Goal: Task Accomplishment & Management: Manage account settings

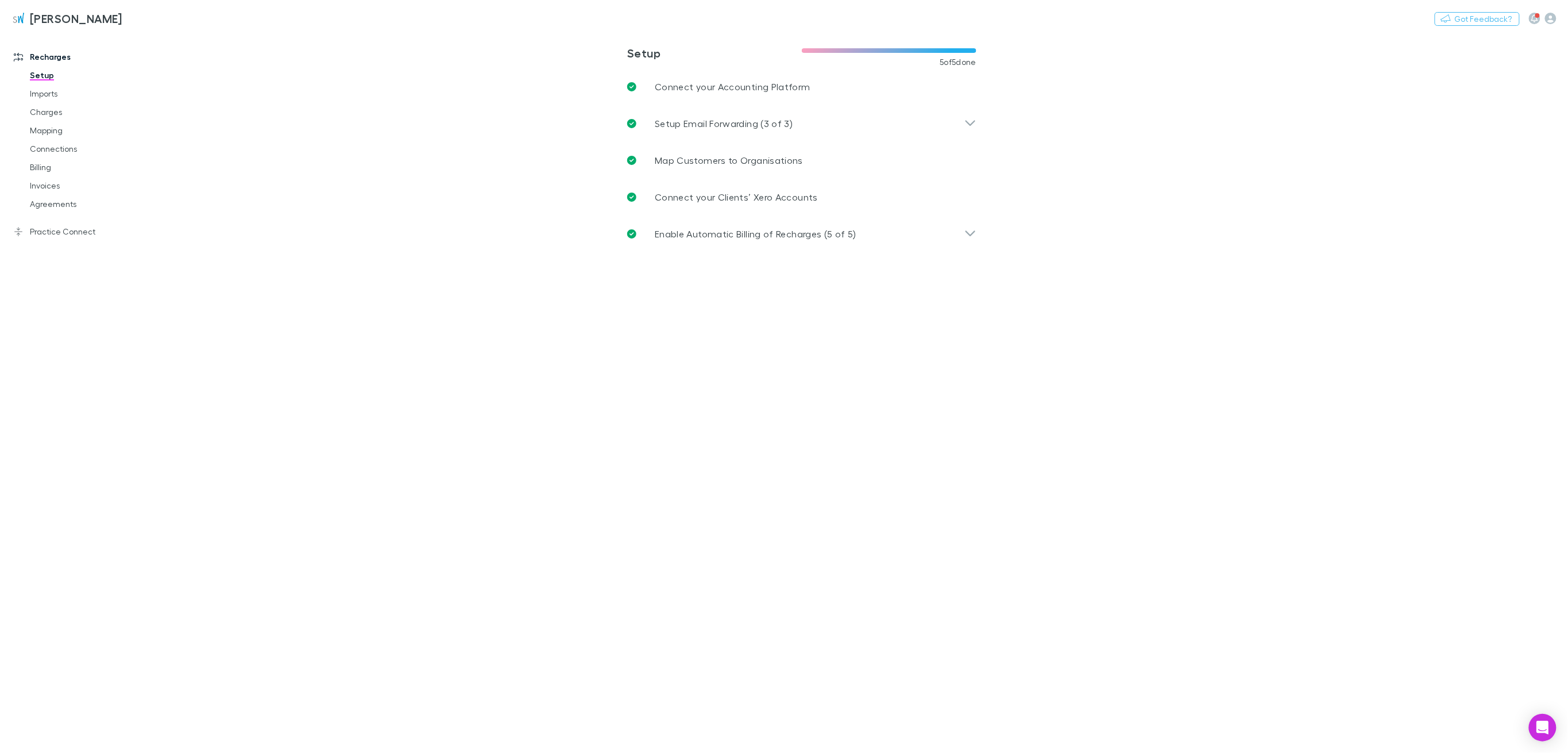
drag, startPoint x: 44, startPoint y: 115, endPoint x: 356, endPoint y: 178, distance: 318.3
click at [44, 115] on link "Charges" at bounding box center [91, 111] width 146 height 18
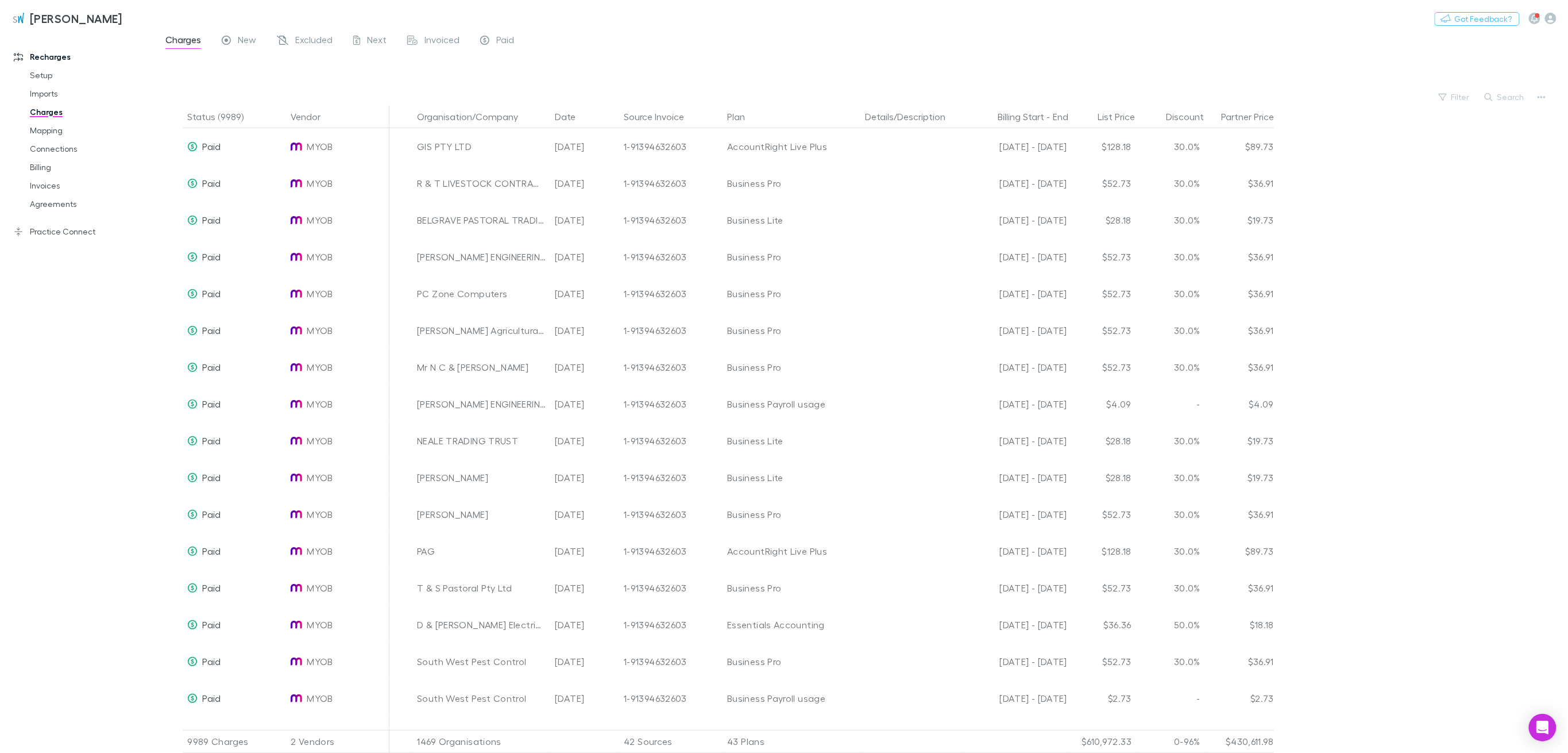
click at [246, 40] on span "New" at bounding box center [246, 42] width 18 height 15
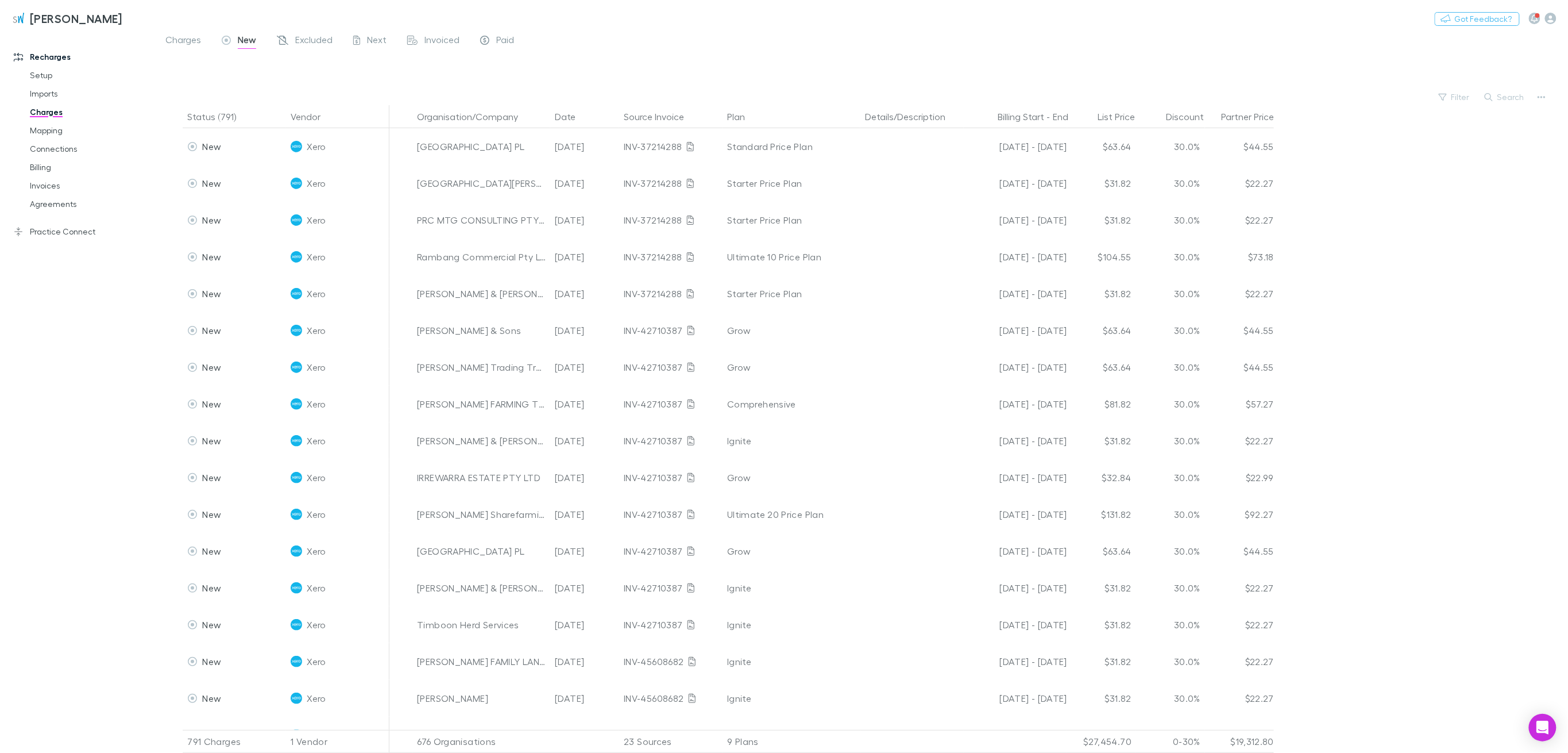
click at [1464, 98] on button "Filter" at bounding box center [1455, 97] width 44 height 14
click at [1301, 241] on li "Ignite" at bounding box center [1378, 244] width 200 height 18
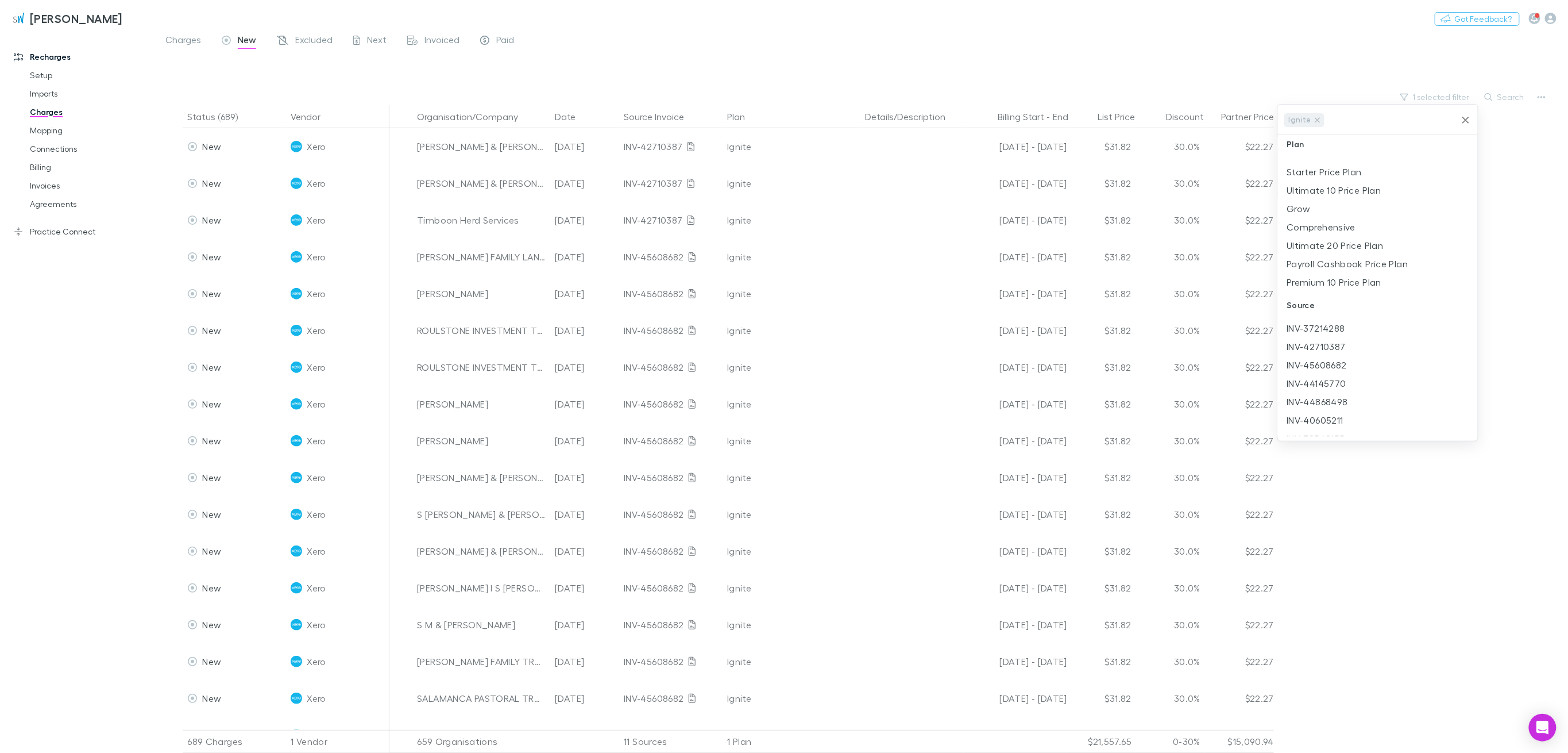
scroll to position [0, 0]
click at [518, 114] on div at bounding box center [784, 376] width 1568 height 753
click at [525, 118] on icon "button" at bounding box center [527, 117] width 6 height 10
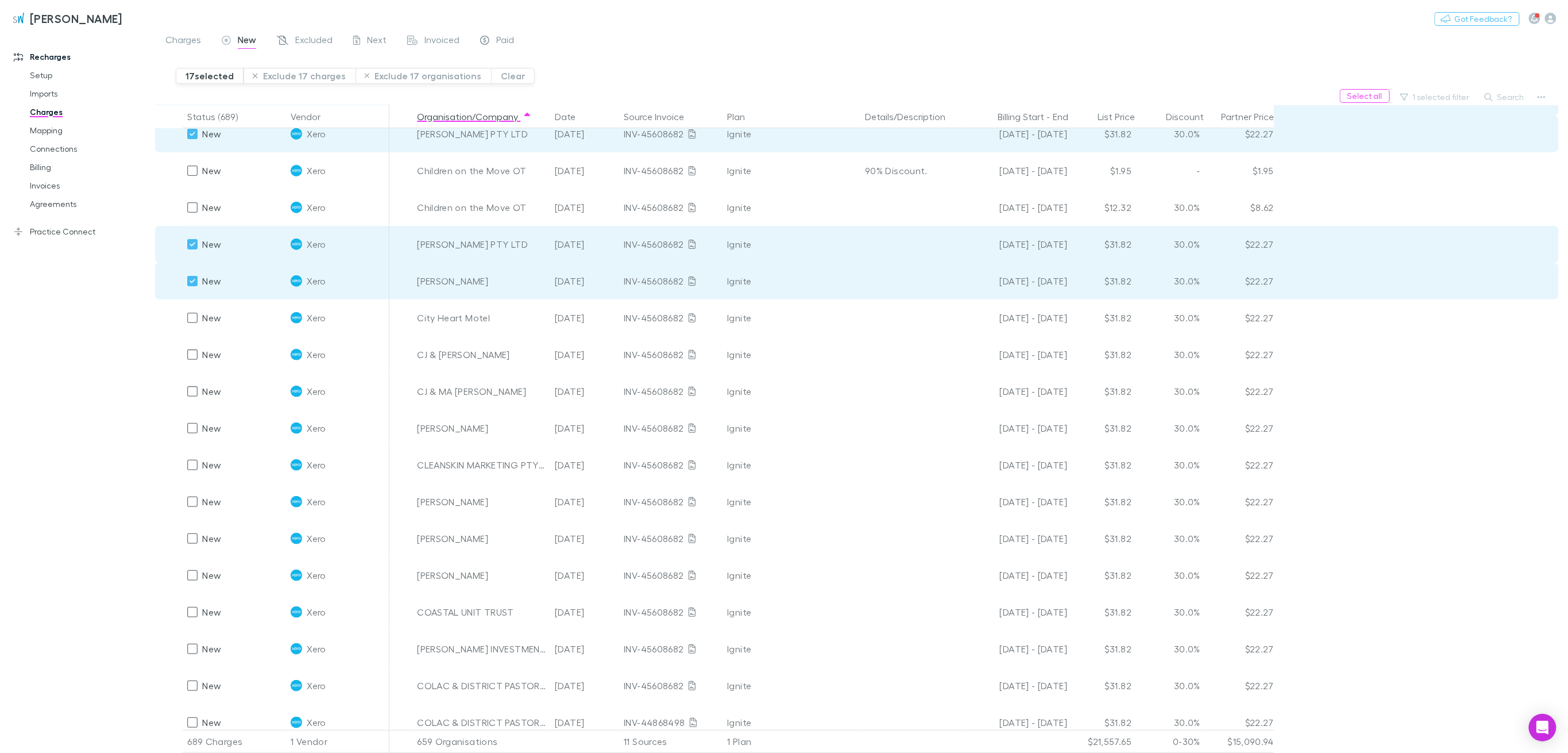
scroll to position [2466, 0]
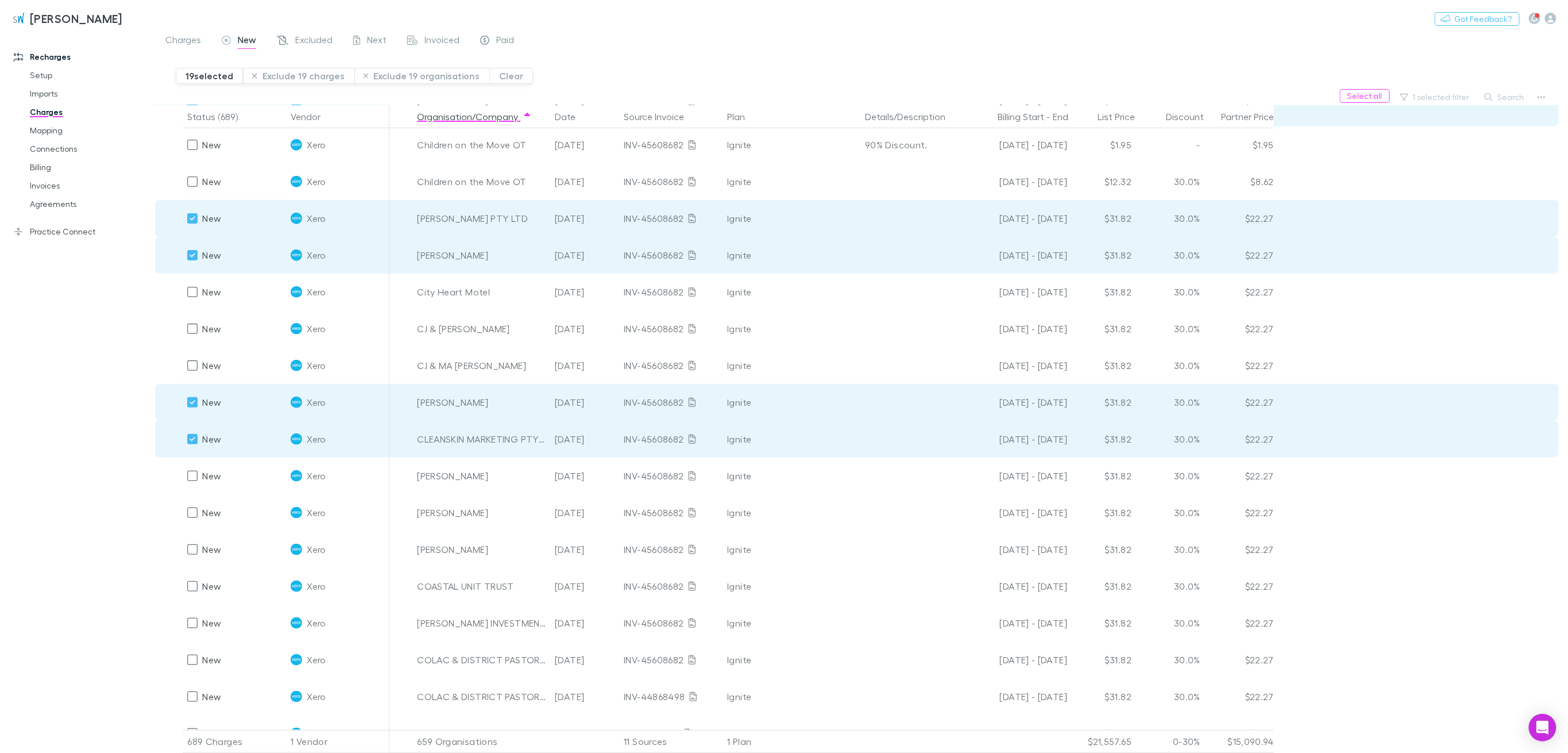
click at [310, 79] on button "Exclude 19 charges" at bounding box center [298, 75] width 111 height 16
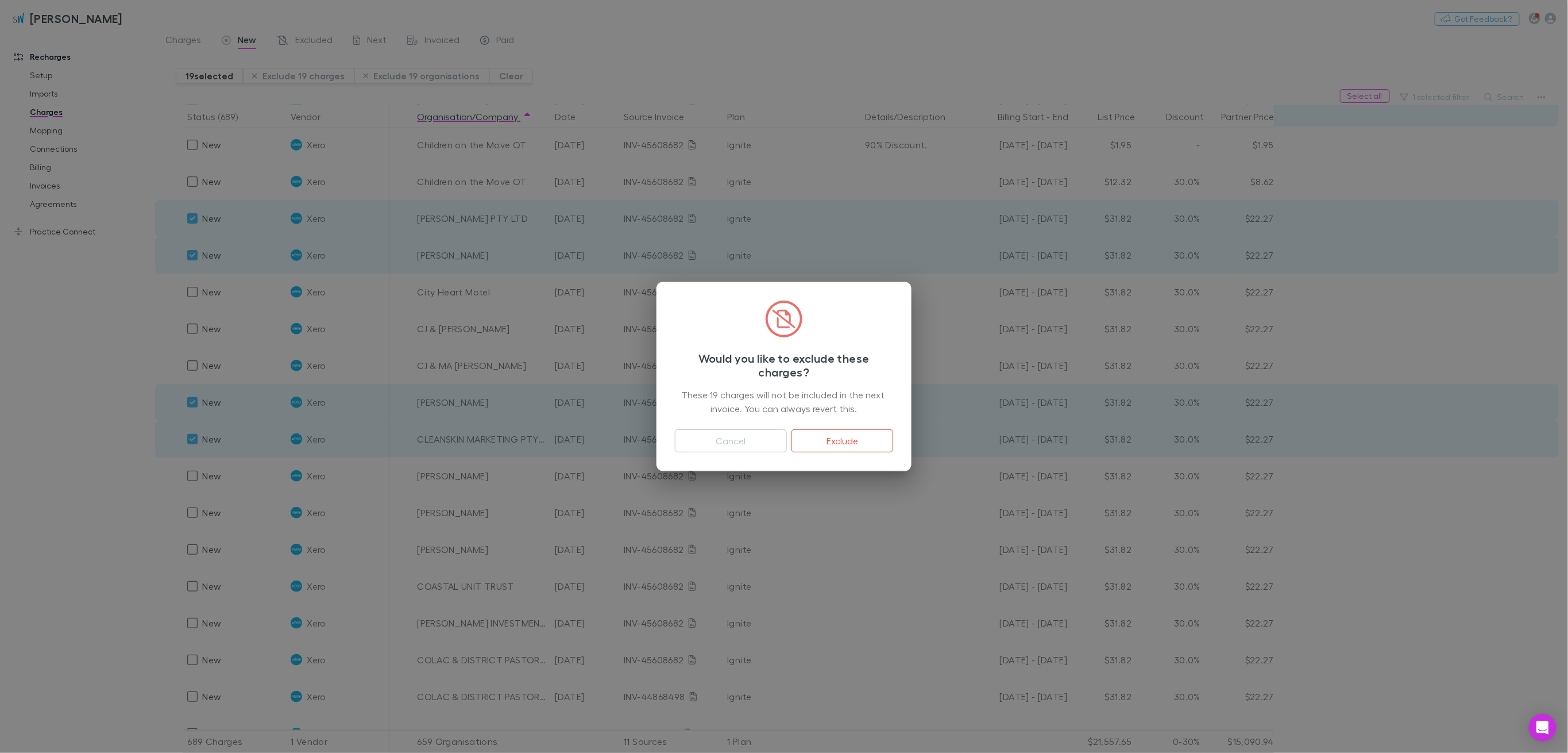
drag, startPoint x: 849, startPoint y: 439, endPoint x: 1557, endPoint y: 386, distance: 710.0
click at [849, 439] on button "Exclude" at bounding box center [842, 441] width 102 height 23
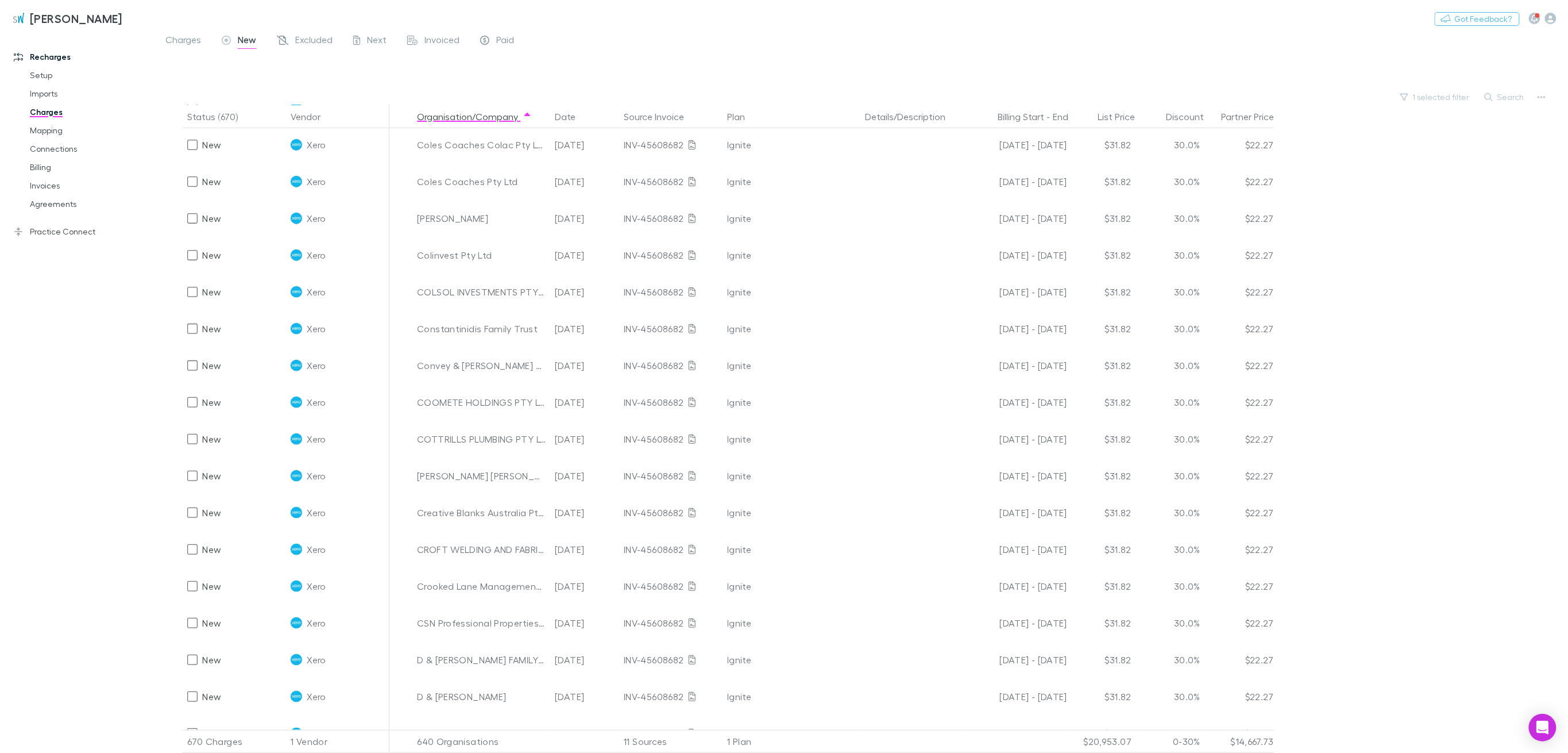
scroll to position [1914, 0]
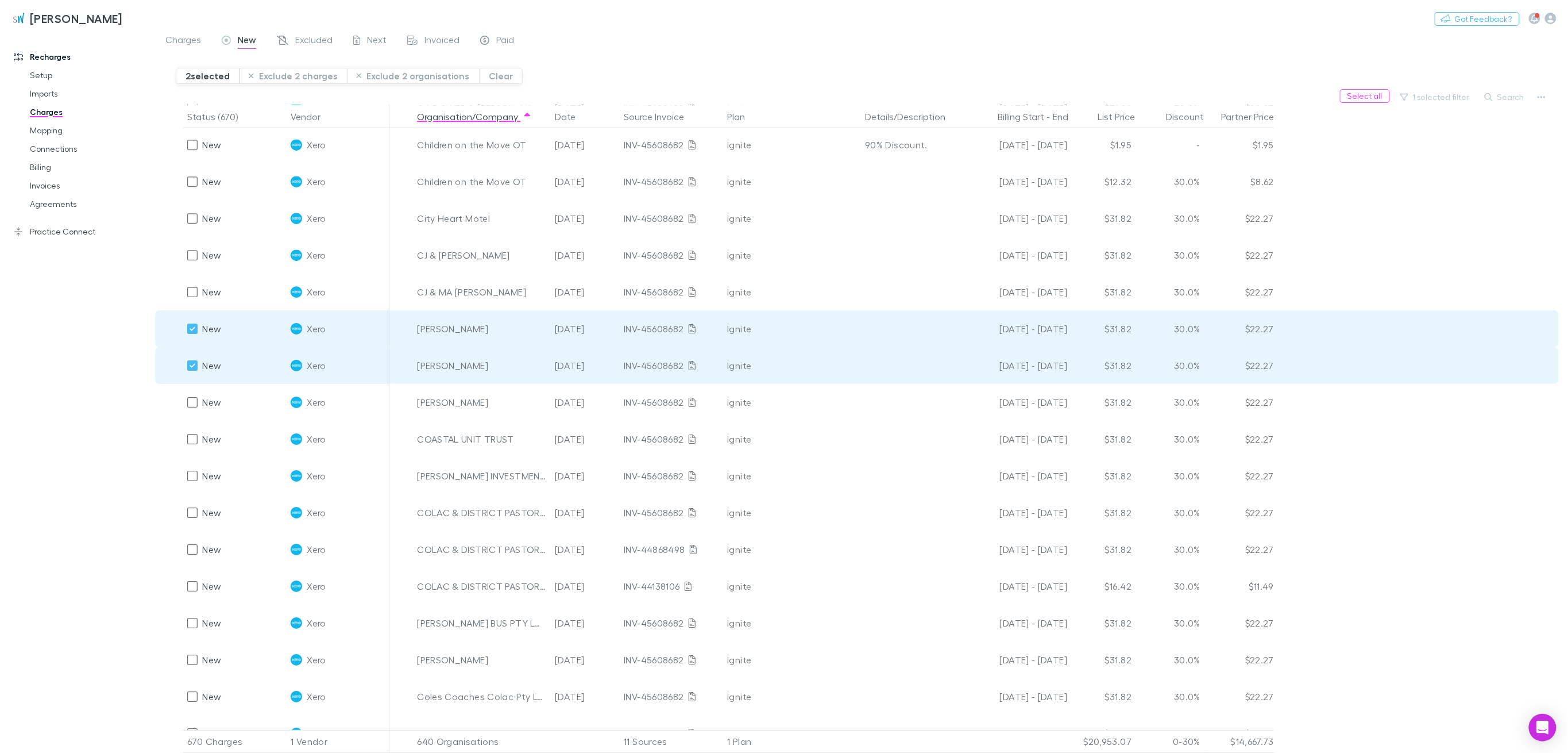
click at [289, 77] on button "Exclude 2 charges" at bounding box center [294, 75] width 108 height 16
click at [295, 69] on button "Exclude 2 charges" at bounding box center [294, 75] width 108 height 16
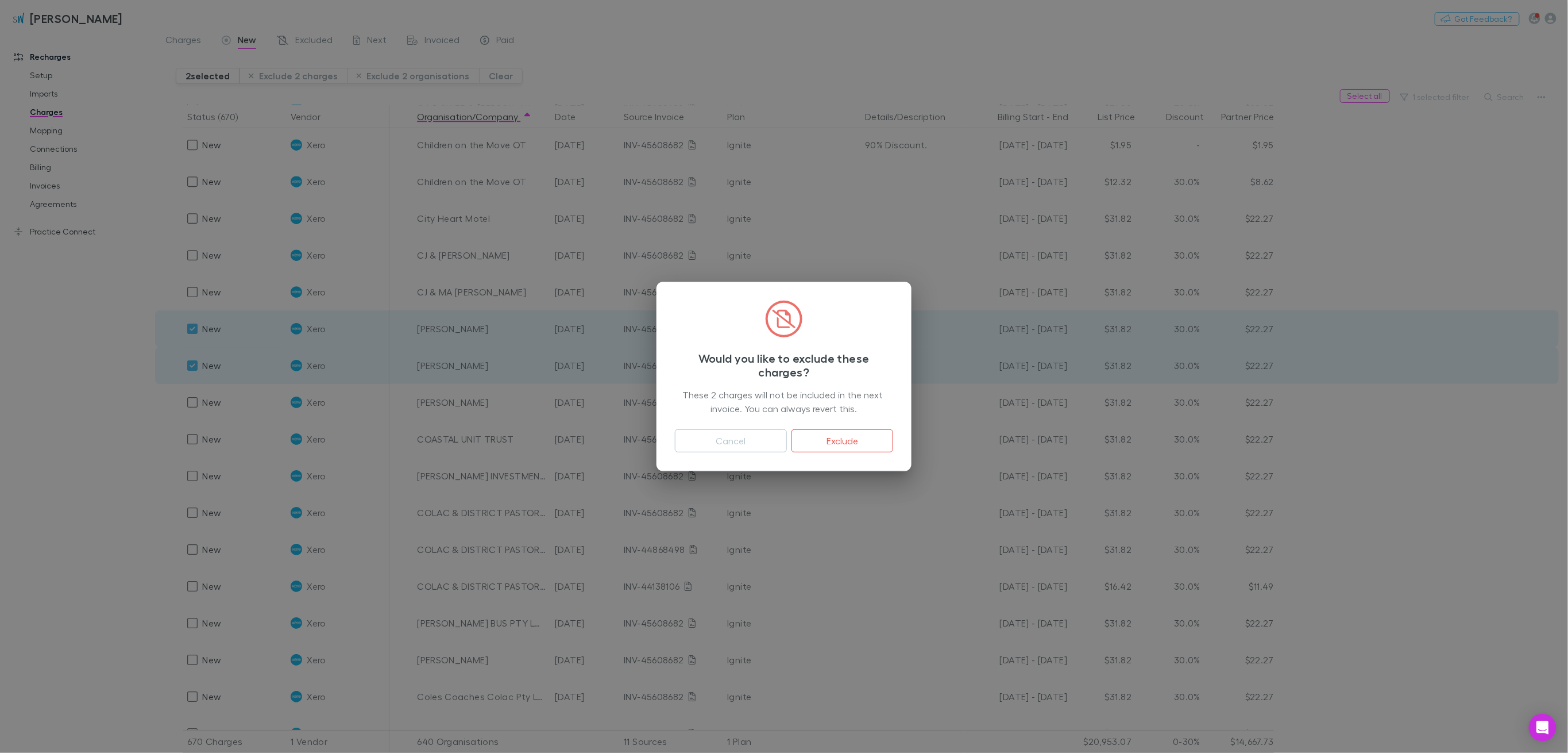
click at [849, 434] on button "Exclude" at bounding box center [842, 441] width 102 height 23
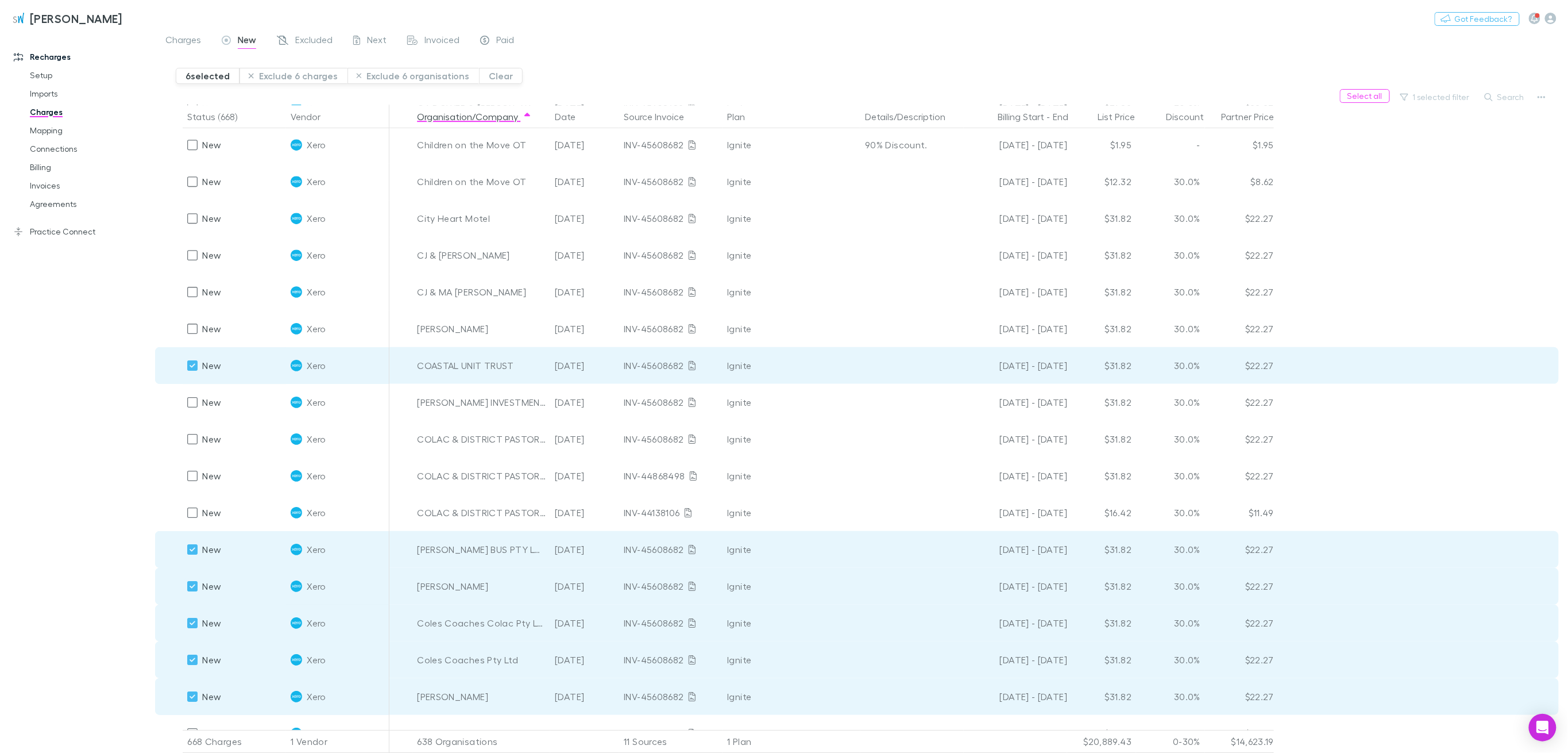
click at [282, 79] on button "Exclude 6 charges" at bounding box center [294, 75] width 108 height 16
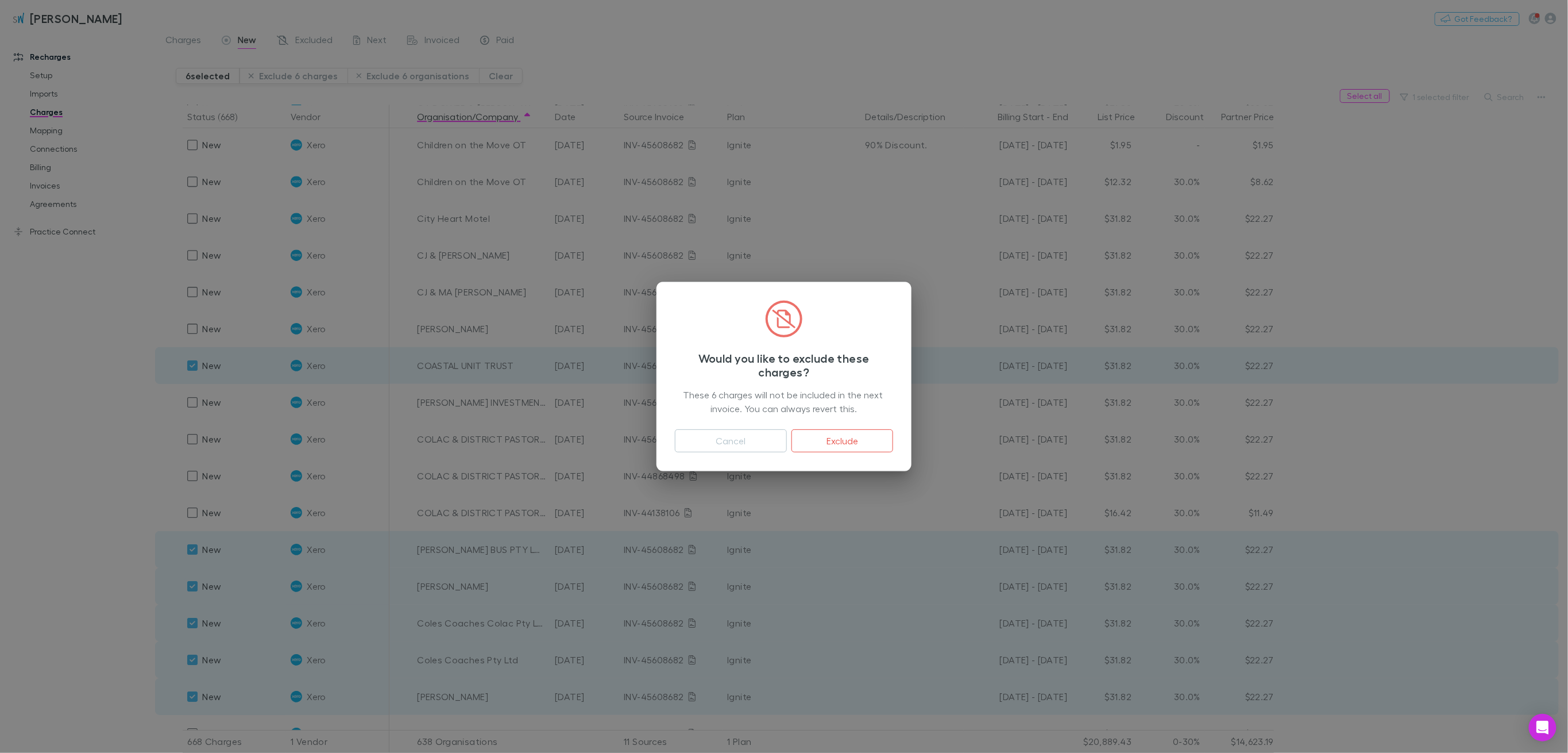
click at [856, 438] on button "Exclude" at bounding box center [842, 441] width 102 height 23
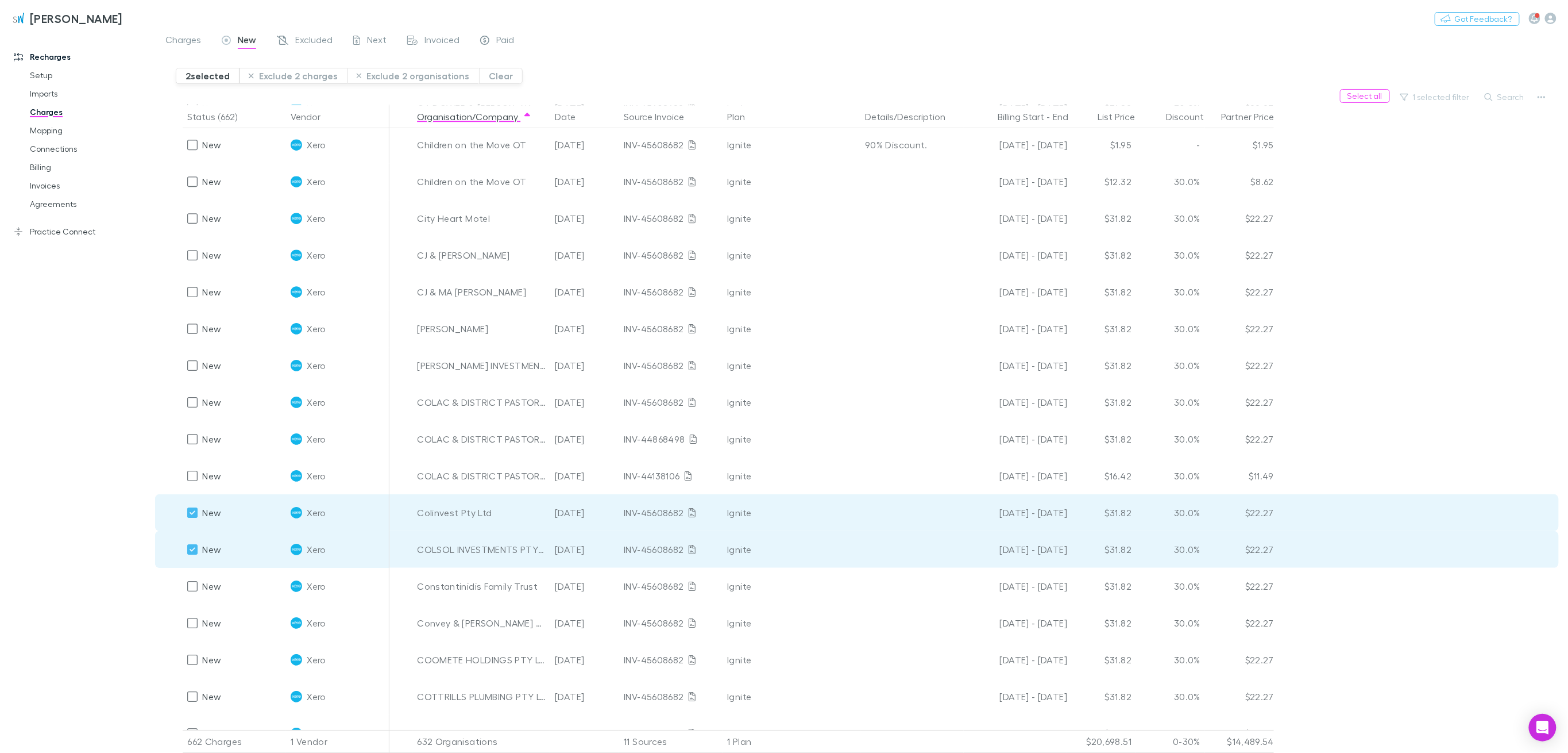
click at [73, 335] on div "Recharges Setup Imports Charges Mapping Connections Billing Invoices Agreements…" at bounding box center [83, 391] width 166 height 710
click at [305, 73] on button "Exclude 2 charges" at bounding box center [294, 75] width 108 height 16
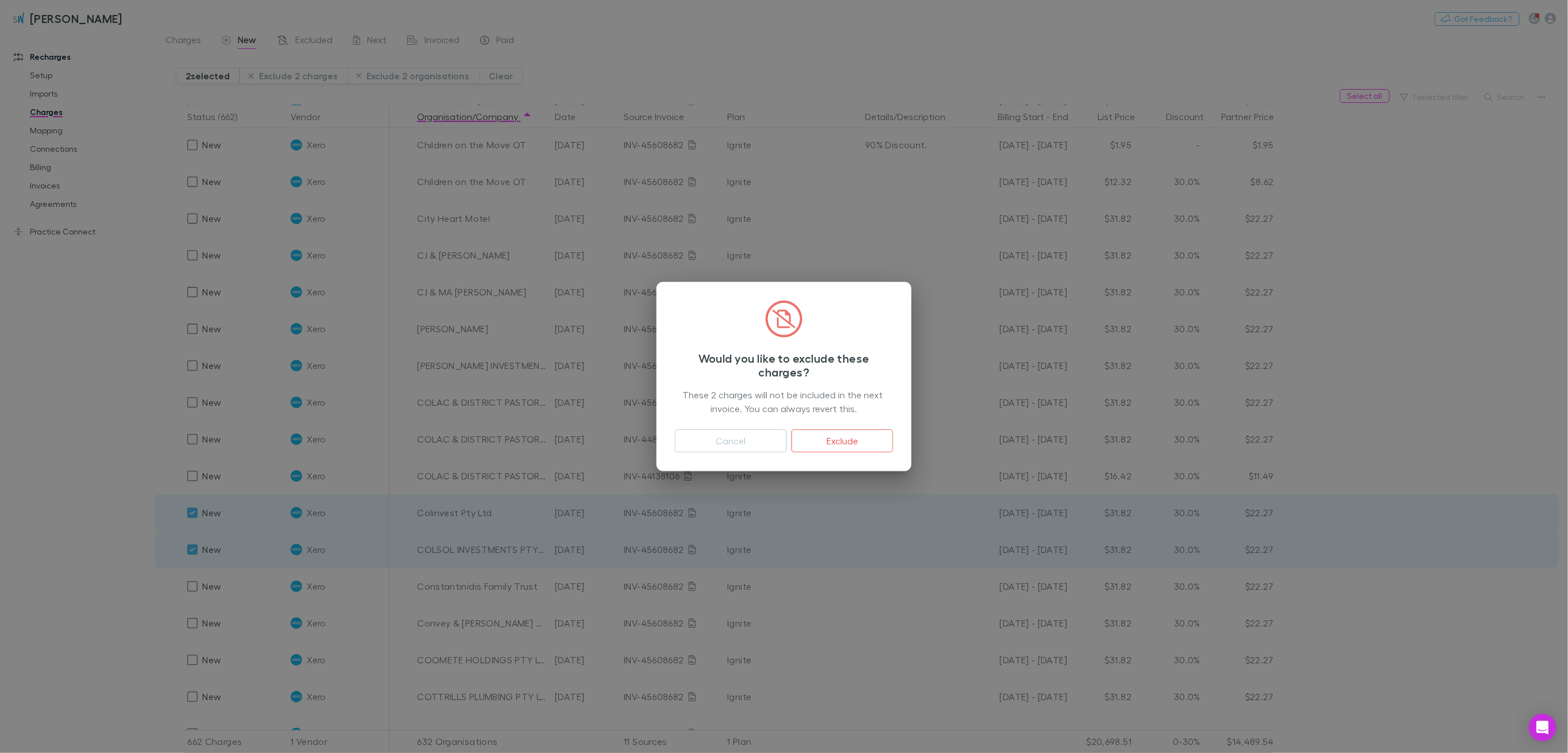
click at [836, 439] on button "Exclude" at bounding box center [842, 441] width 102 height 23
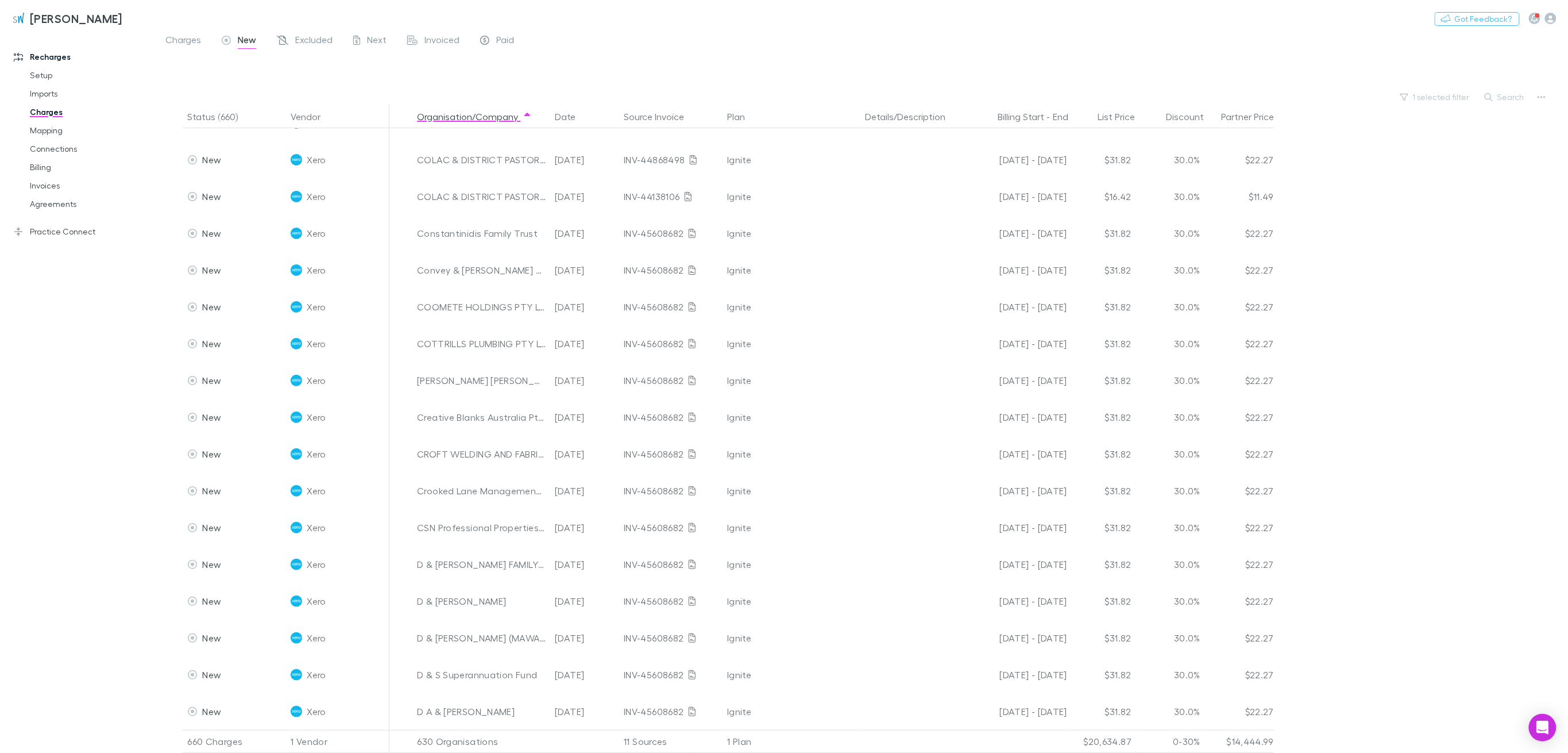
scroll to position [2221, 0]
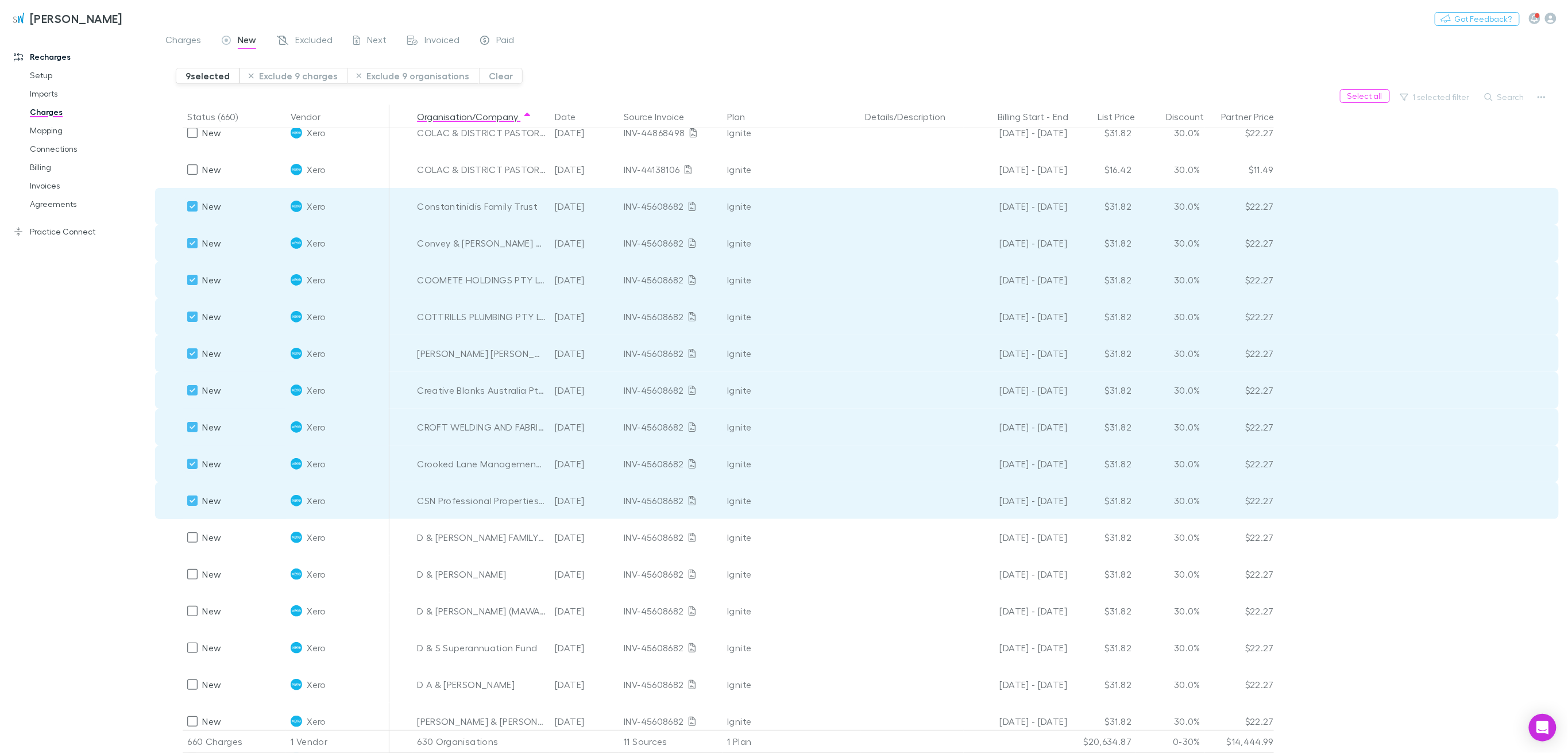
click at [311, 72] on button "Exclude 9 charges" at bounding box center [294, 75] width 108 height 16
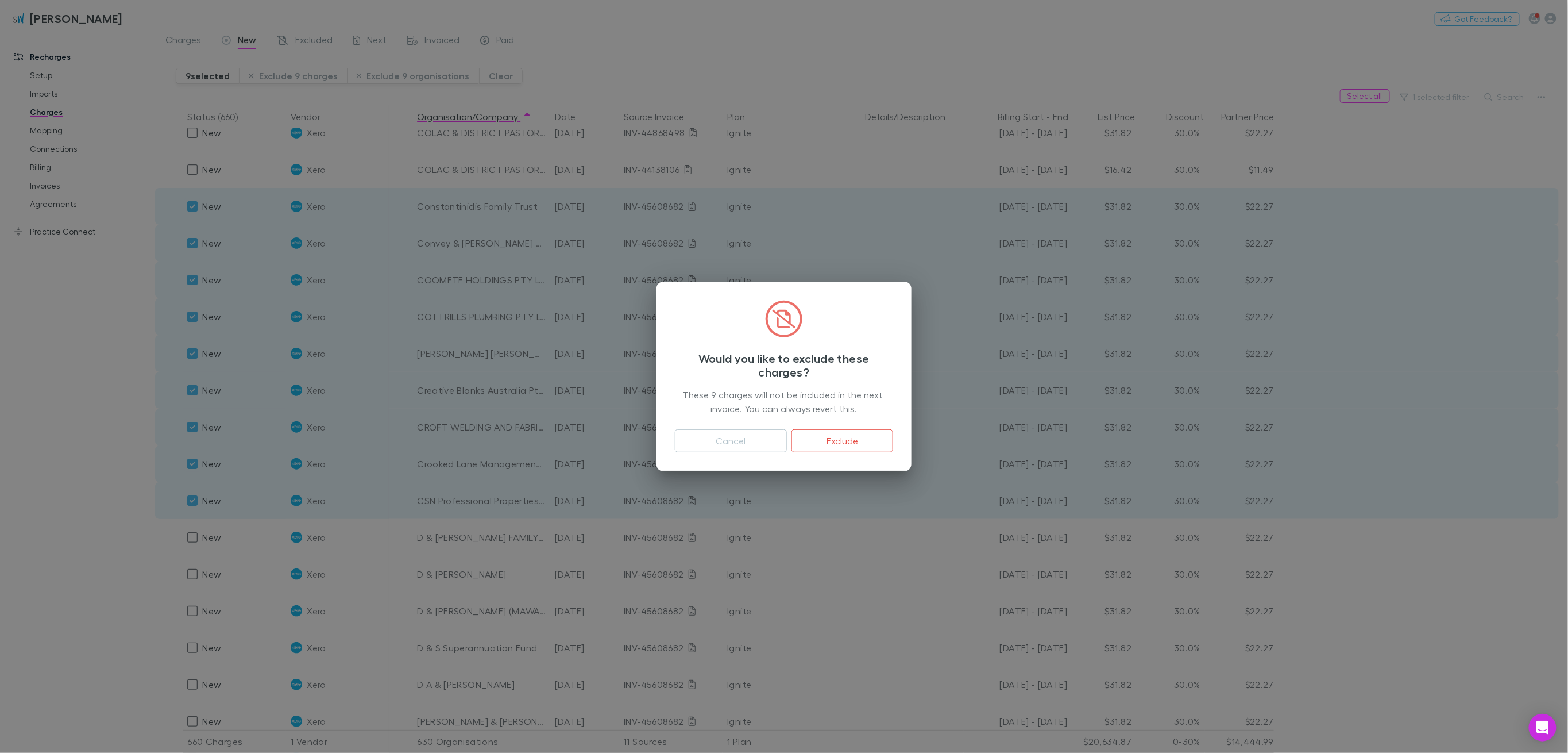
click at [864, 441] on button "Exclude" at bounding box center [842, 441] width 102 height 23
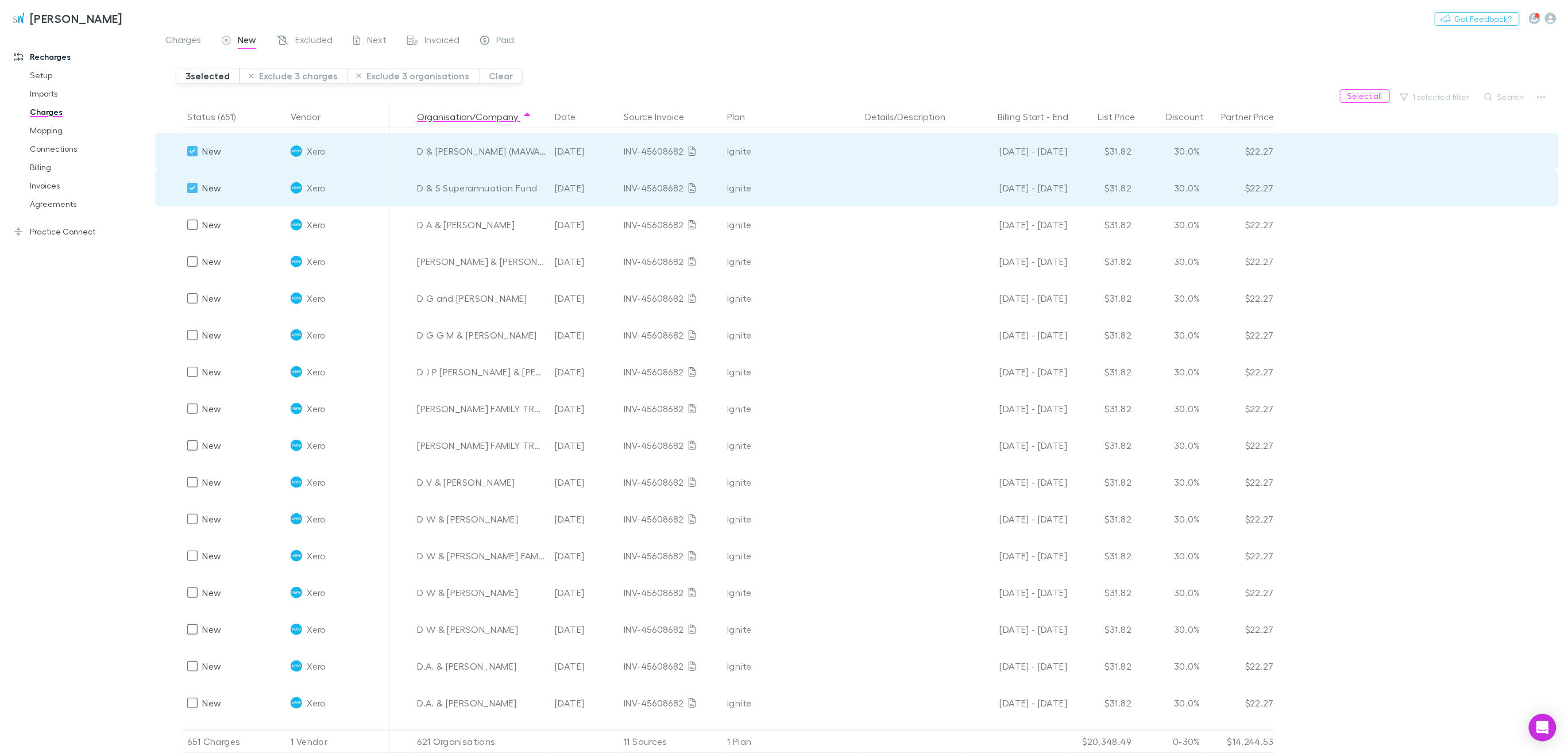
scroll to position [2374, 0]
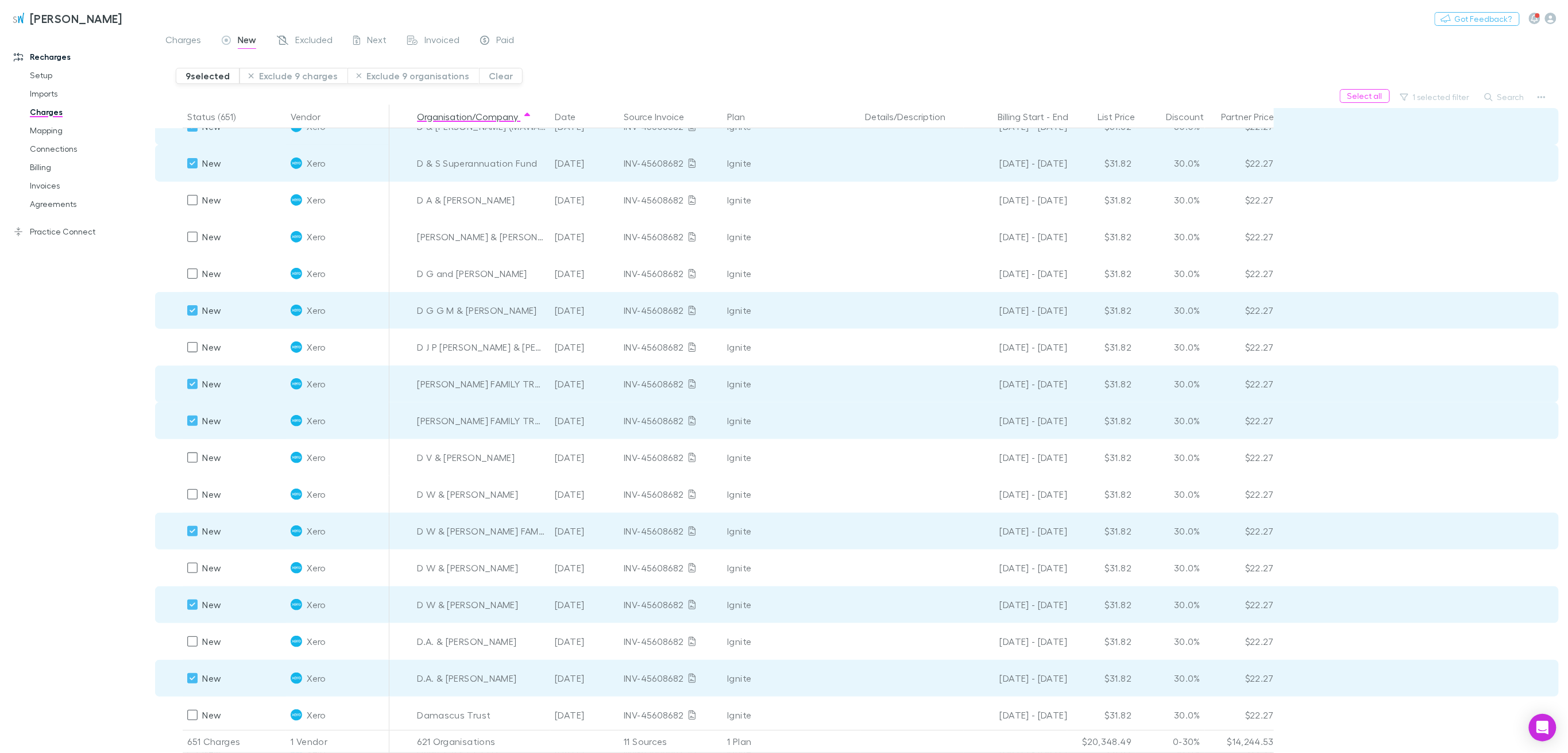
click at [303, 81] on button "Exclude 9 charges" at bounding box center [294, 75] width 108 height 16
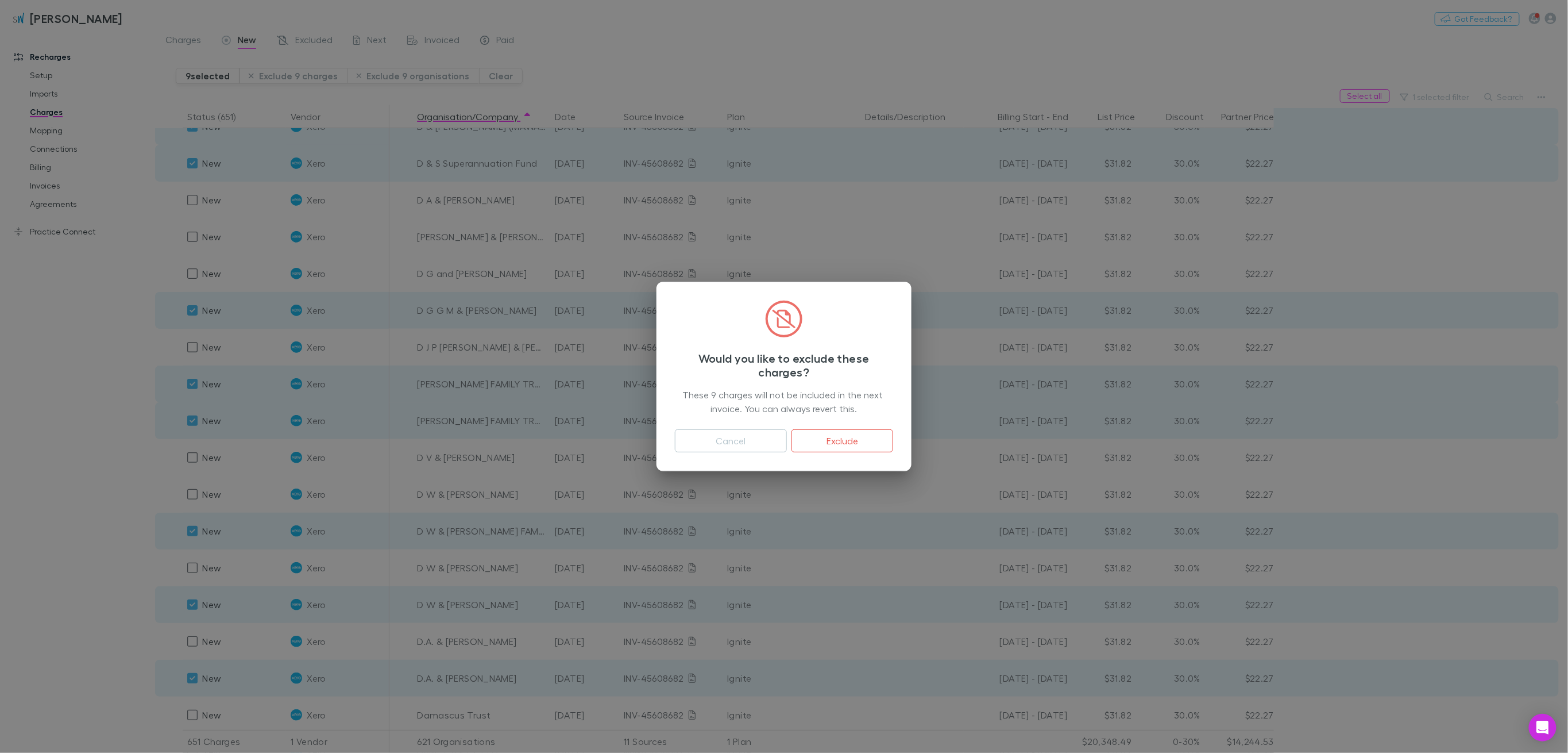
click at [875, 446] on button "Exclude" at bounding box center [842, 441] width 102 height 23
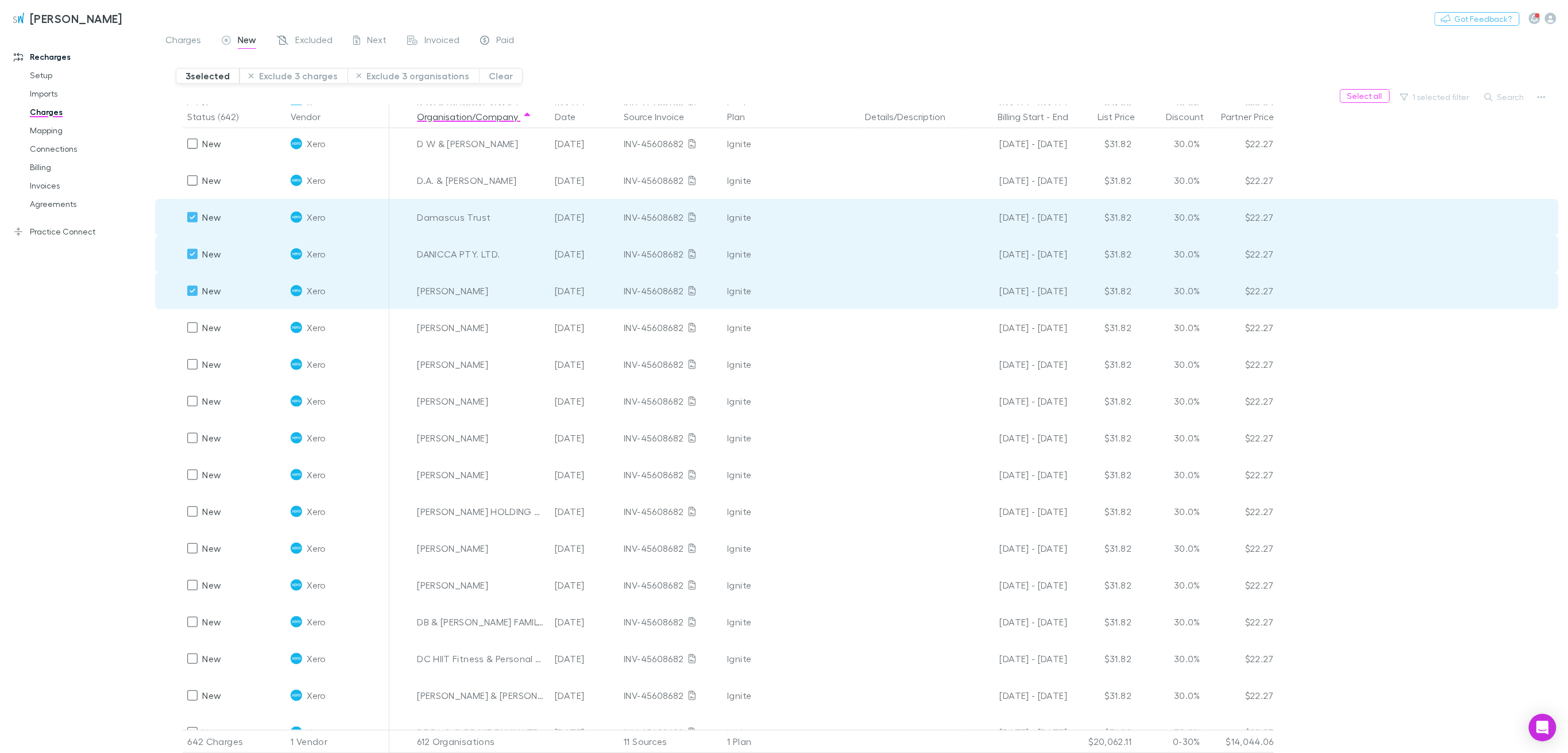
scroll to position [2567, 0]
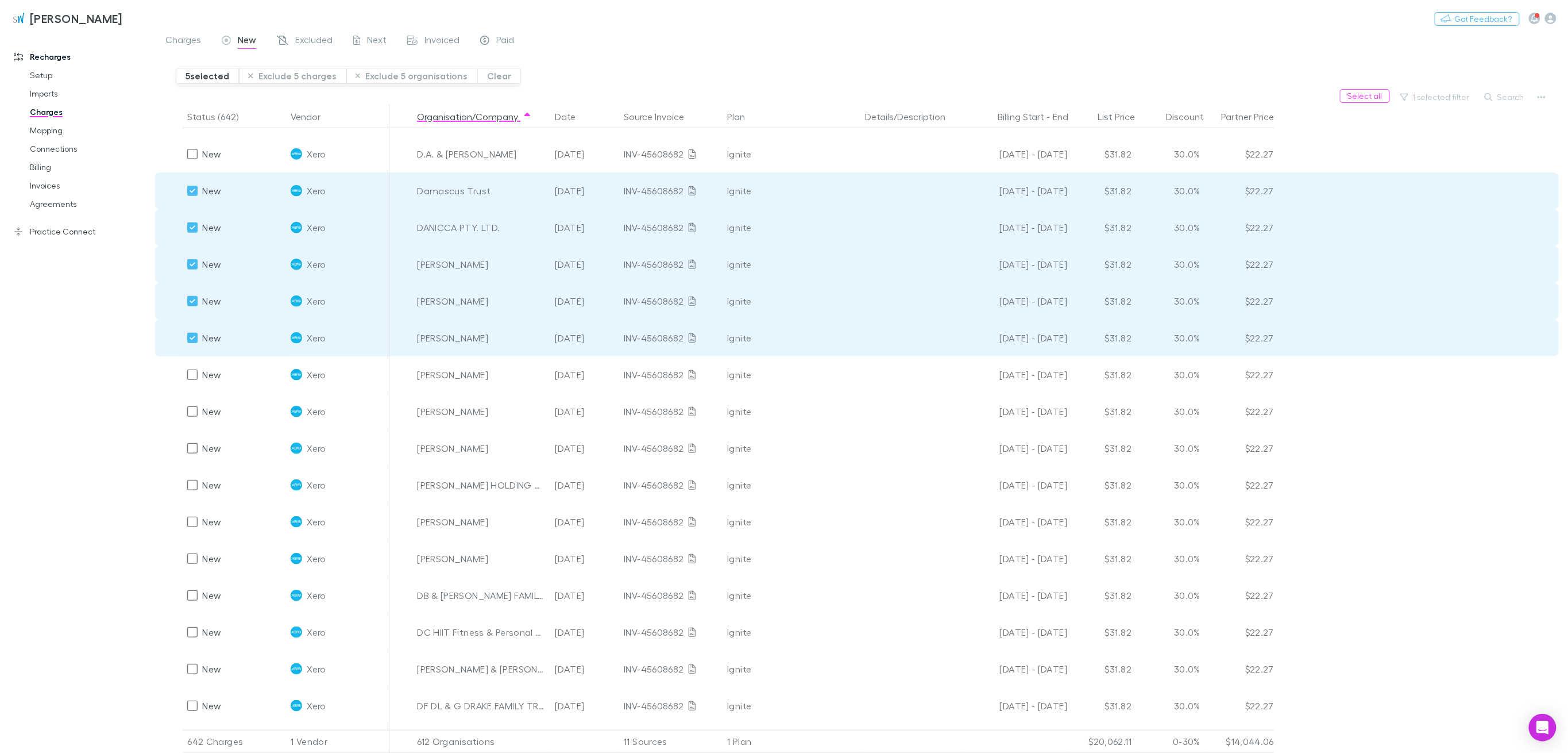
click at [288, 74] on button "Exclude 5 charges" at bounding box center [292, 75] width 107 height 16
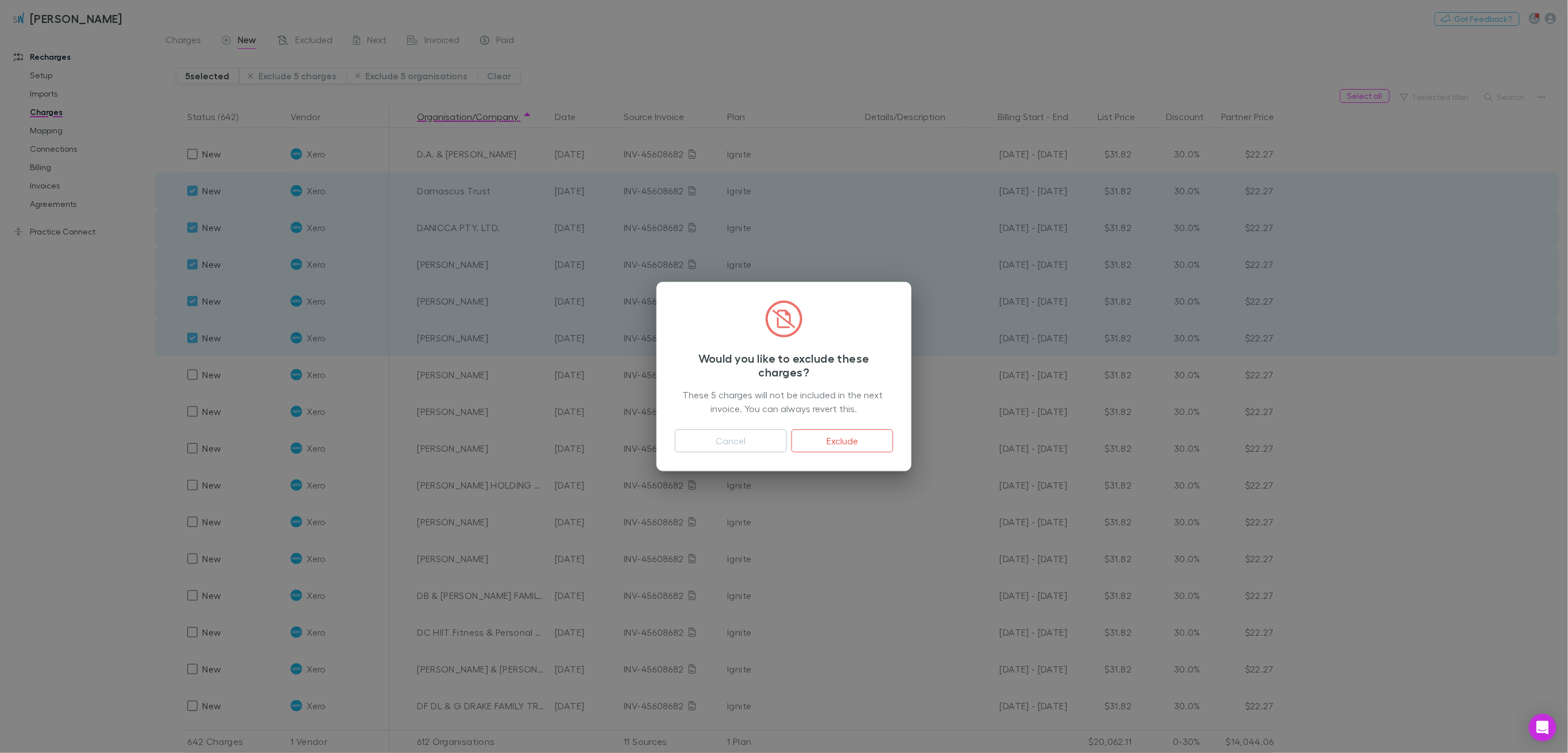
drag, startPoint x: 837, startPoint y: 435, endPoint x: 840, endPoint y: 85, distance: 350.0
click at [837, 435] on button "Exclude" at bounding box center [842, 441] width 102 height 23
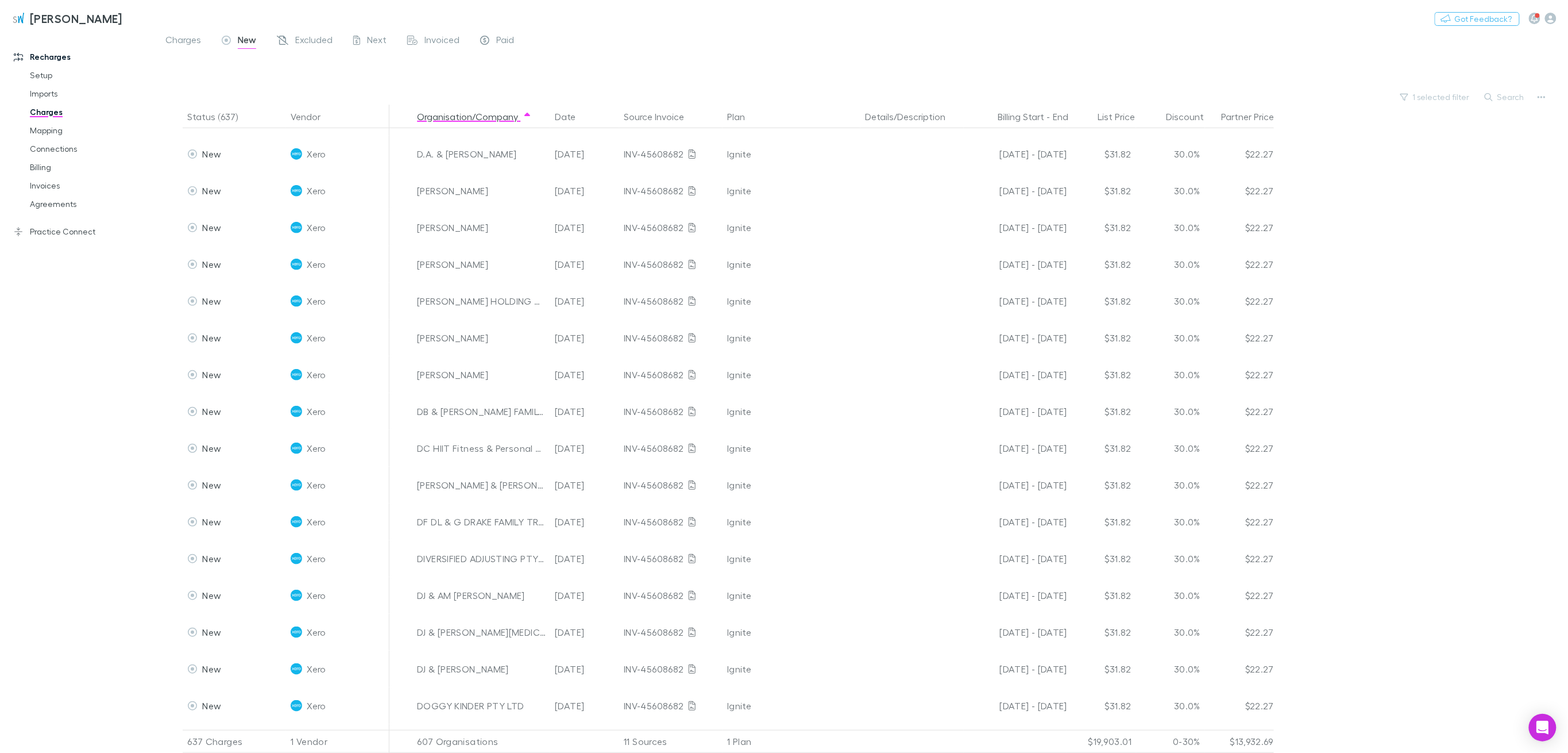
click at [154, 203] on div "Recharges Setup Imports Charges Mapping Connections Billing Invoices Agreements…" at bounding box center [83, 391] width 166 height 710
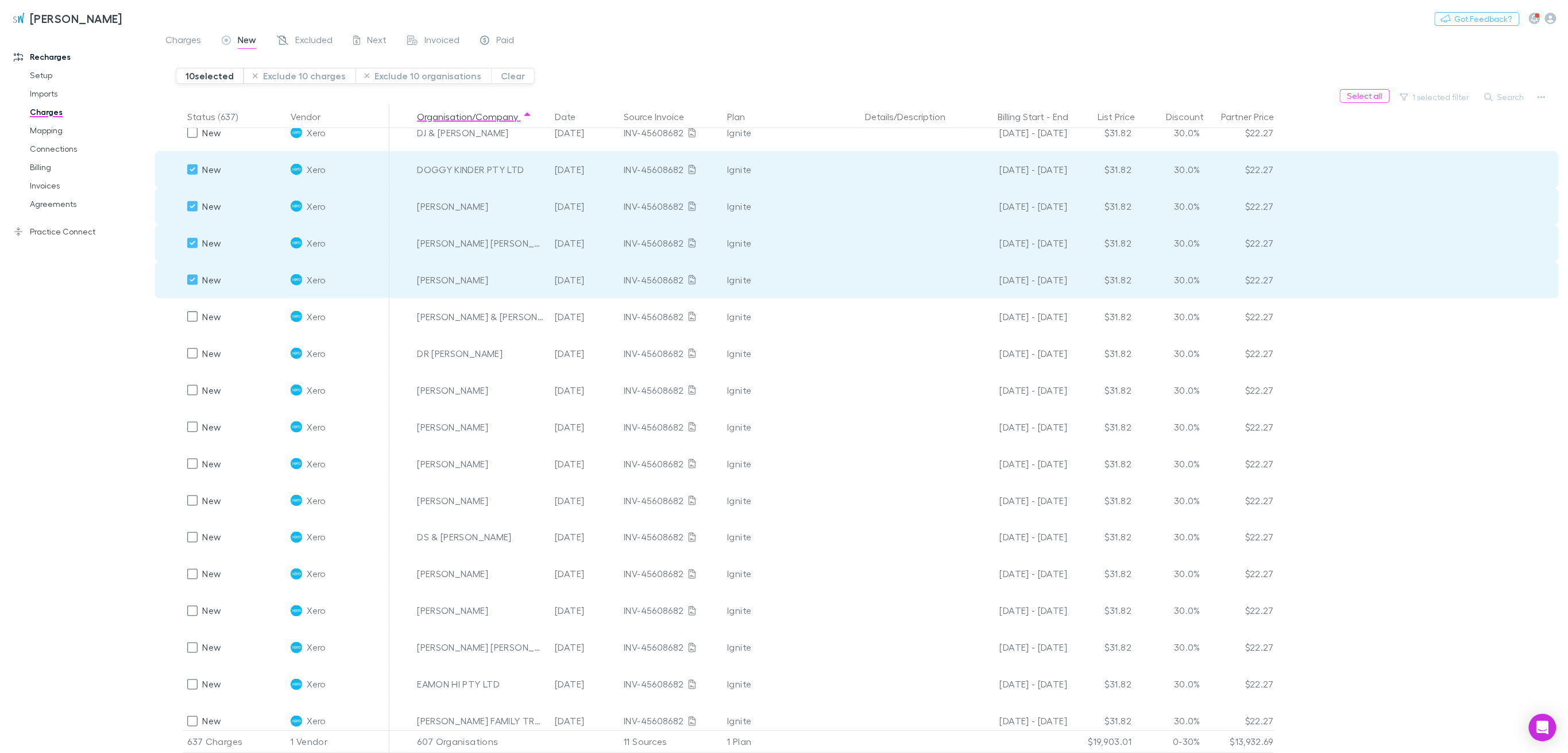
scroll to position [3180, 0]
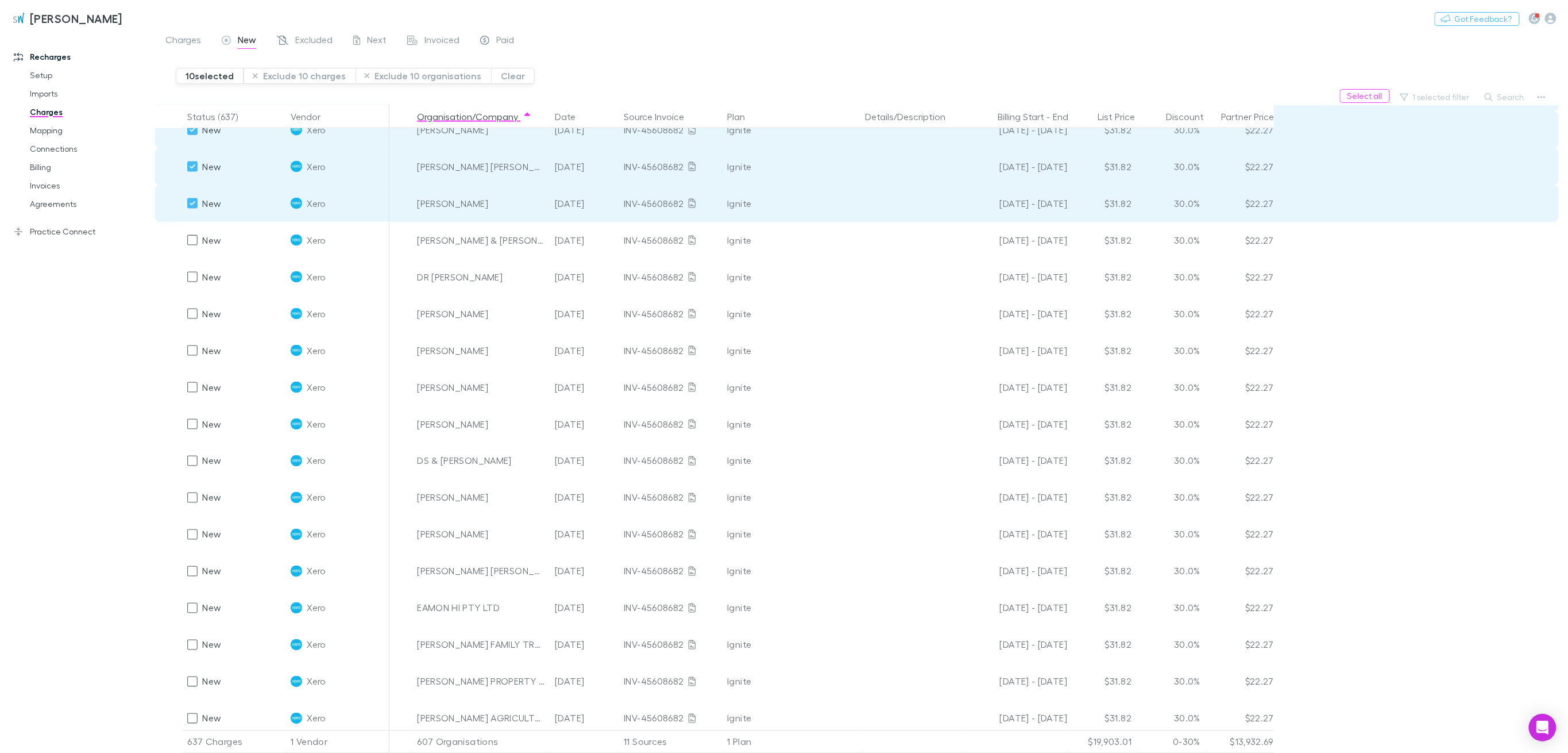
click at [281, 76] on button "Exclude 10 charges" at bounding box center [299, 75] width 112 height 16
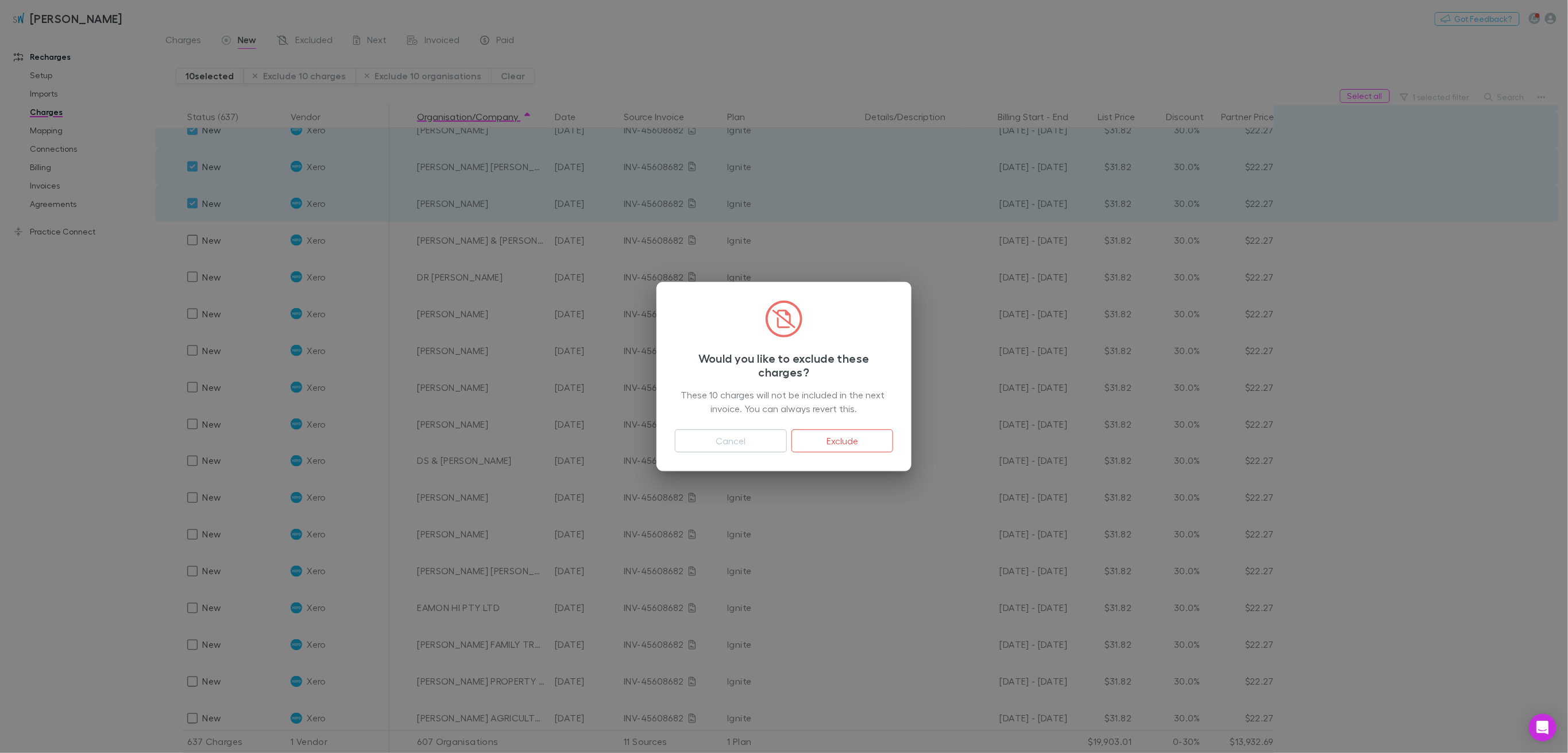
click at [870, 441] on button "Exclude" at bounding box center [842, 441] width 102 height 23
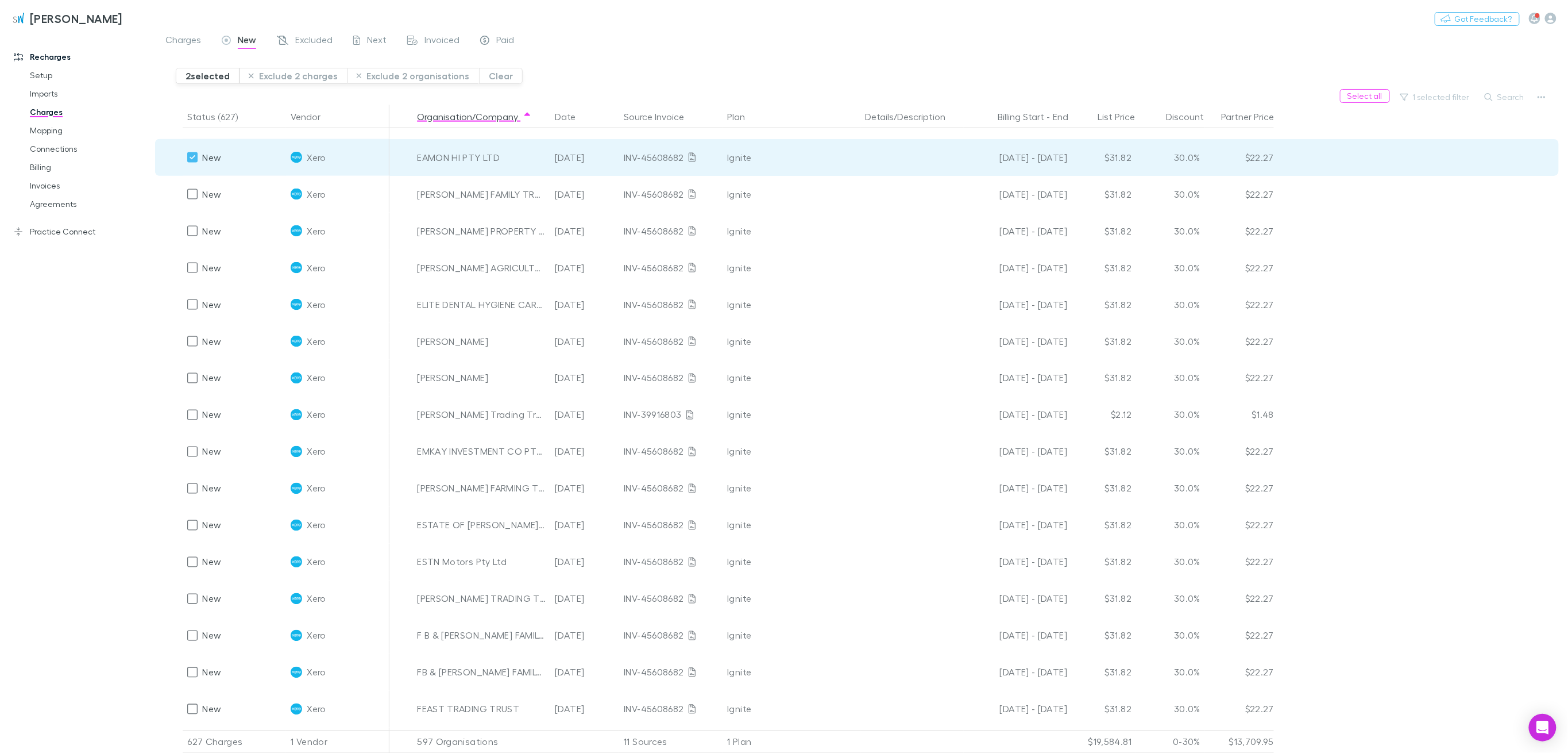
scroll to position [3230, 0]
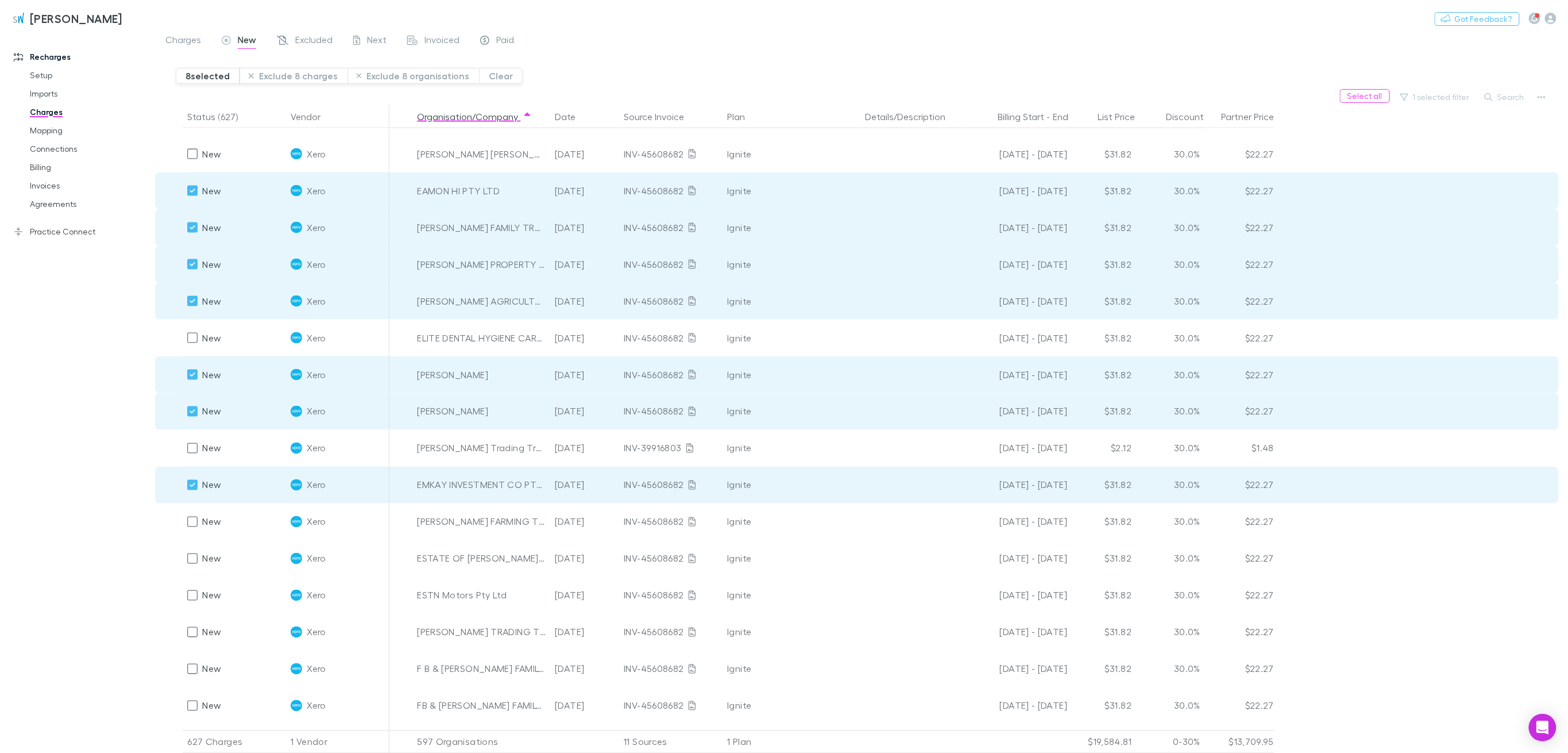
click at [280, 73] on button "Exclude 8 charges" at bounding box center [294, 75] width 108 height 16
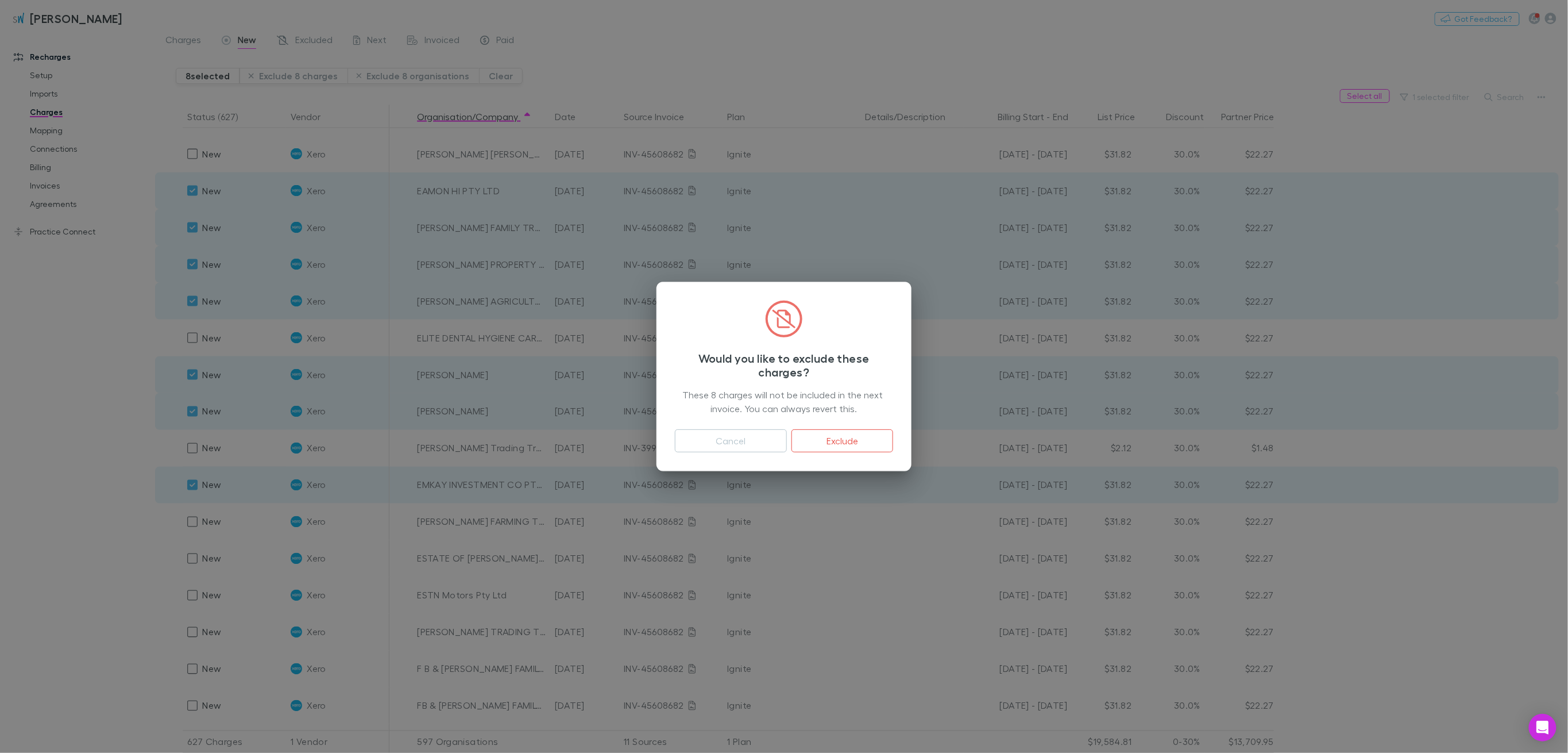
drag, startPoint x: 813, startPoint y: 440, endPoint x: 703, endPoint y: 379, distance: 125.8
click at [813, 440] on button "Exclude" at bounding box center [842, 441] width 102 height 23
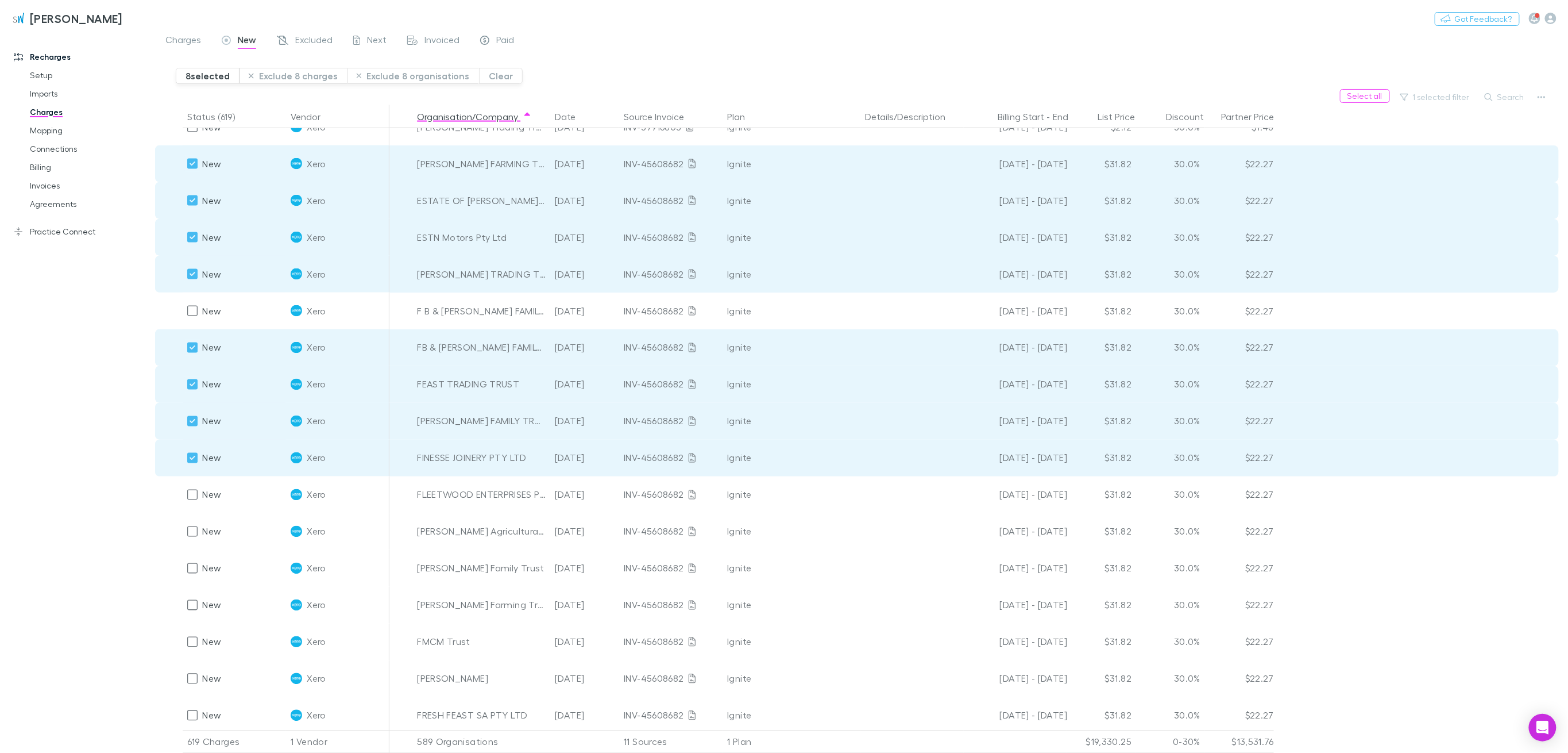
scroll to position [3346, 0]
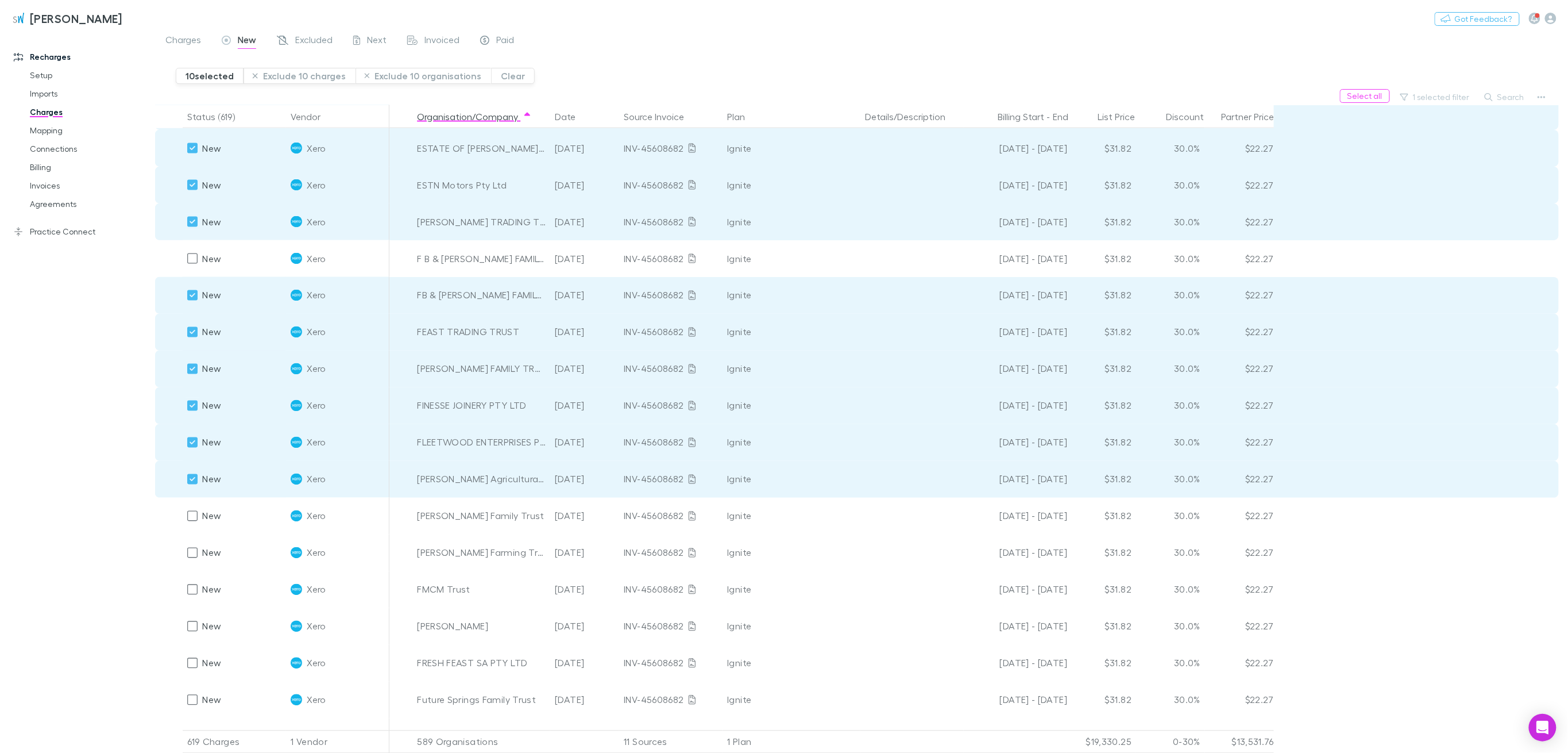
click at [315, 72] on button "Exclude 10 charges" at bounding box center [299, 75] width 112 height 16
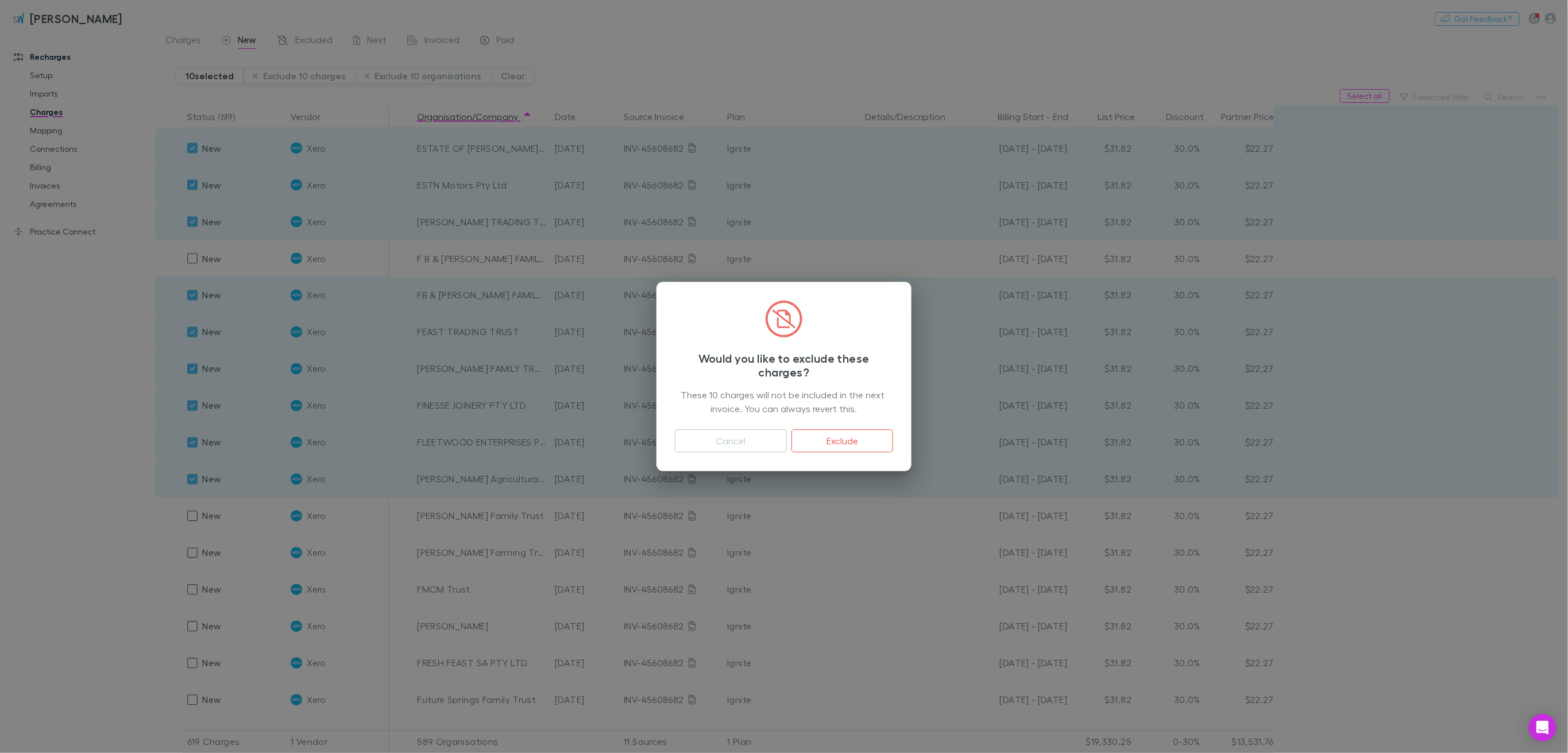
click at [867, 446] on button "Exclude" at bounding box center [842, 441] width 102 height 23
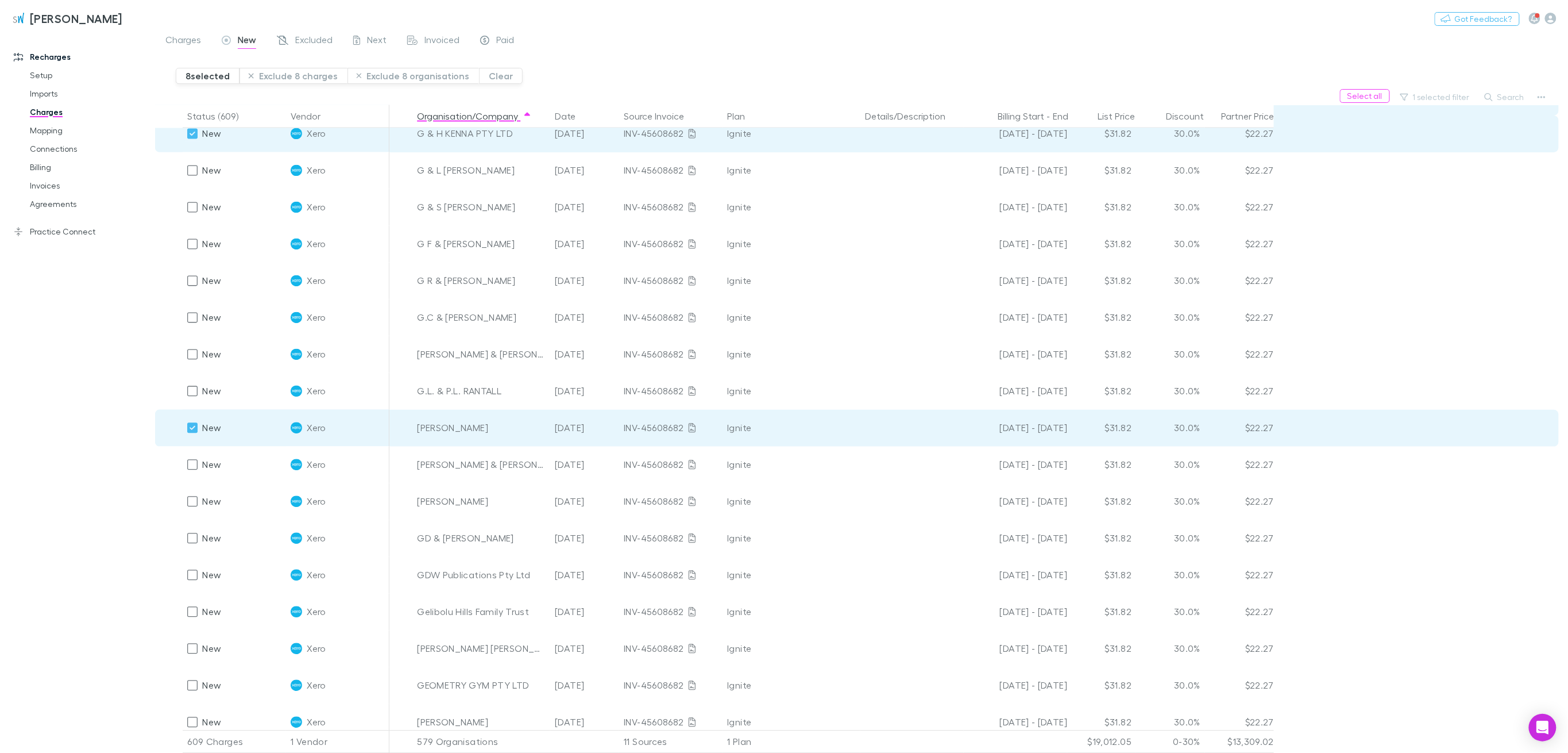
scroll to position [3616, 0]
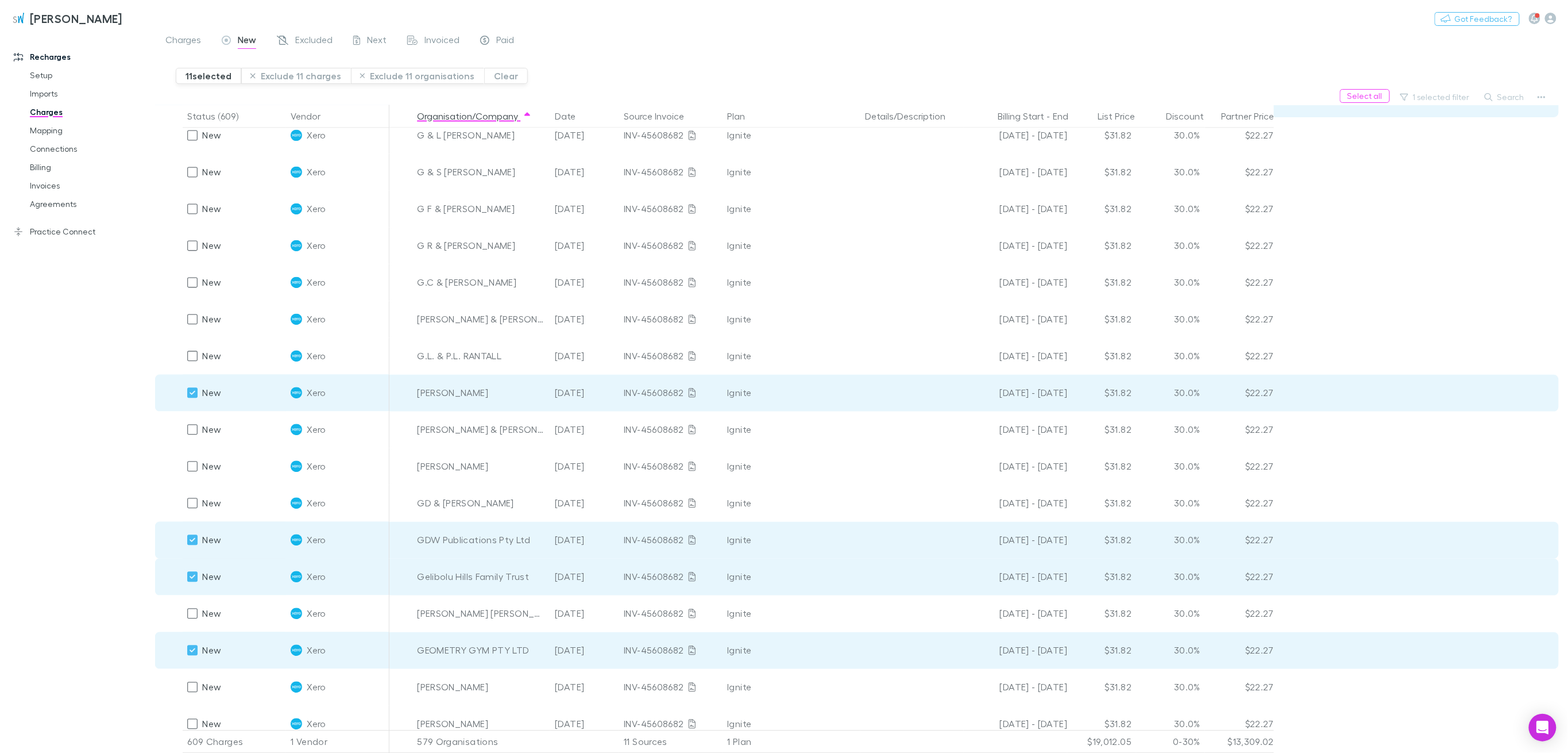
click at [306, 78] on button "Exclude 11 charges" at bounding box center [296, 75] width 109 height 16
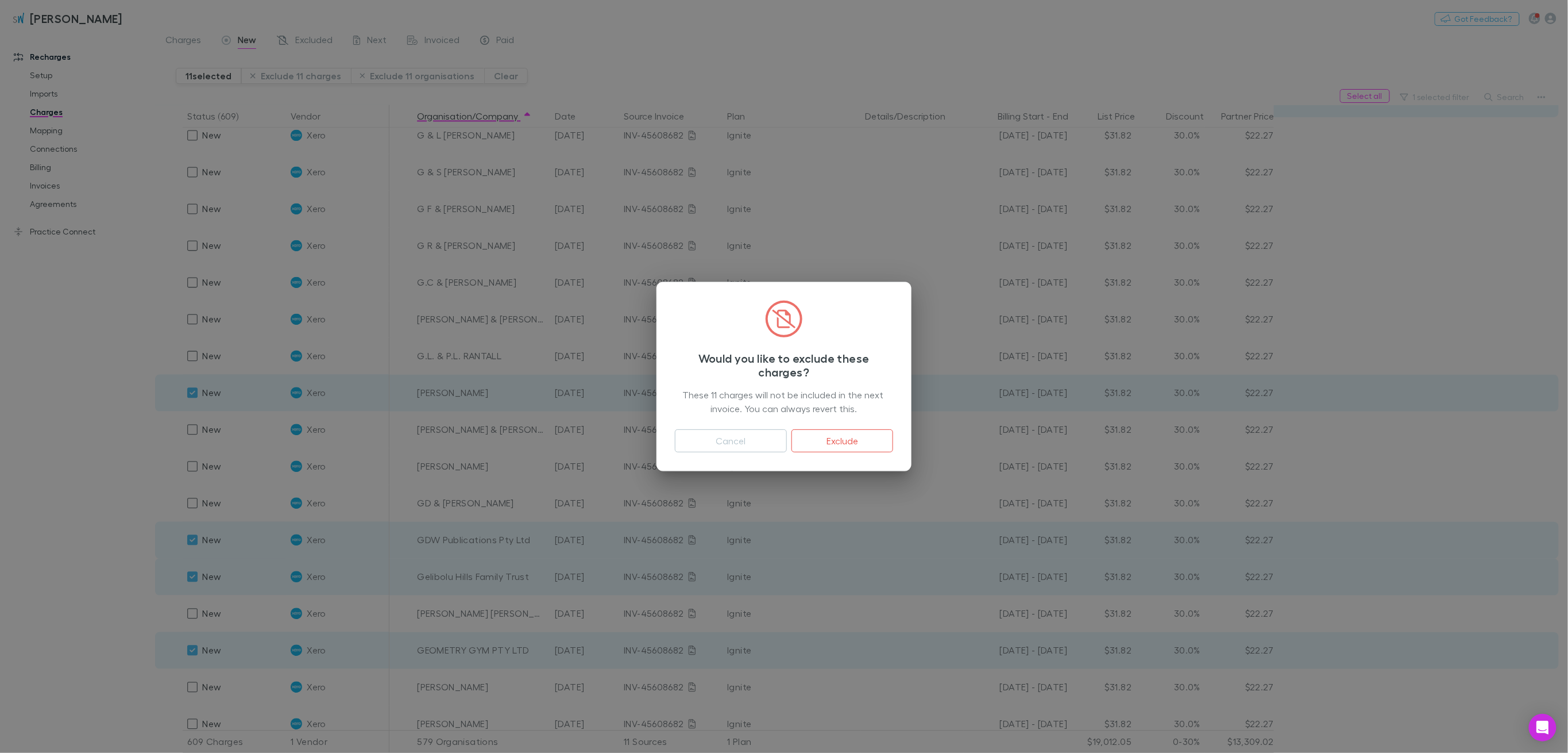
drag, startPoint x: 835, startPoint y: 436, endPoint x: 768, endPoint y: 497, distance: 90.6
click at [835, 436] on button "Exclude" at bounding box center [842, 441] width 102 height 23
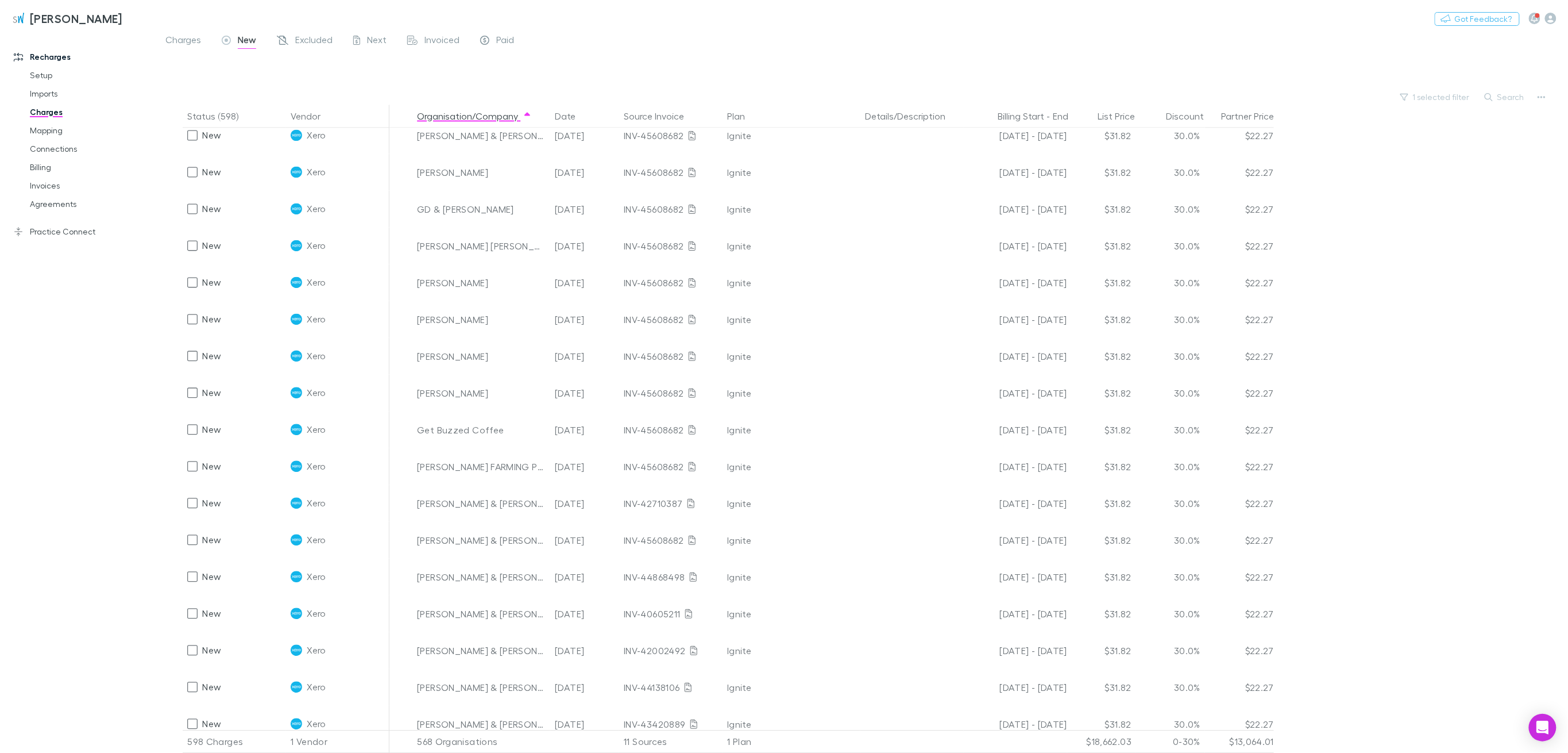
scroll to position [3358, 0]
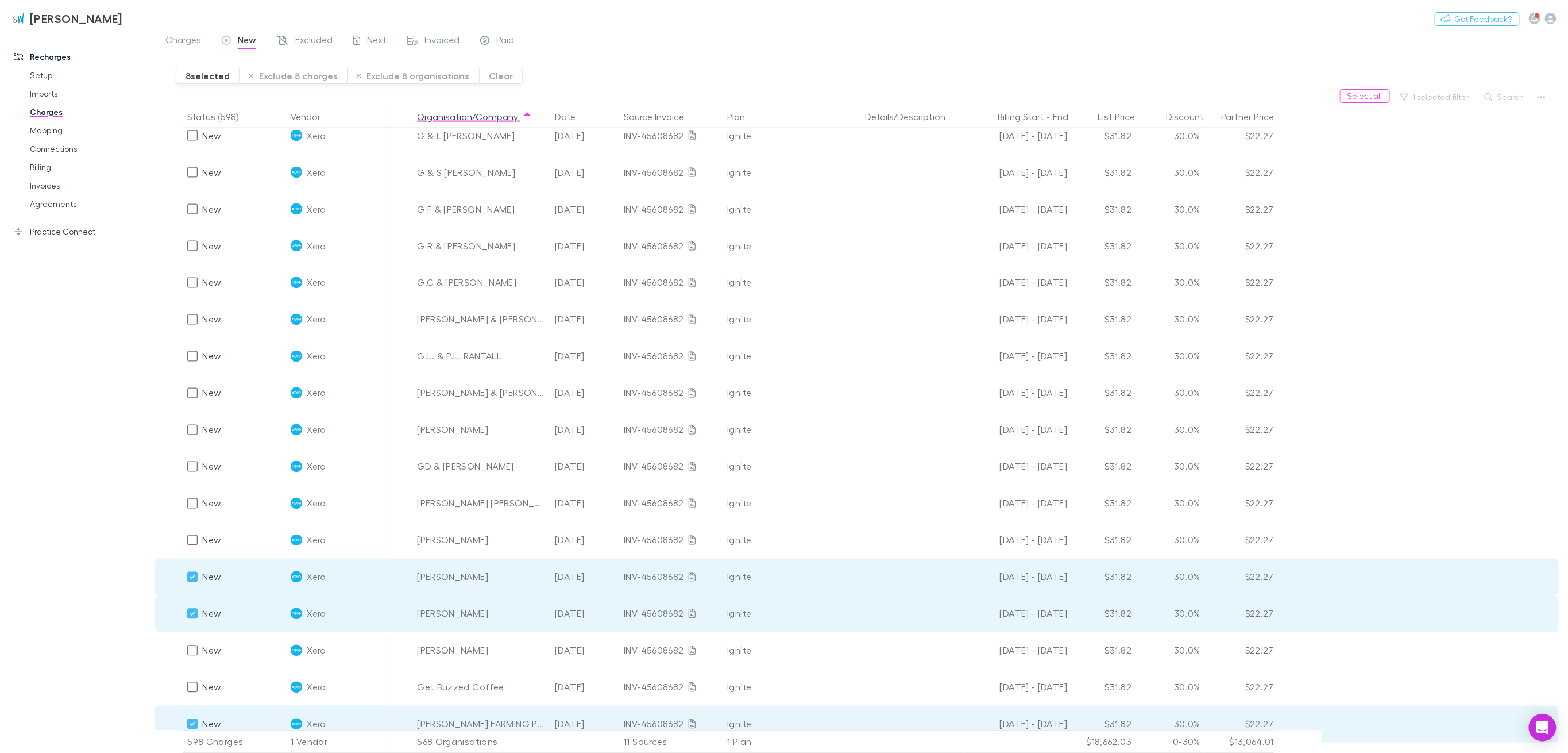
click at [303, 71] on button "Exclude 8 charges" at bounding box center [294, 75] width 108 height 16
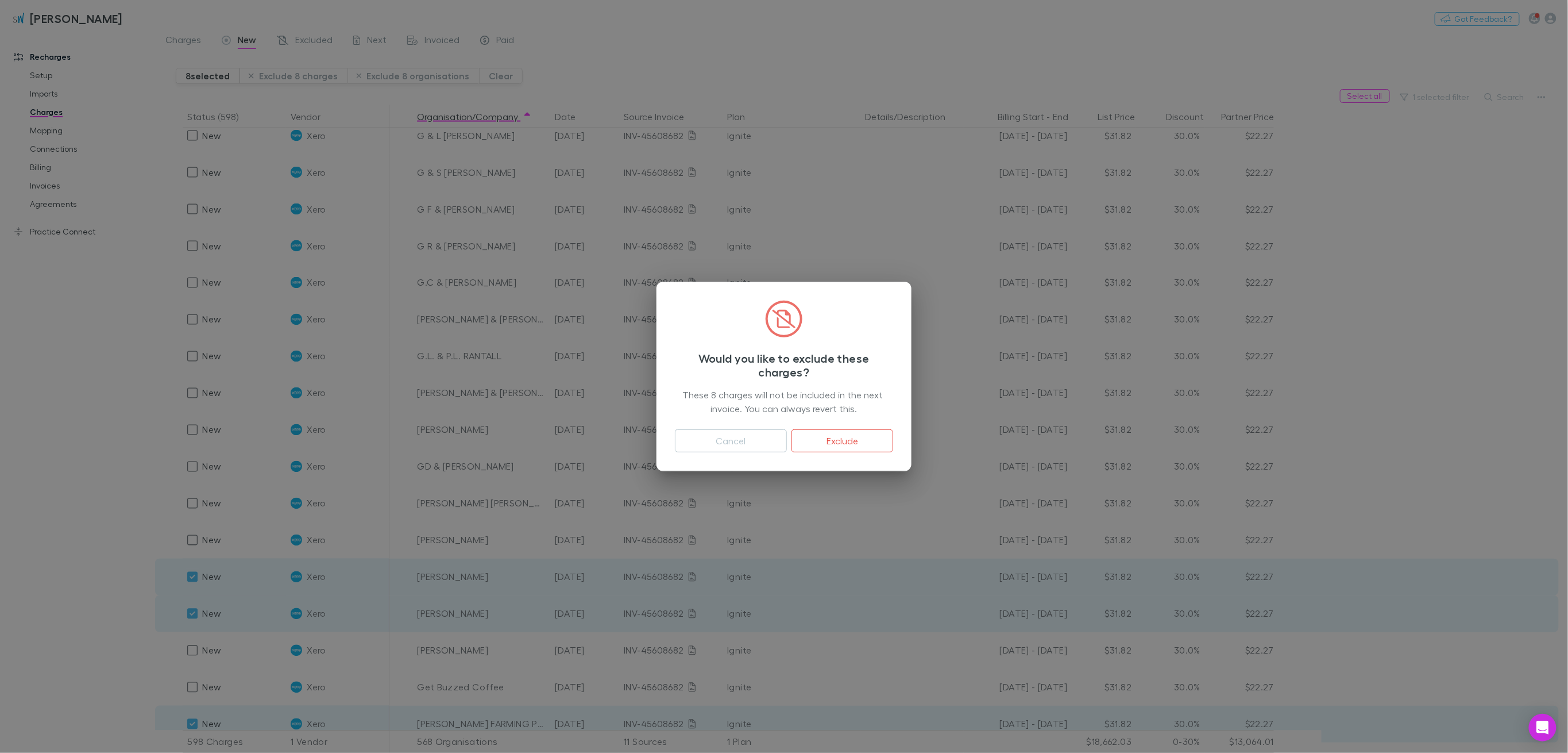
scroll to position [4124, 0]
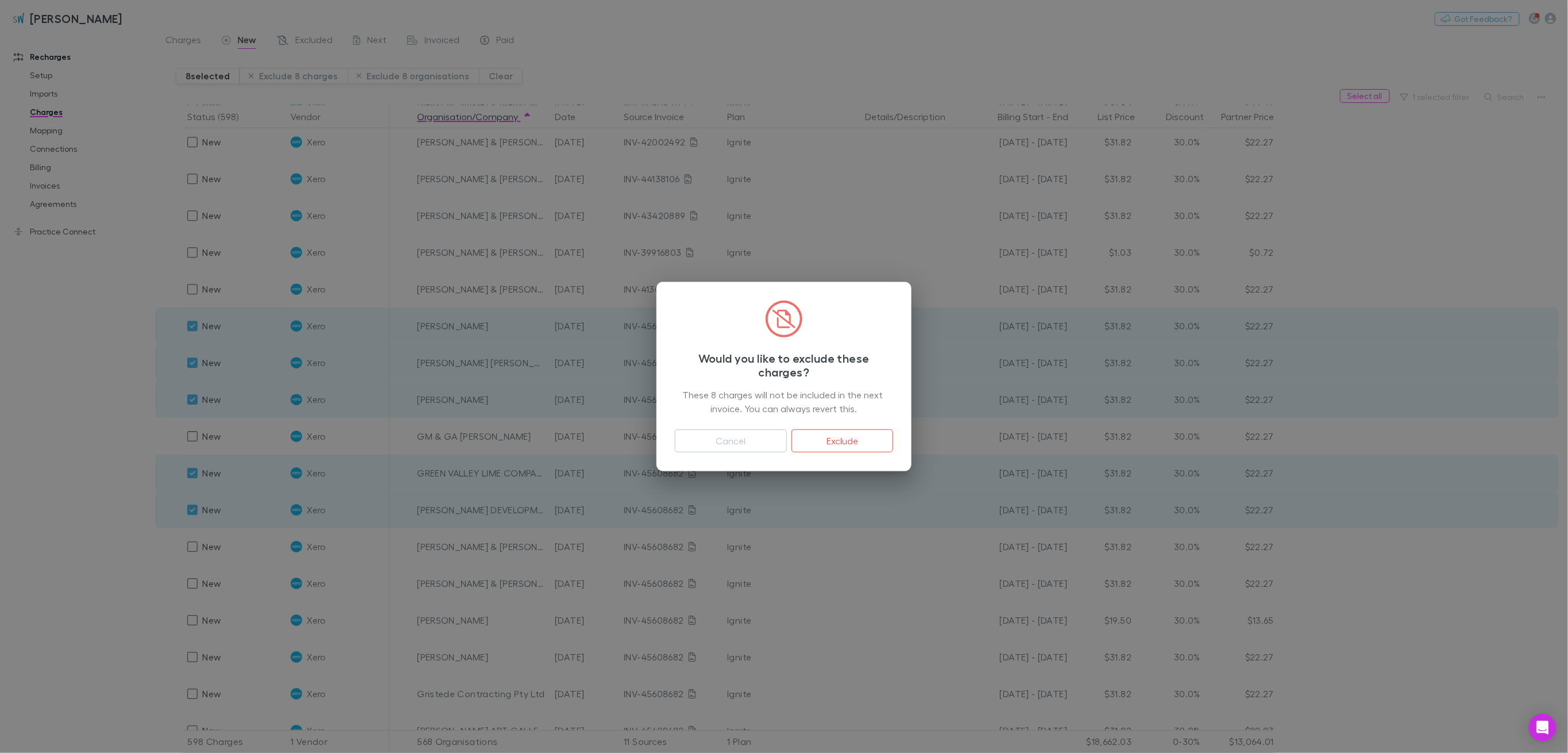
click at [861, 444] on button "Exclude" at bounding box center [842, 441] width 102 height 23
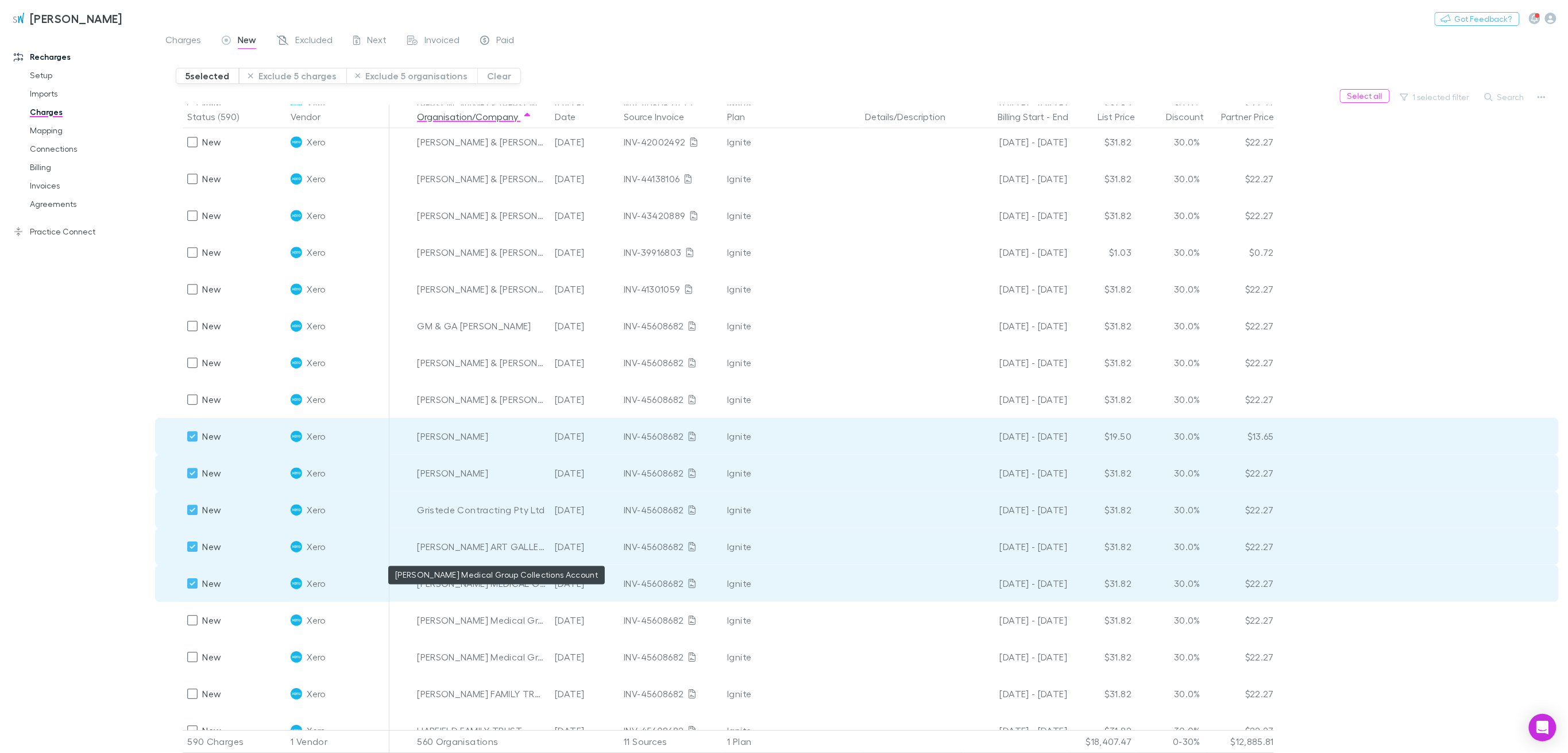
scroll to position [4090, 0]
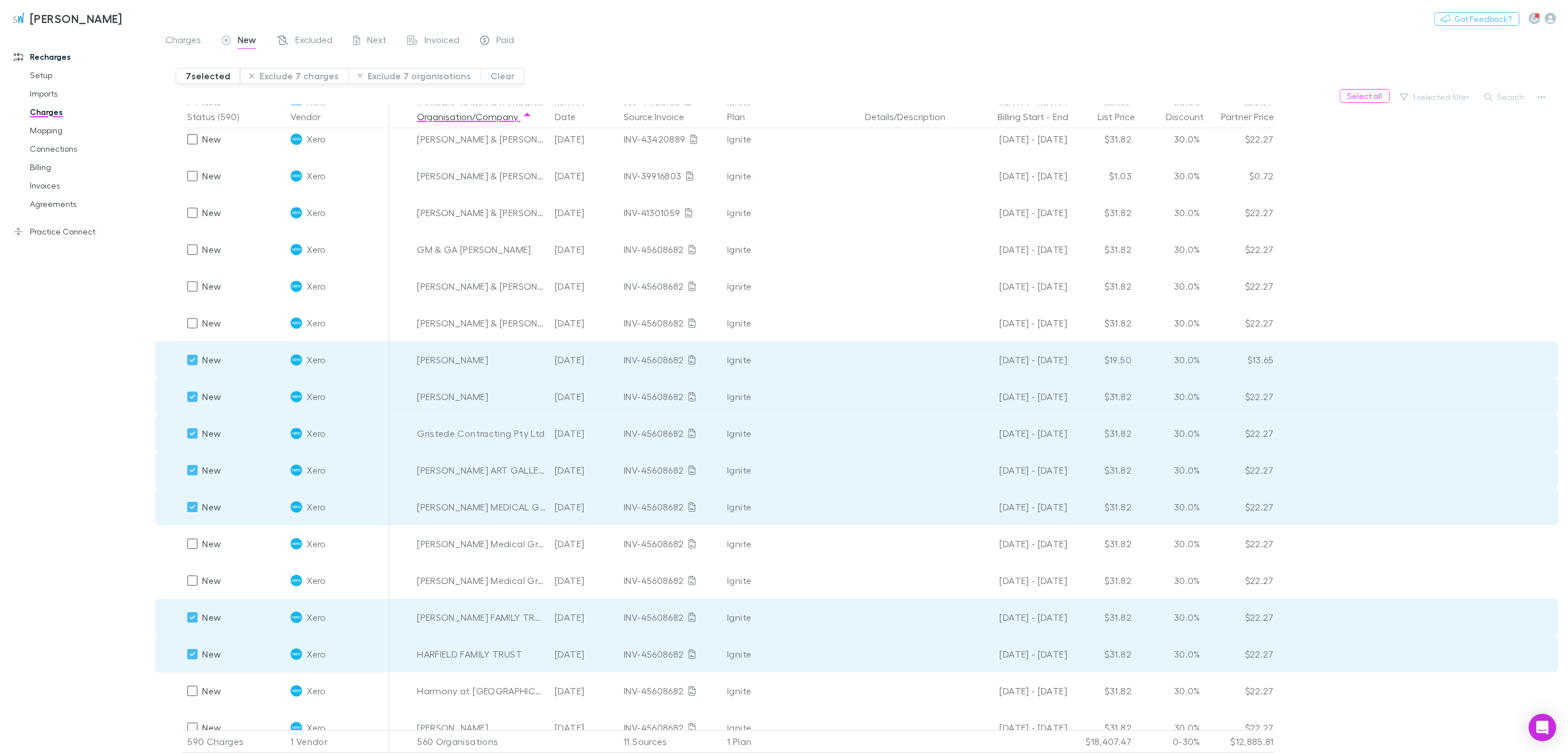
click at [307, 78] on button "Exclude 7 charges" at bounding box center [295, 75] width 108 height 16
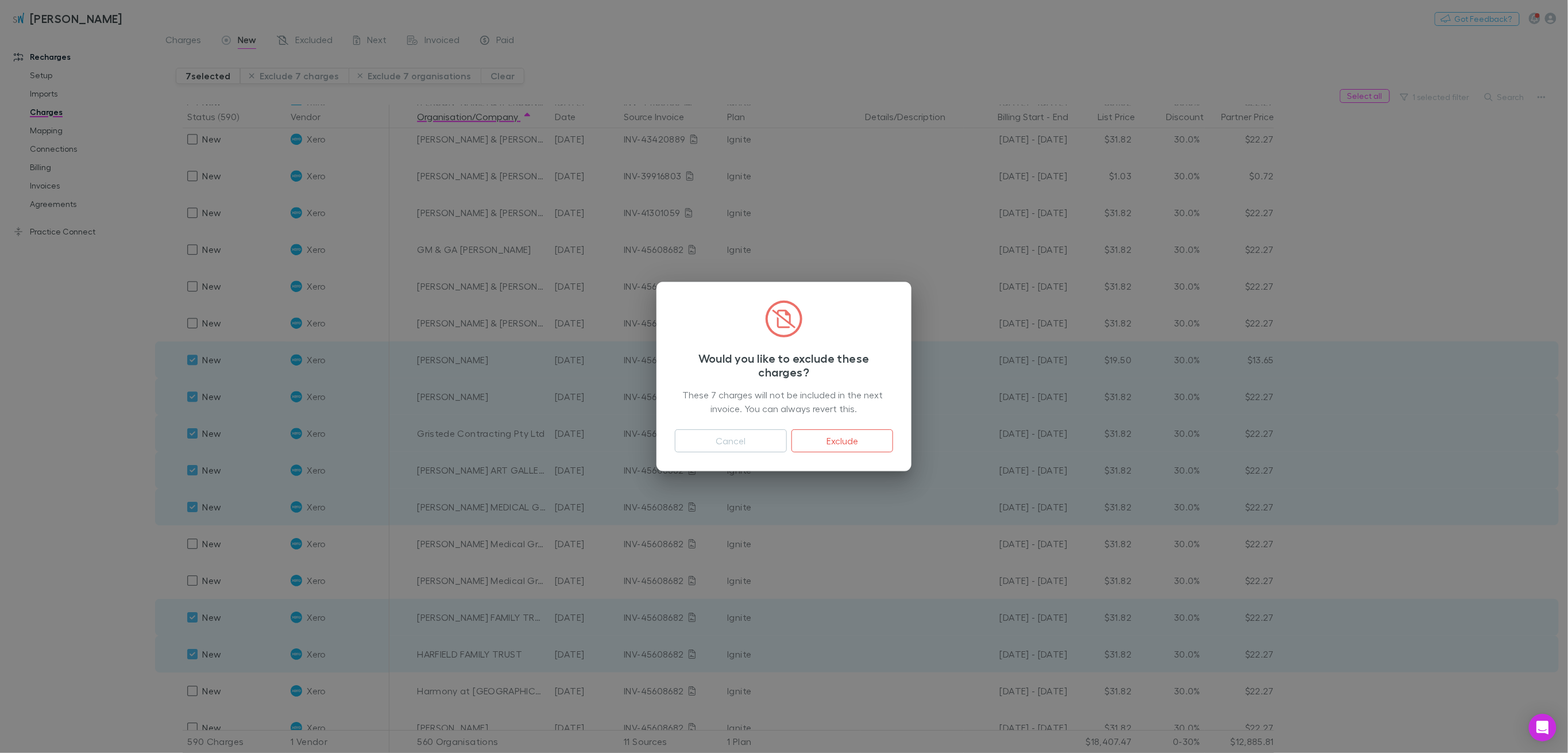
drag, startPoint x: 850, startPoint y: 440, endPoint x: 381, endPoint y: 468, distance: 469.8
click at [850, 440] on button "Exclude" at bounding box center [842, 441] width 102 height 23
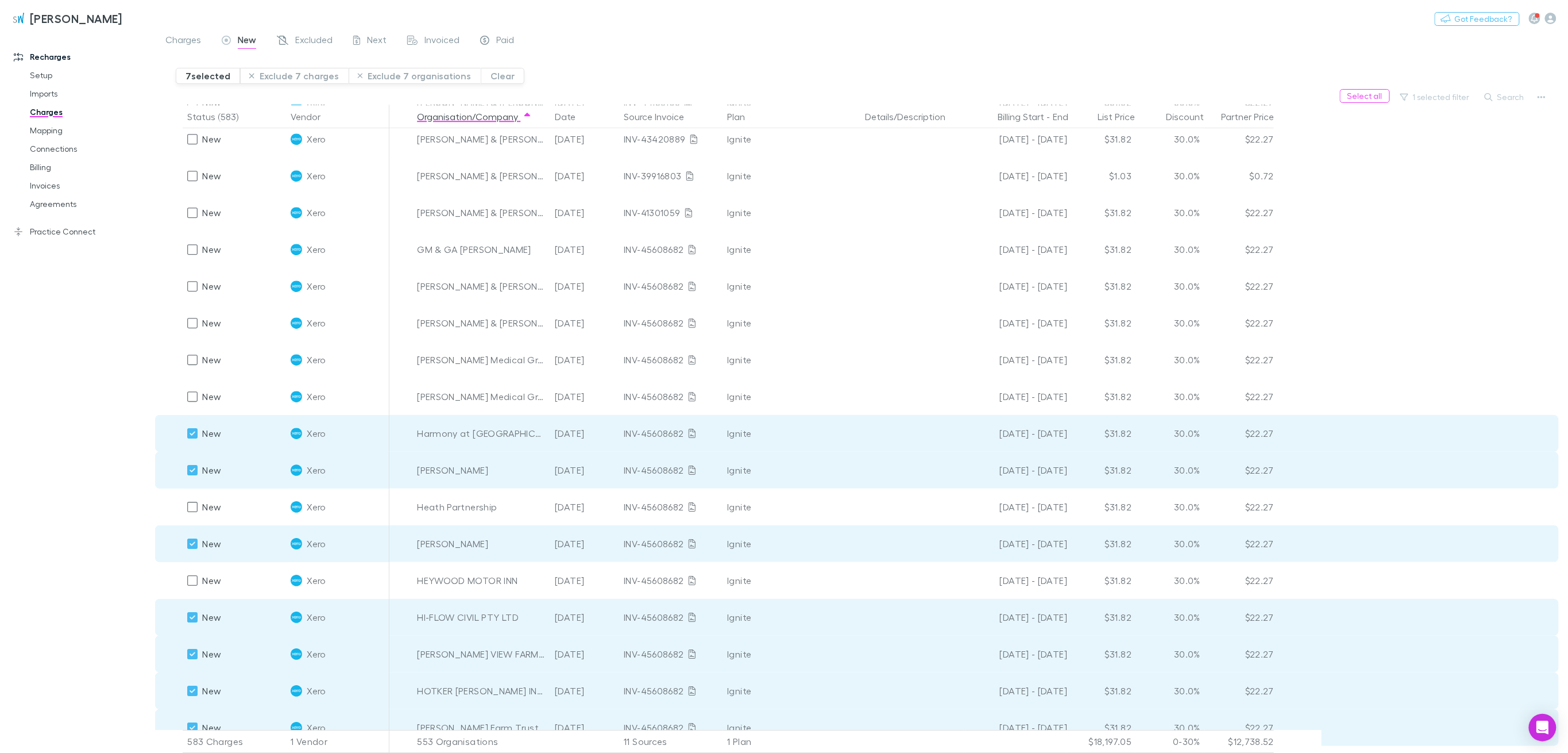
click at [283, 70] on button "Exclude 7 charges" at bounding box center [295, 75] width 108 height 16
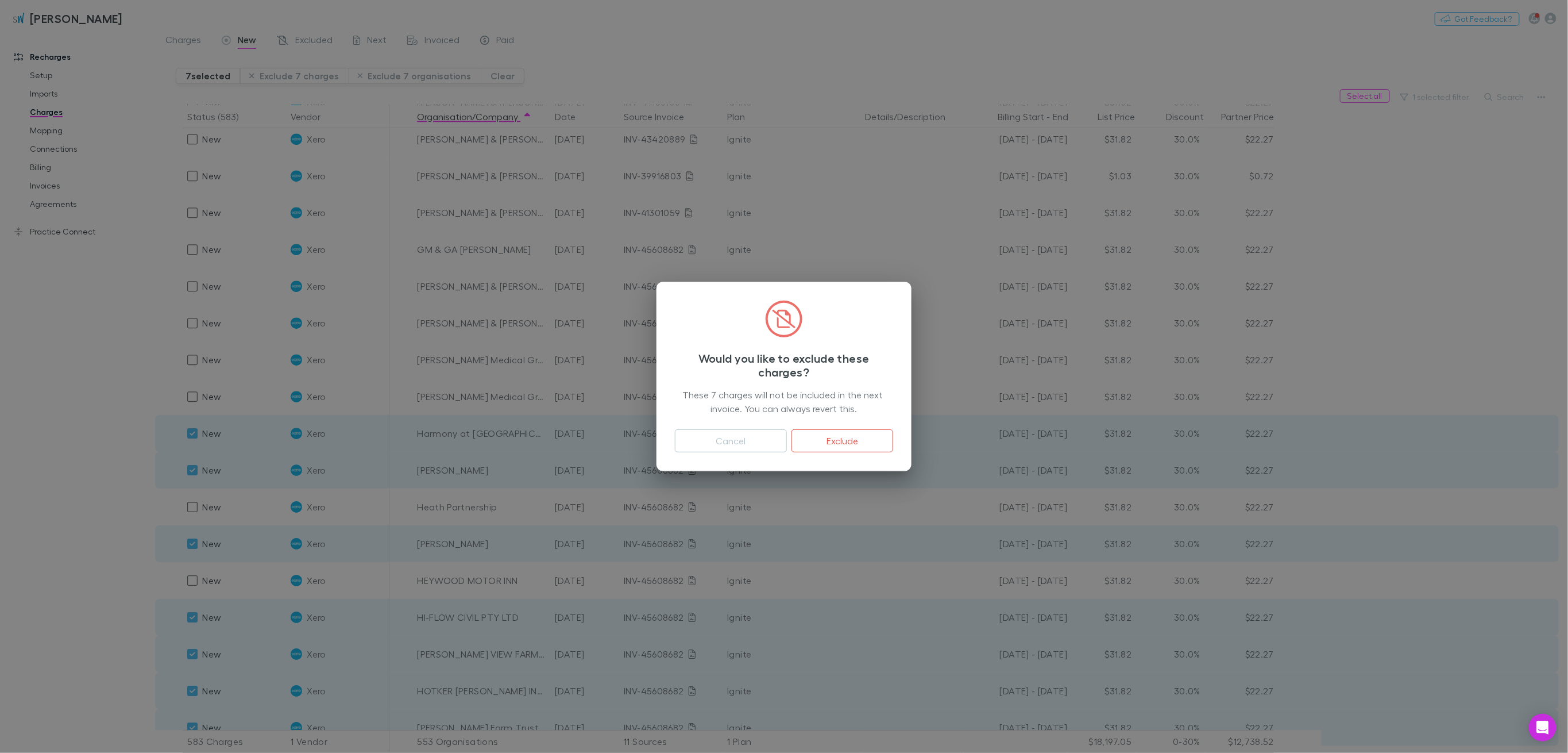
drag, startPoint x: 875, startPoint y: 439, endPoint x: 630, endPoint y: 291, distance: 286.2
click at [875, 439] on button "Exclude" at bounding box center [842, 441] width 102 height 23
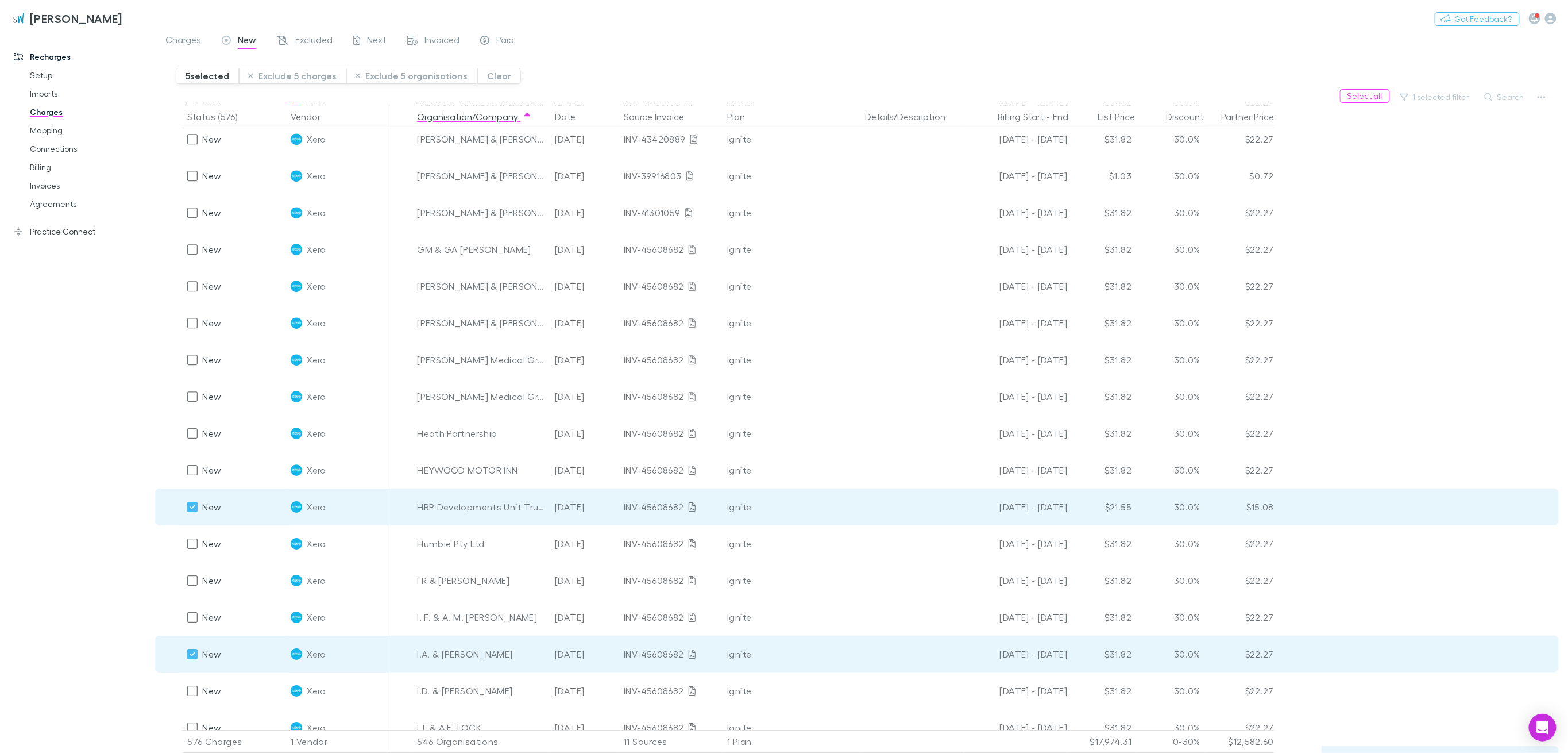
scroll to position [4320, 0]
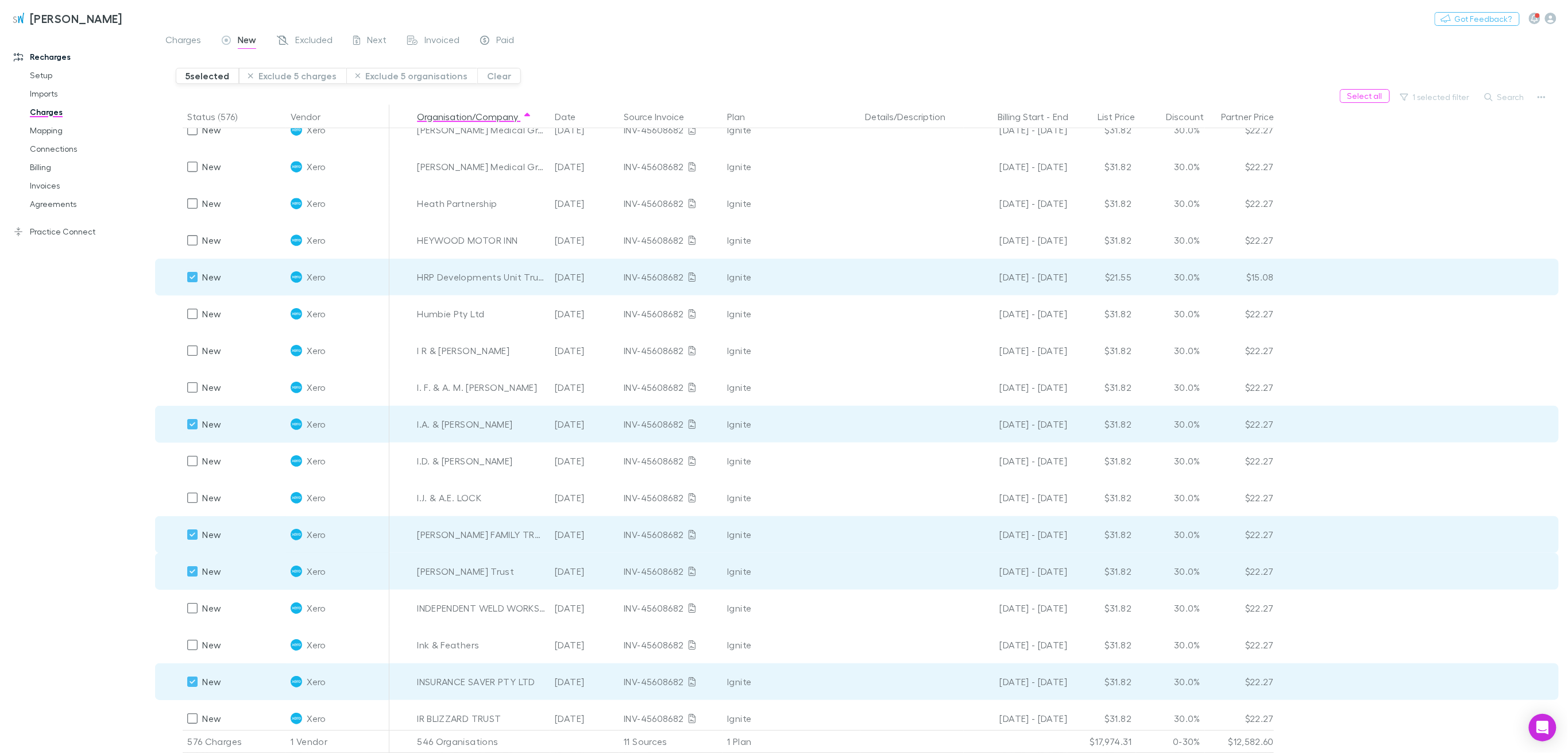
click at [302, 74] on button "Exclude 5 charges" at bounding box center [292, 75] width 107 height 16
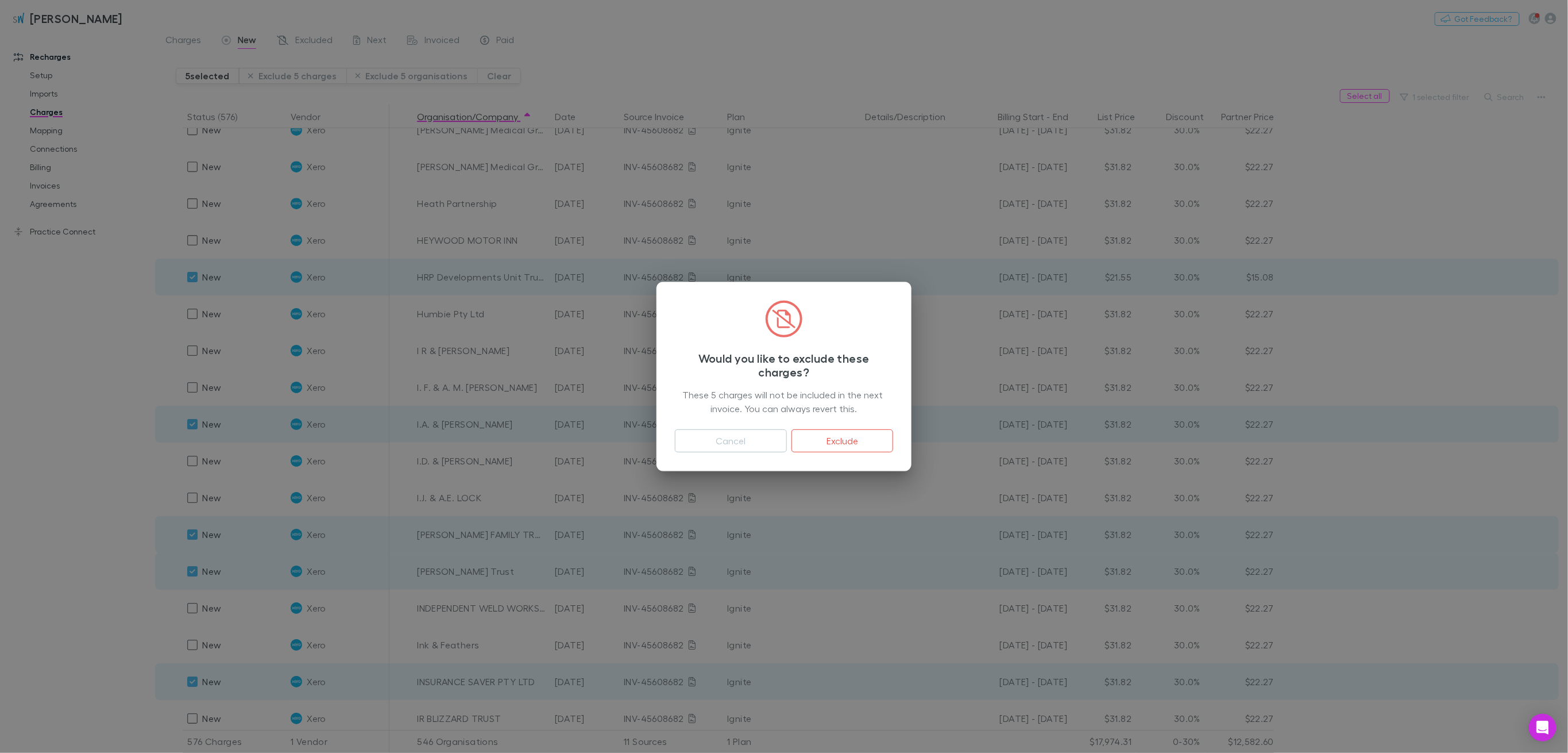
click at [853, 441] on button "Exclude" at bounding box center [842, 441] width 102 height 23
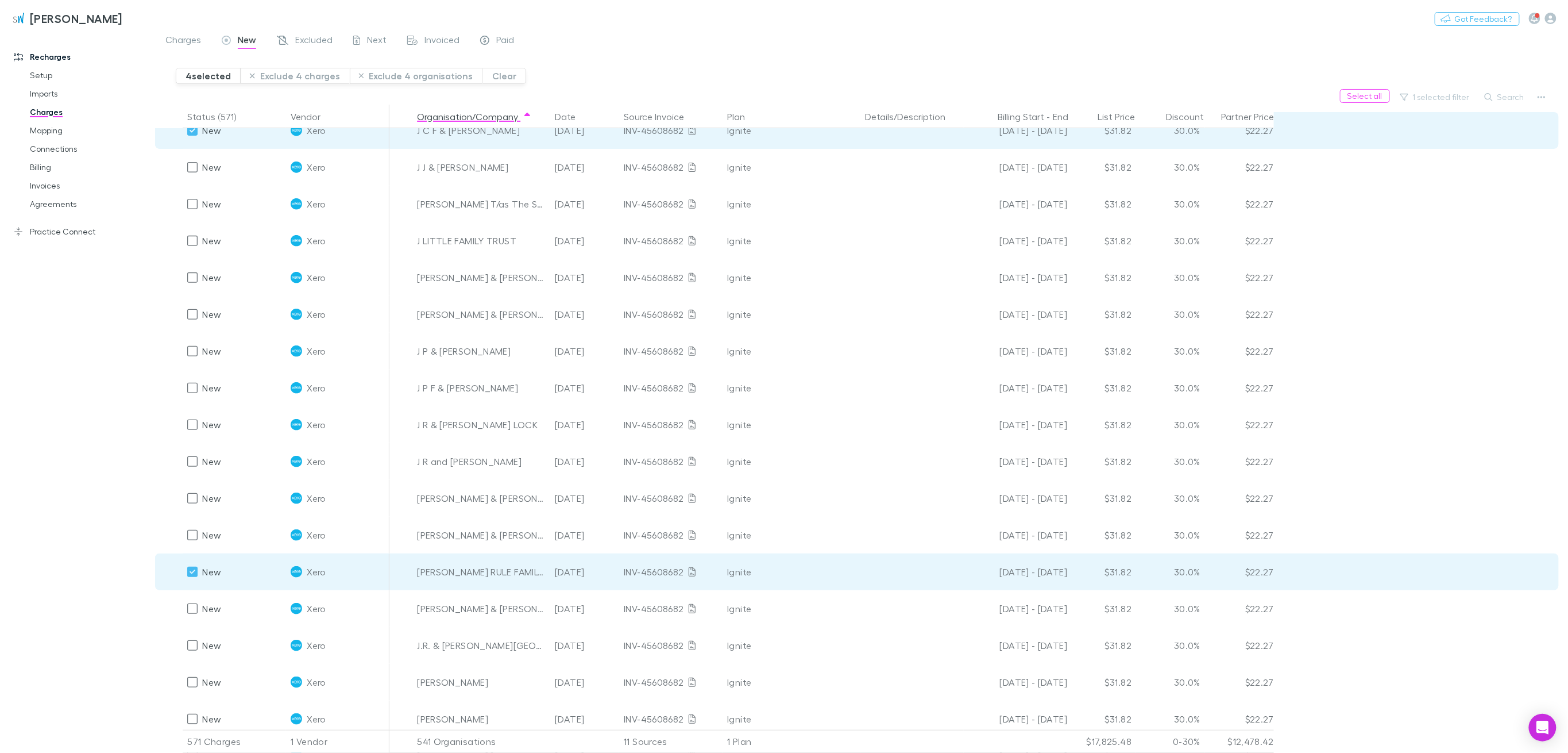
scroll to position [4933, 0]
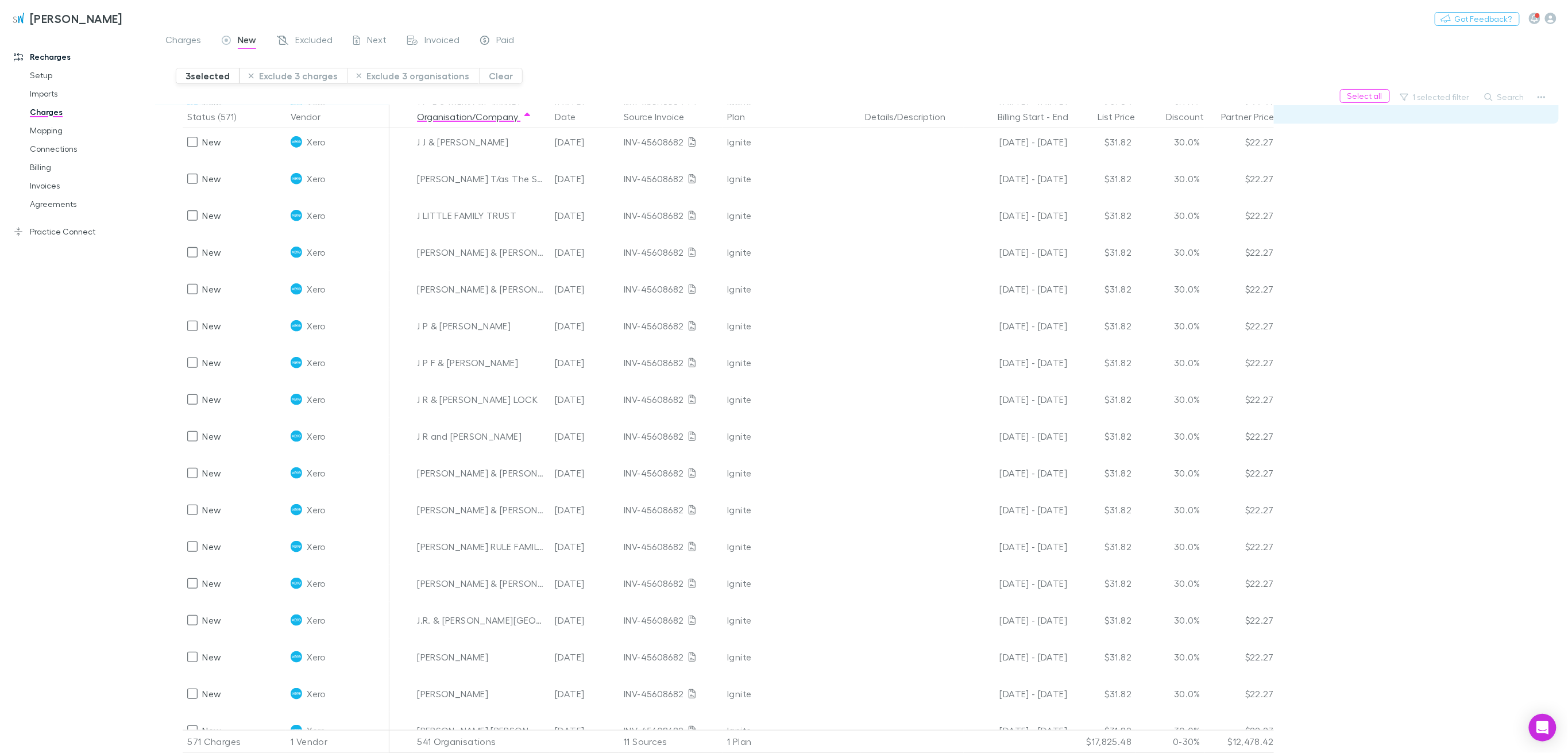
click at [75, 408] on div "Recharges Setup Imports Charges Mapping Connections Billing Invoices Agreements…" at bounding box center [83, 391] width 166 height 710
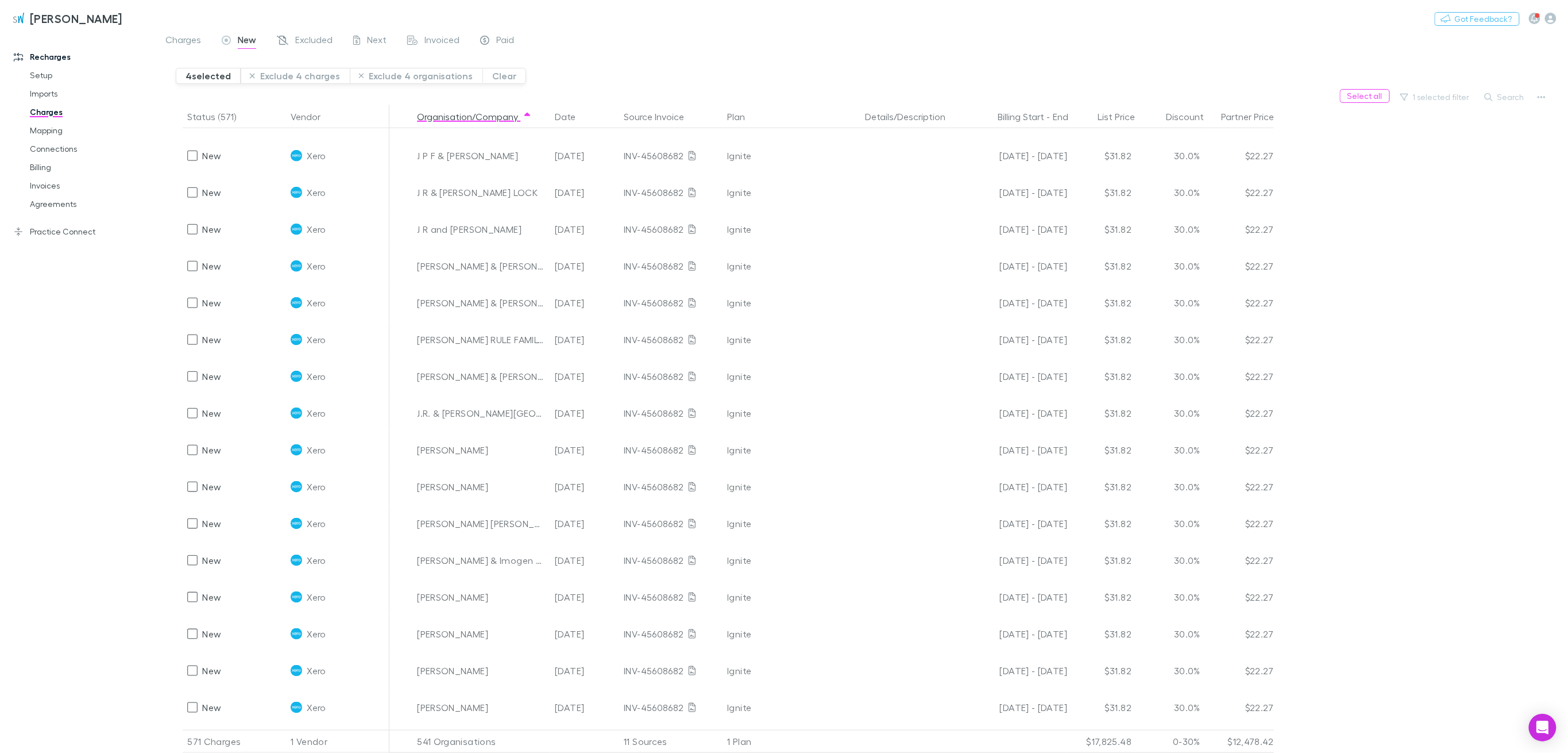
scroll to position [5164, 0]
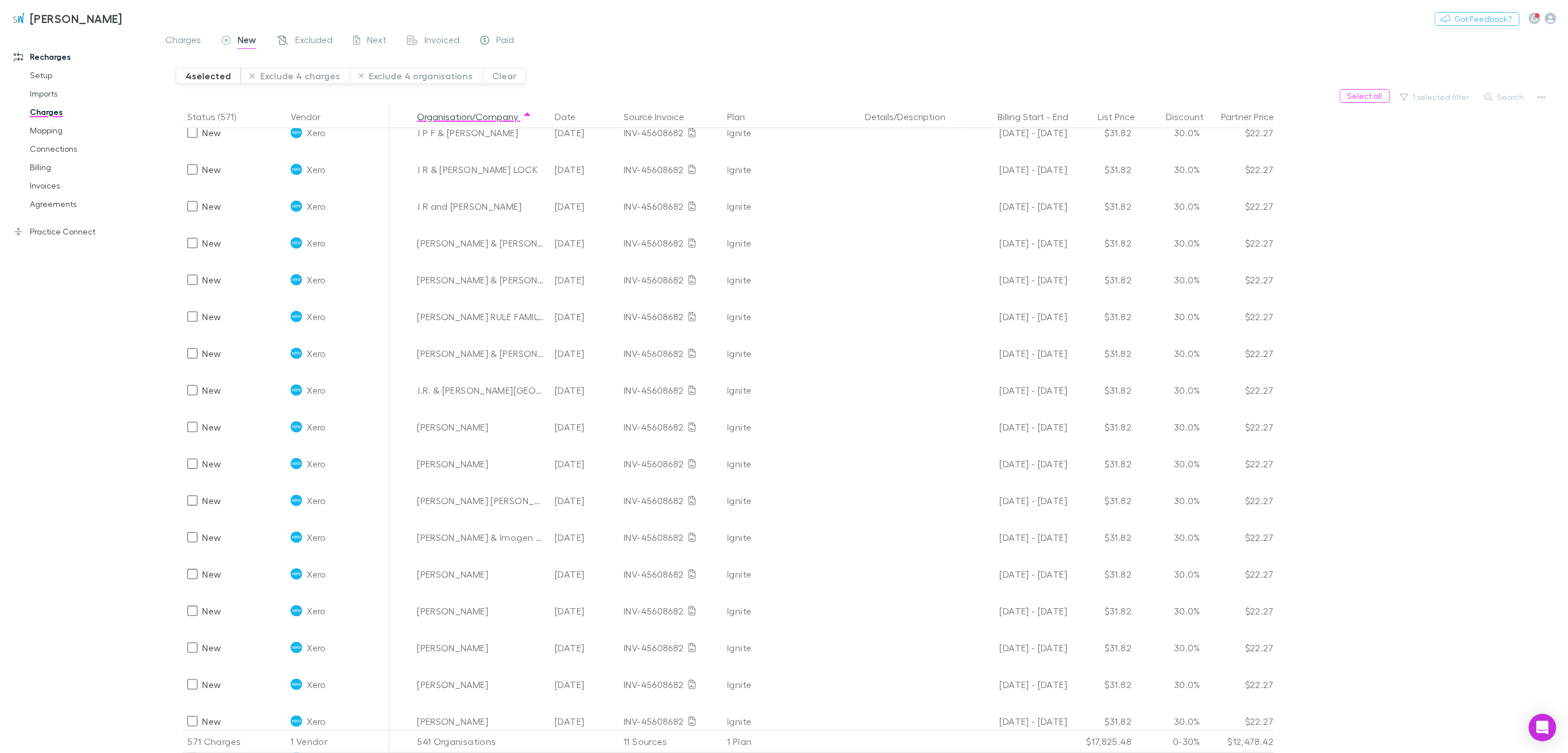
click at [286, 69] on button "Exclude 4 charges" at bounding box center [295, 75] width 109 height 16
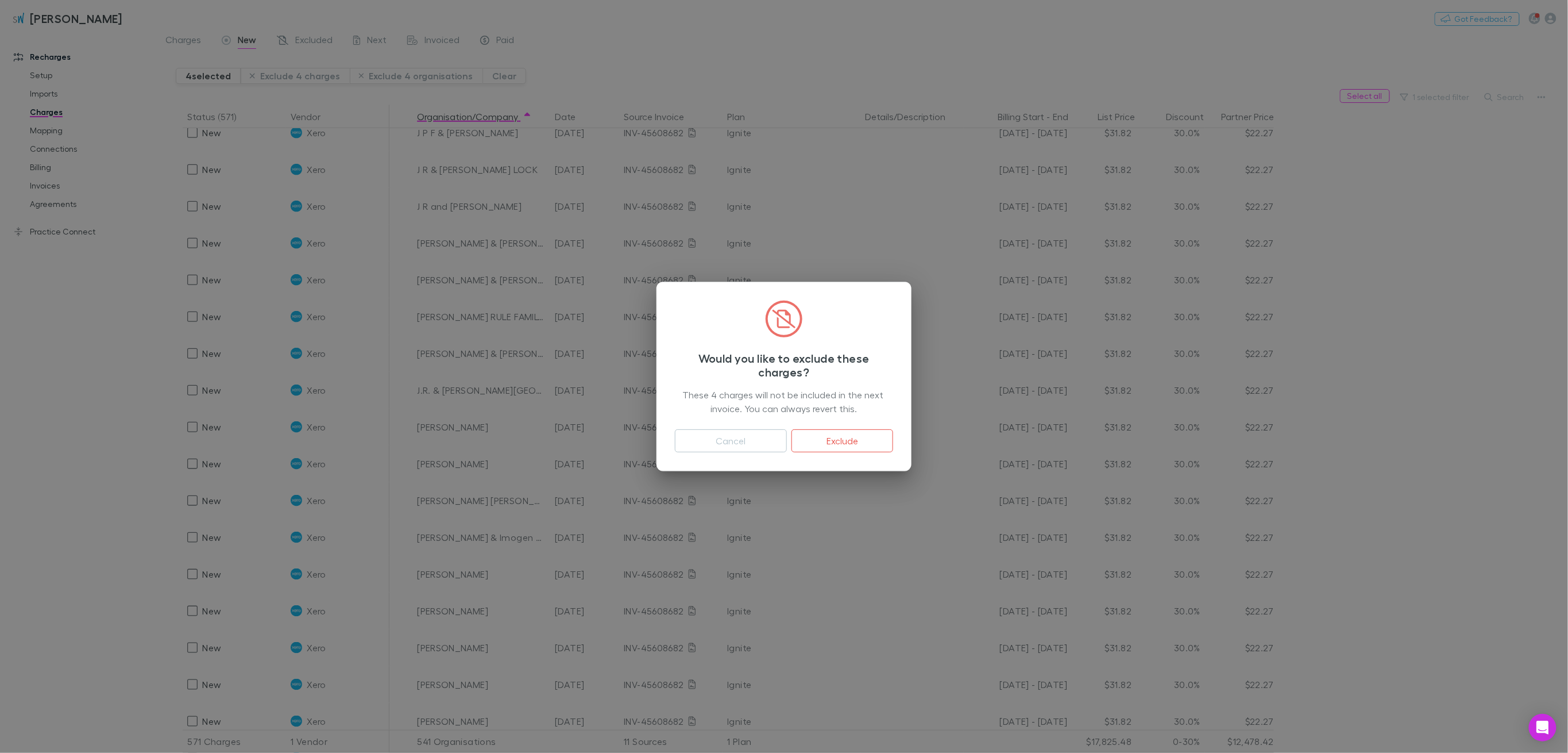
click at [865, 441] on button "Exclude" at bounding box center [842, 441] width 102 height 23
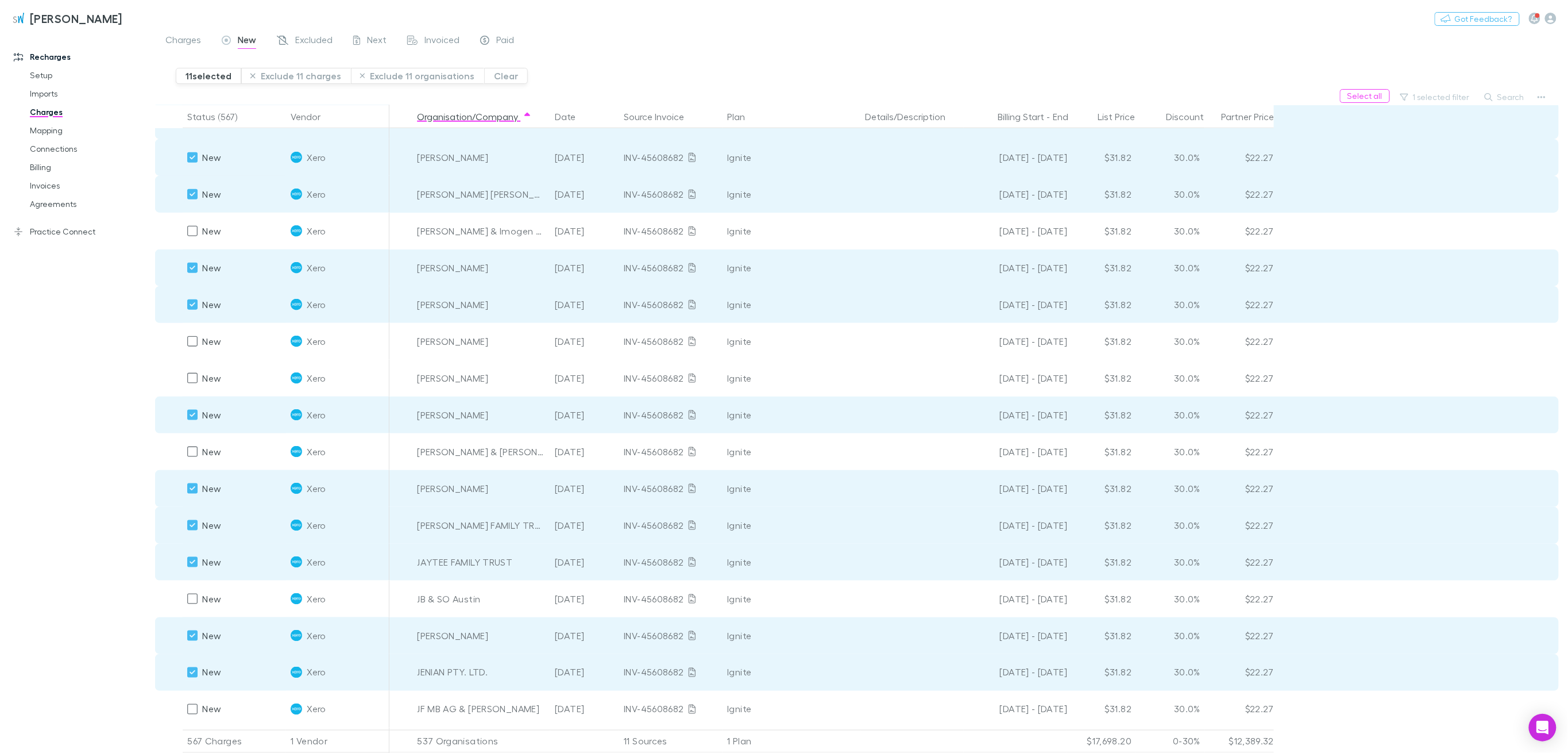
scroll to position [5629, 0]
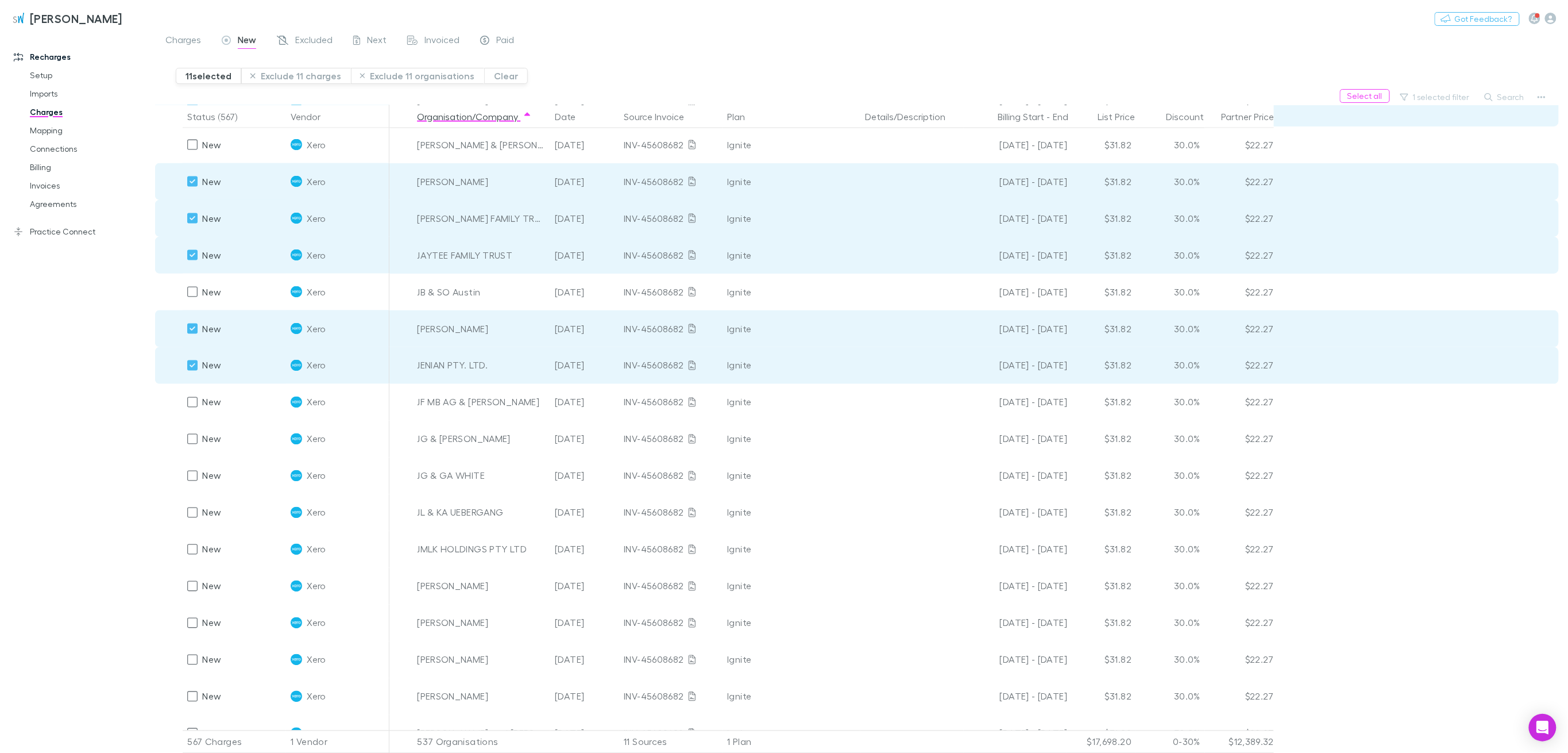
click at [279, 79] on button "Exclude 11 charges" at bounding box center [296, 75] width 109 height 16
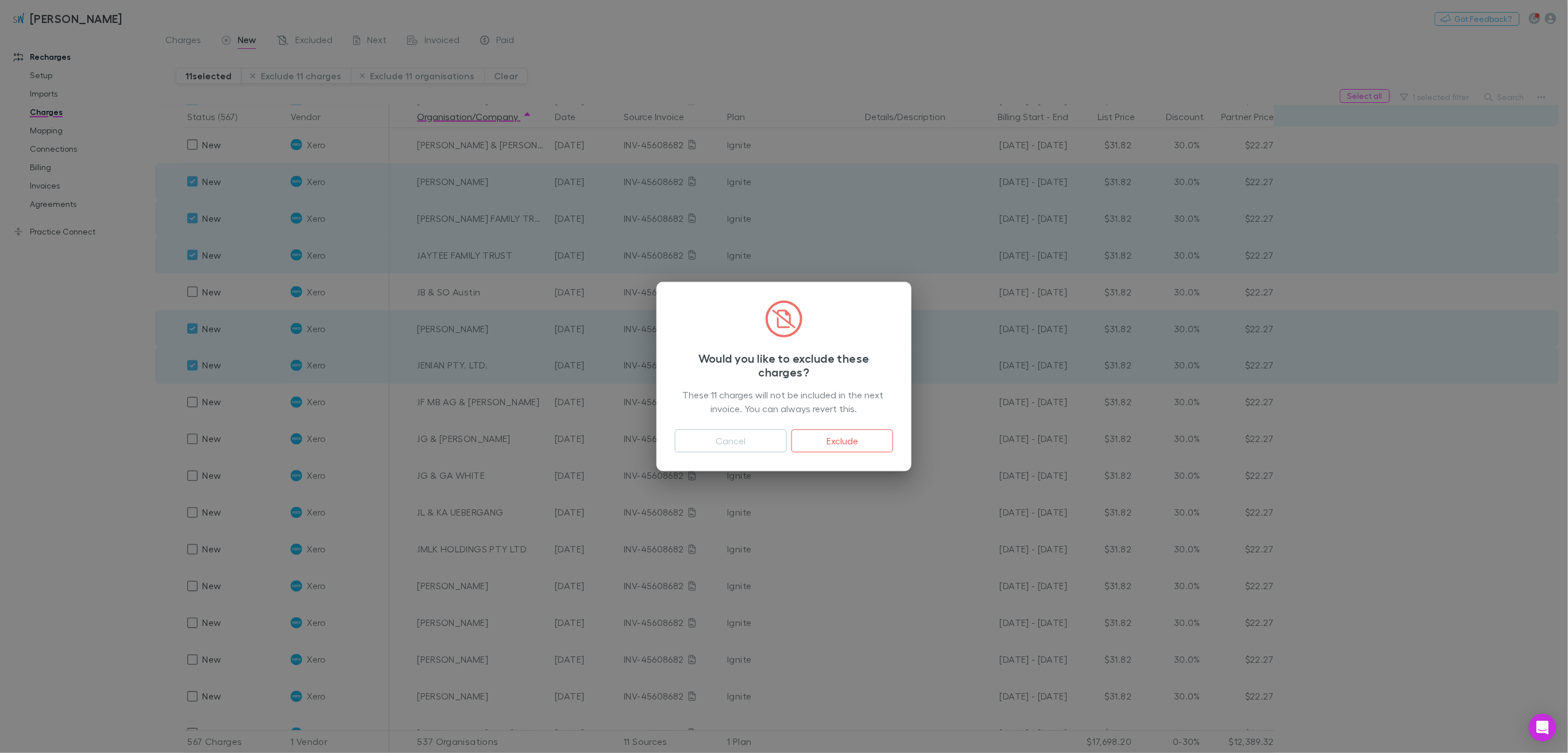
click at [738, 439] on button "Cancel" at bounding box center [731, 441] width 112 height 23
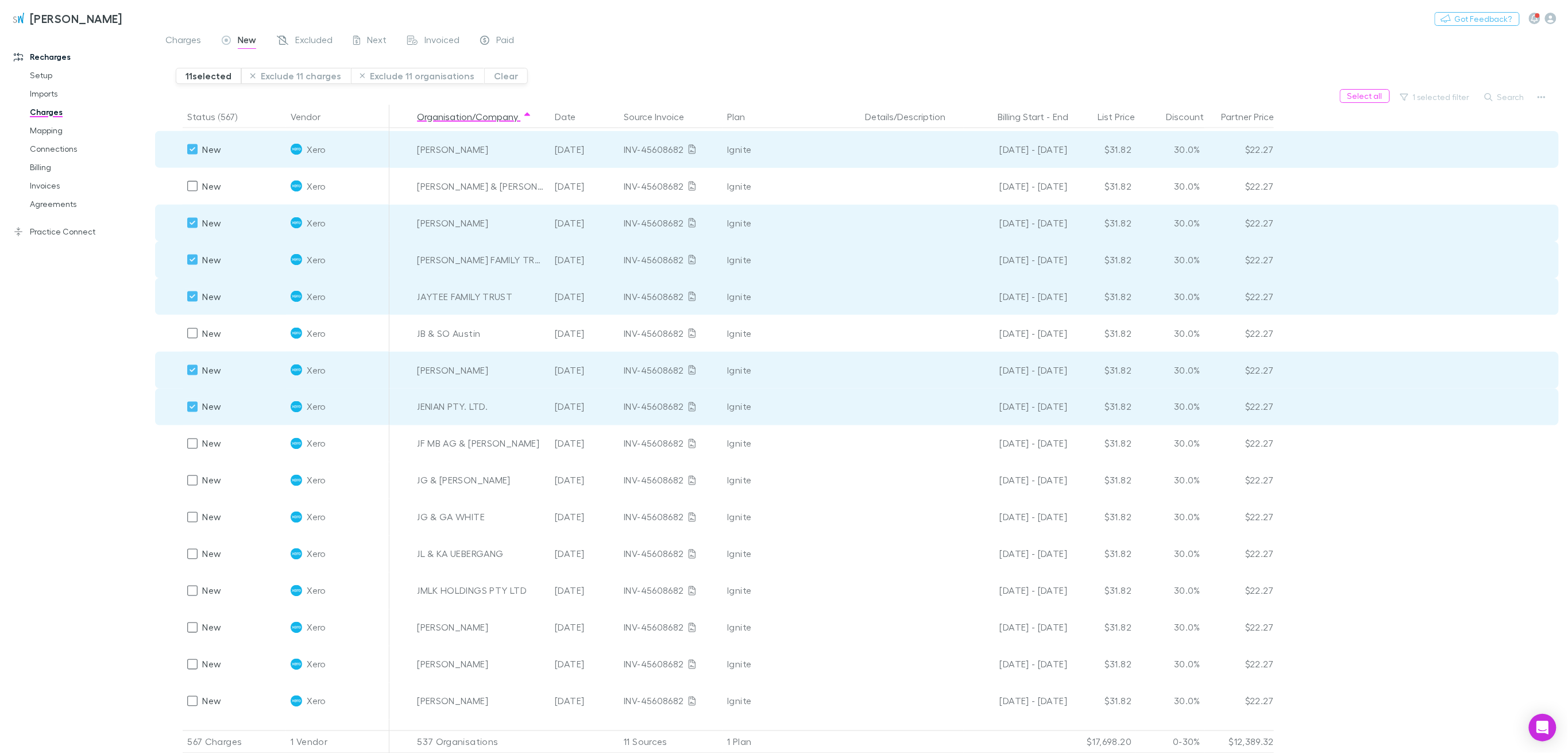
scroll to position [5475, 0]
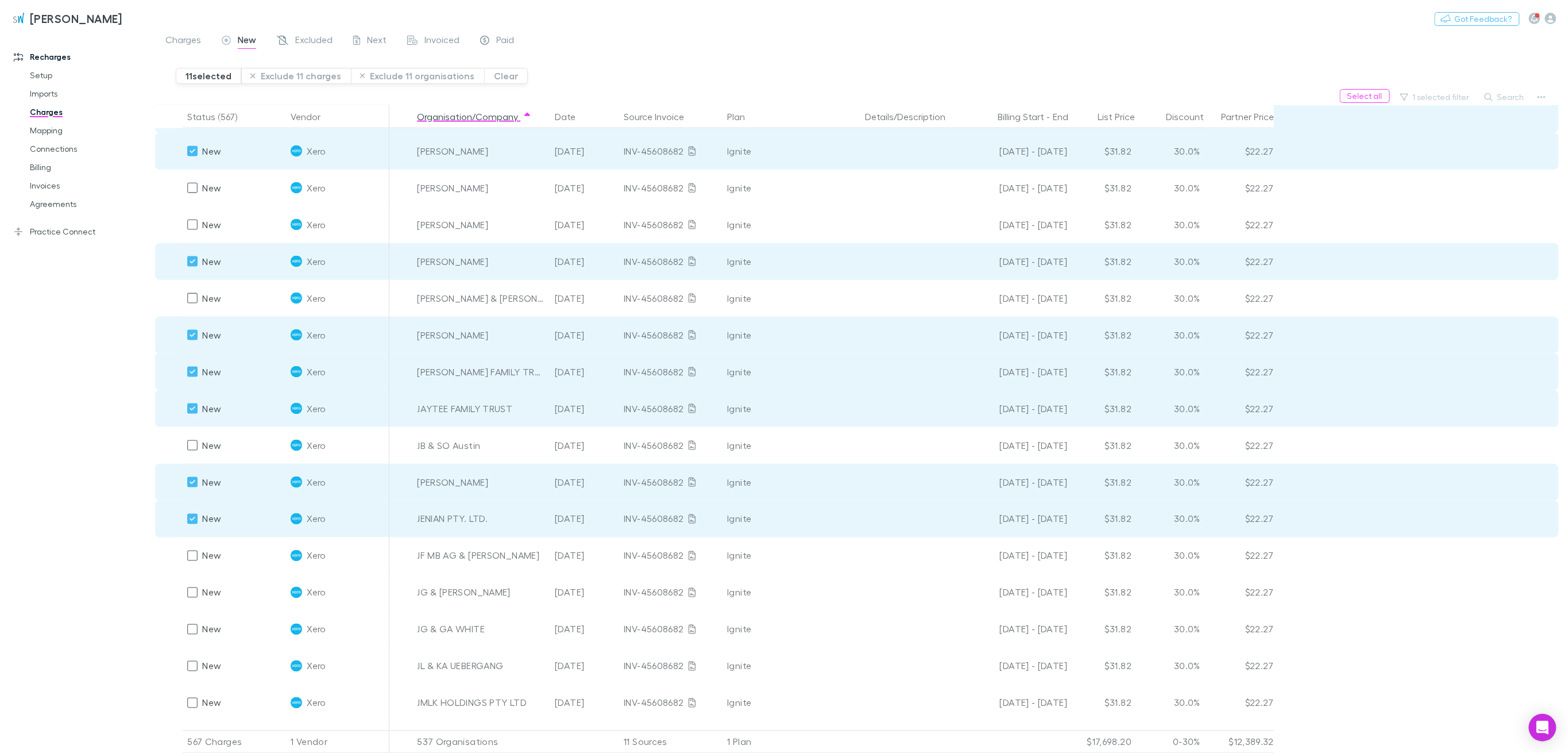
click at [291, 76] on button "Exclude 11 charges" at bounding box center [296, 75] width 109 height 16
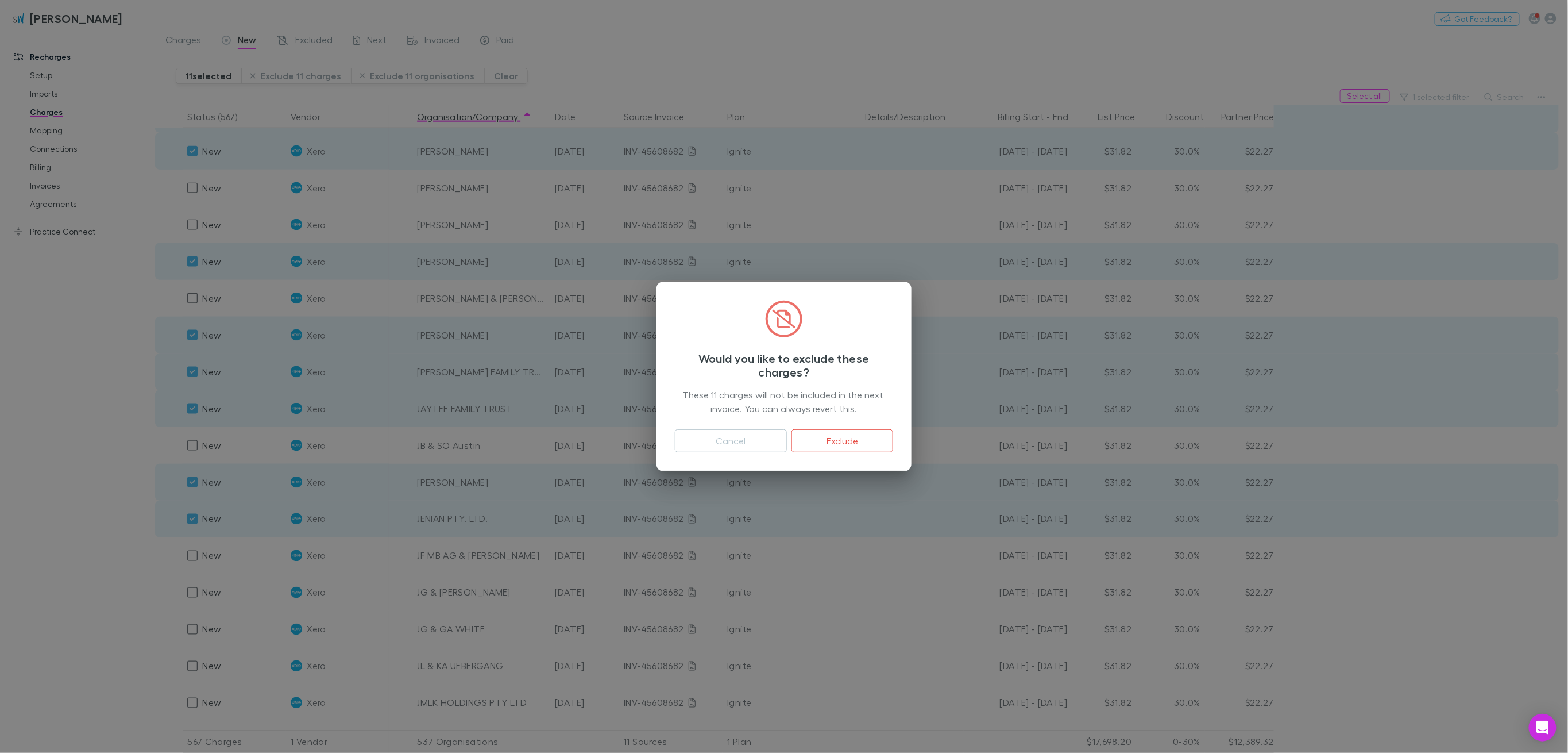
click at [834, 447] on button "Exclude" at bounding box center [842, 441] width 102 height 23
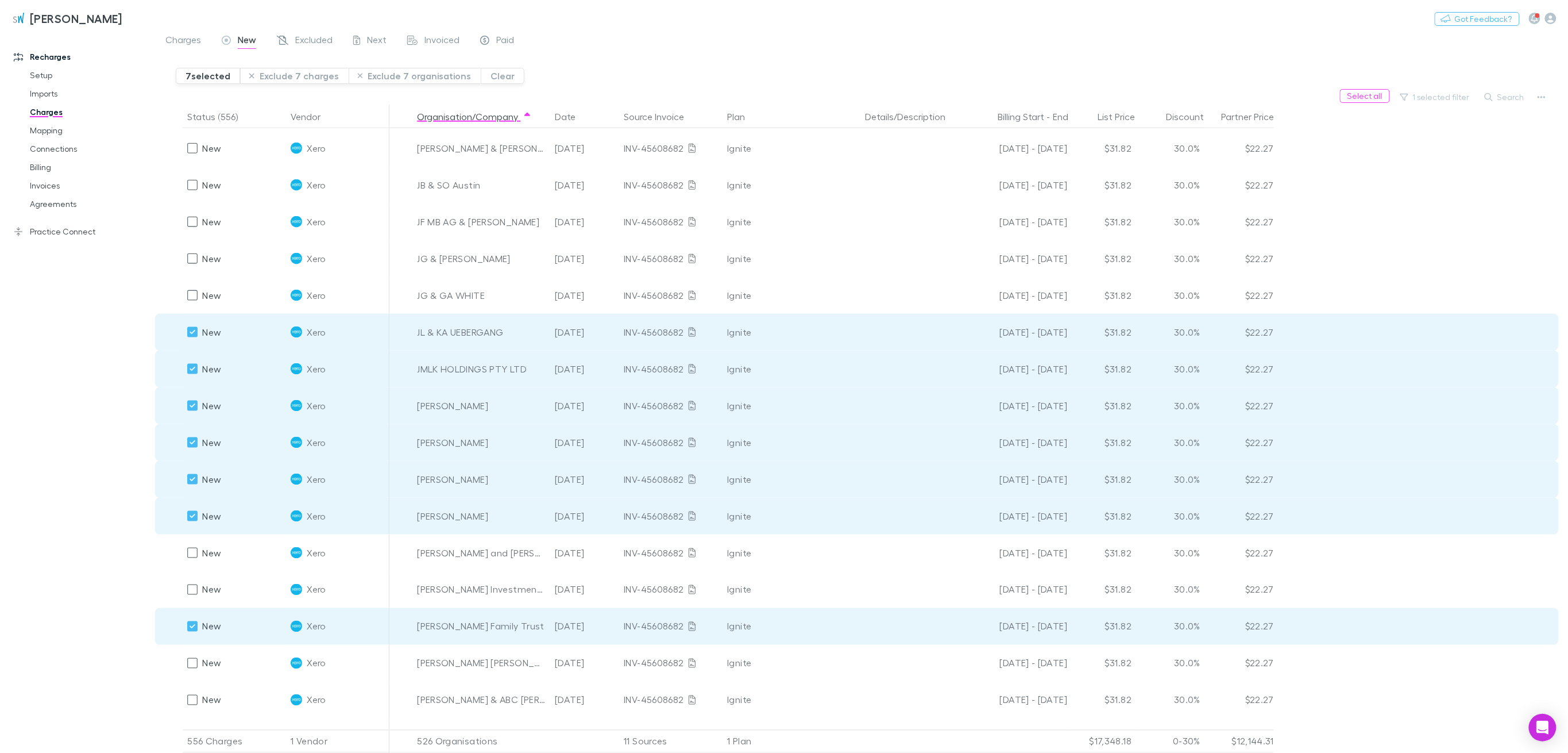
scroll to position [5558, 0]
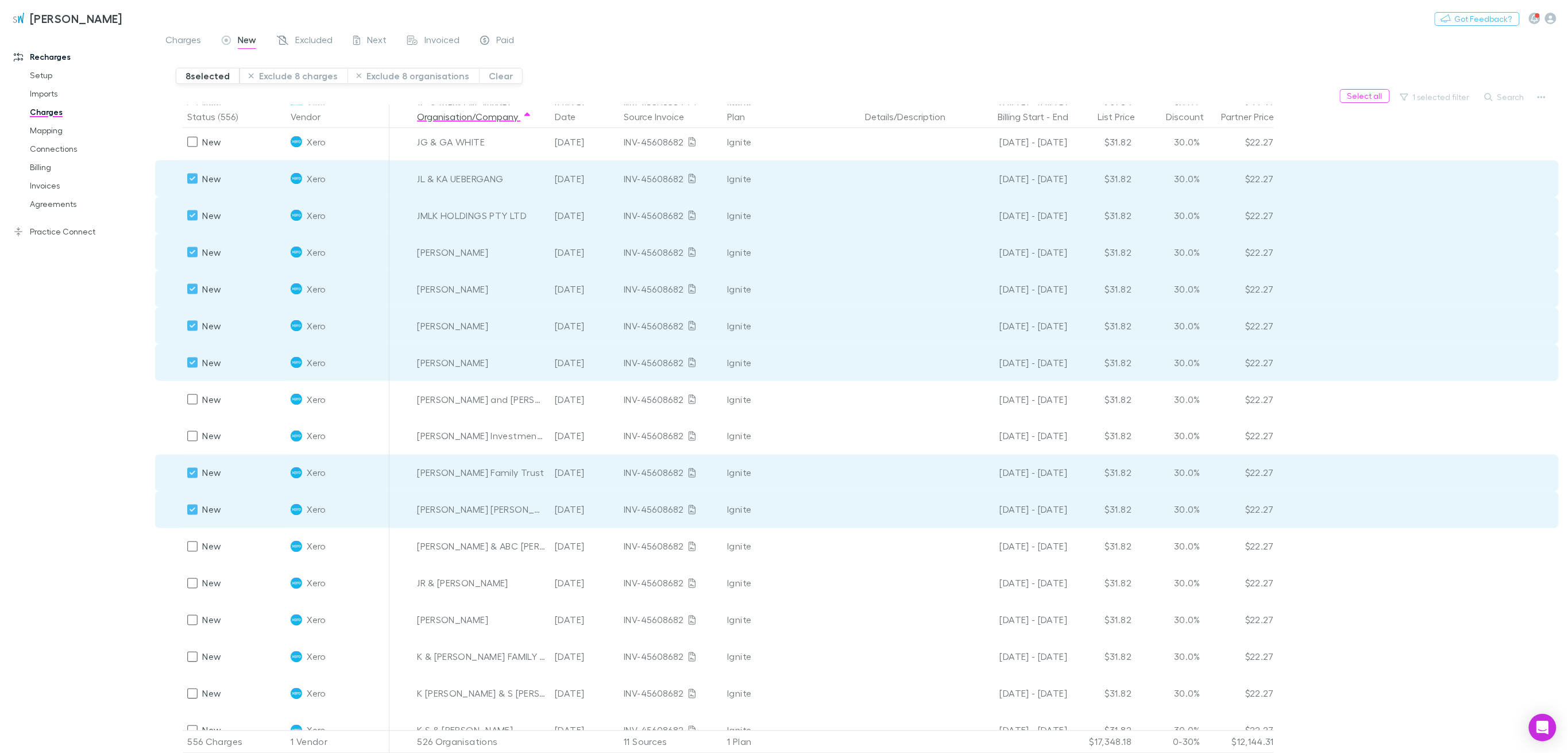
click at [318, 72] on button "Exclude 8 charges" at bounding box center [294, 75] width 108 height 16
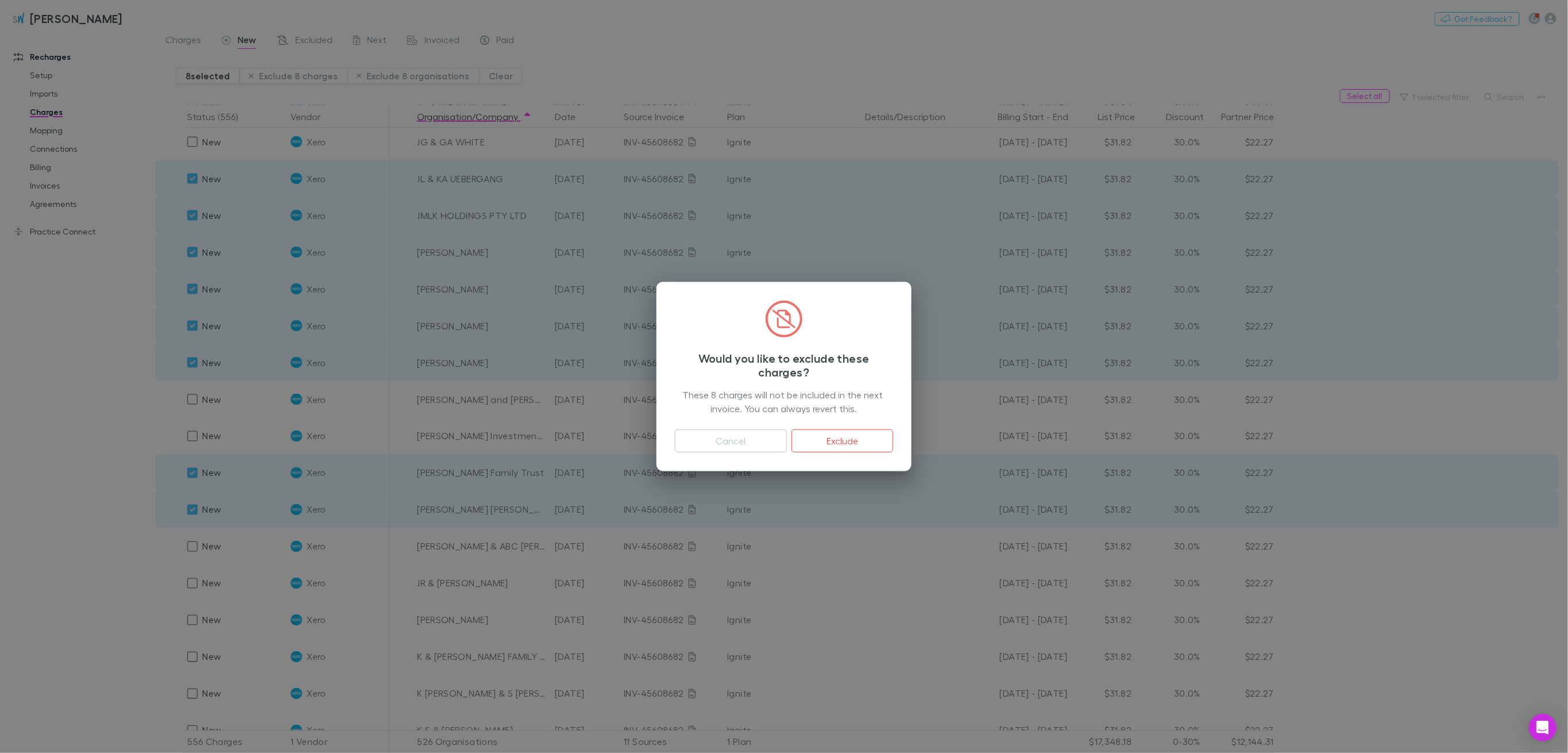
click at [863, 445] on button "Exclude" at bounding box center [842, 441] width 102 height 23
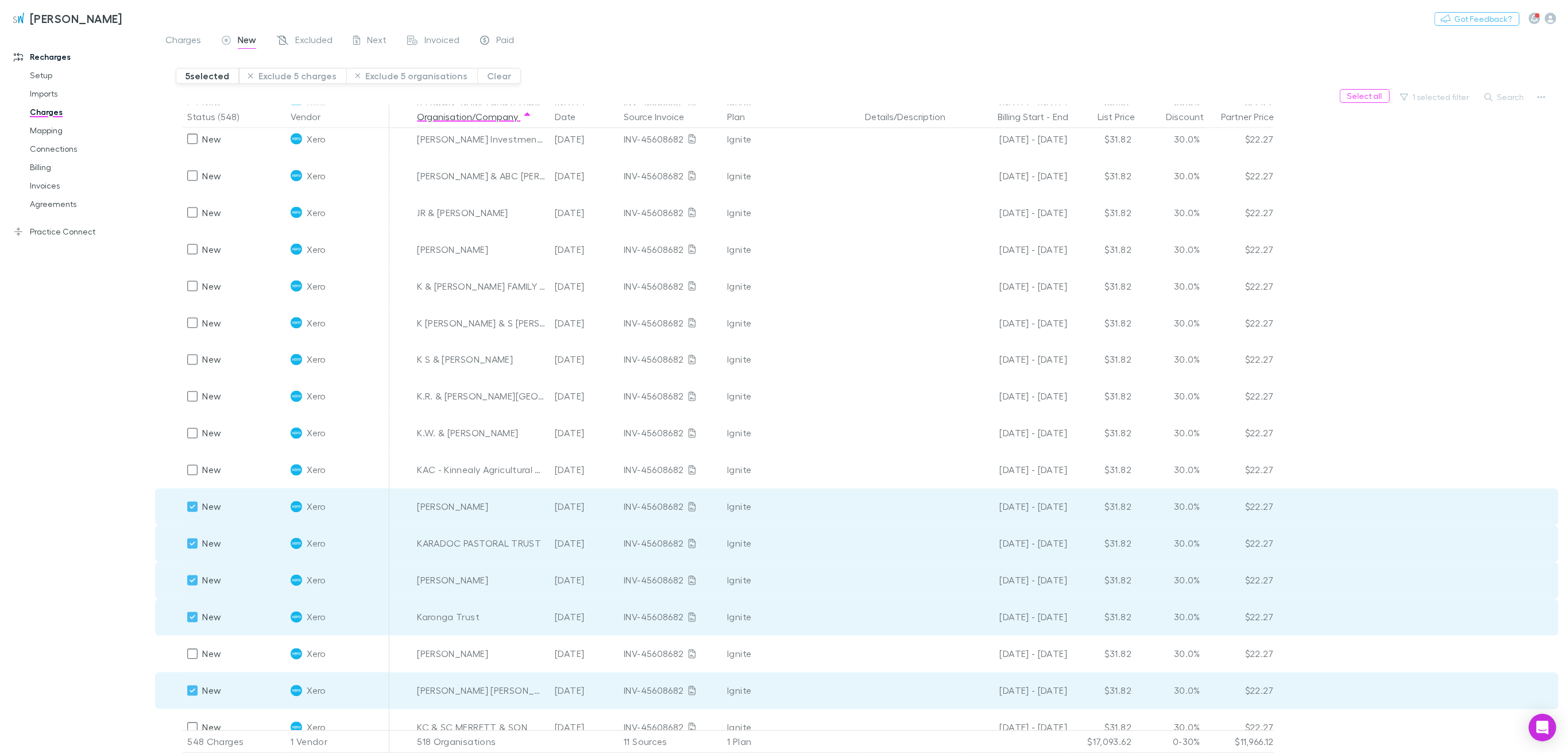
scroll to position [6094, 0]
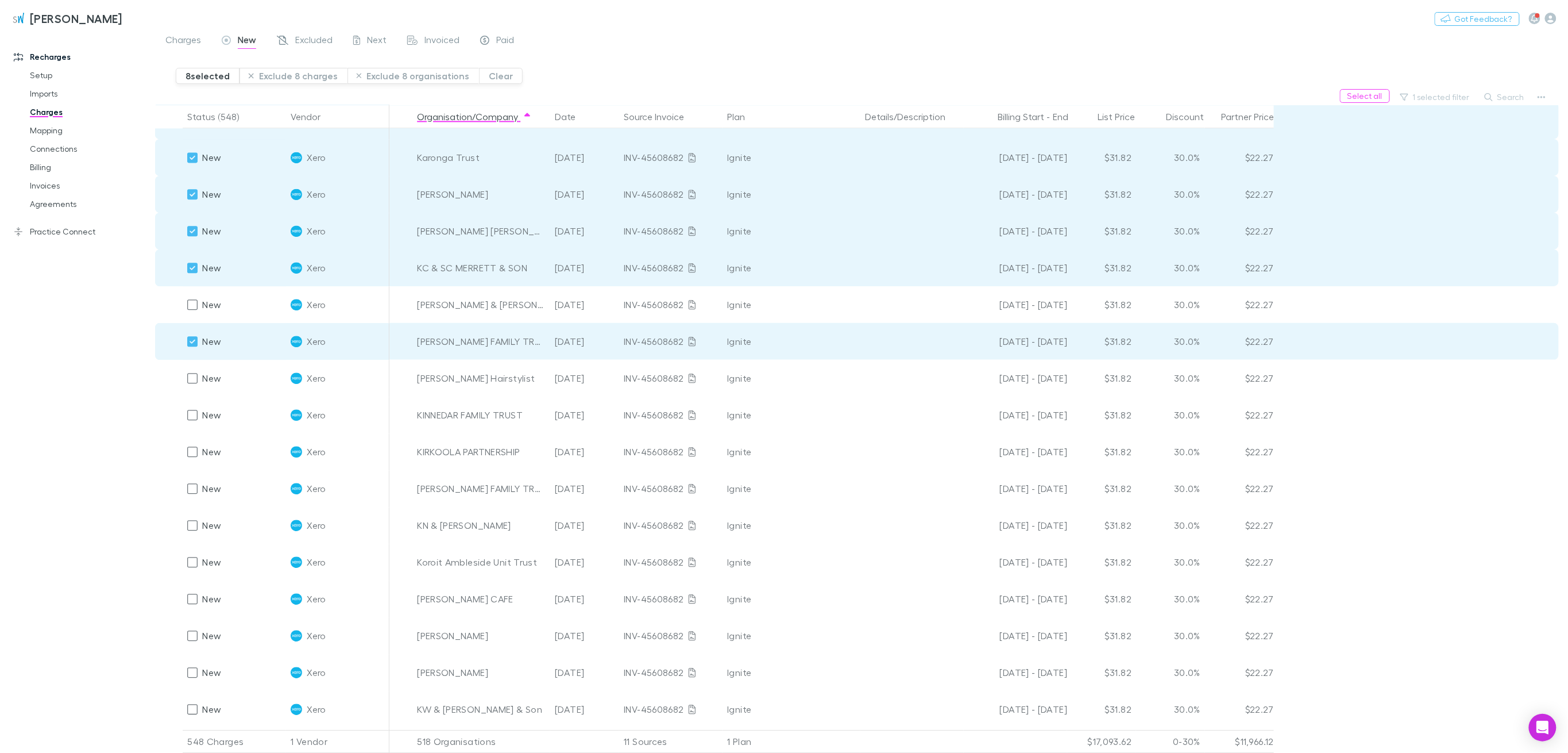
click at [298, 80] on button "Exclude 8 charges" at bounding box center [294, 75] width 108 height 16
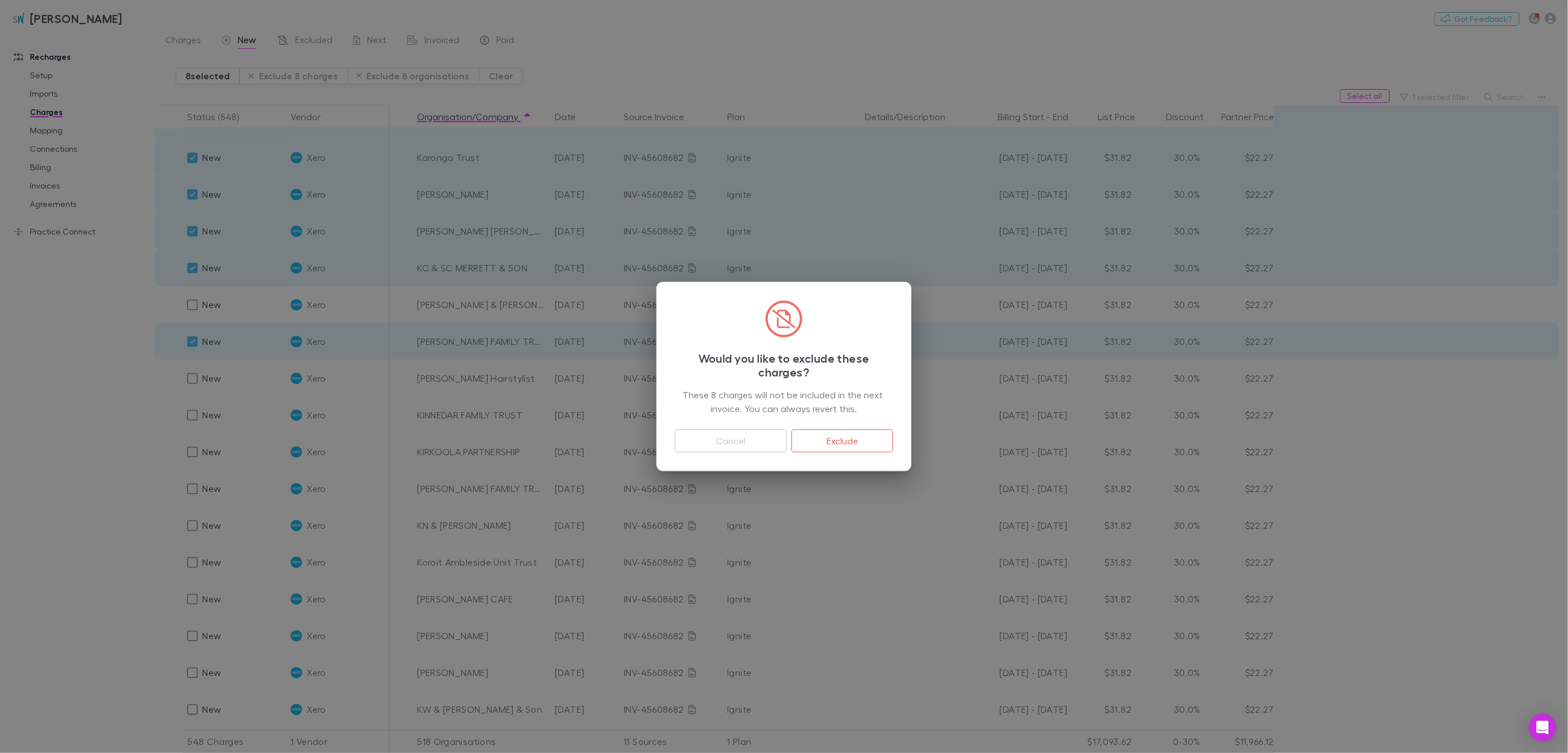
click at [877, 446] on button "Exclude" at bounding box center [842, 441] width 102 height 23
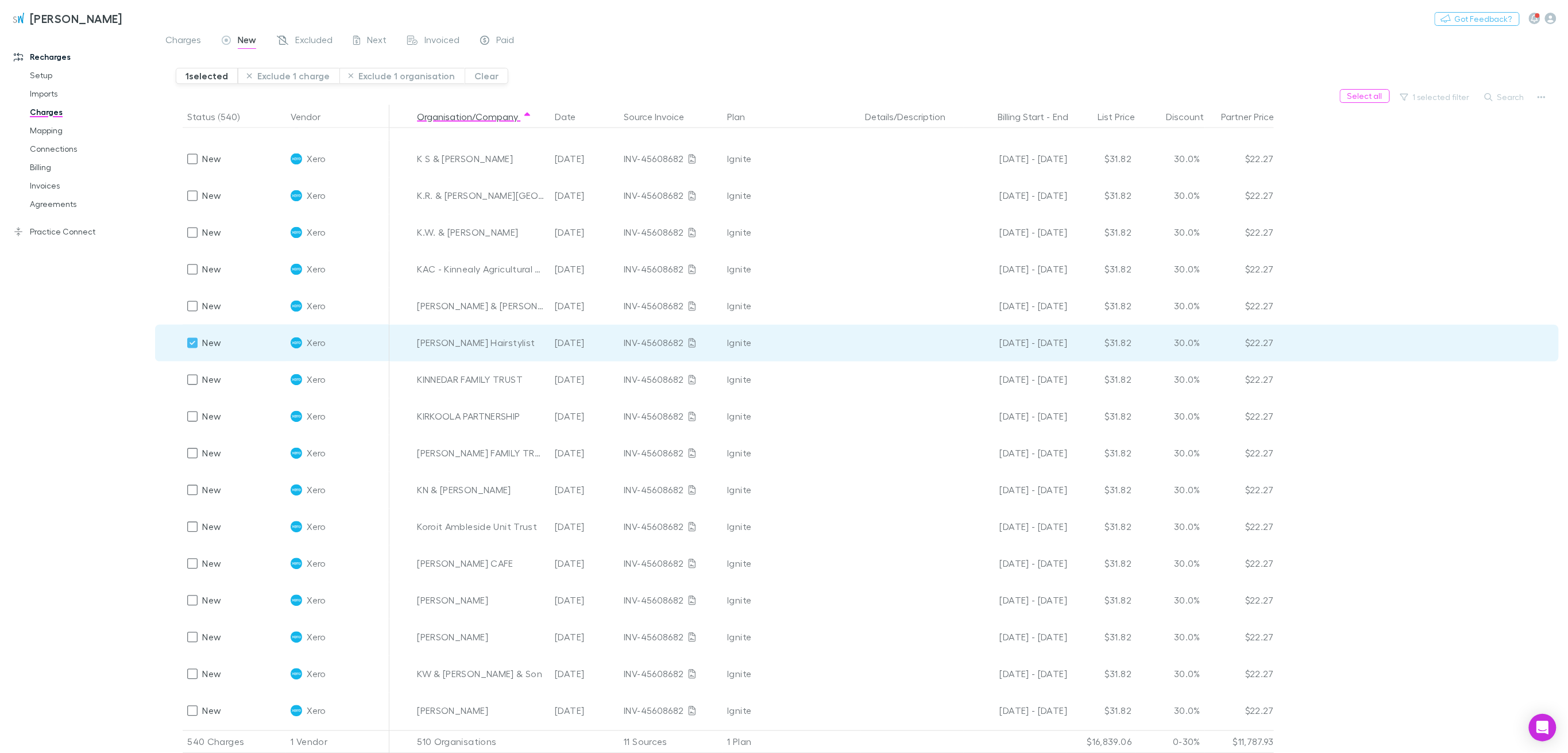
scroll to position [5908, 0]
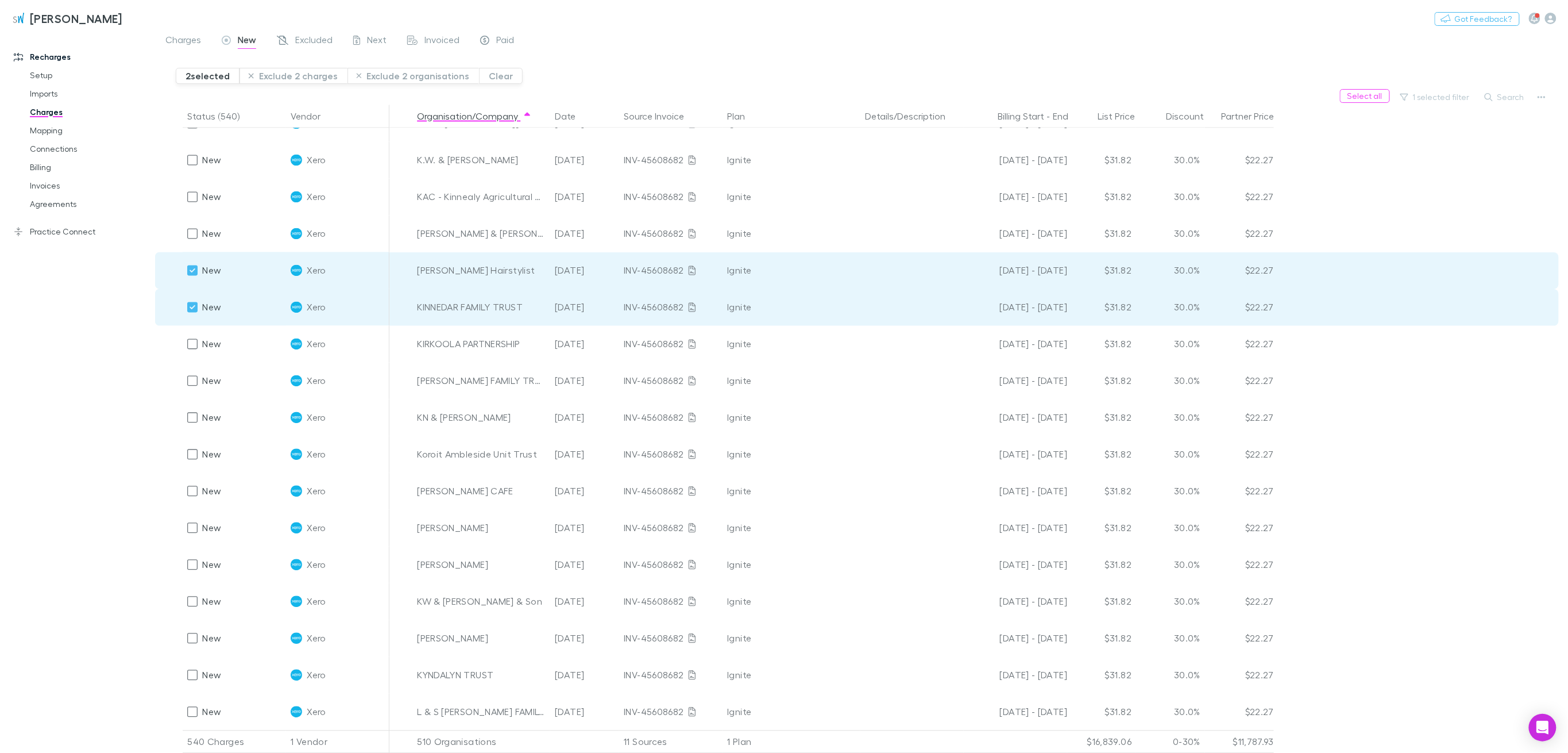
click at [280, 78] on button "Exclude 2 charges" at bounding box center [294, 75] width 108 height 16
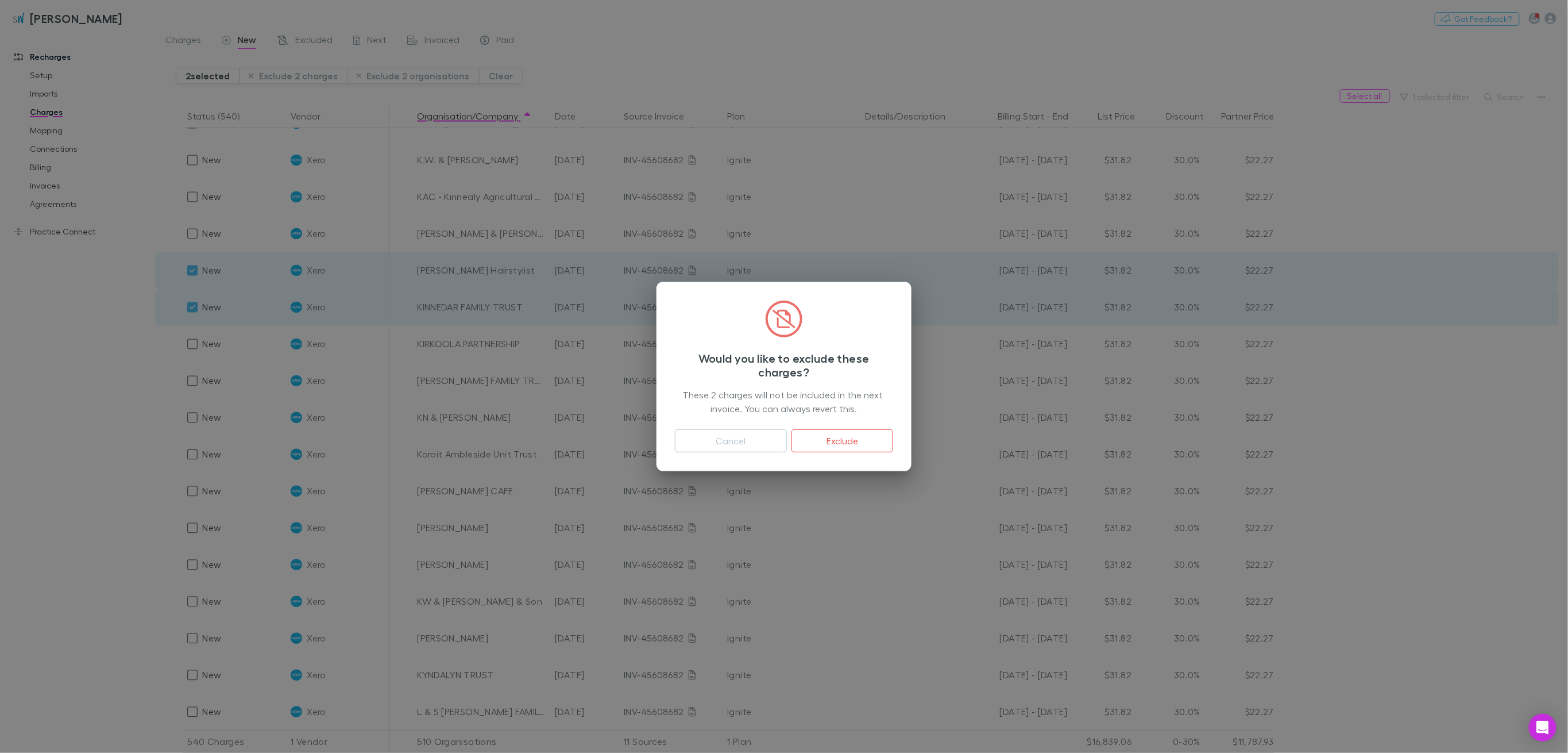
drag, startPoint x: 842, startPoint y: 436, endPoint x: 1482, endPoint y: 737, distance: 707.2
click at [842, 436] on button "Exclude" at bounding box center [842, 441] width 102 height 23
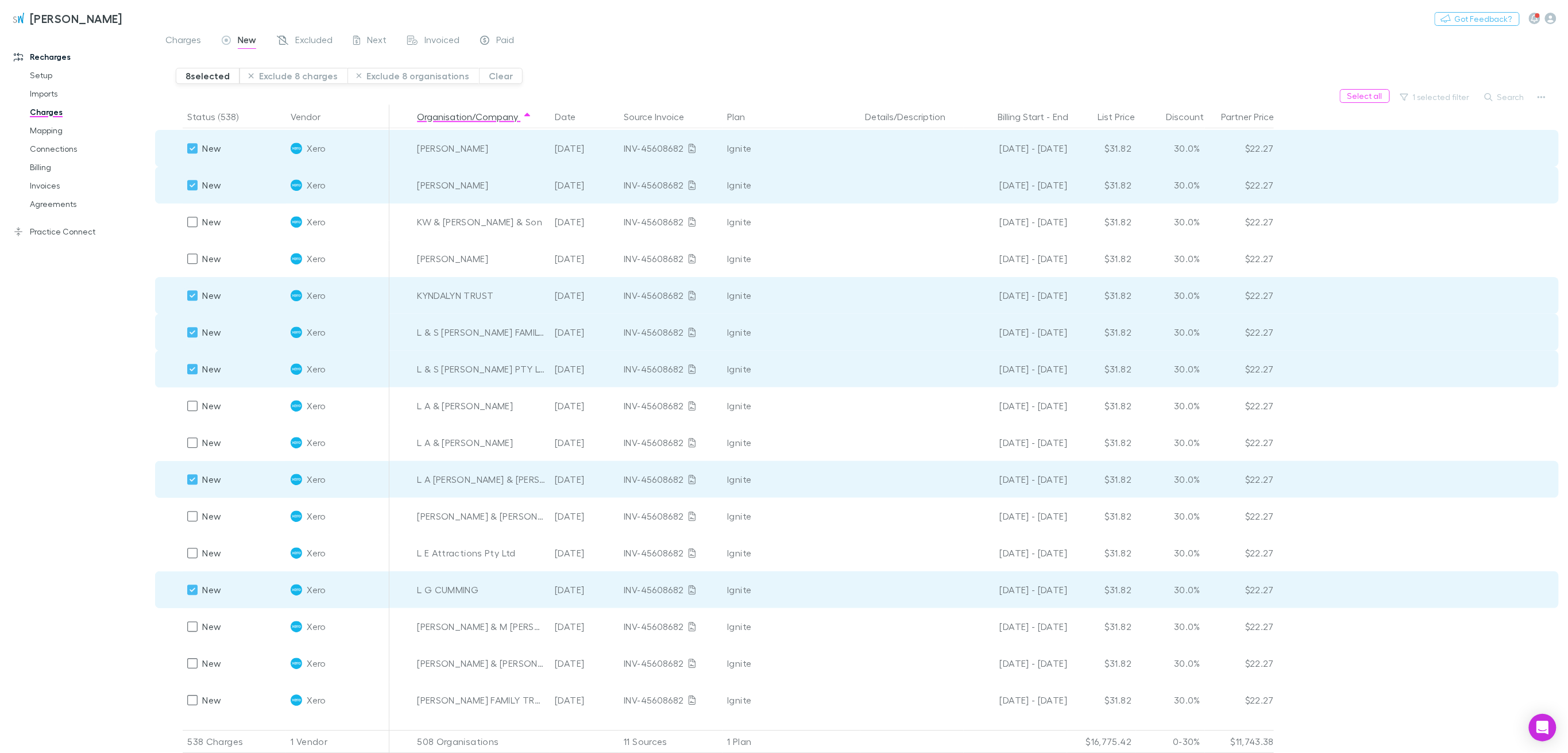
scroll to position [6674, 0]
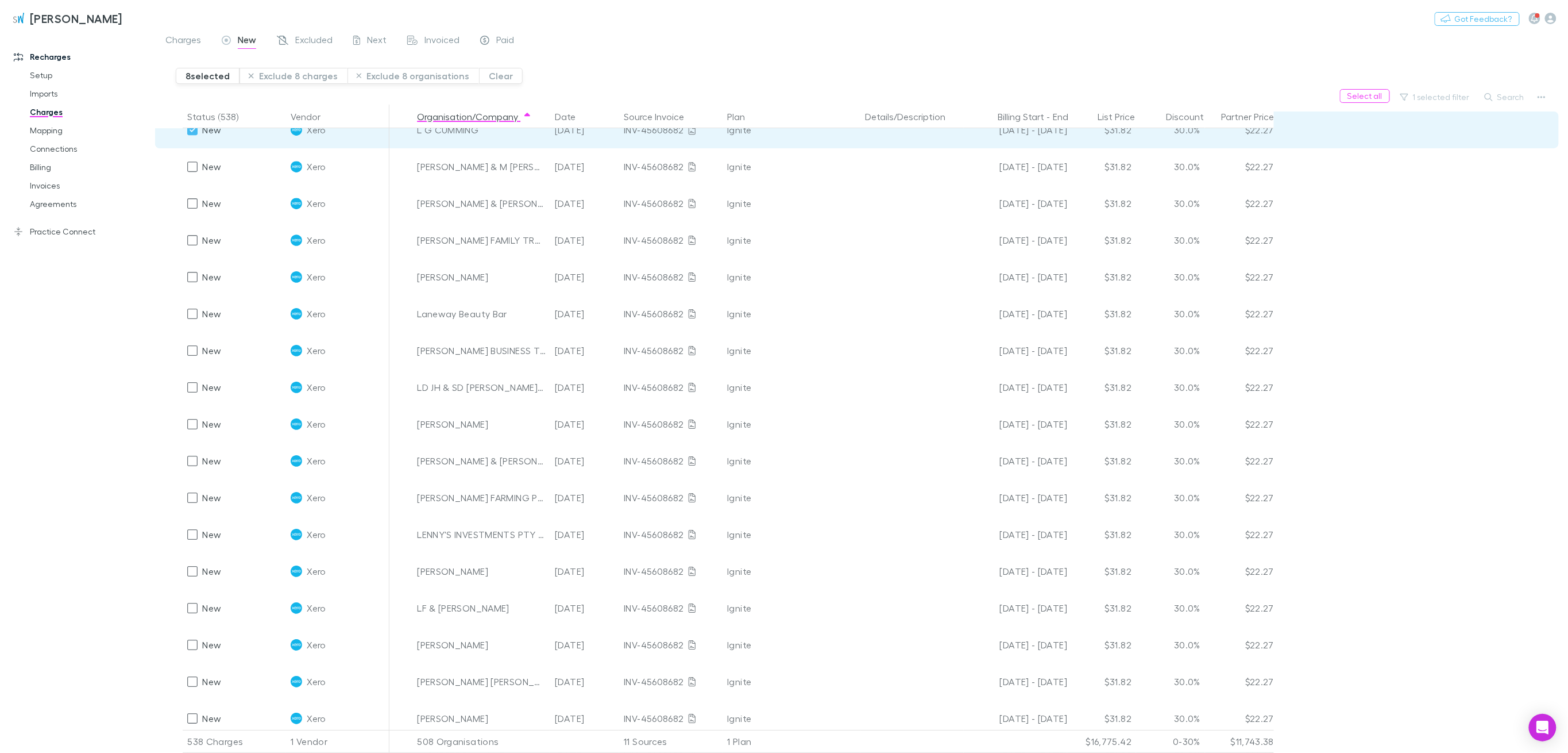
click at [306, 75] on button "Exclude 8 charges" at bounding box center [294, 75] width 108 height 16
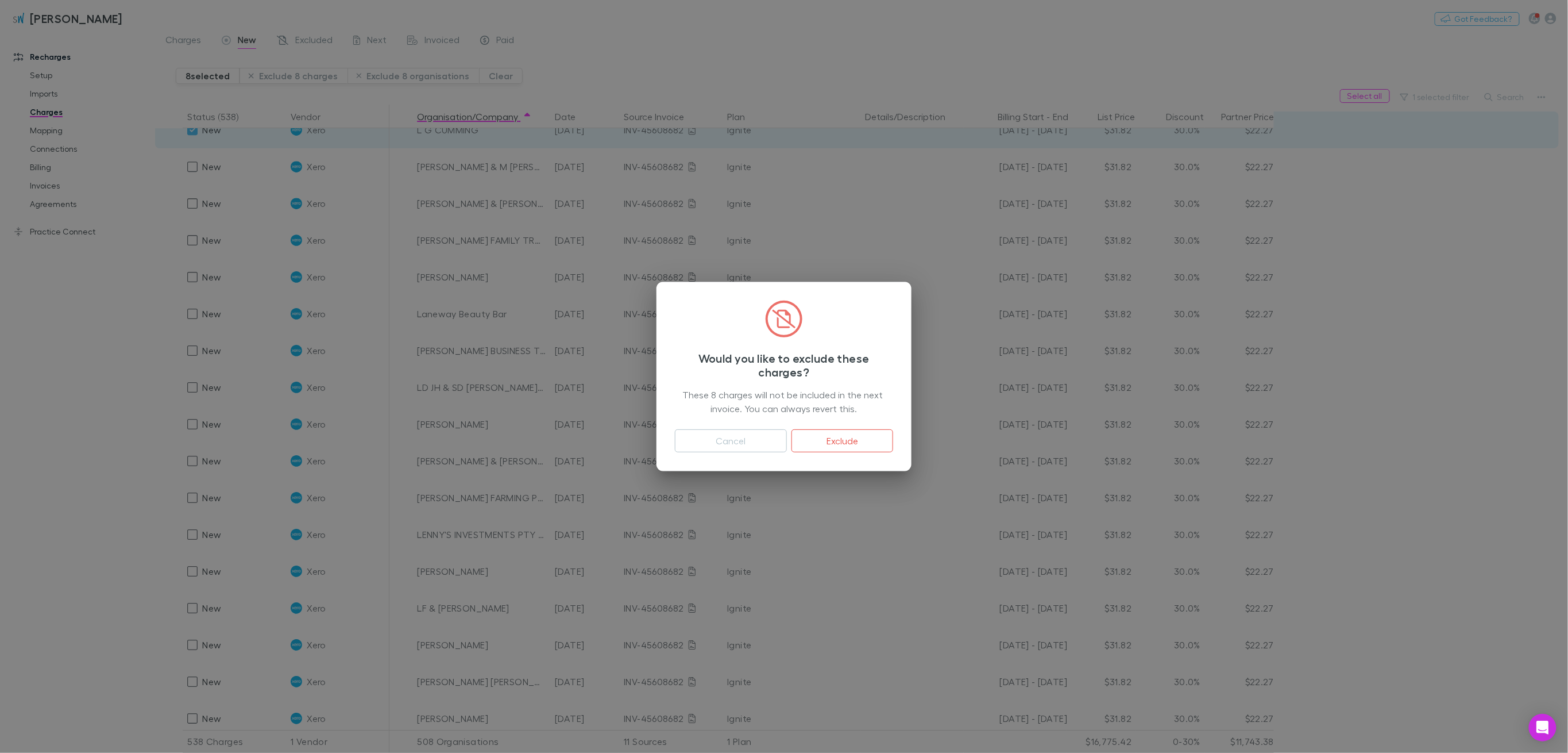
click at [855, 448] on button "Exclude" at bounding box center [842, 441] width 102 height 23
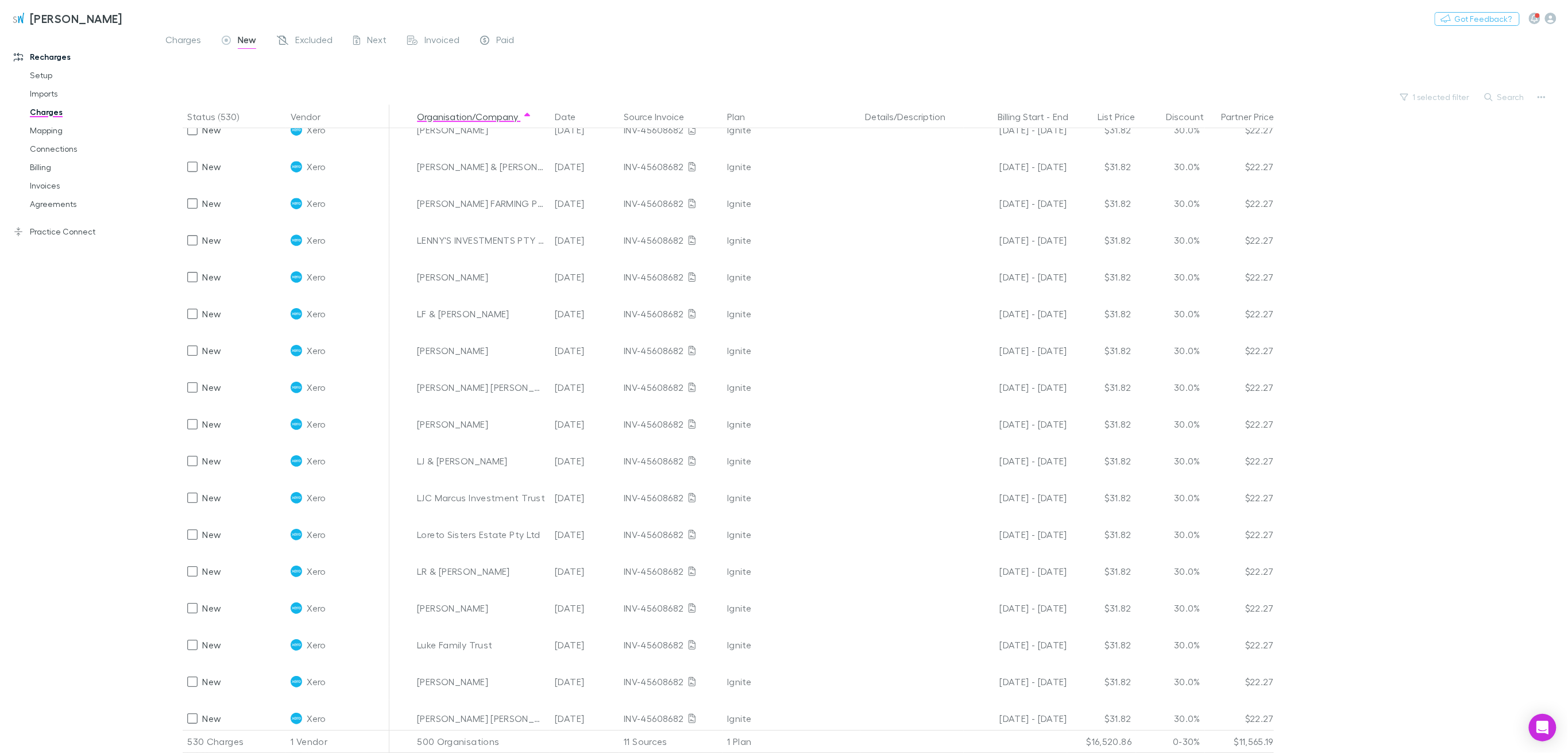
scroll to position [6417, 0]
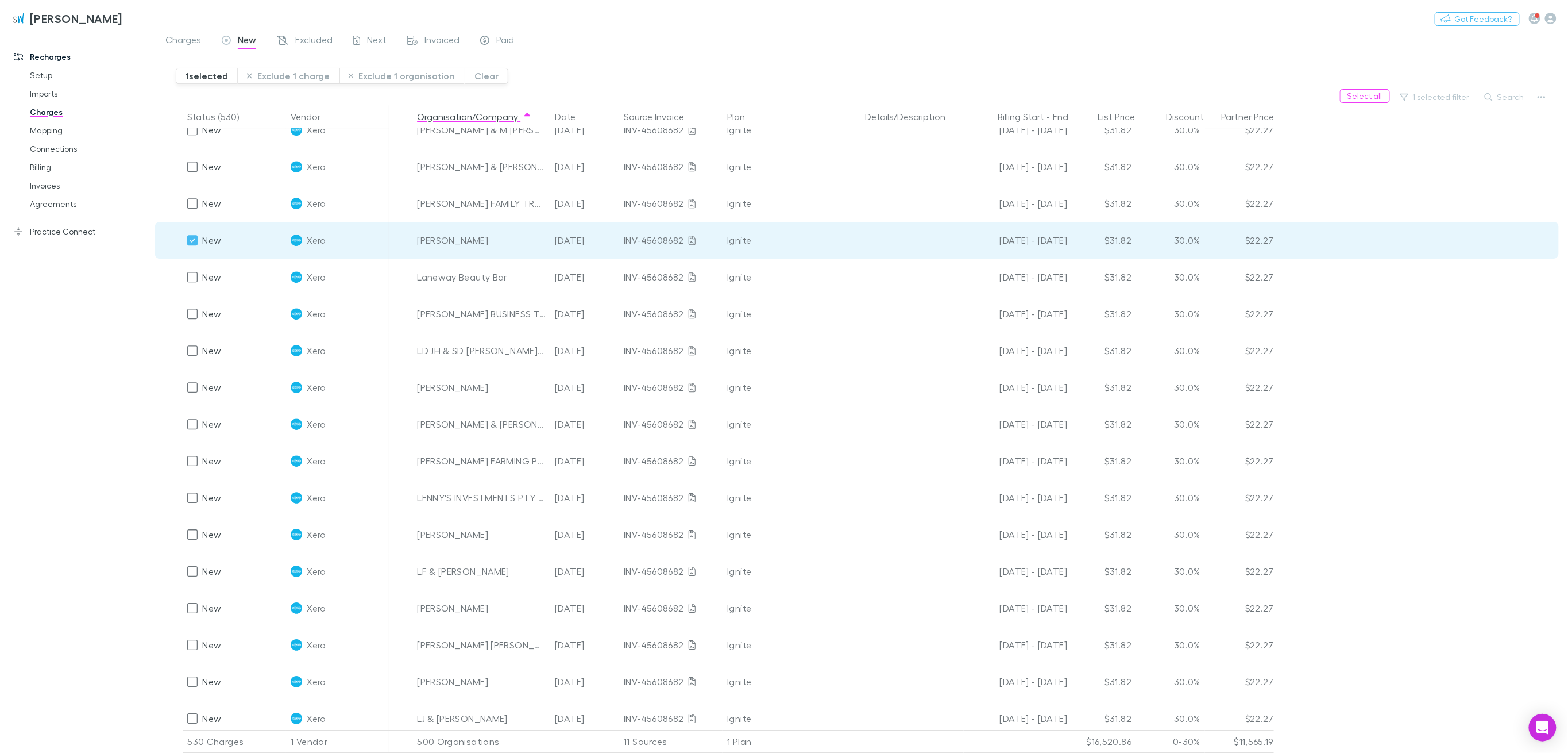
click at [264, 73] on button "Exclude 1 charge" at bounding box center [288, 75] width 102 height 16
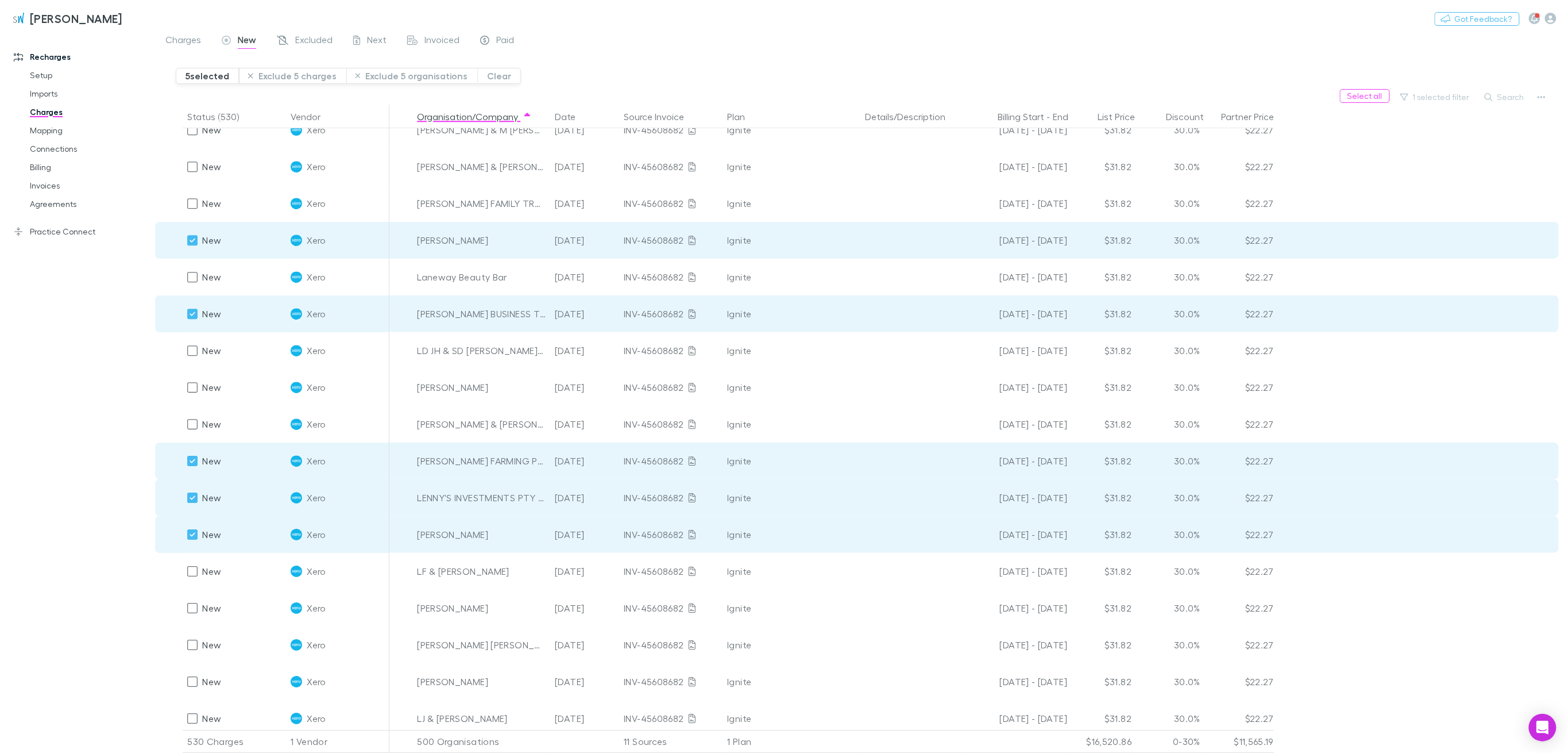
click at [276, 79] on button "Exclude 5 charges" at bounding box center [292, 75] width 107 height 16
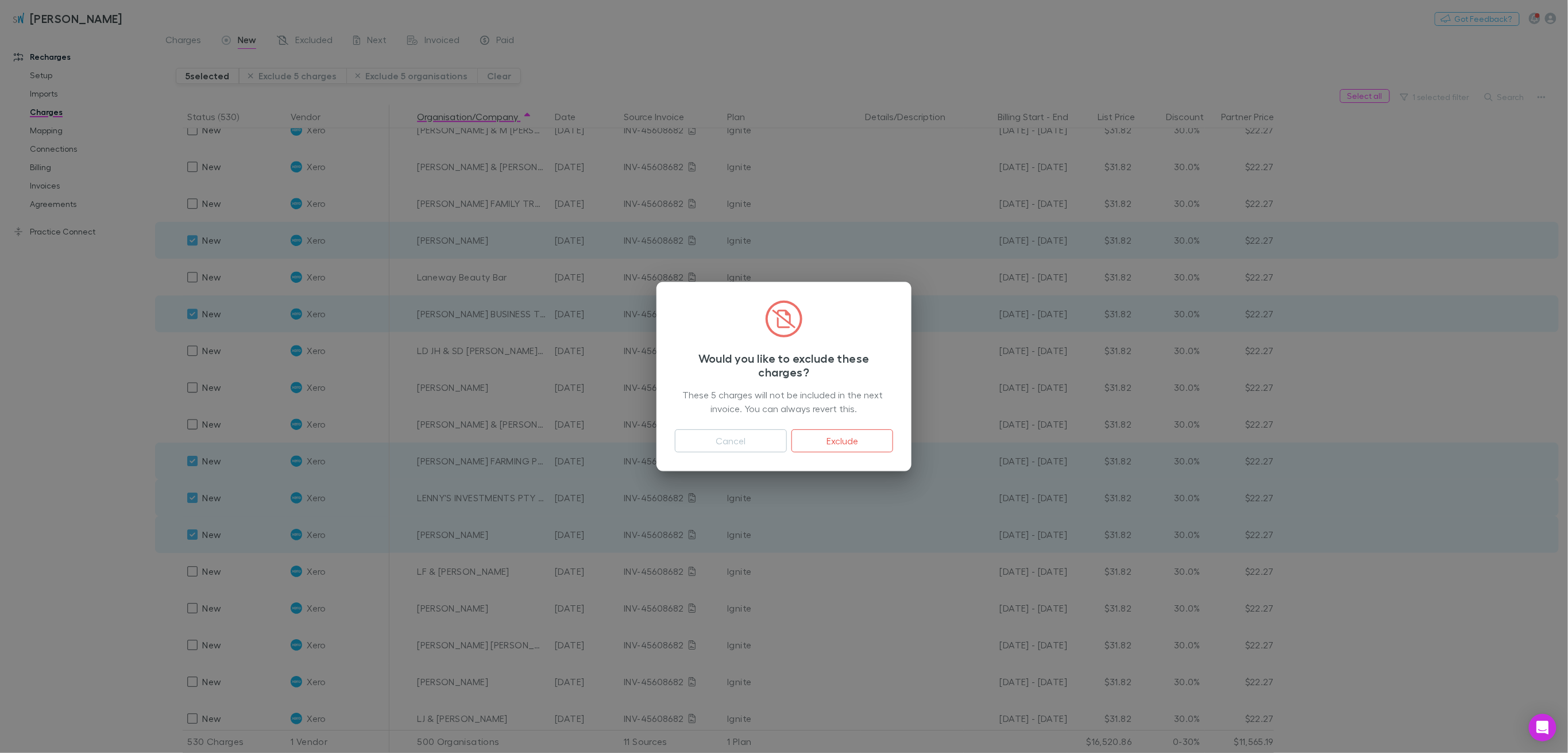
drag, startPoint x: 843, startPoint y: 441, endPoint x: 819, endPoint y: 136, distance: 305.9
click at [843, 441] on button "Exclude" at bounding box center [842, 441] width 102 height 23
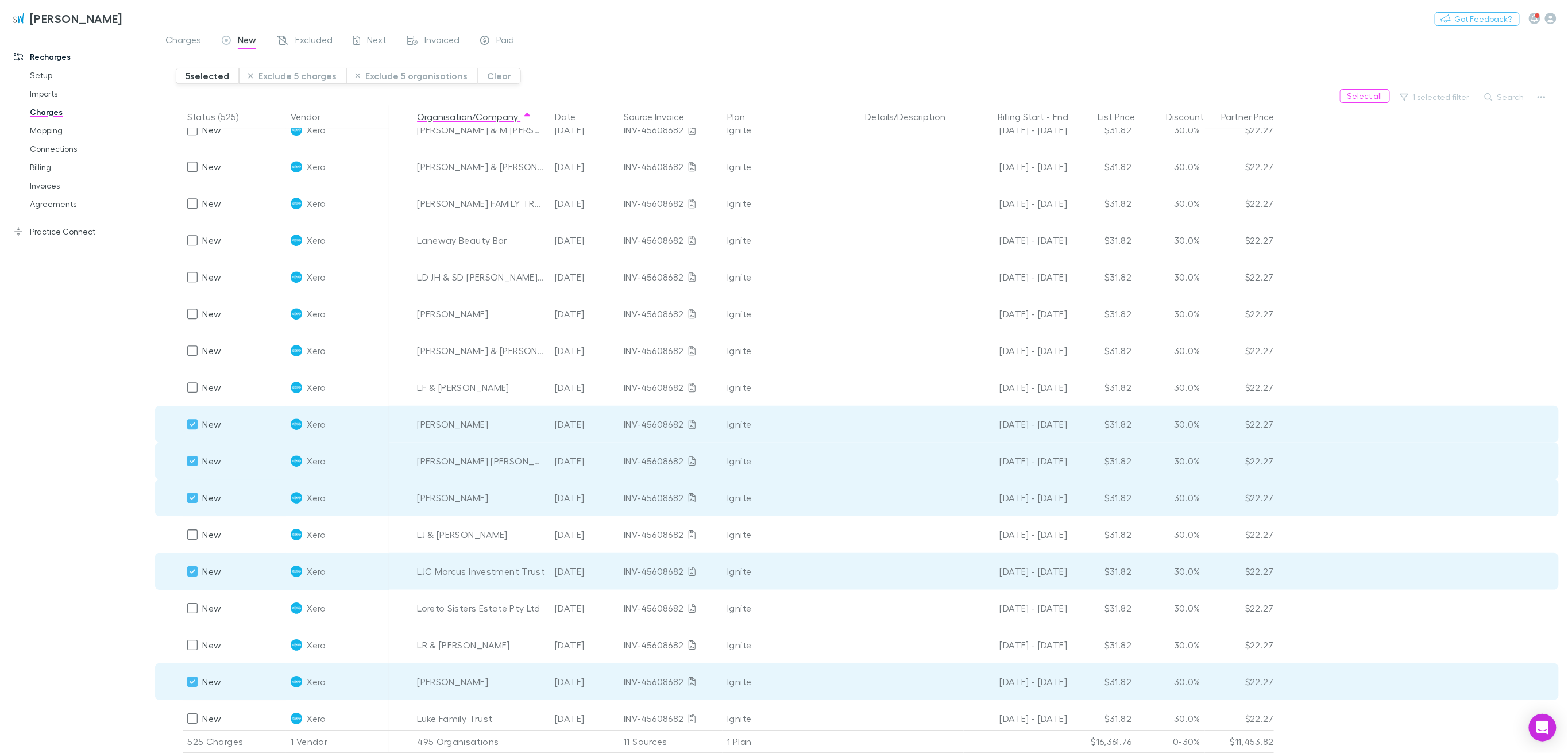
scroll to position [6494, 0]
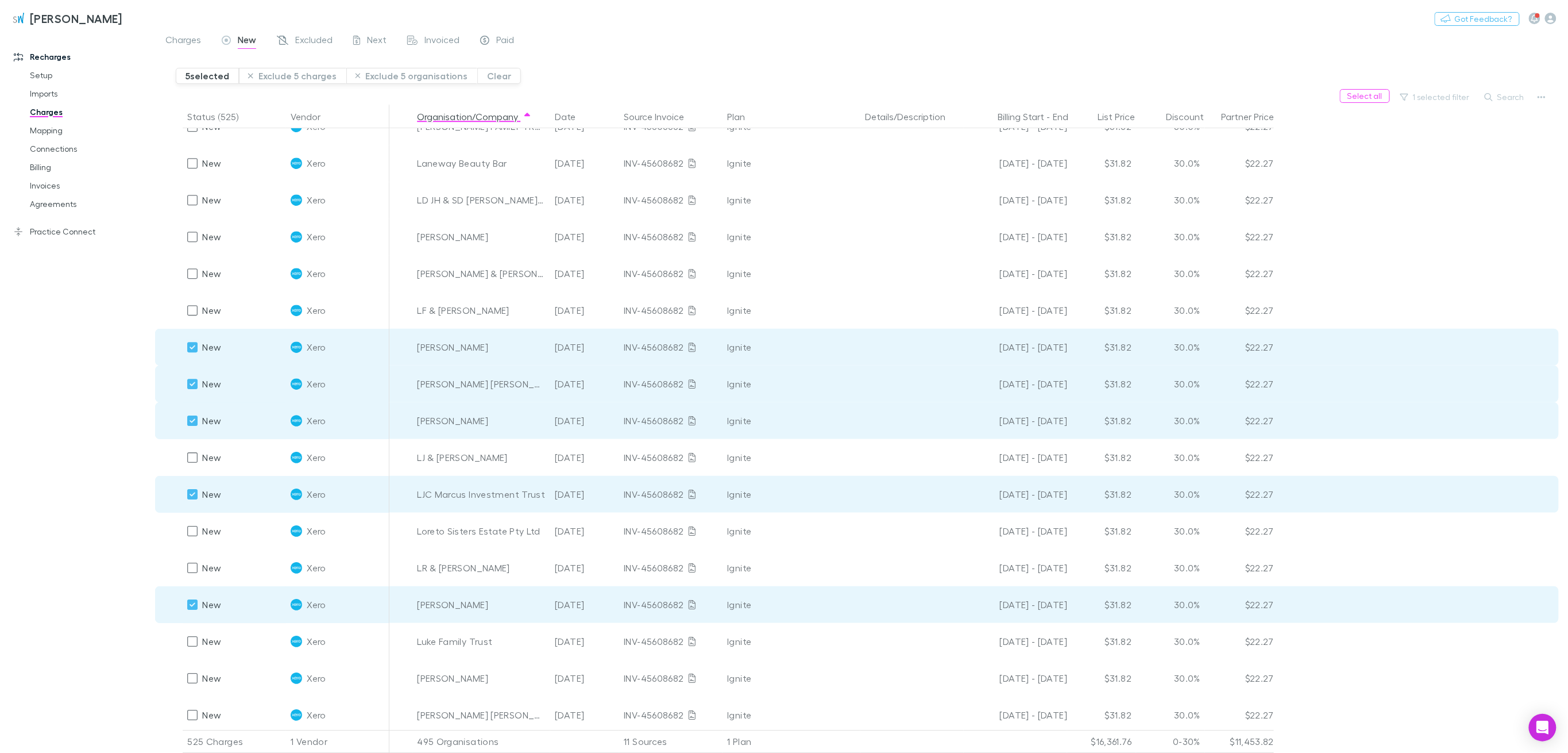
click at [310, 76] on button "Exclude 5 charges" at bounding box center [292, 75] width 107 height 16
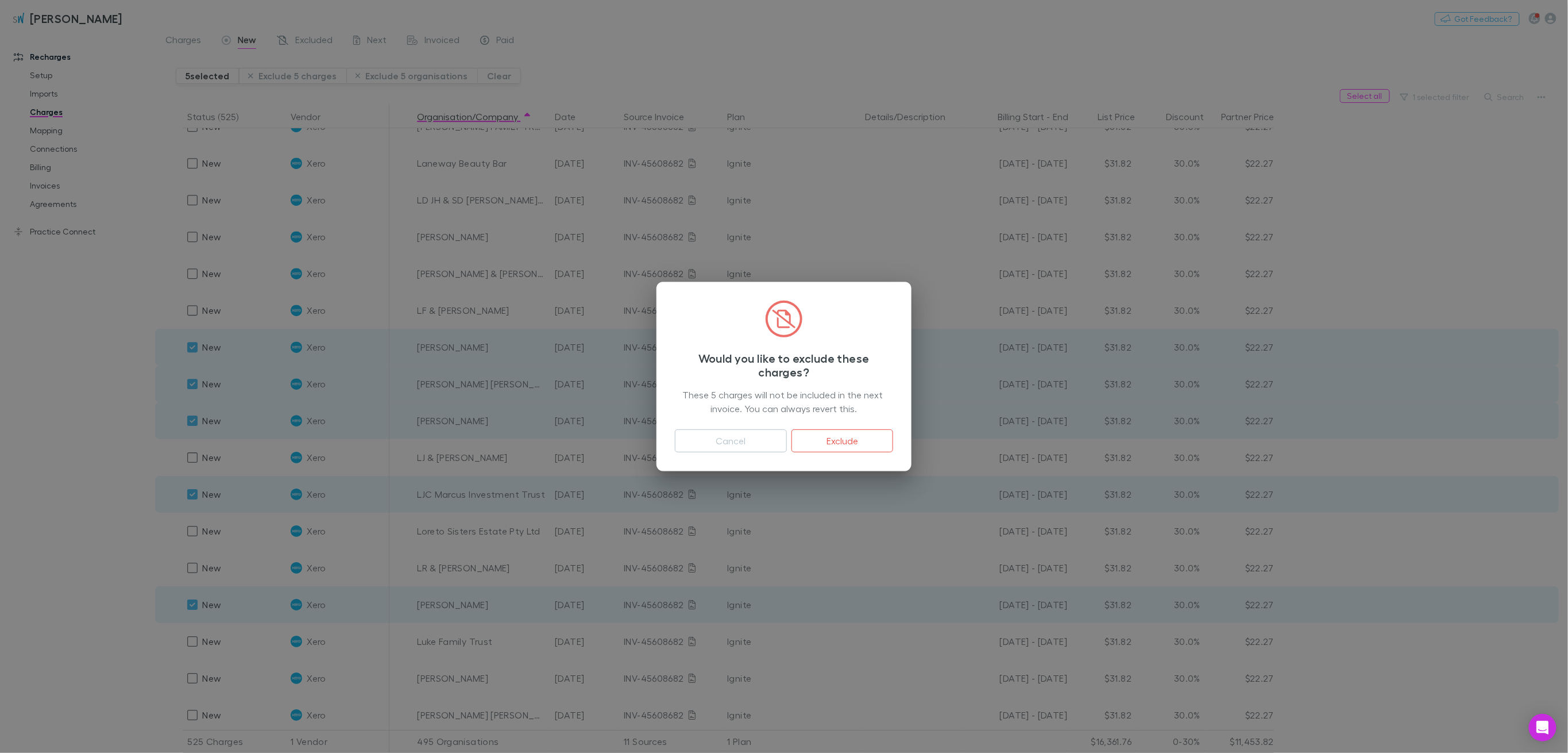
click at [875, 439] on button "Exclude" at bounding box center [842, 441] width 102 height 23
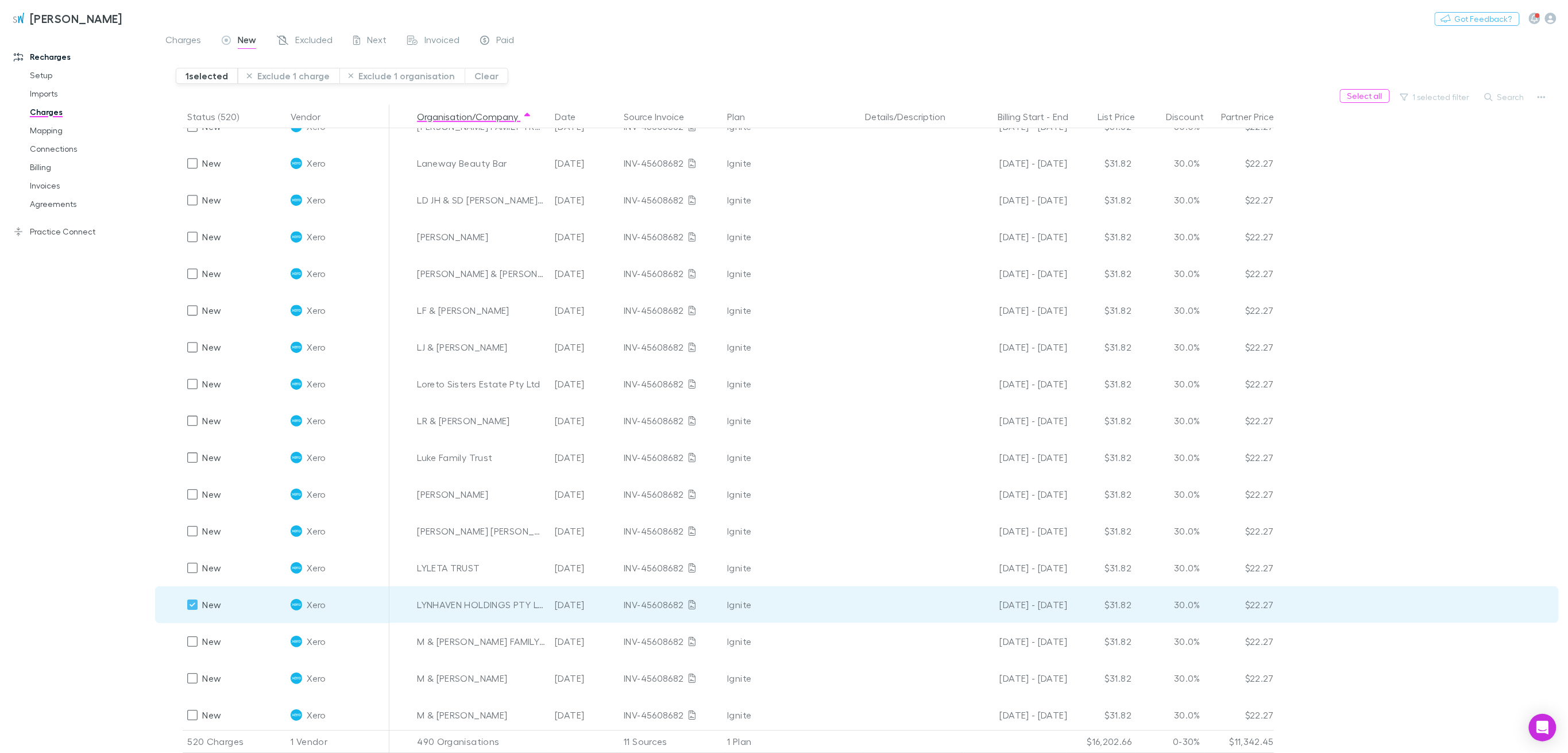
click at [185, 523] on div at bounding box center [192, 531] width 16 height 16
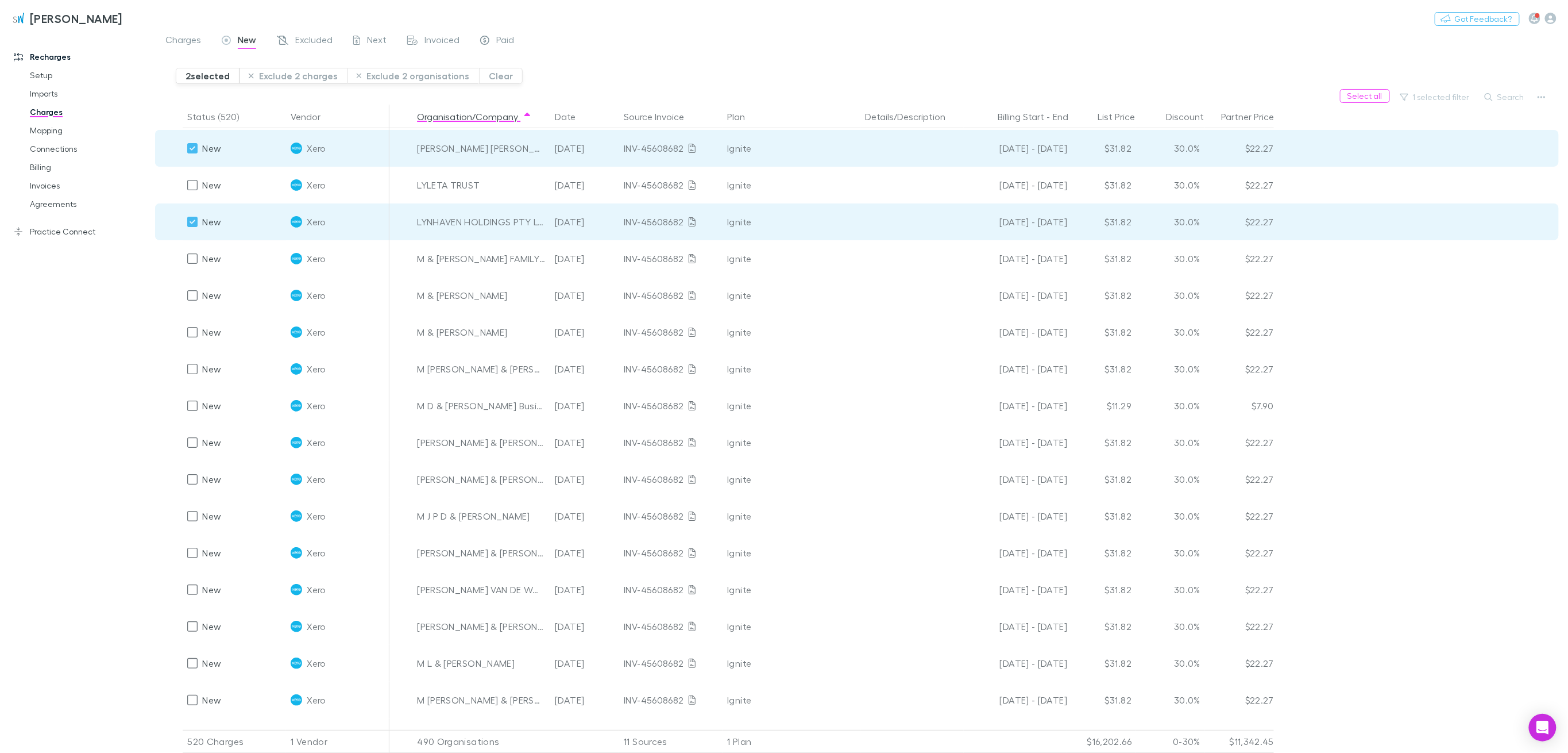
scroll to position [6800, 0]
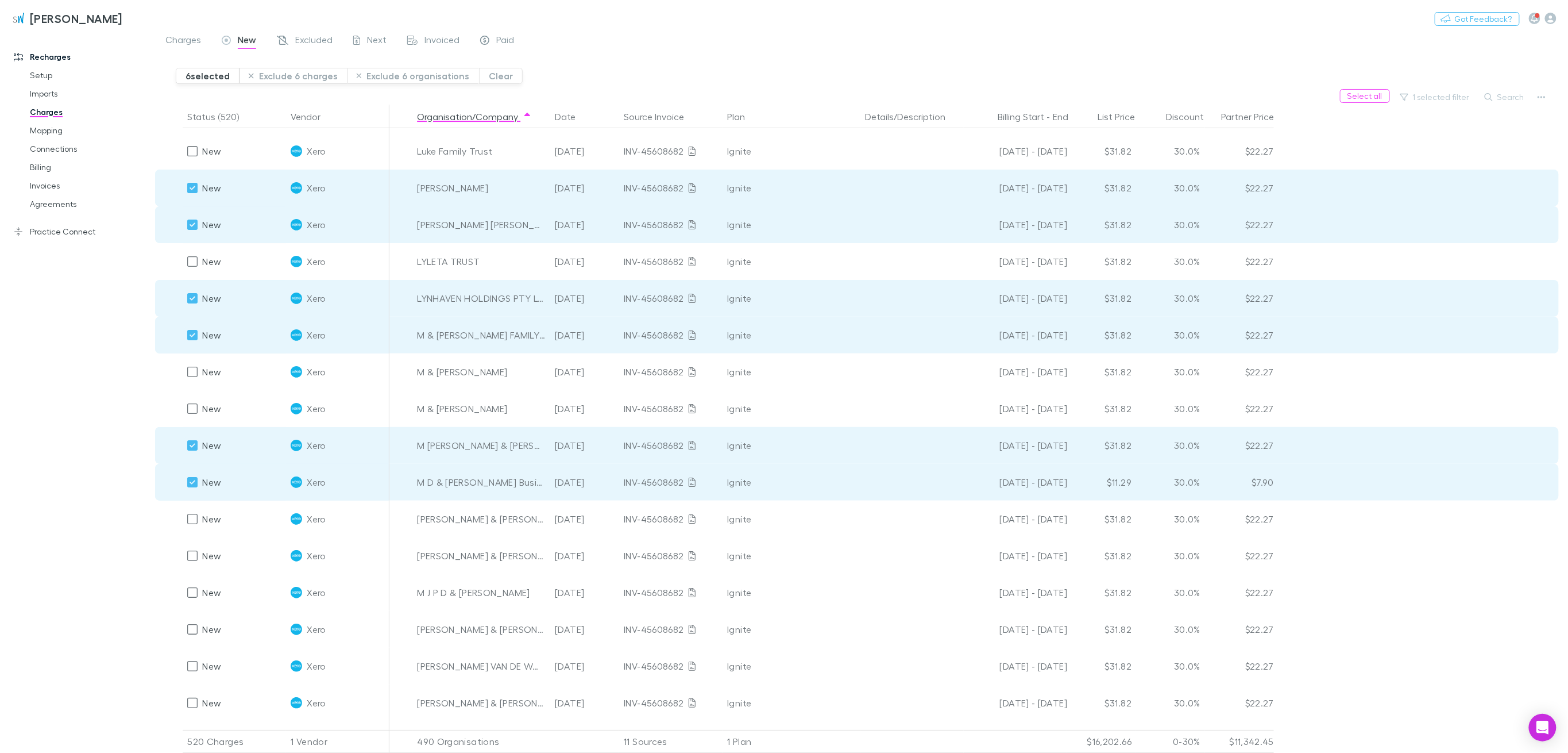
click at [293, 74] on button "Exclude 6 charges" at bounding box center [294, 75] width 108 height 16
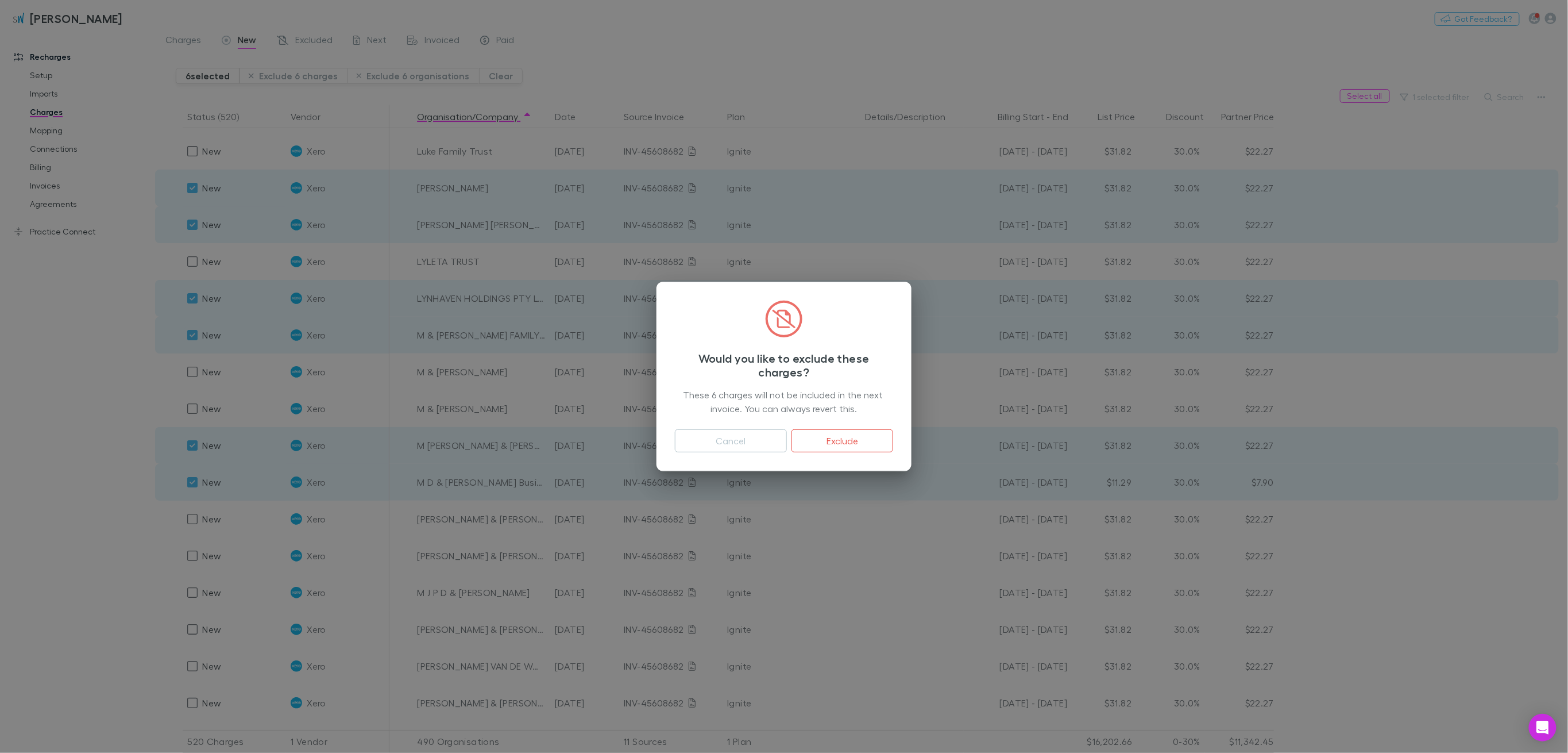
click at [854, 439] on button "Exclude" at bounding box center [842, 441] width 102 height 23
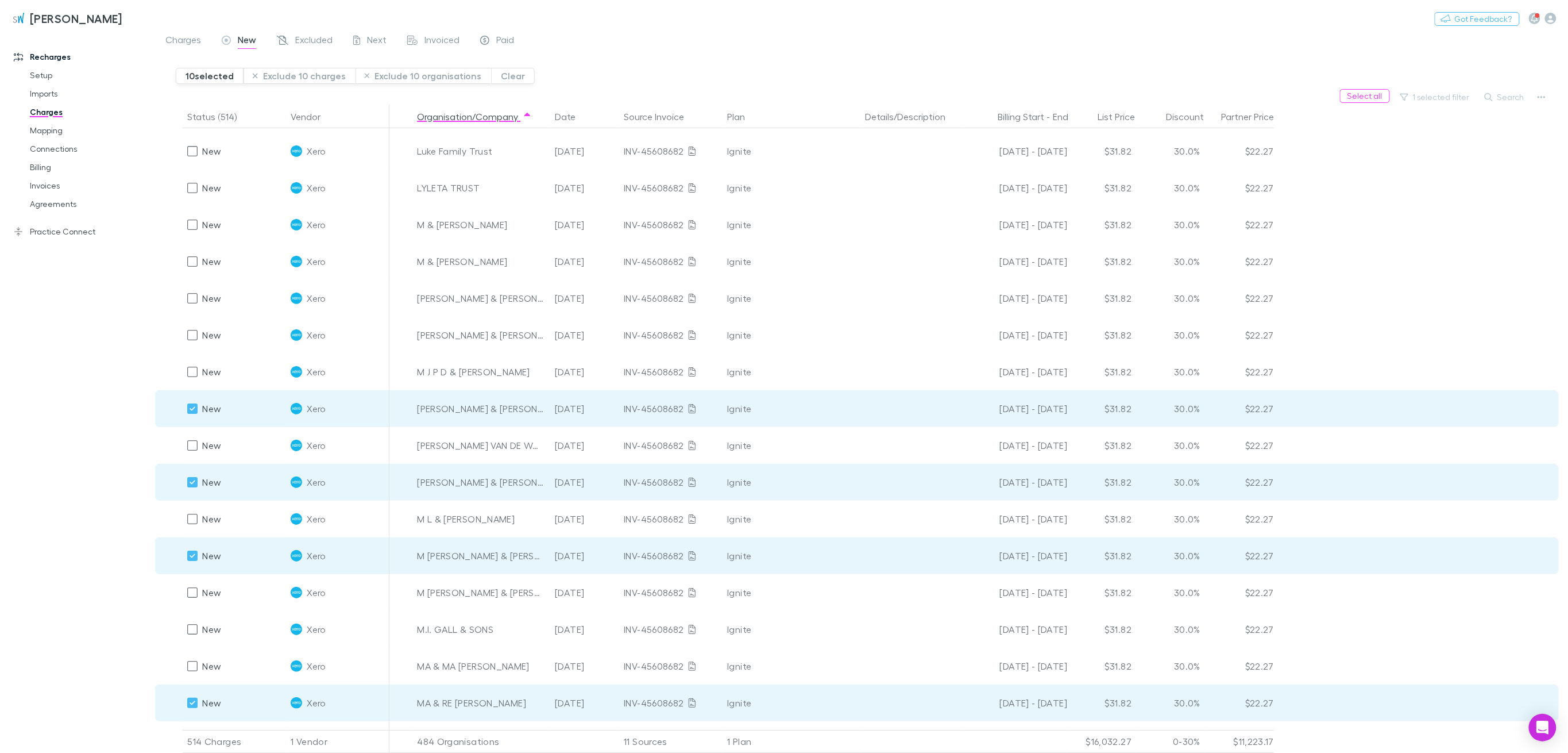
scroll to position [6876, 0]
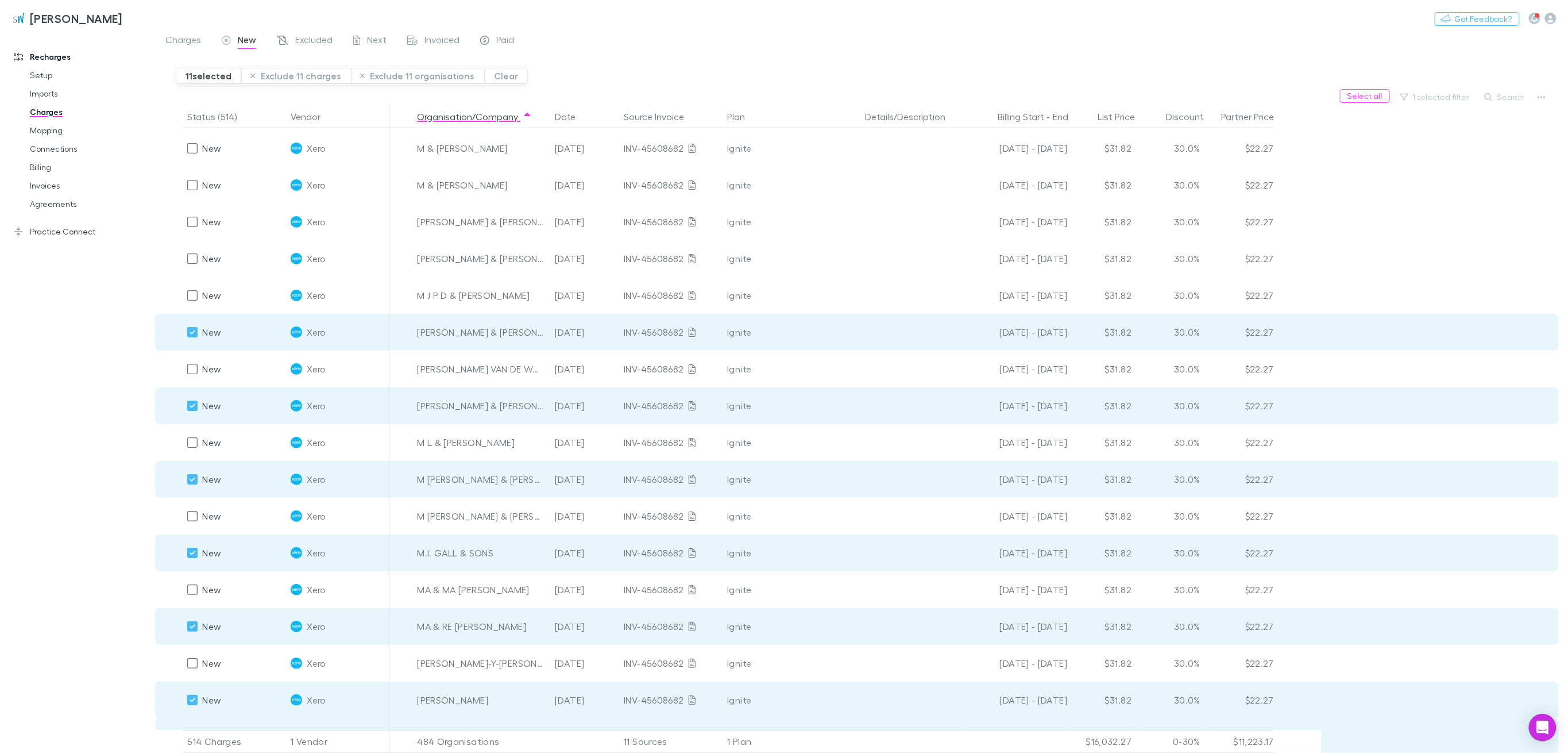
click at [184, 662] on div at bounding box center [192, 663] width 16 height 16
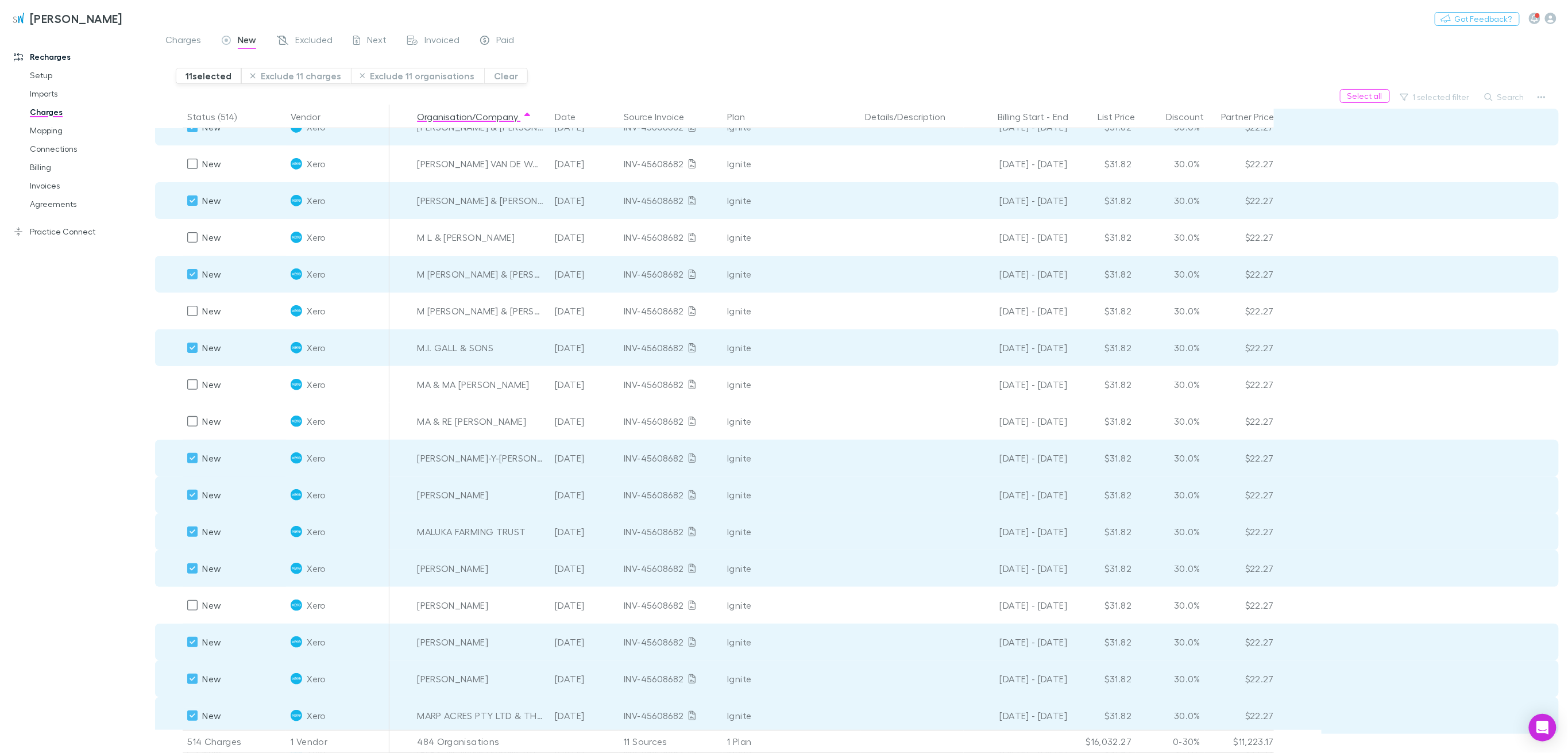
scroll to position [7106, 0]
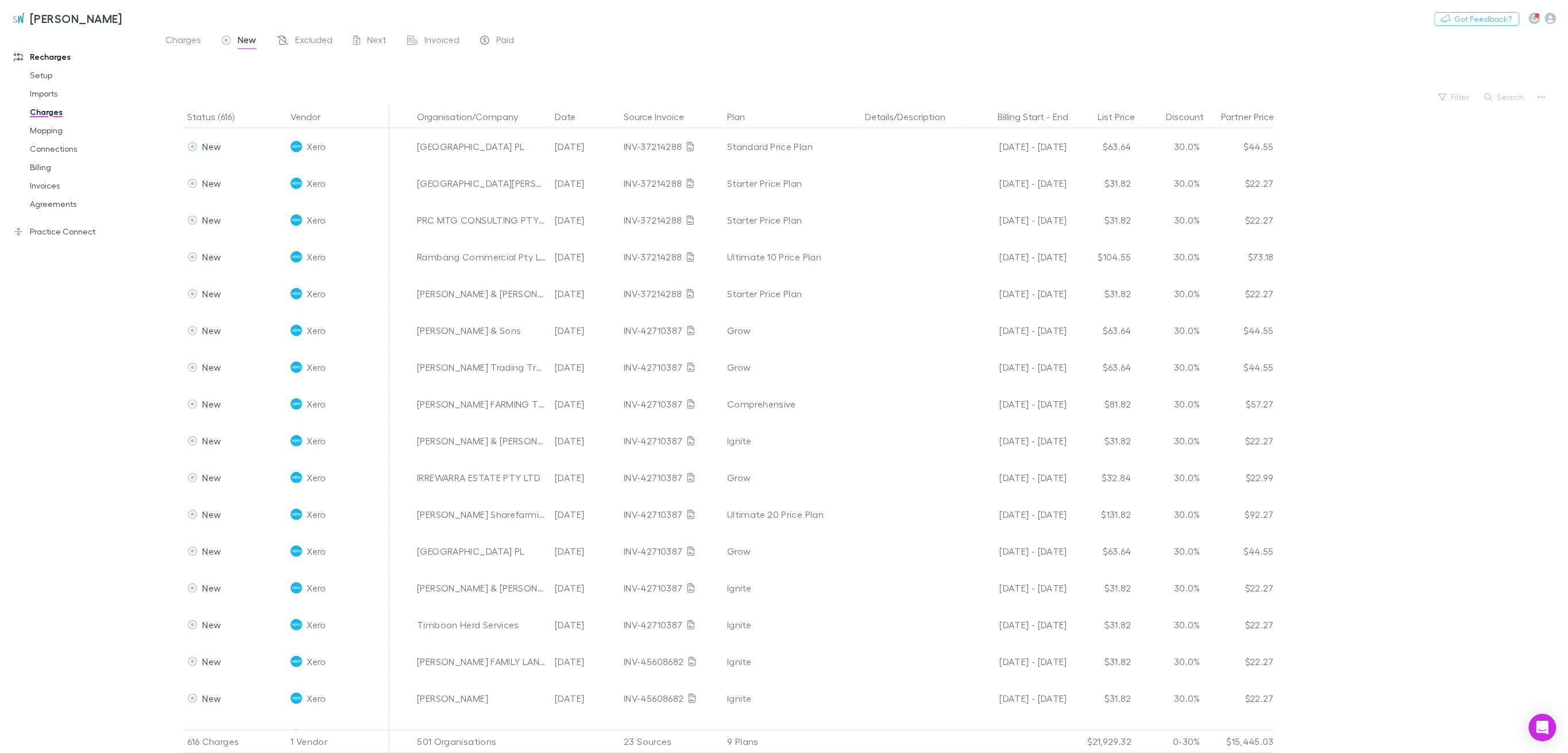
click at [526, 117] on icon "button" at bounding box center [527, 117] width 6 height 10
click at [1469, 97] on button "Filter" at bounding box center [1455, 97] width 44 height 14
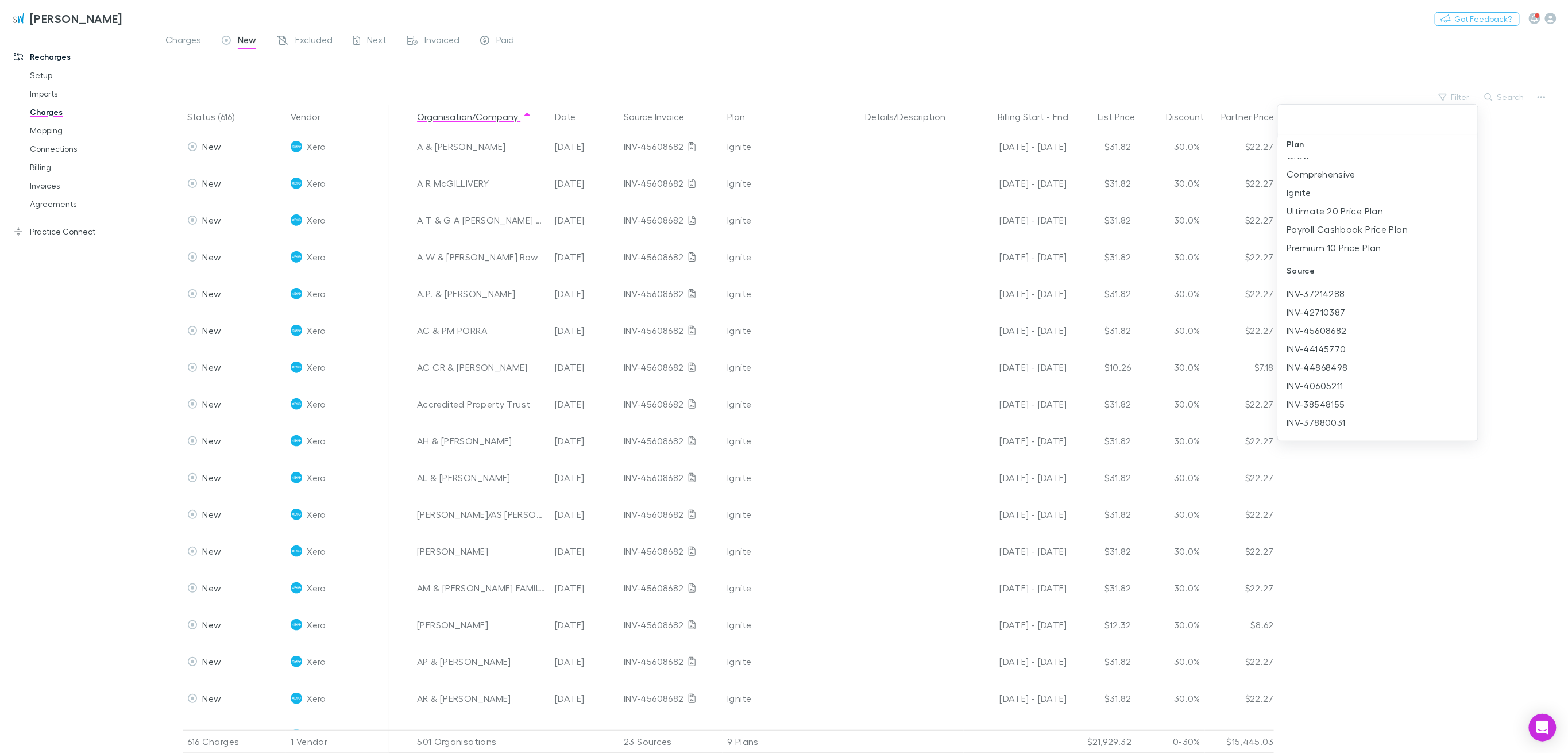
scroll to position [230, 0]
click at [1312, 245] on li "Ignite" at bounding box center [1378, 244] width 200 height 18
click at [1302, 217] on li "Aug 2025" at bounding box center [1378, 217] width 200 height 18
click at [1045, 70] on div at bounding box center [784, 376] width 1568 height 753
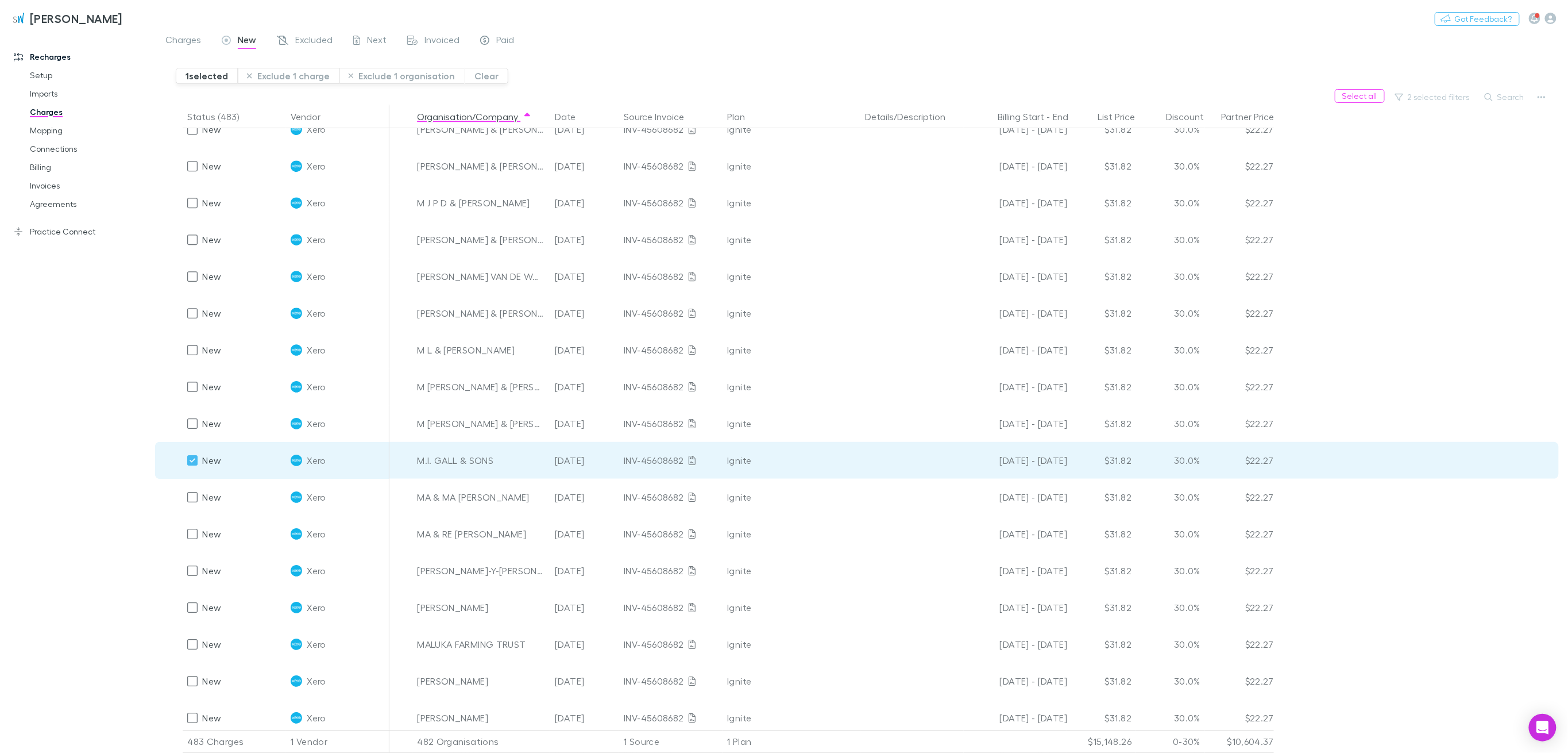
scroll to position [6527, 0]
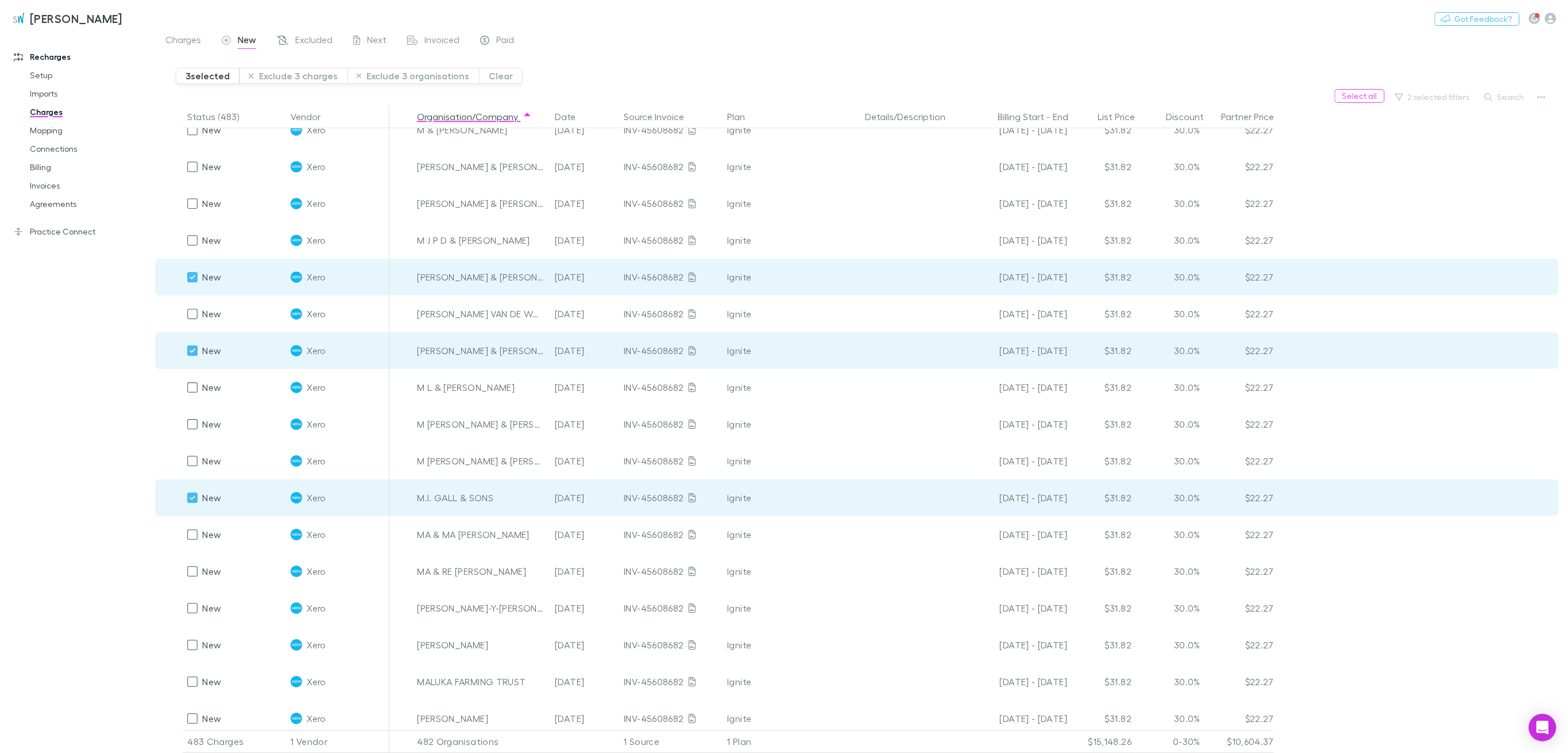
click at [291, 72] on button "Exclude 3 charges" at bounding box center [294, 75] width 108 height 16
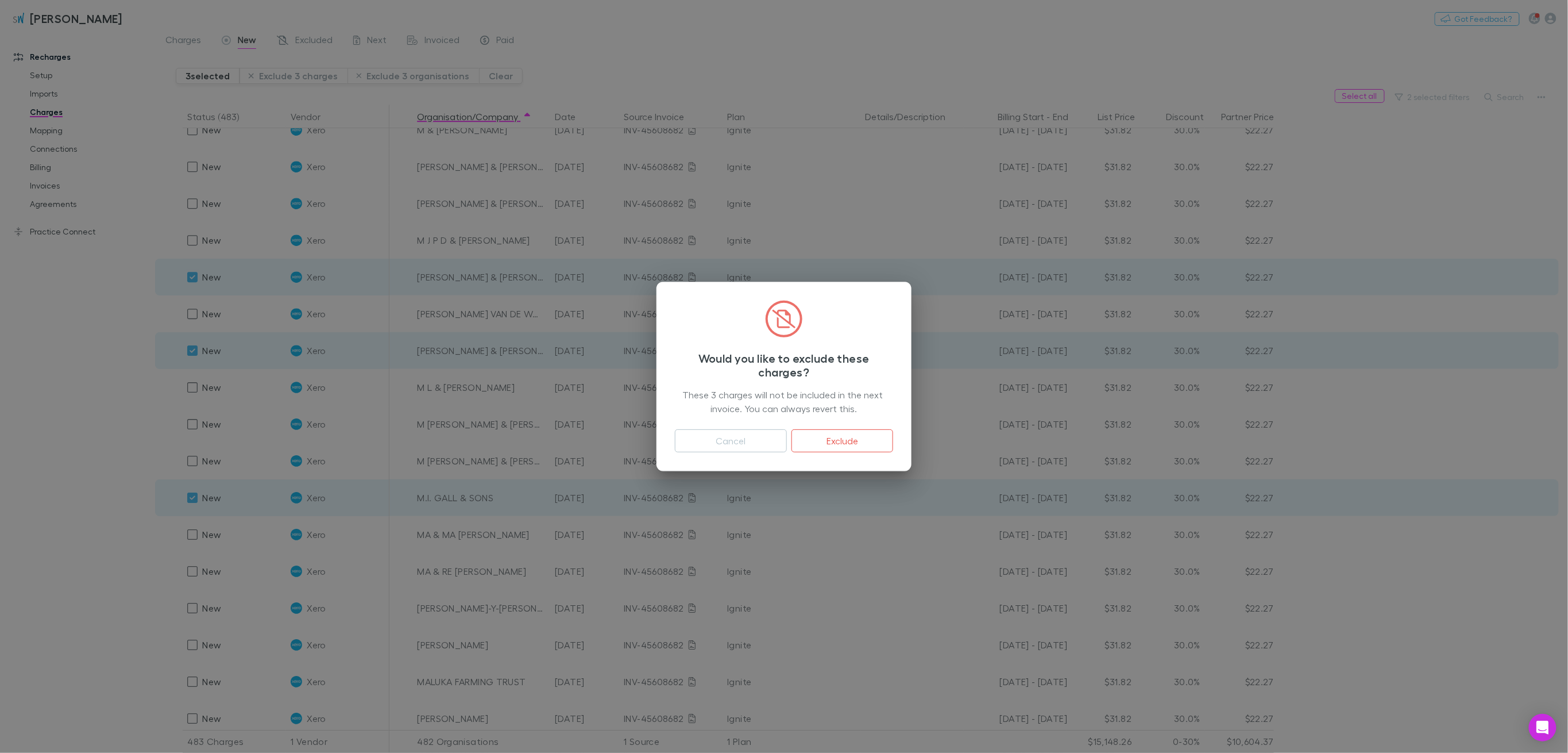
drag, startPoint x: 859, startPoint y: 439, endPoint x: 763, endPoint y: 416, distance: 98.7
click at [857, 440] on button "Exclude" at bounding box center [842, 441] width 102 height 23
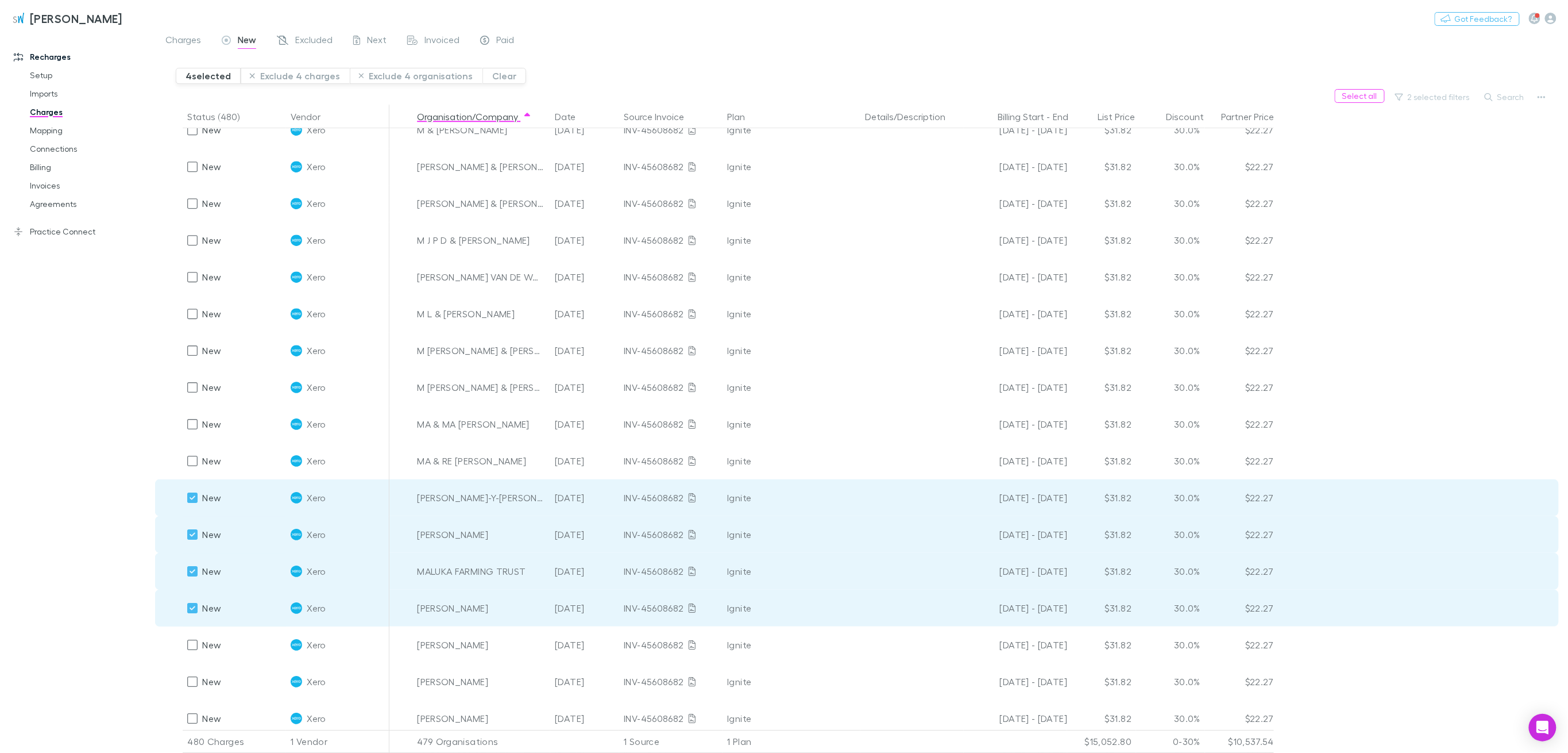
click at [306, 73] on button "Exclude 4 charges" at bounding box center [295, 75] width 109 height 16
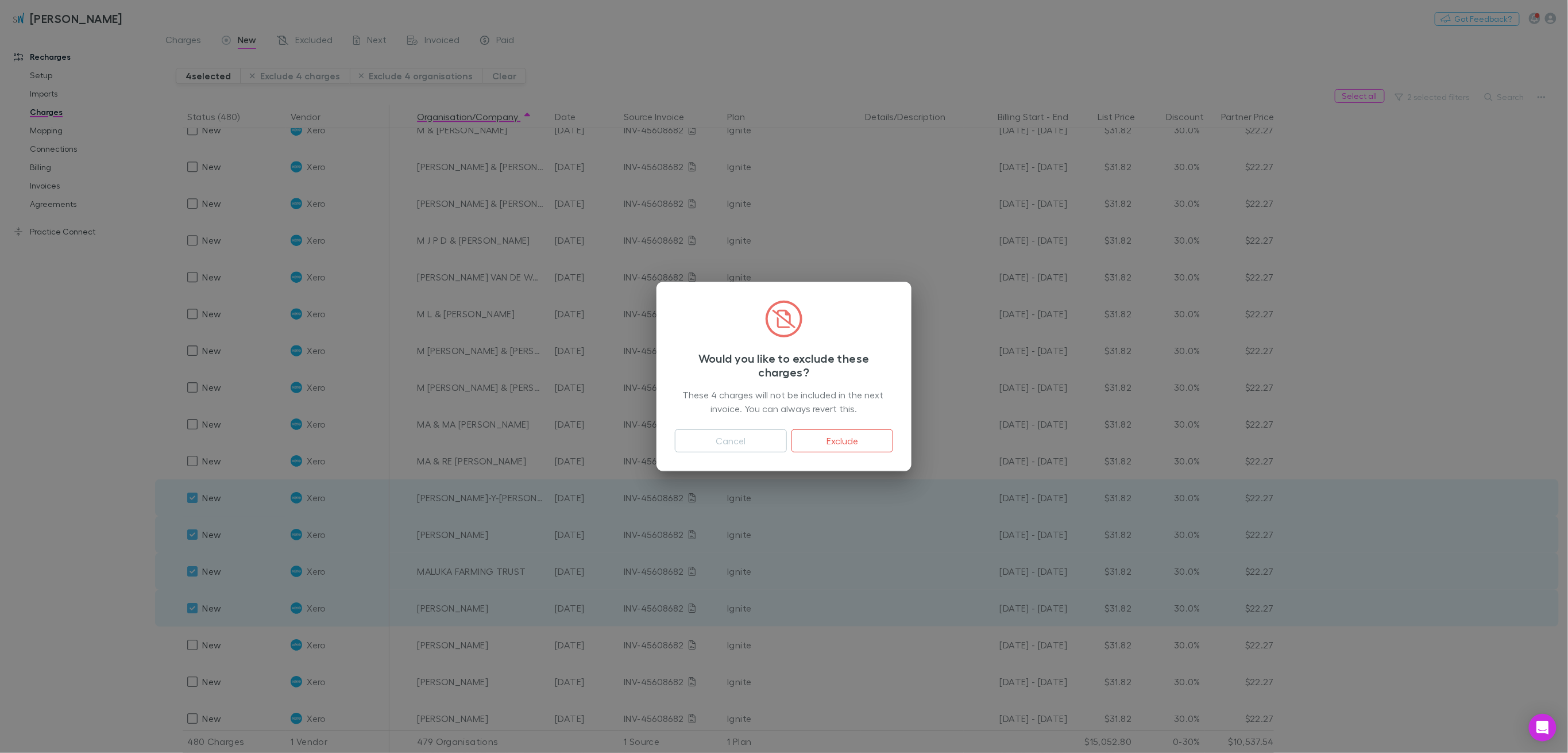
drag, startPoint x: 814, startPoint y: 445, endPoint x: 829, endPoint y: 476, distance: 34.4
click at [814, 445] on button "Exclude" at bounding box center [842, 441] width 102 height 23
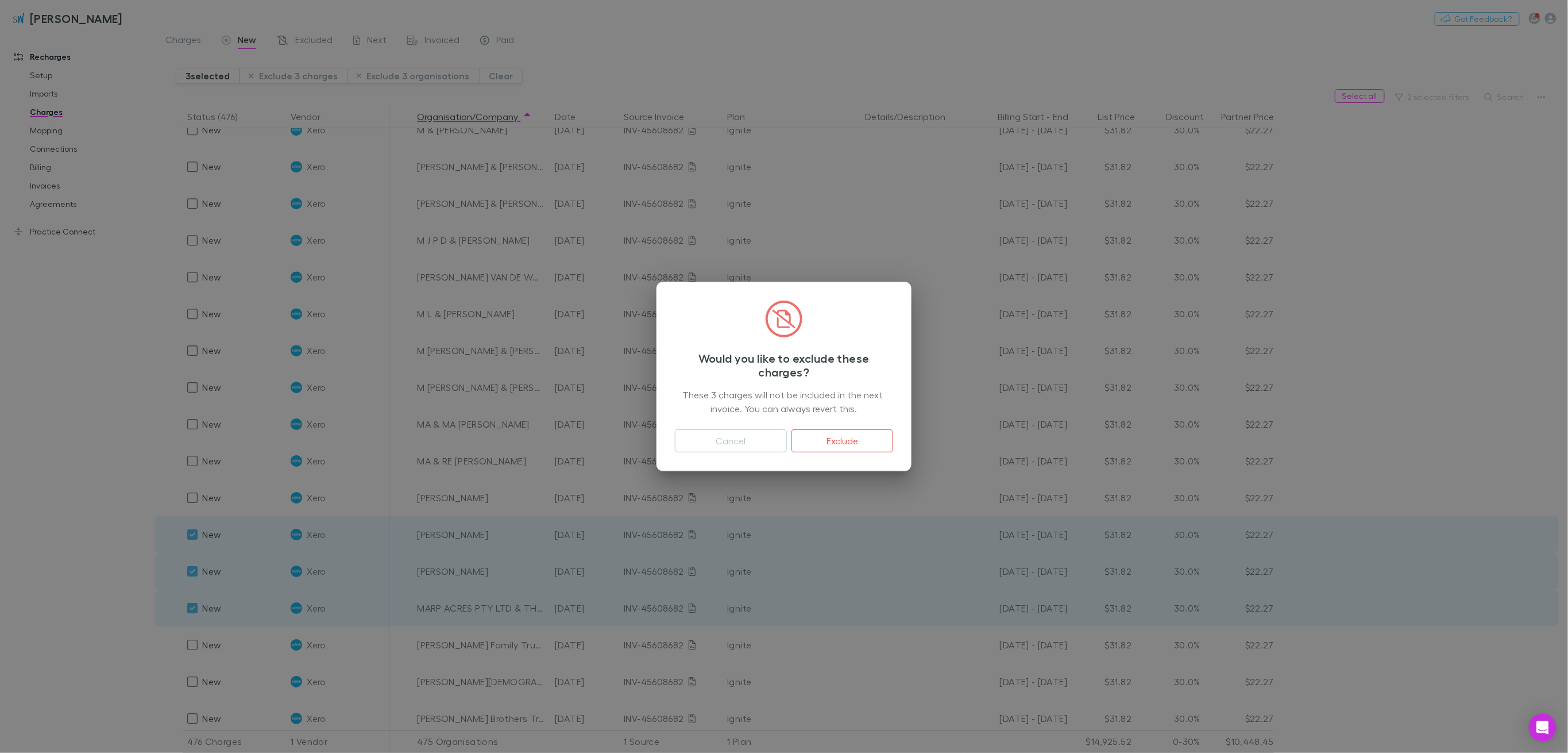
click at [876, 441] on button "Exclude" at bounding box center [842, 441] width 102 height 23
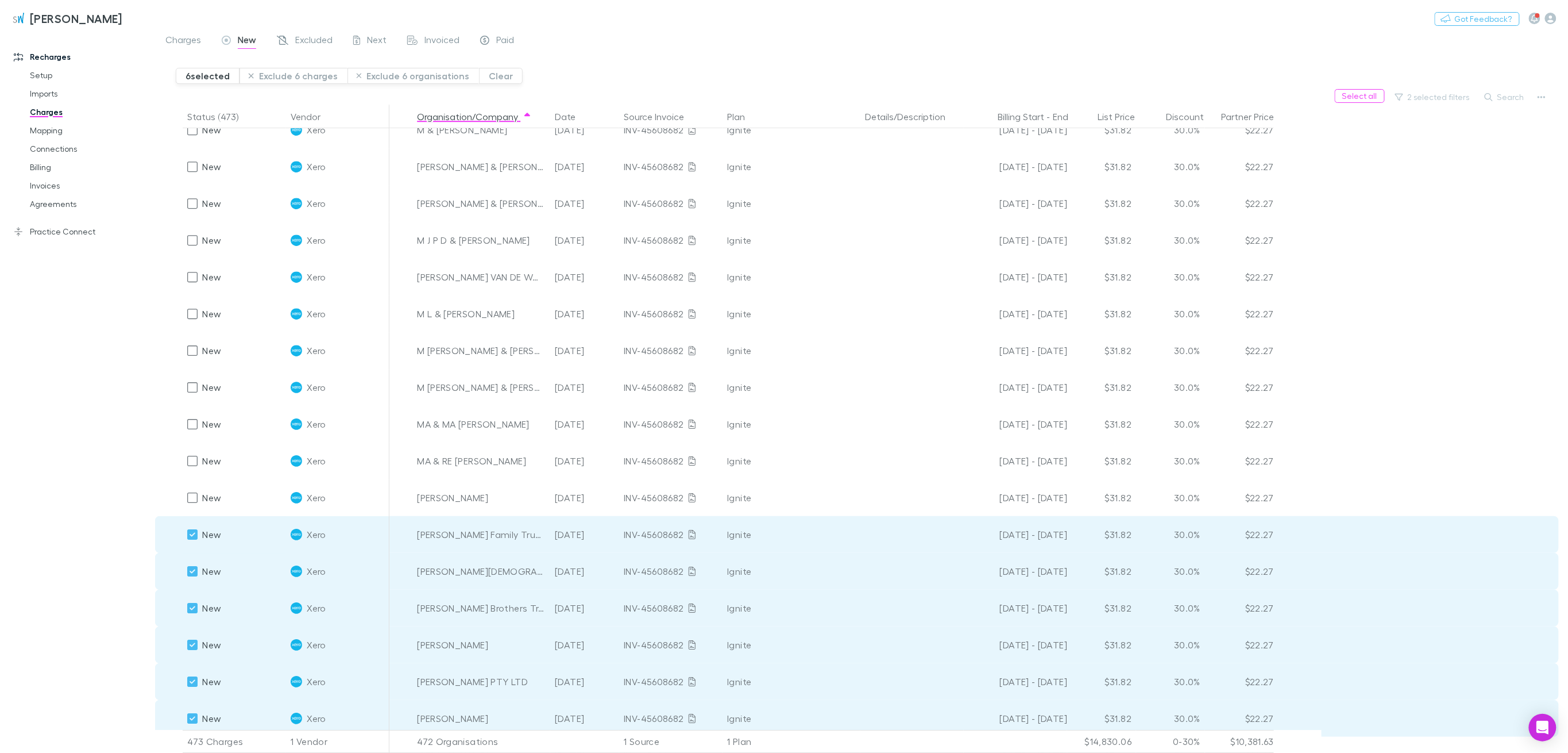
click at [315, 76] on button "Exclude 6 charges" at bounding box center [294, 75] width 108 height 16
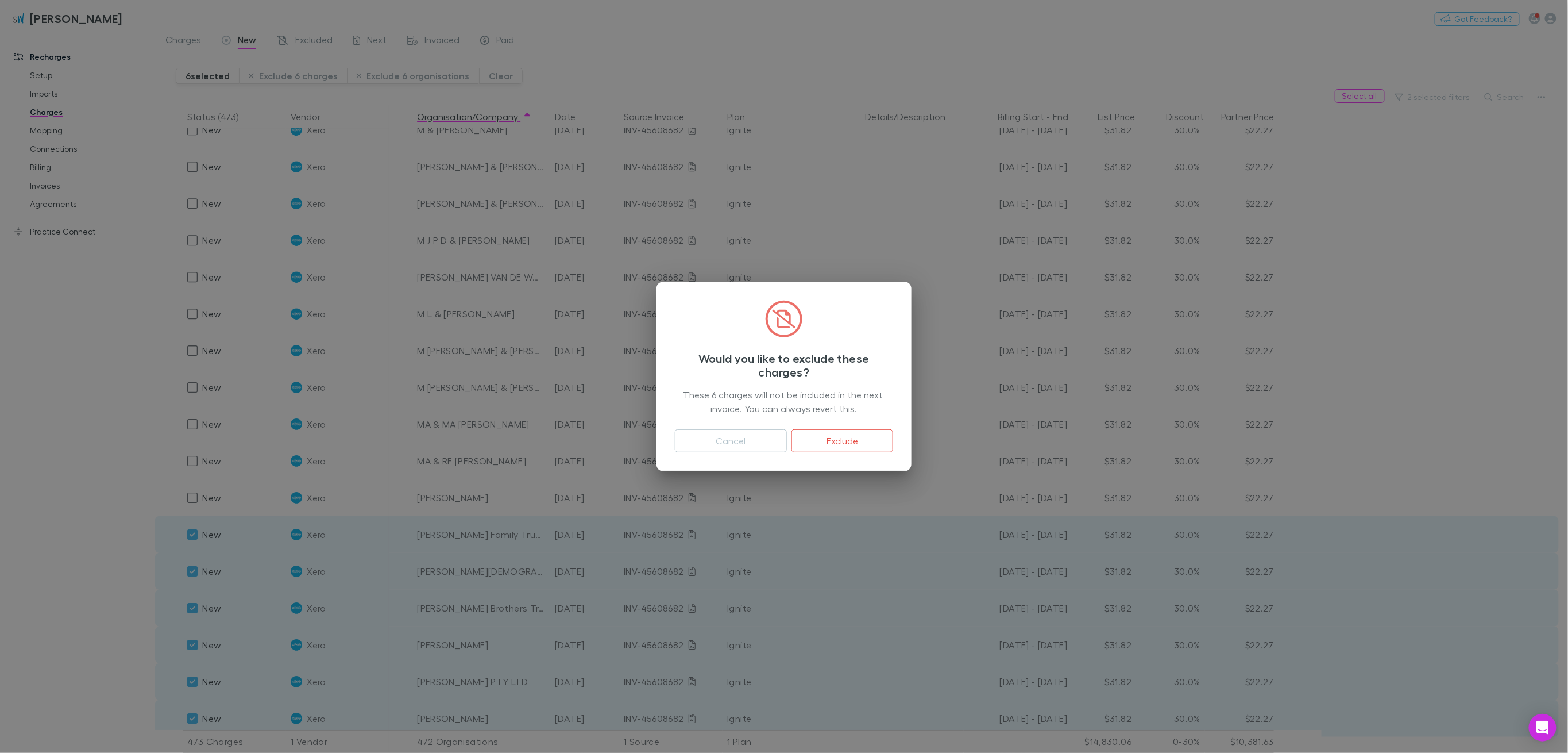
click at [873, 439] on button "Exclude" at bounding box center [842, 441] width 102 height 23
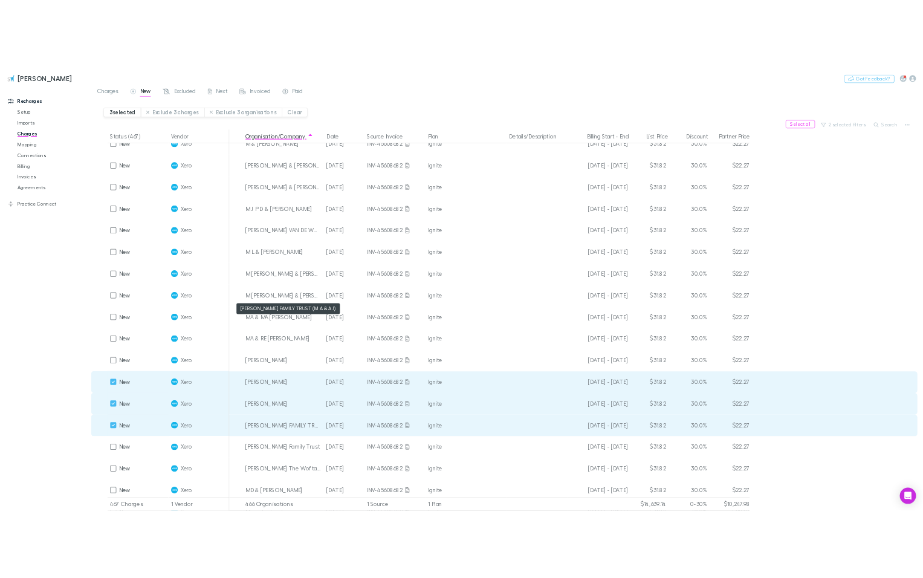
scroll to position [7107, 0]
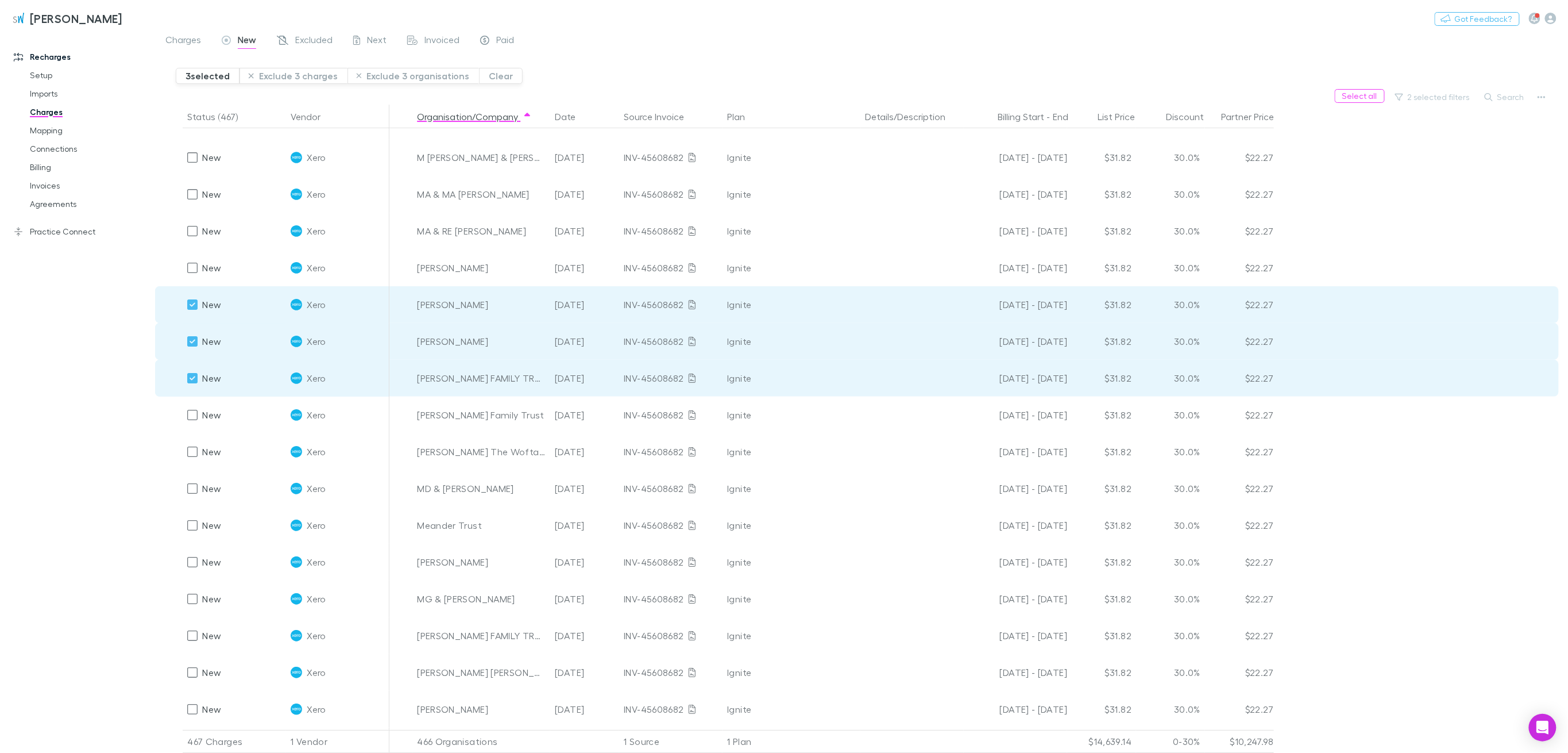
click at [280, 79] on button "Exclude 3 charges" at bounding box center [294, 75] width 108 height 16
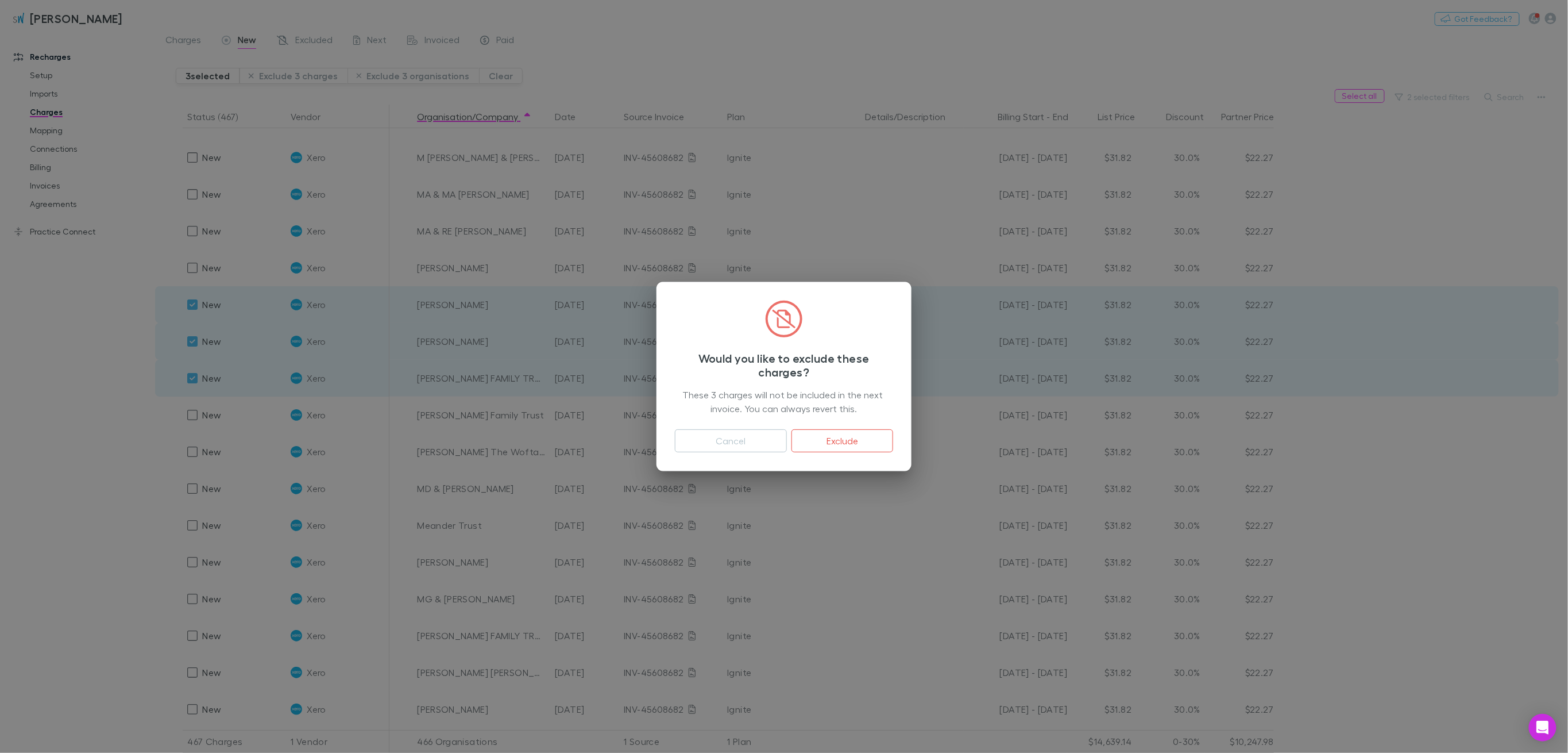
click at [832, 438] on button "Exclude" at bounding box center [842, 441] width 102 height 23
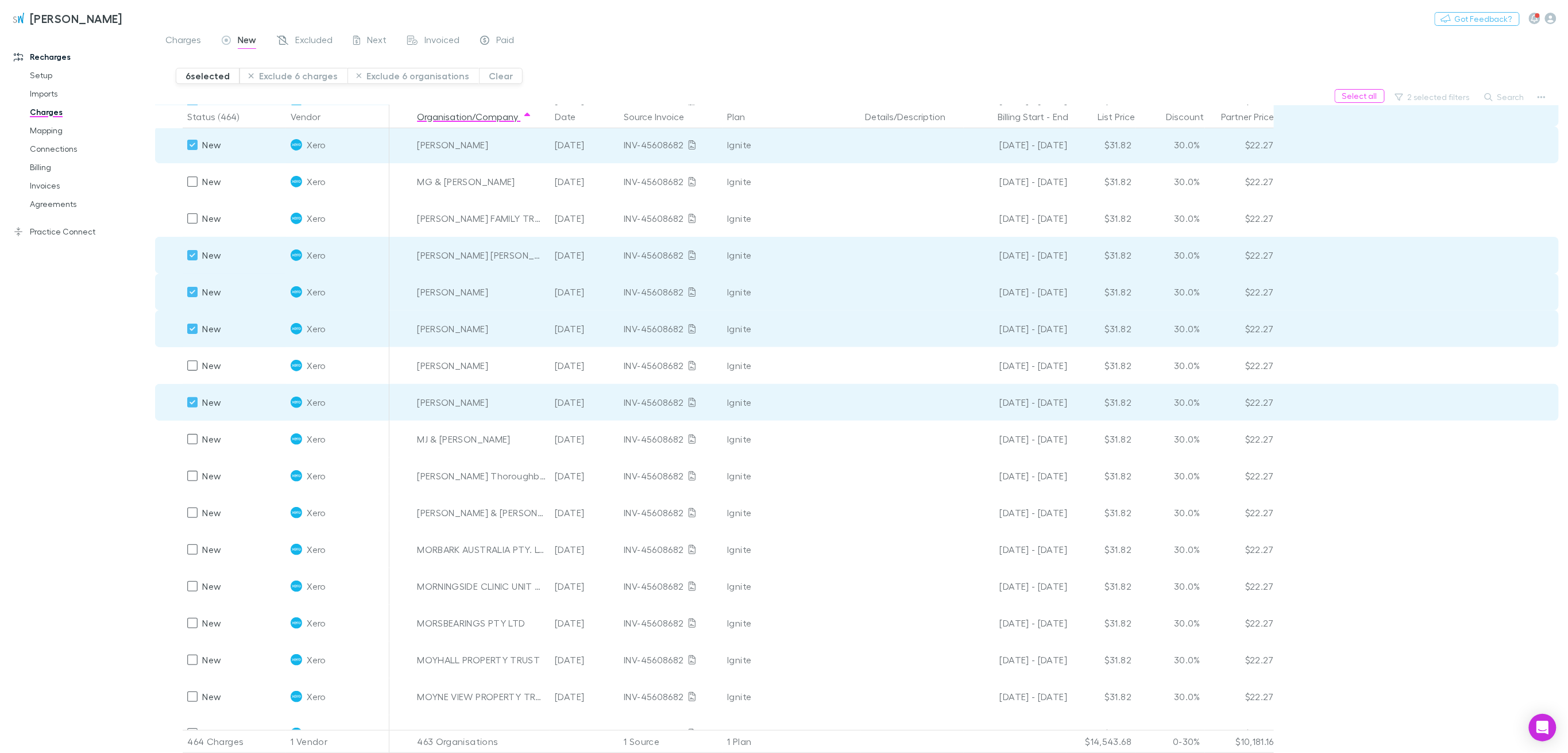
scroll to position [6987, 0]
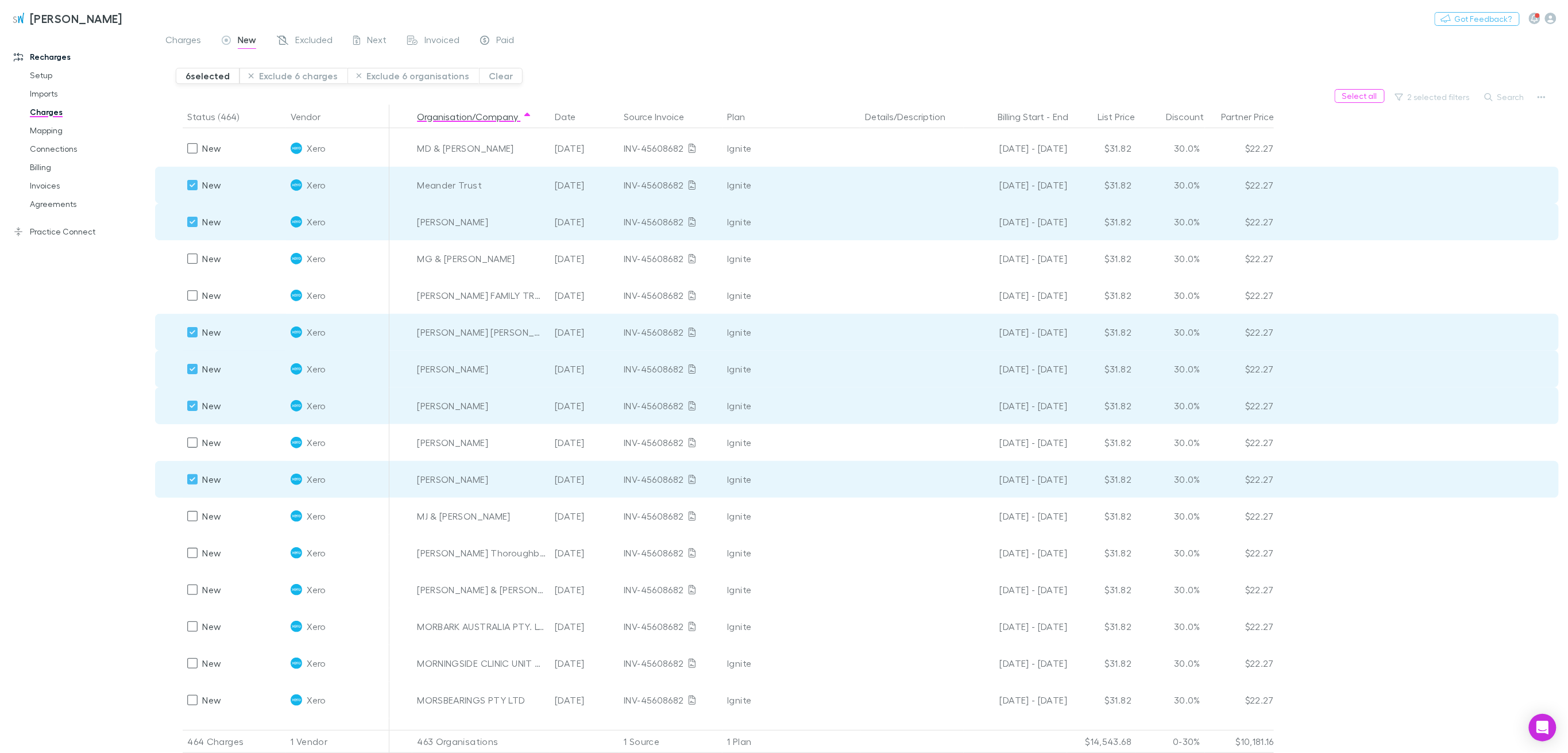
click at [313, 73] on button "Exclude 6 charges" at bounding box center [294, 75] width 108 height 16
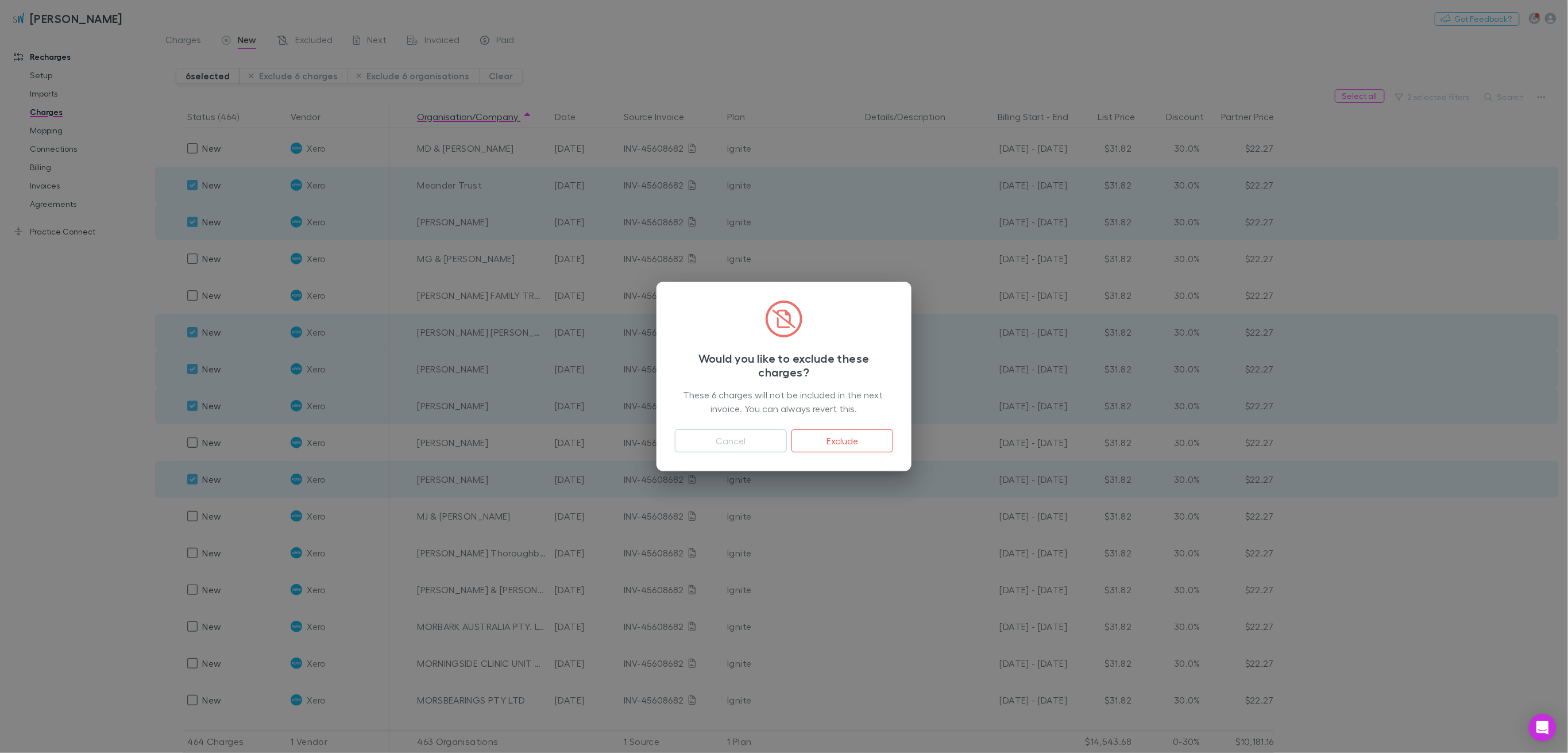
drag, startPoint x: 841, startPoint y: 450, endPoint x: 644, endPoint y: 570, distance: 230.7
click at [840, 450] on button "Exclude" at bounding box center [842, 441] width 102 height 23
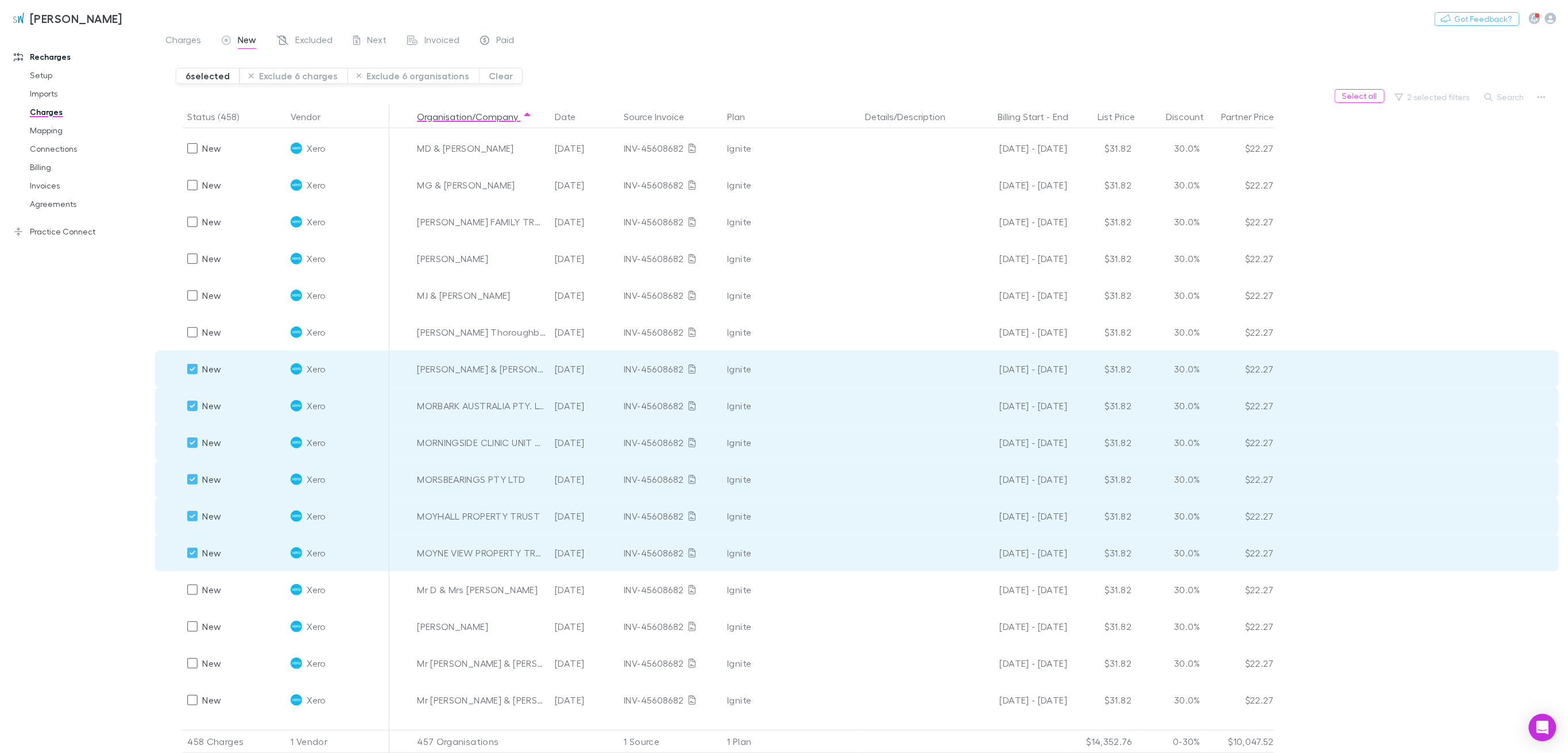
scroll to position [7293, 0]
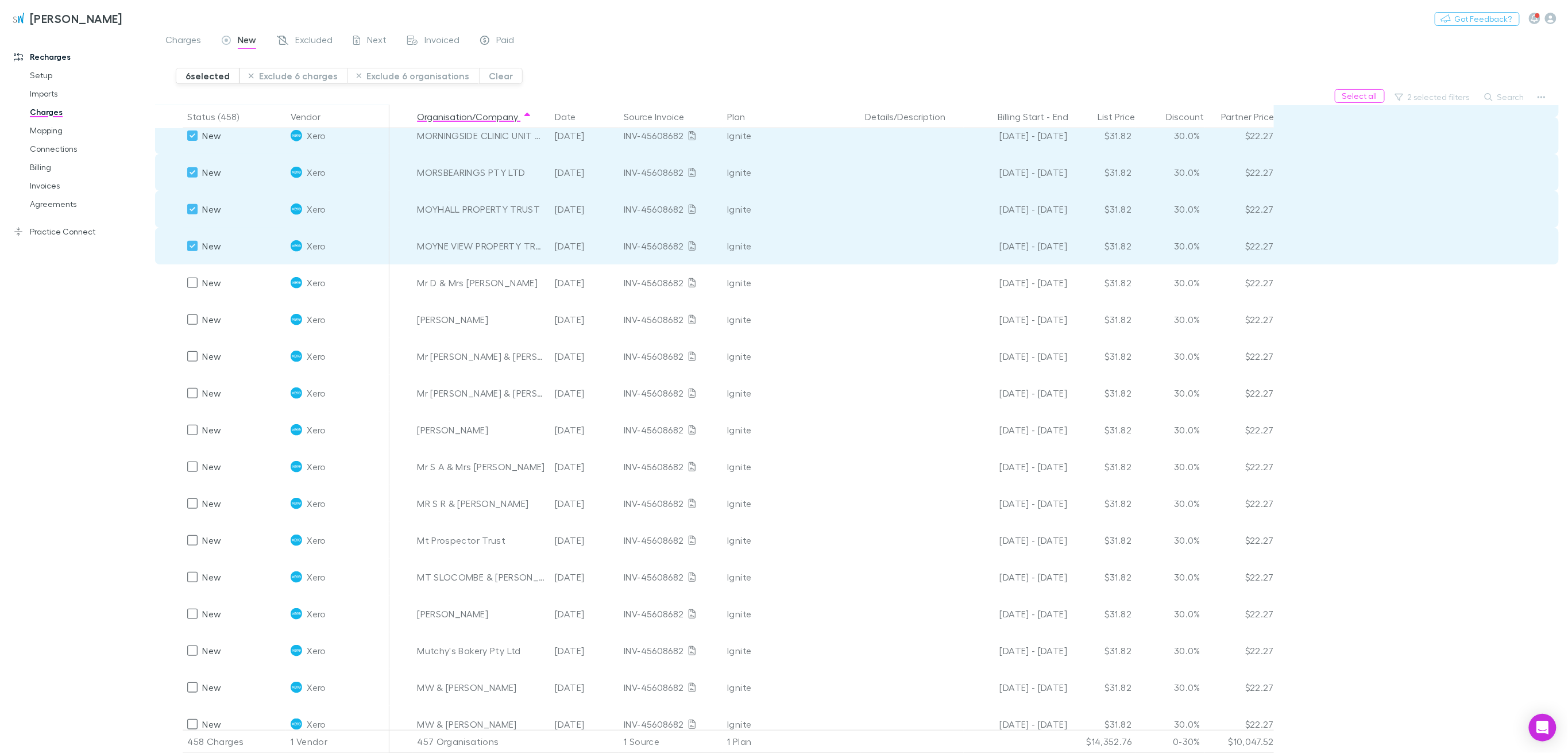
click at [314, 76] on button "Exclude 6 charges" at bounding box center [294, 75] width 108 height 16
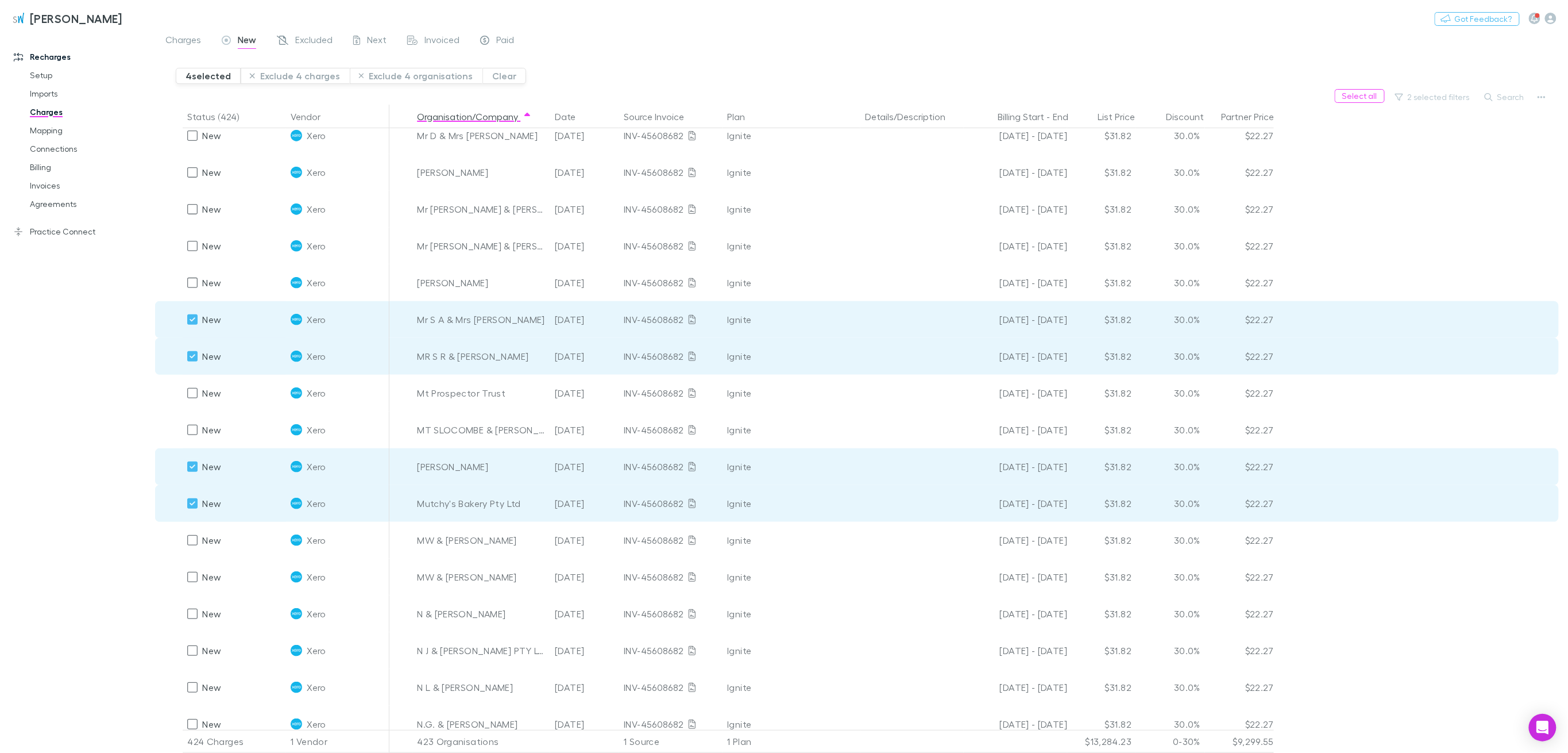
scroll to position [7067, 0]
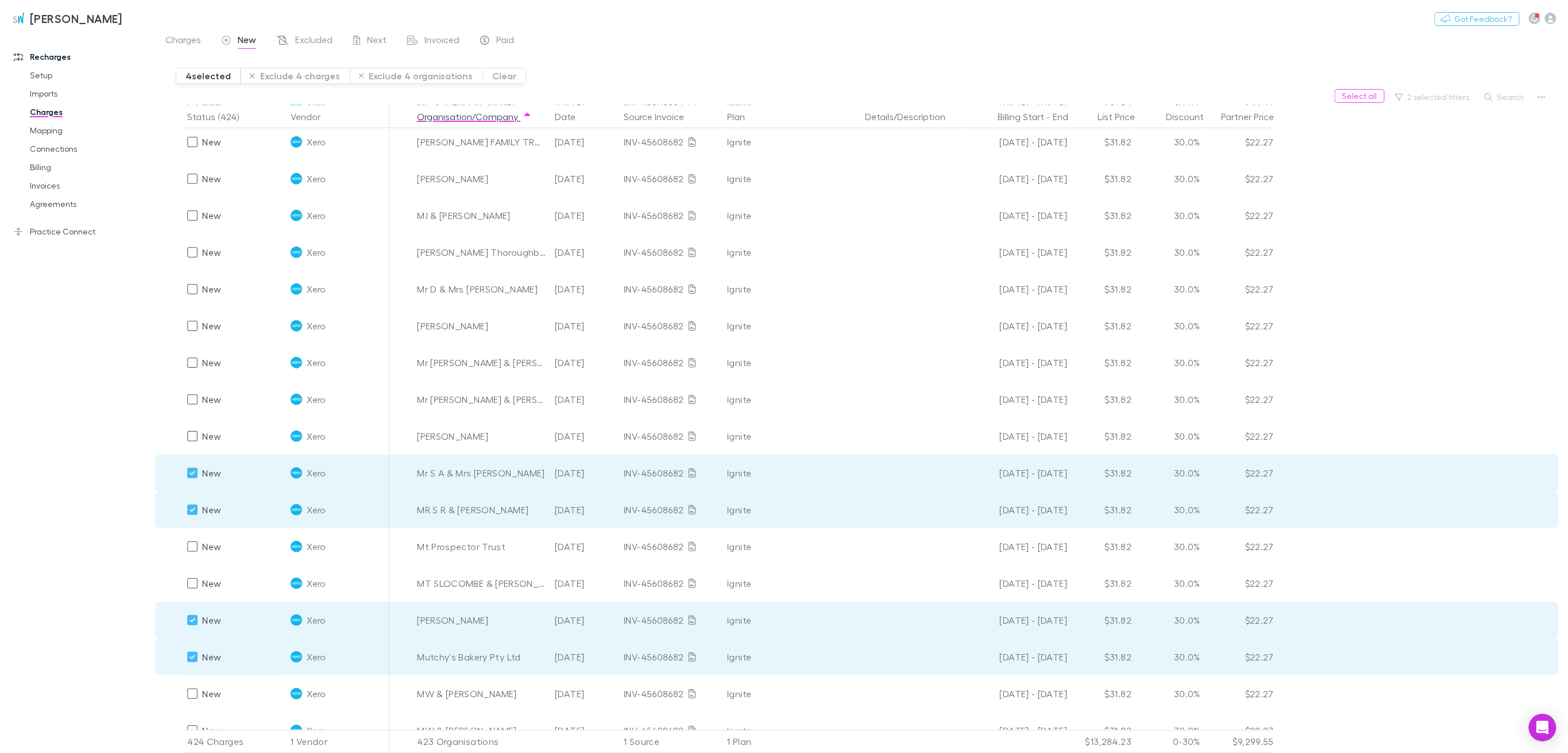
click at [320, 73] on button "Exclude 4 charges" at bounding box center [295, 75] width 109 height 16
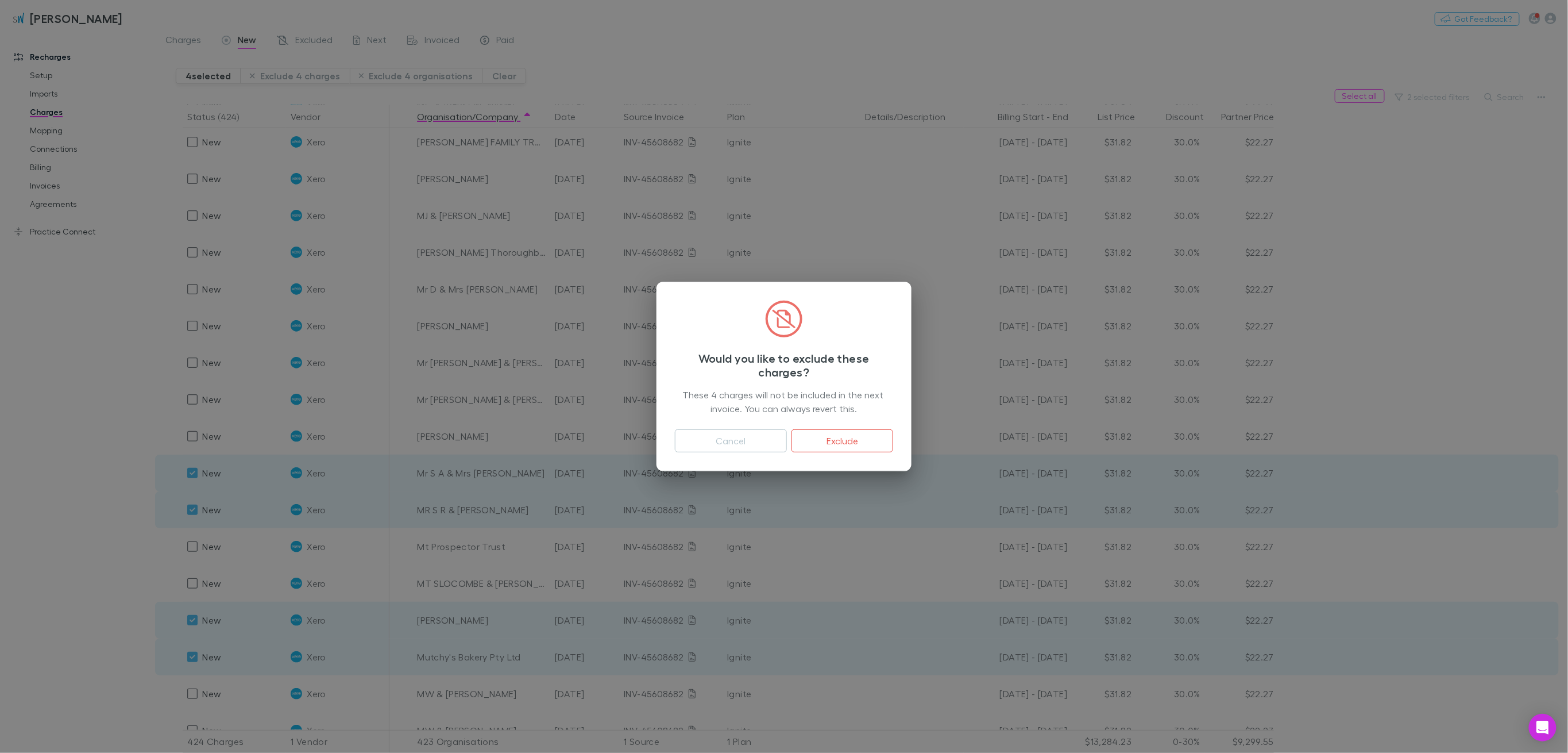
click at [842, 441] on button "Exclude" at bounding box center [842, 441] width 102 height 23
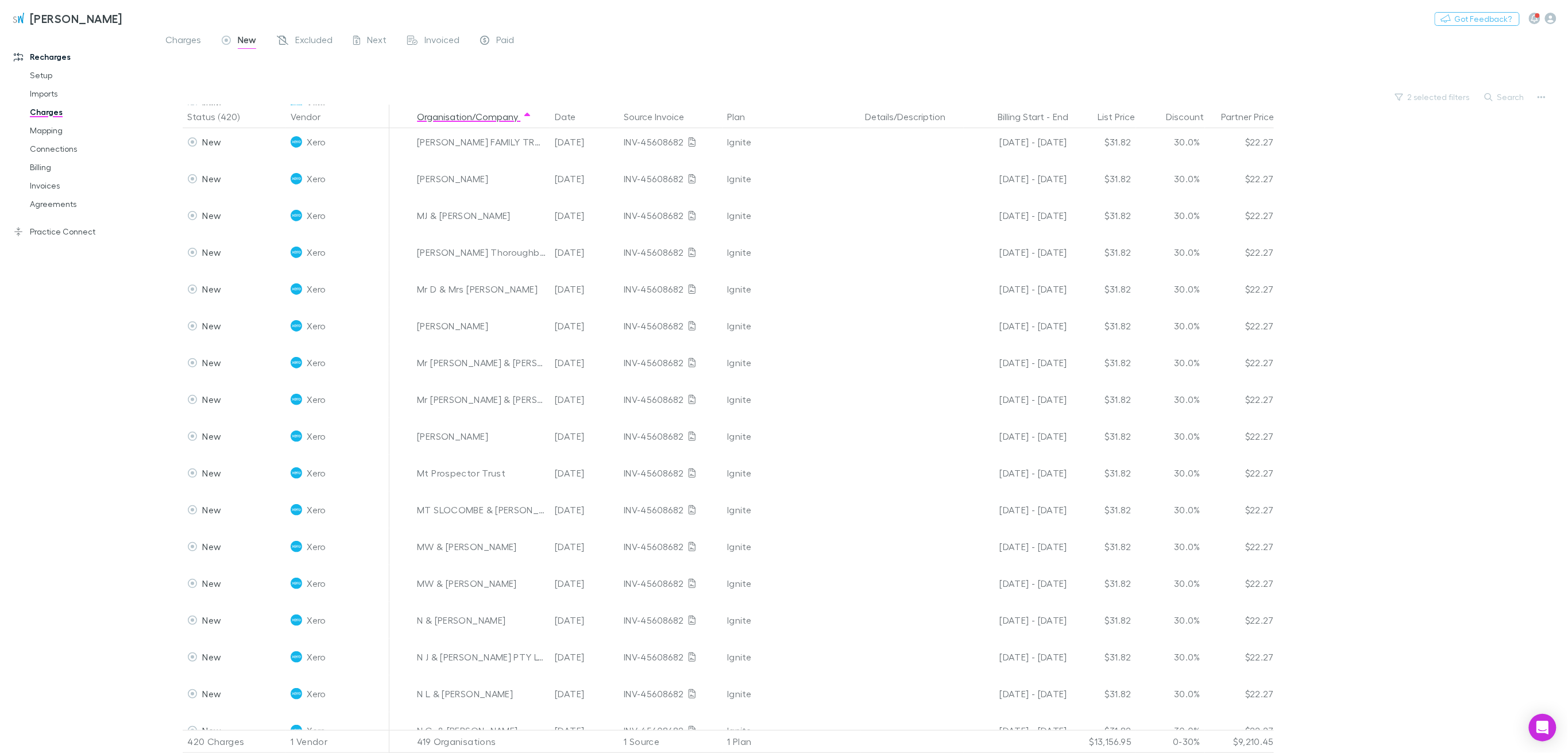
click at [614, 454] on div "[DATE]" at bounding box center [584, 473] width 69 height 37
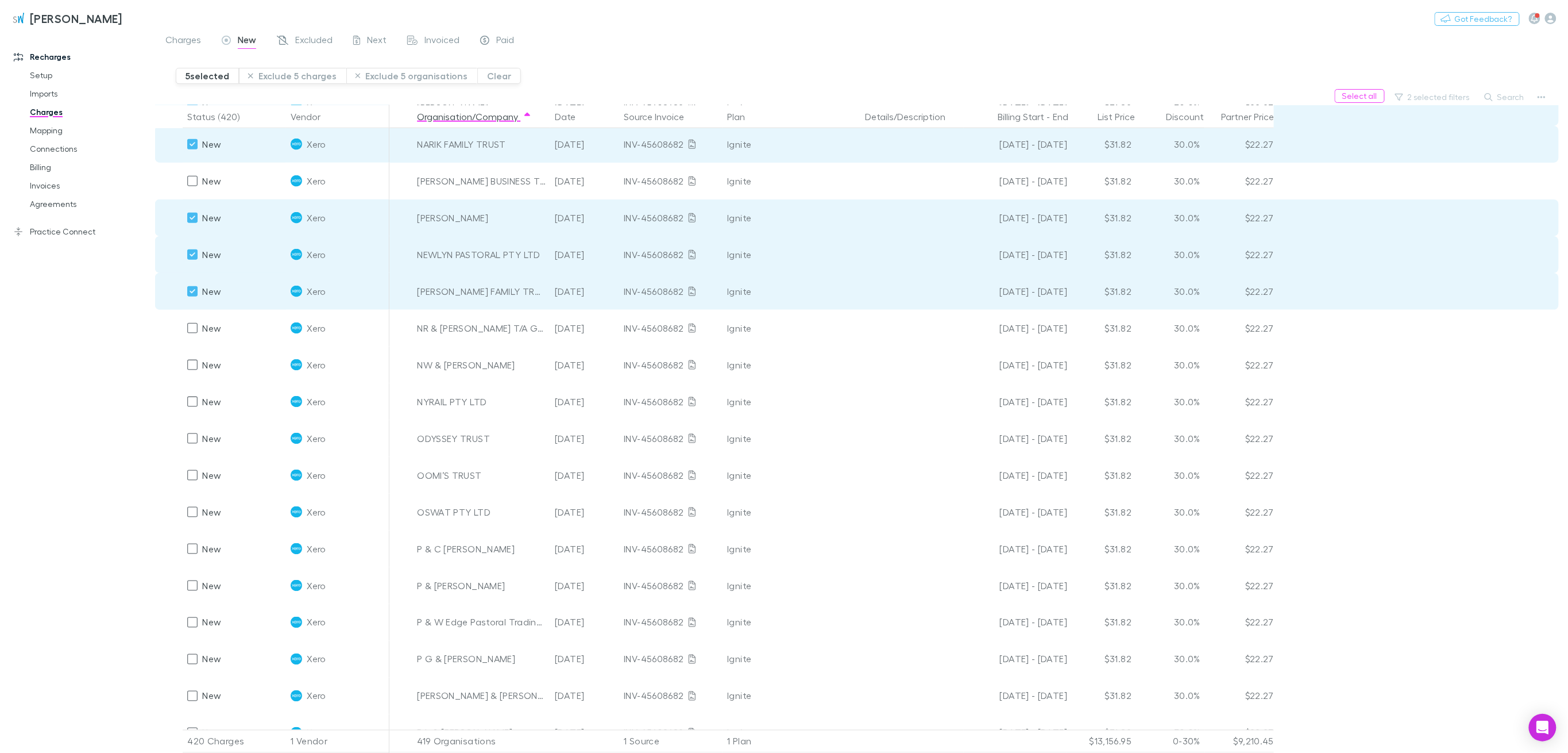
scroll to position [7680, 0]
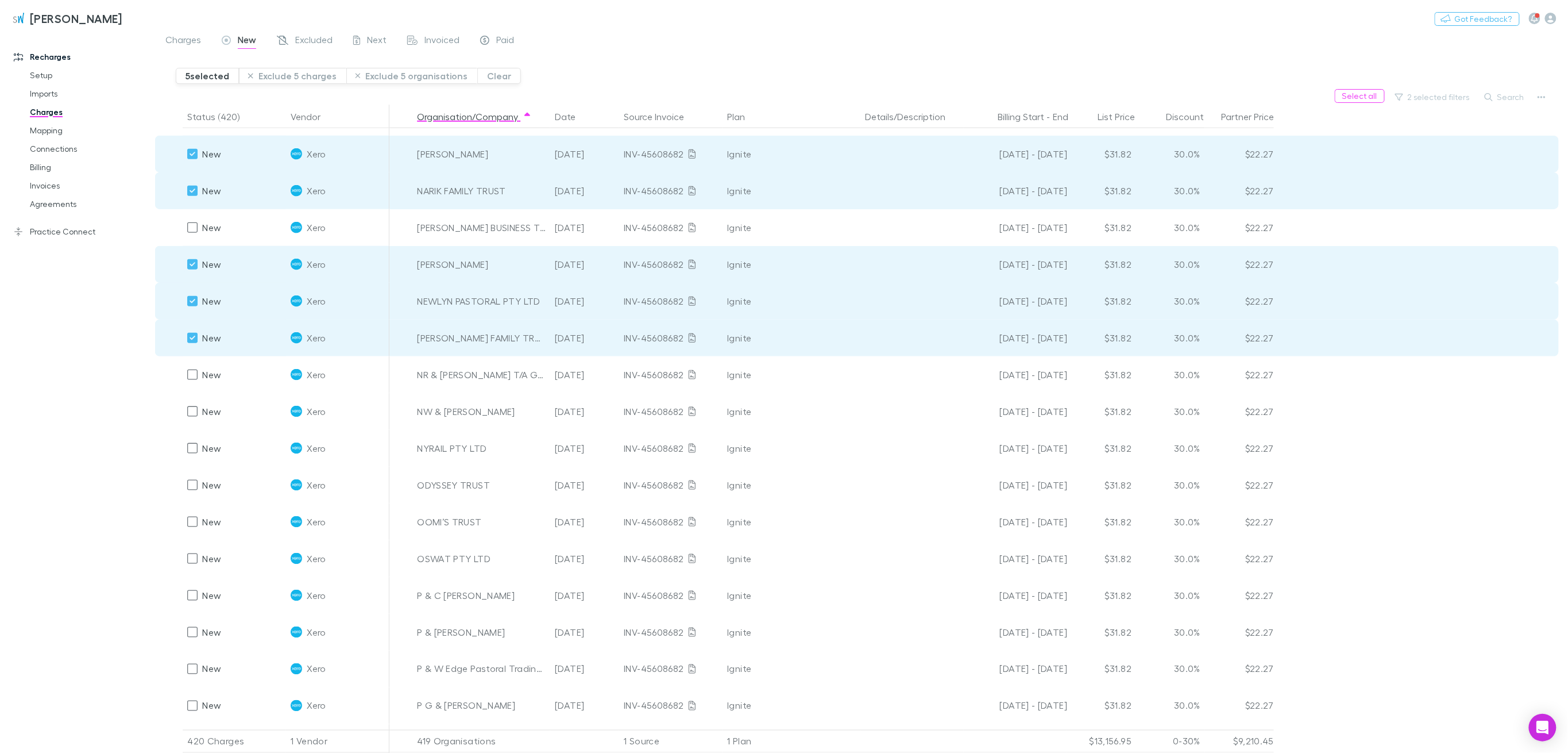
click at [300, 73] on button "Exclude 5 charges" at bounding box center [292, 75] width 107 height 16
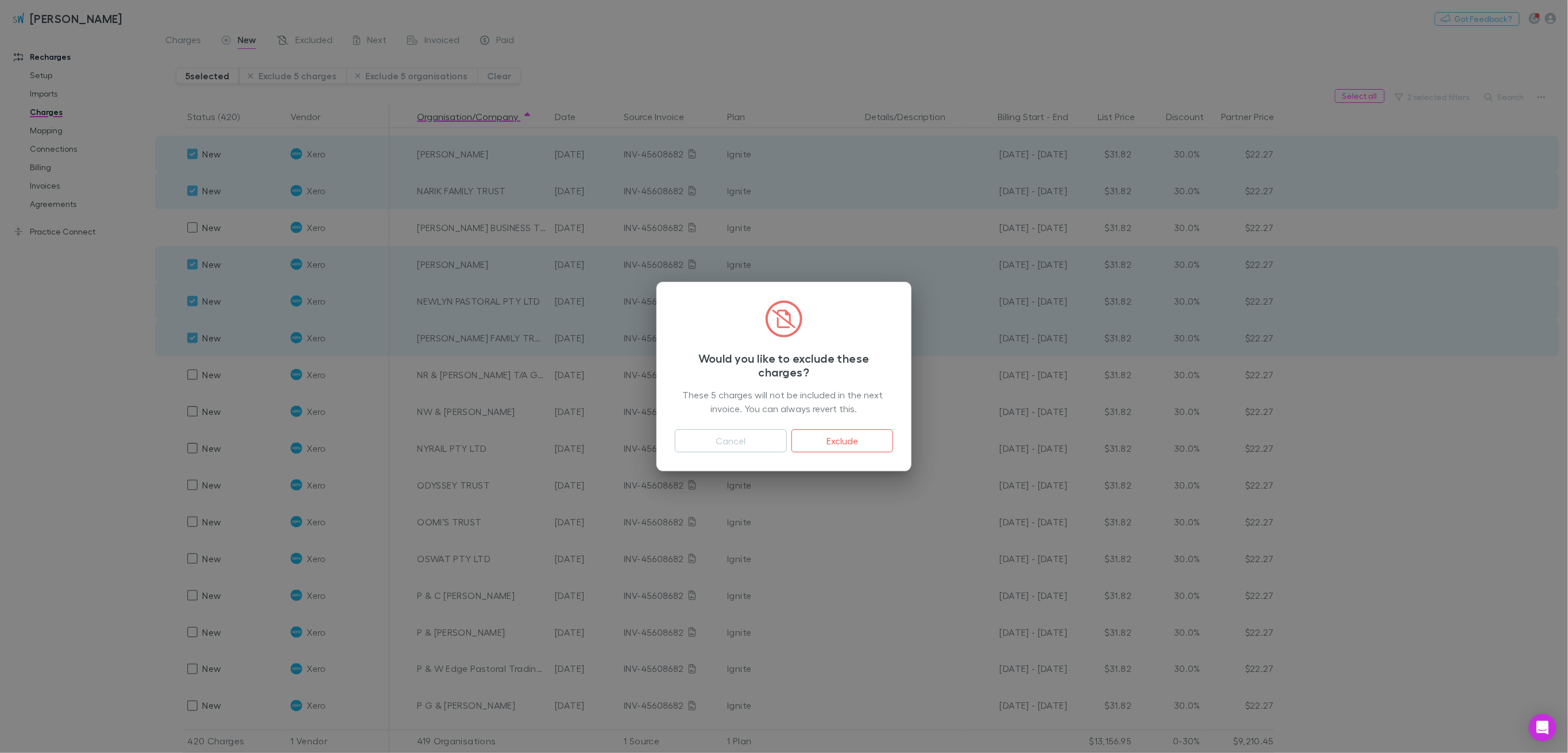
drag, startPoint x: 863, startPoint y: 447, endPoint x: 1538, endPoint y: 430, distance: 675.2
click at [863, 447] on button "Exclude" at bounding box center [842, 441] width 102 height 23
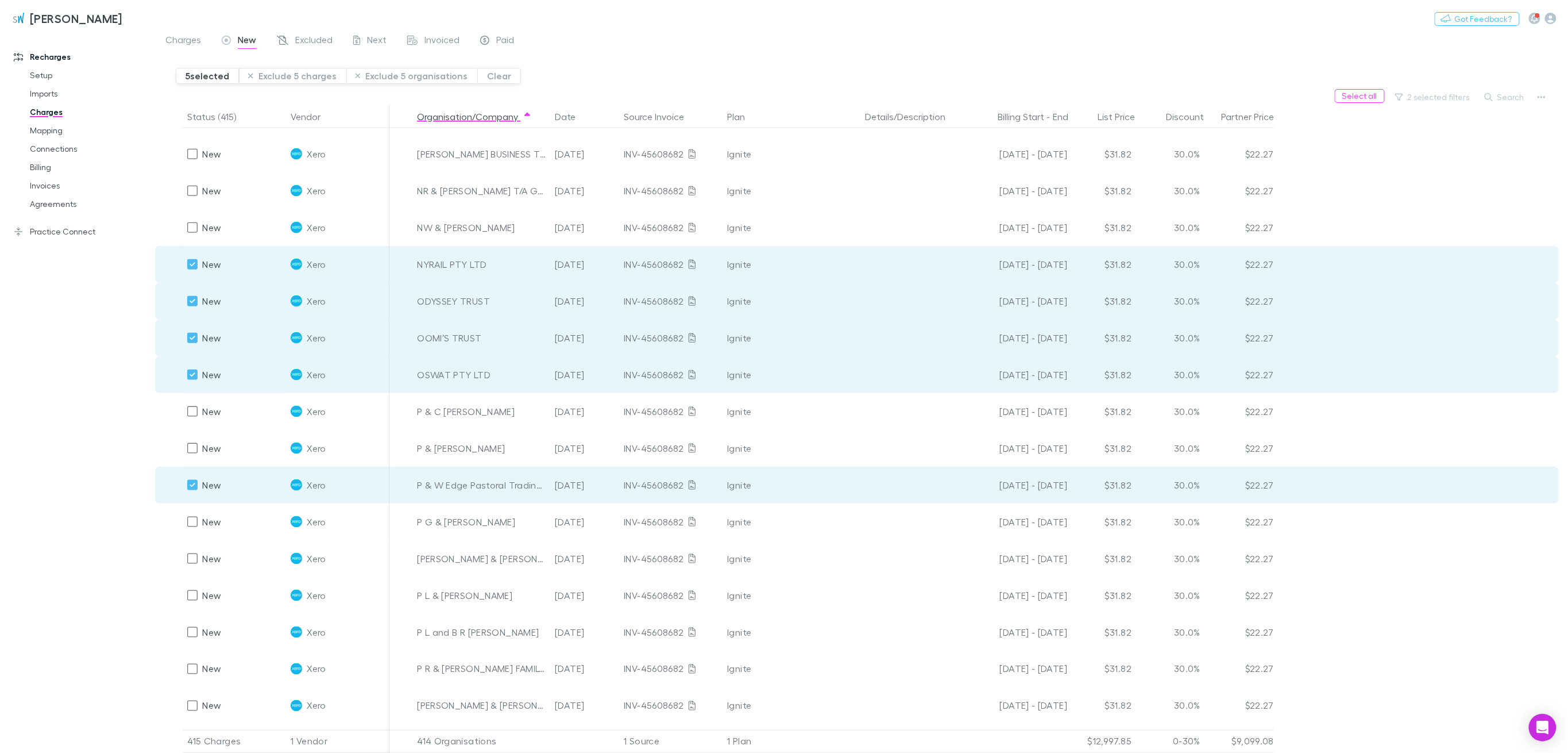
click at [312, 77] on button "Exclude 5 charges" at bounding box center [292, 75] width 107 height 16
click at [310, 74] on button "Exclude 5 charges" at bounding box center [292, 75] width 107 height 16
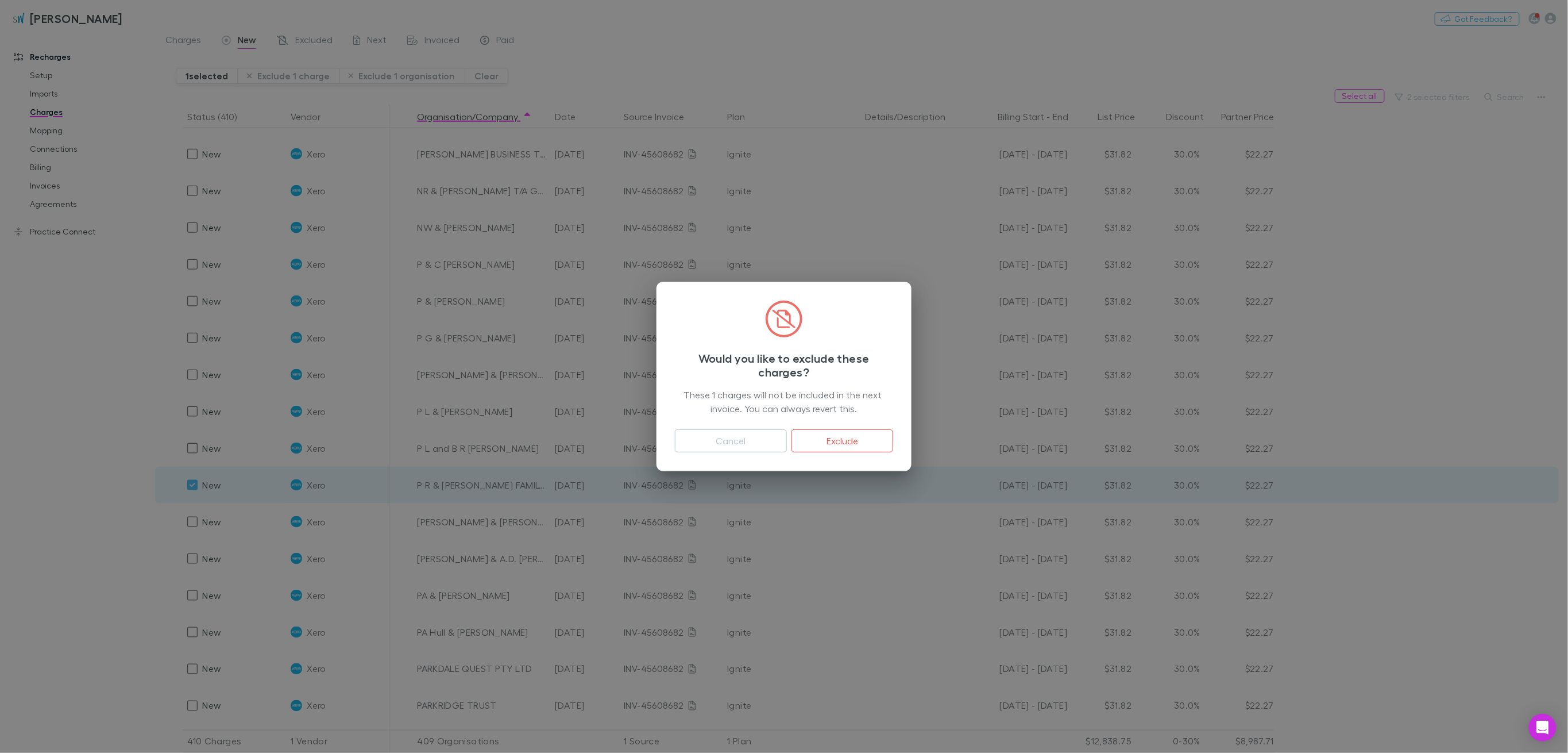
click at [759, 445] on button "Cancel" at bounding box center [731, 441] width 112 height 23
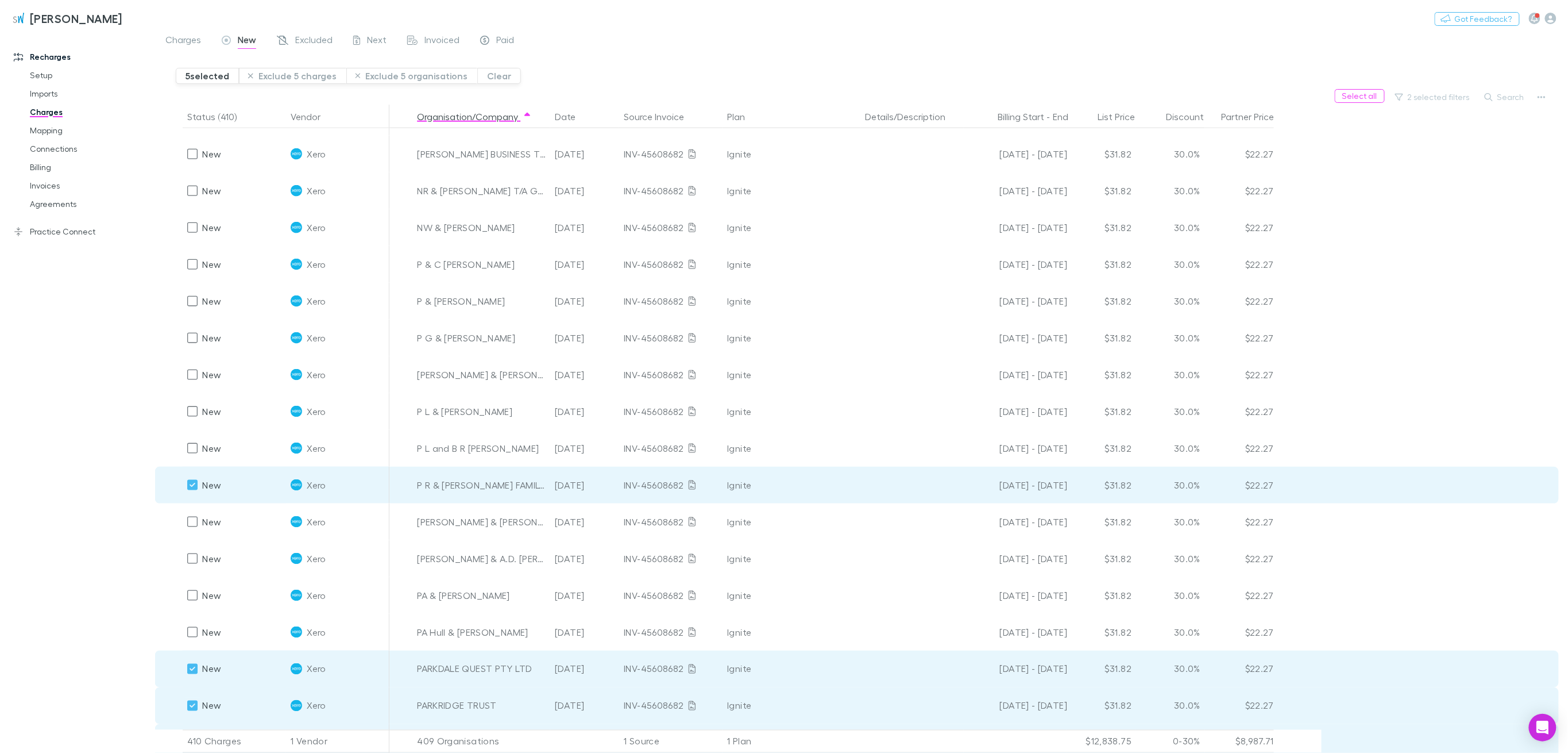
click at [323, 75] on button "Exclude 5 charges" at bounding box center [292, 75] width 107 height 16
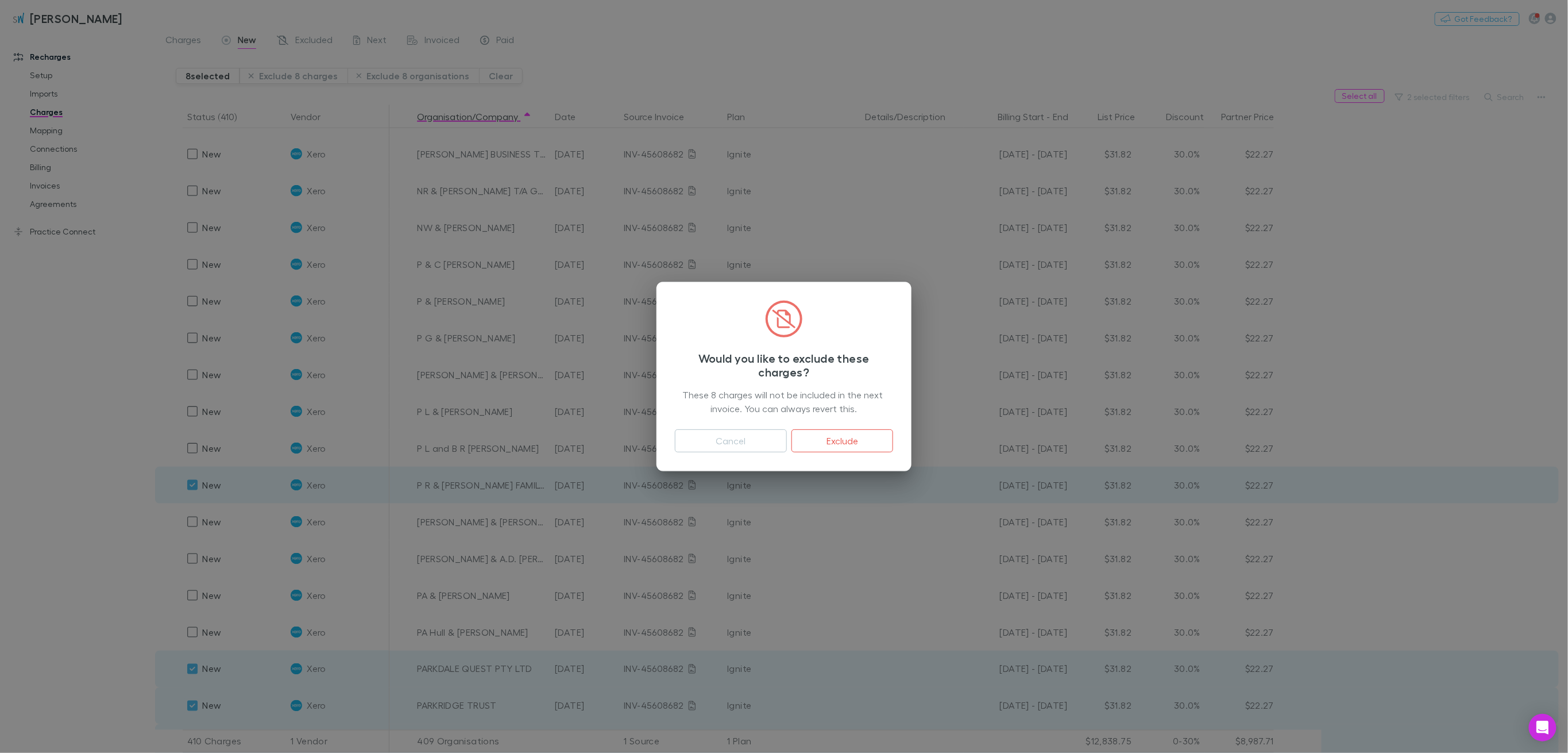
click at [851, 436] on button "Exclude" at bounding box center [842, 441] width 102 height 23
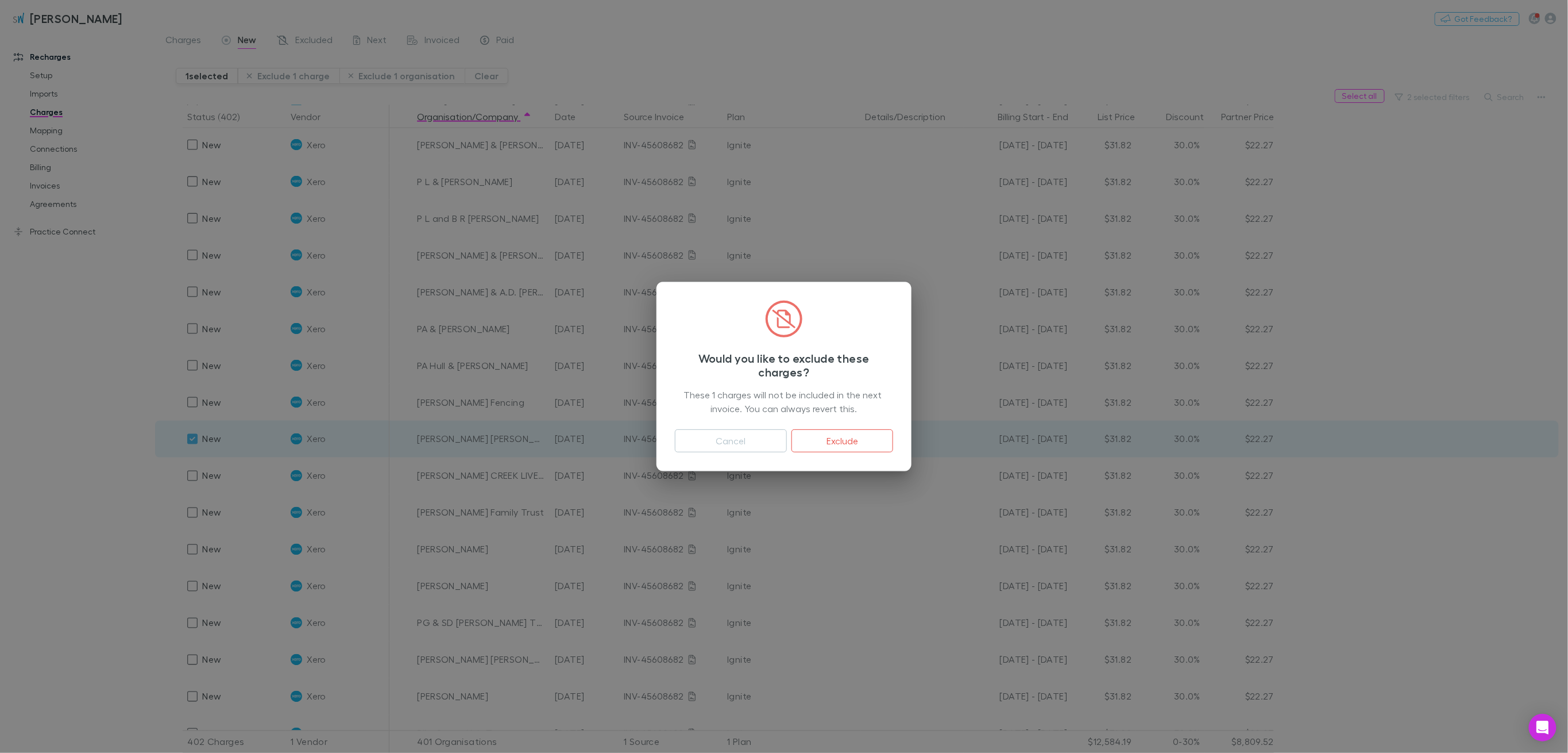
click at [761, 441] on button "Cancel" at bounding box center [731, 441] width 112 height 23
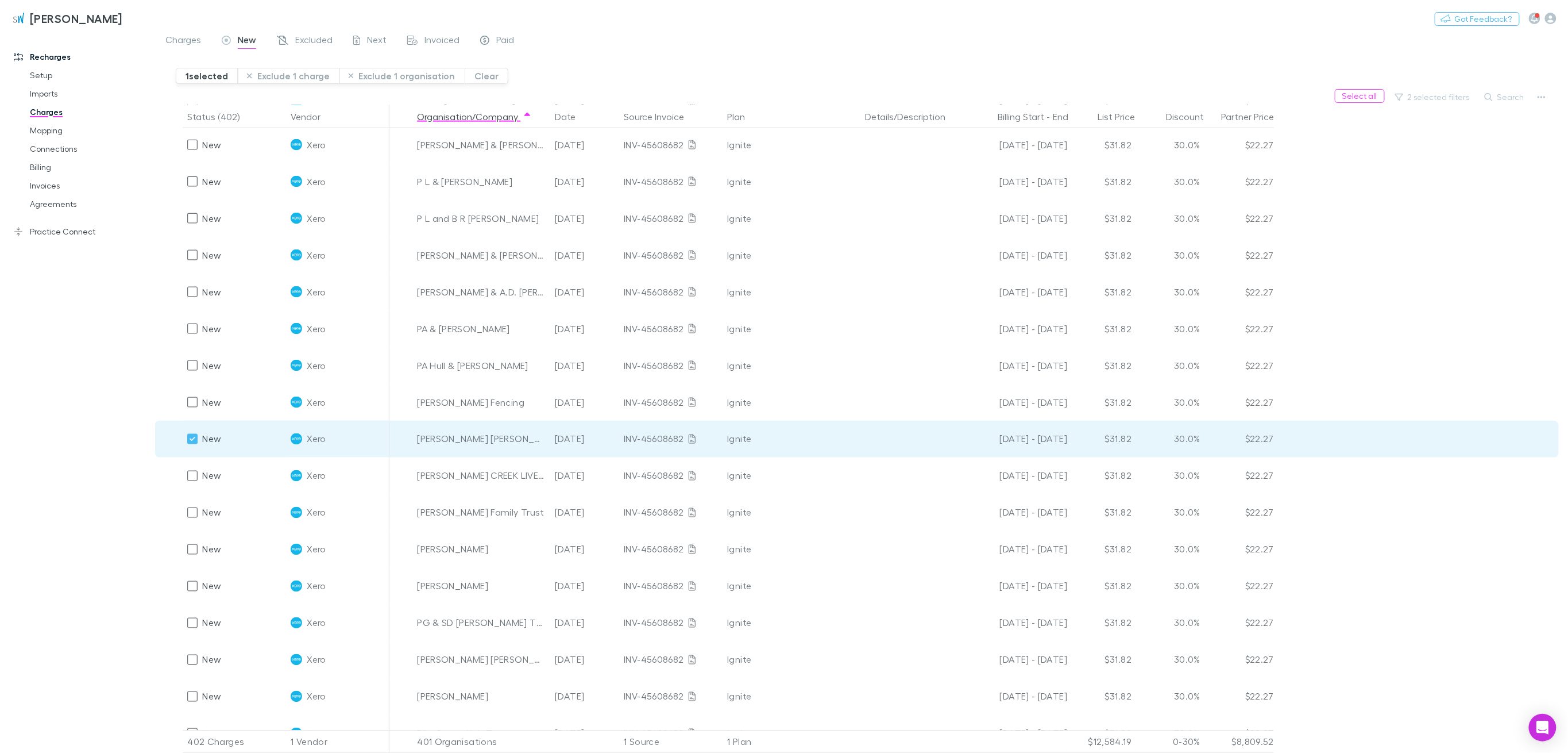
click at [191, 605] on div "New" at bounding box center [204, 623] width 34 height 37
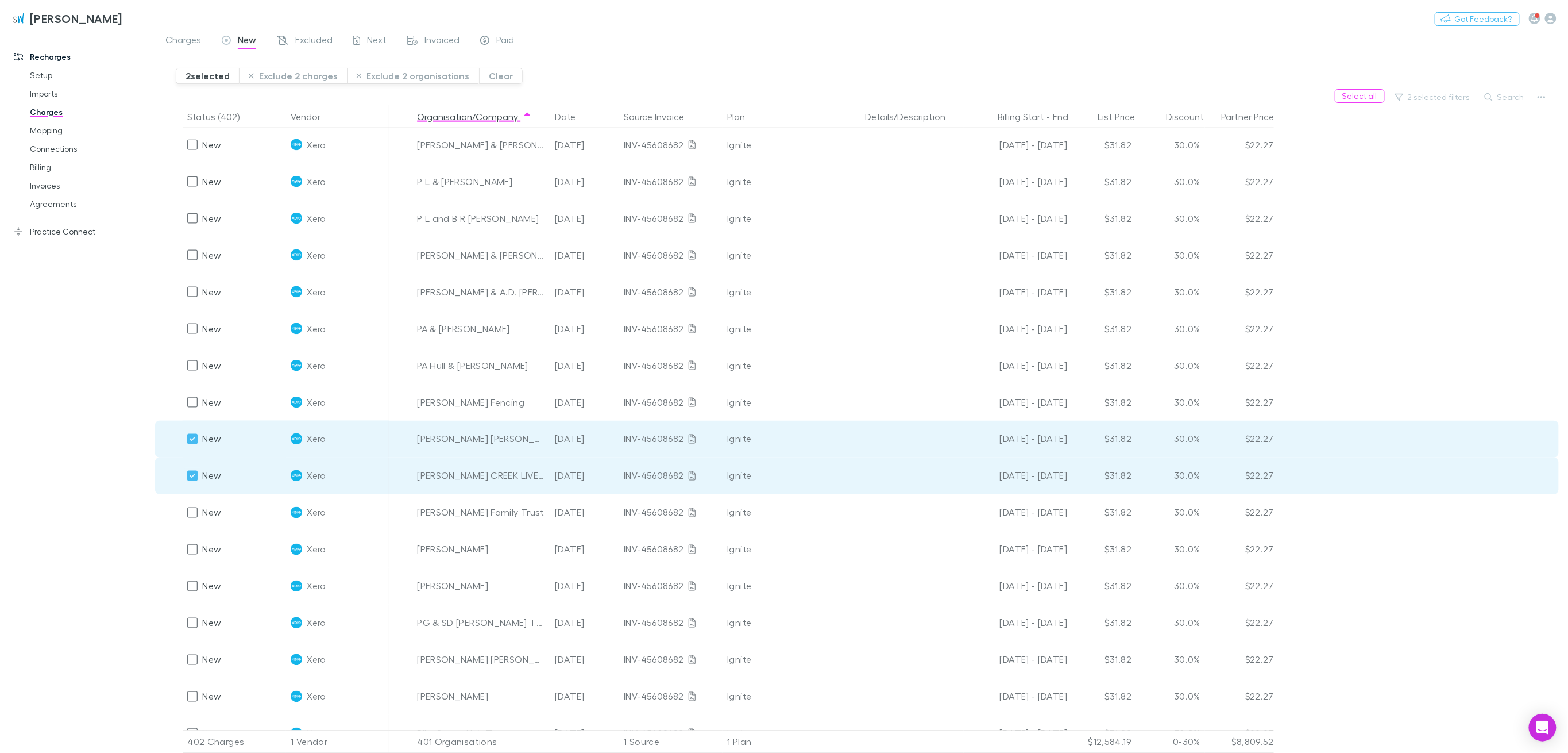
drag, startPoint x: 191, startPoint y: 448, endPoint x: 1539, endPoint y: 358, distance: 1351.0
click at [191, 678] on div "New" at bounding box center [204, 696] width 34 height 37
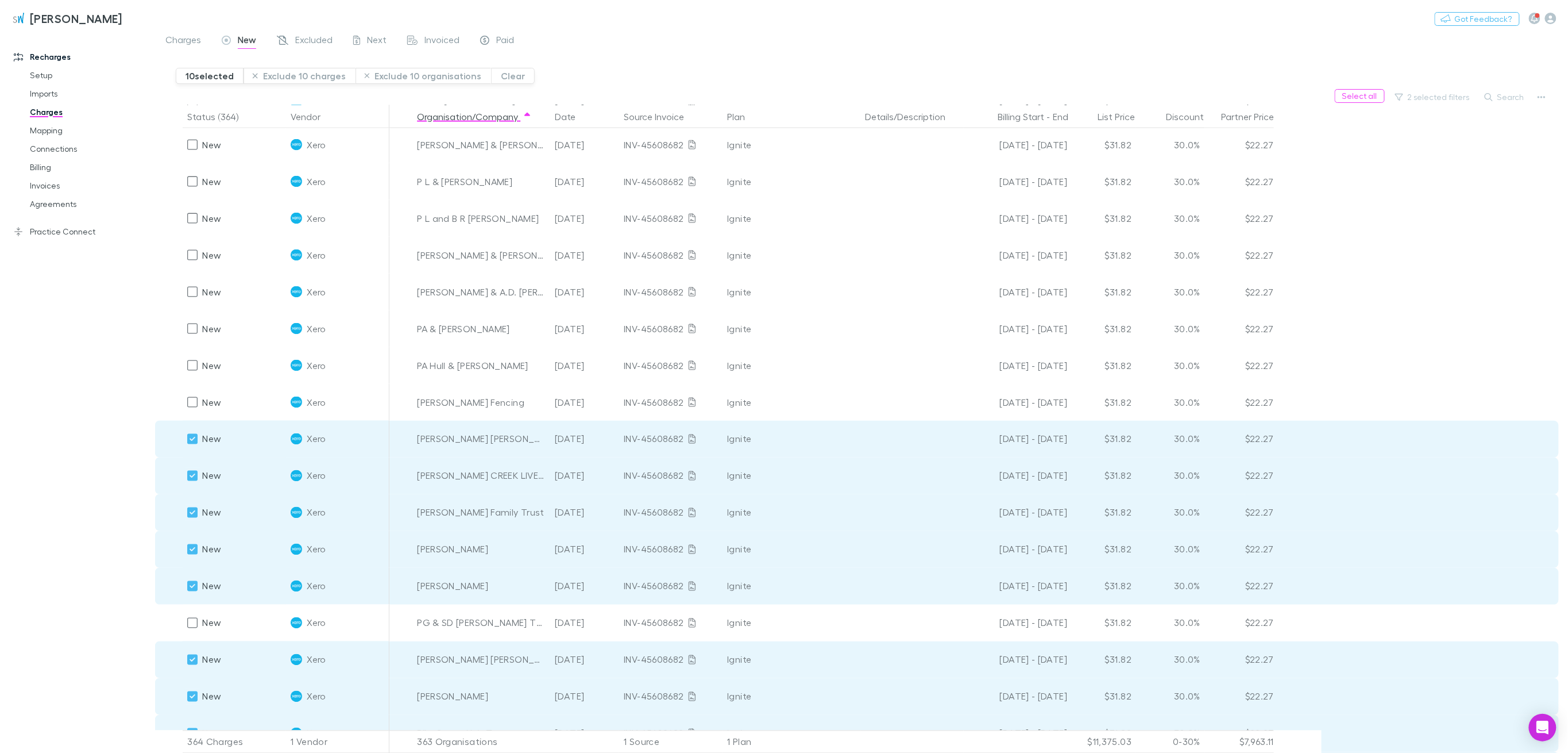
scroll to position [8139, 0]
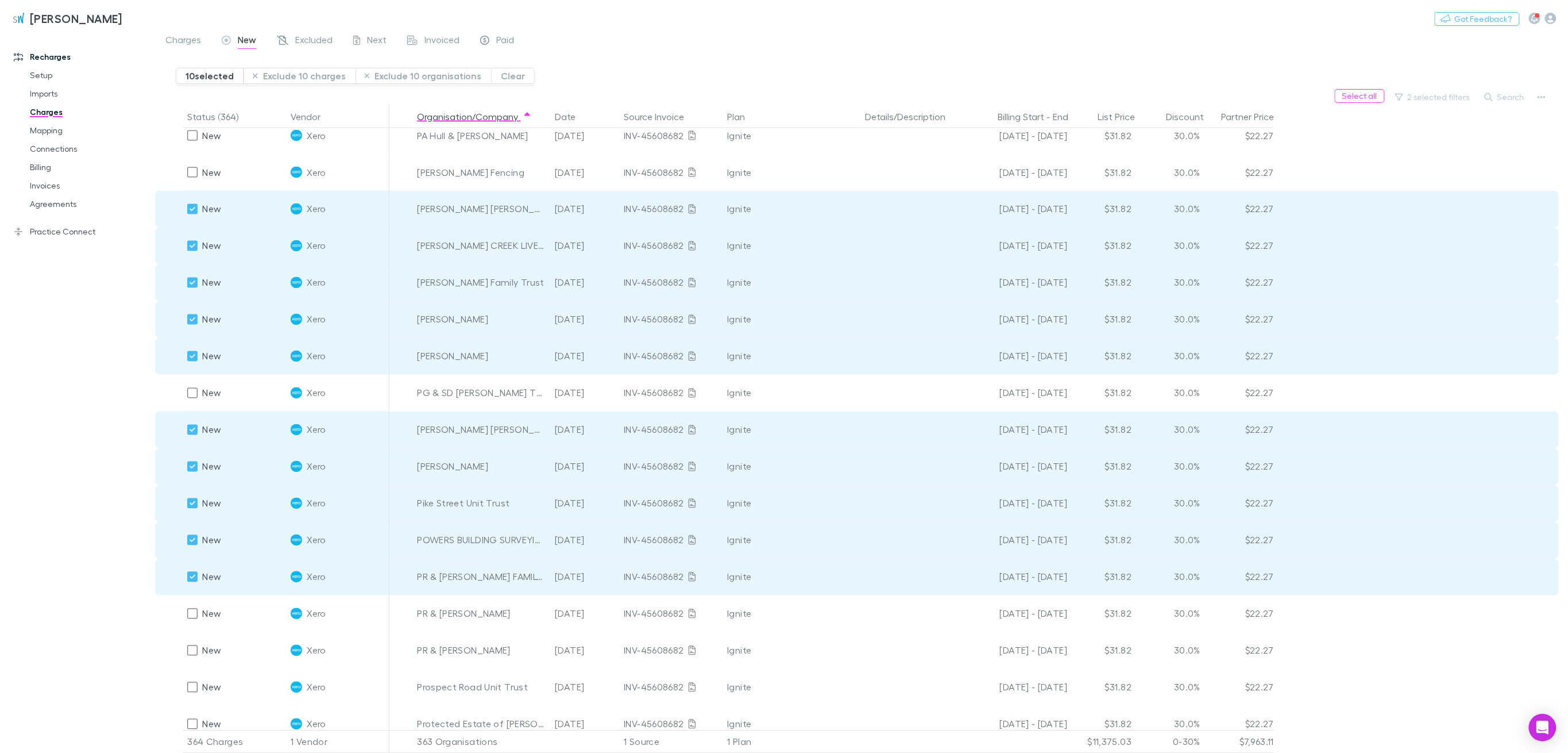
click at [301, 76] on div "10 selected Exclude 10 charges Exclude 10 organisations Clear" at bounding box center [871, 71] width 1392 height 35
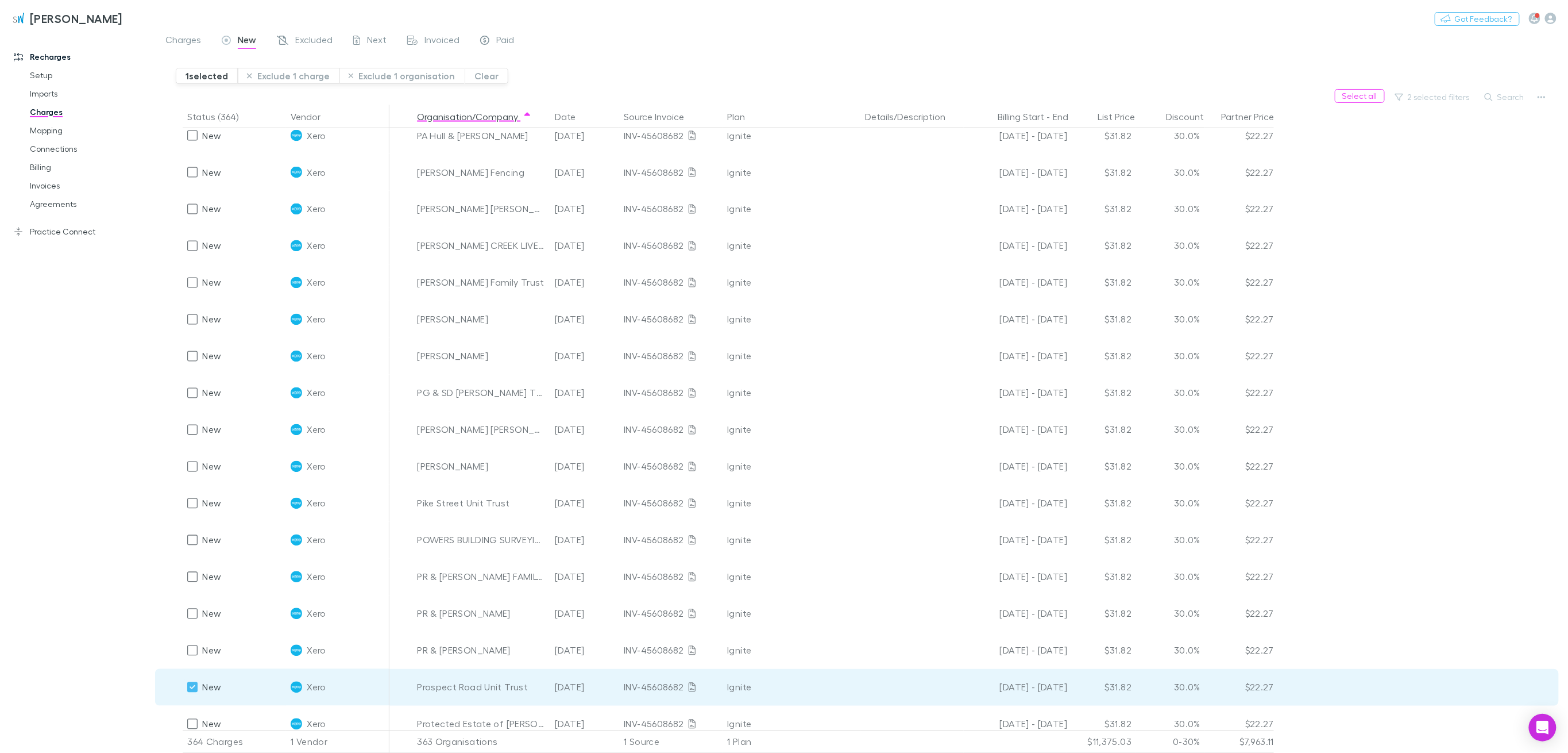
scroll to position [8523, 0]
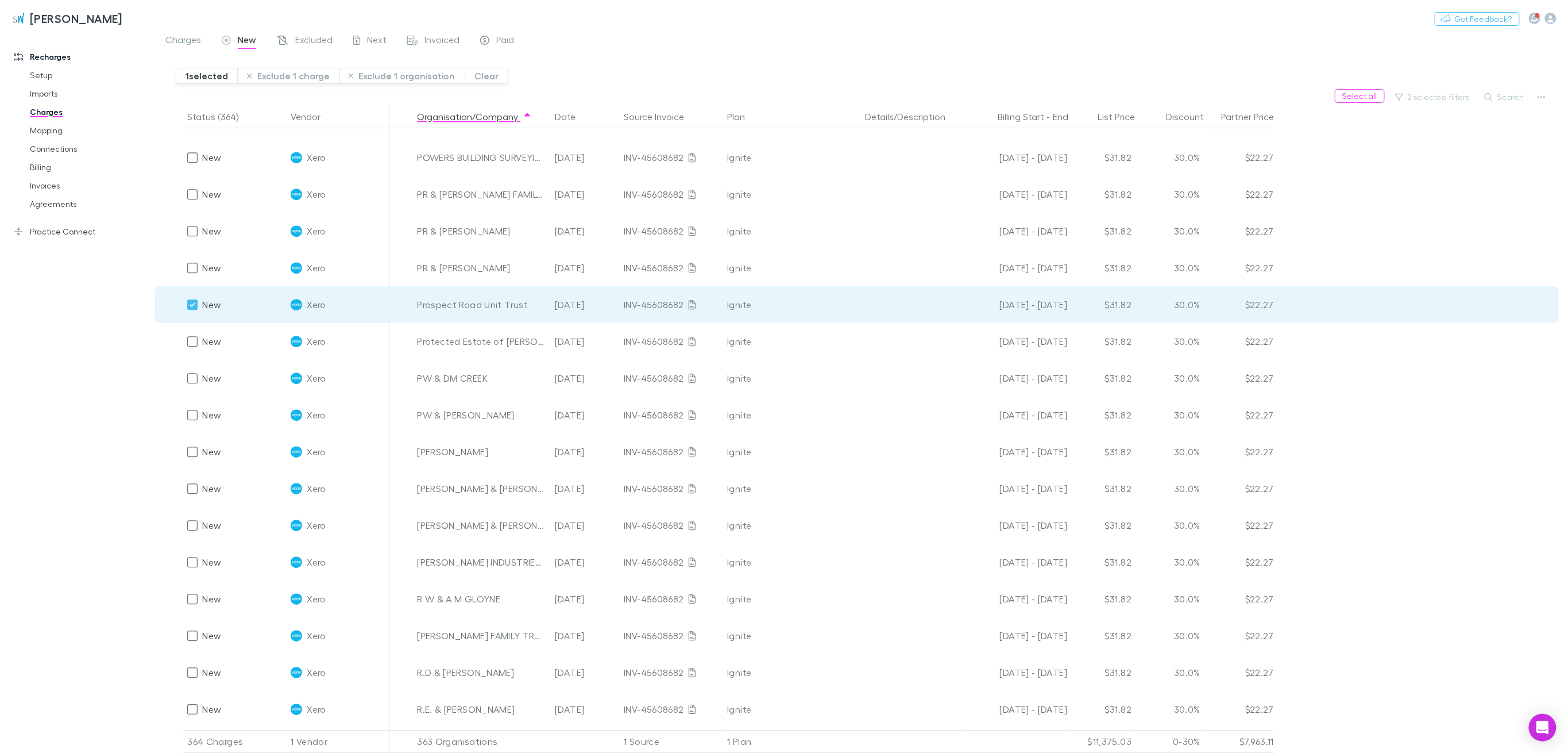
click at [294, 73] on button "Exclude 1 charge" at bounding box center [288, 75] width 102 height 16
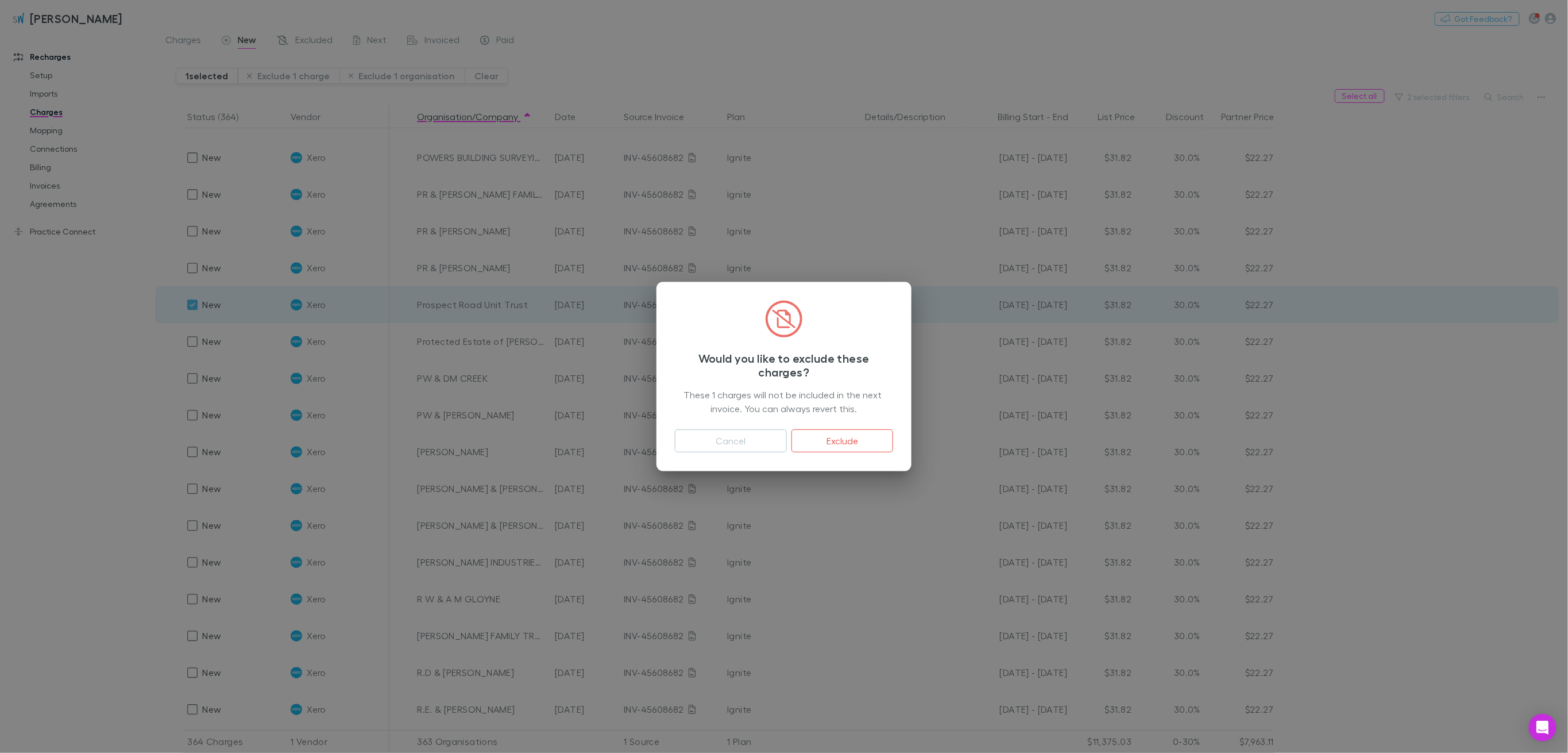
click at [849, 441] on button "Exclude" at bounding box center [842, 441] width 102 height 23
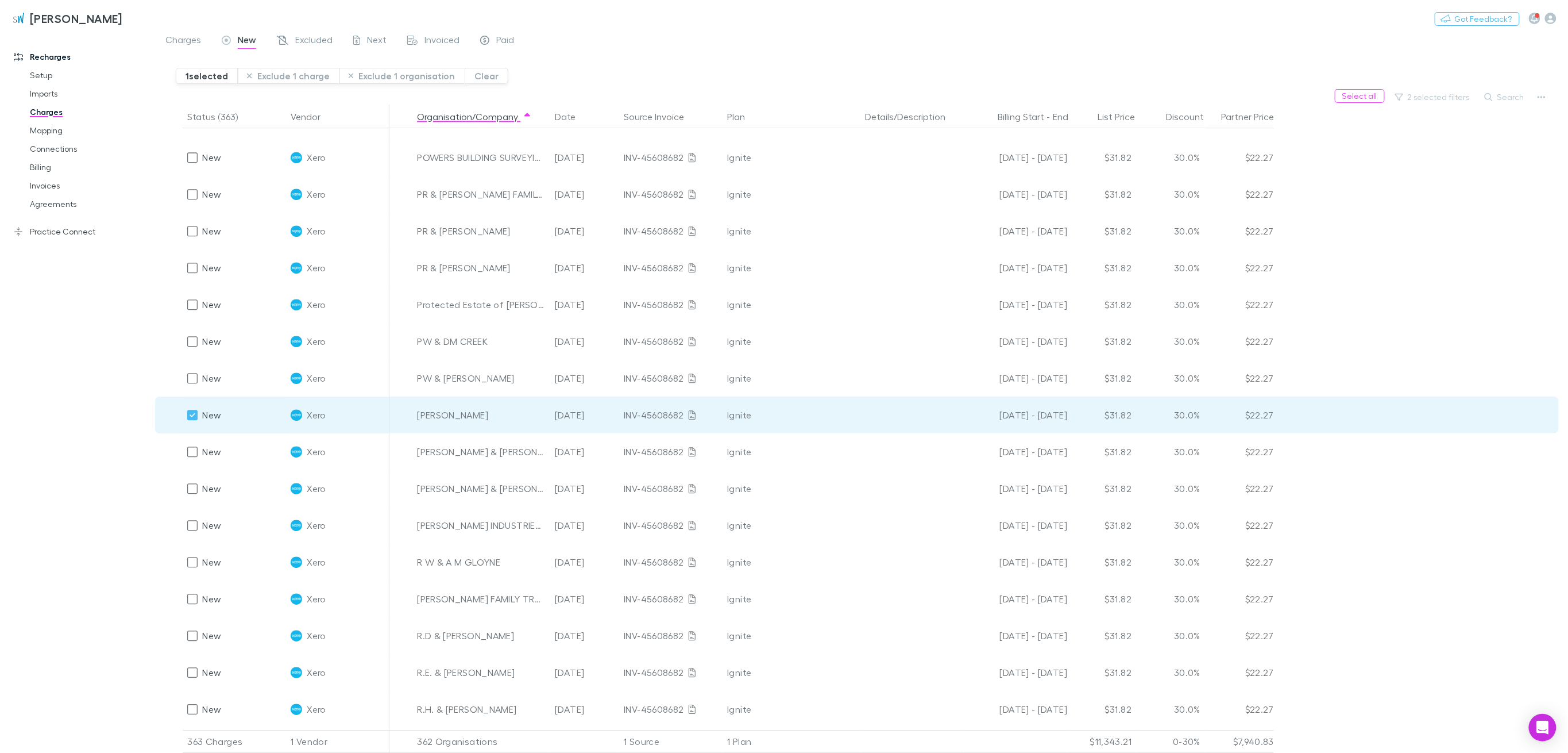
scroll to position [9365, 0]
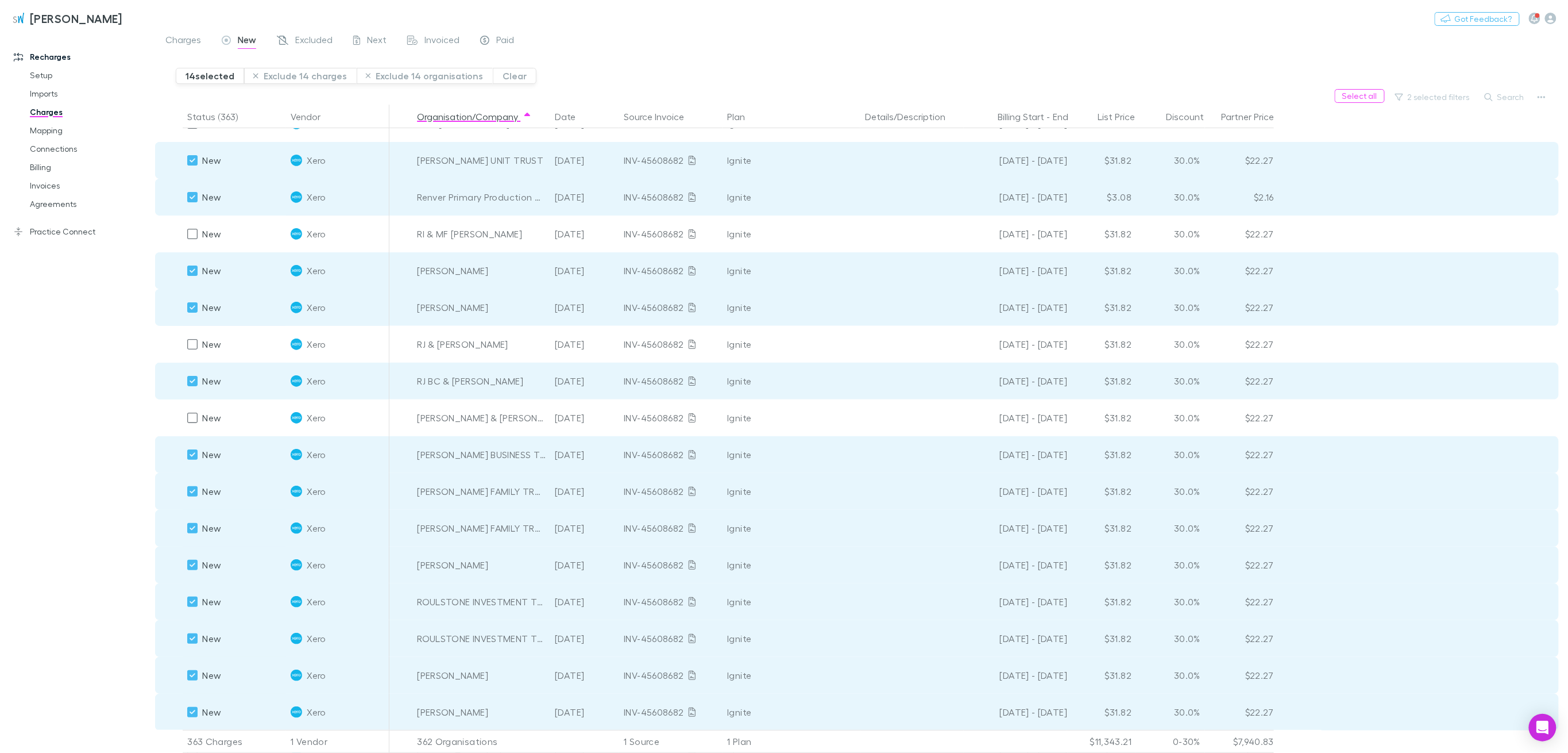
click at [304, 74] on button "Exclude 14 charges" at bounding box center [300, 75] width 112 height 16
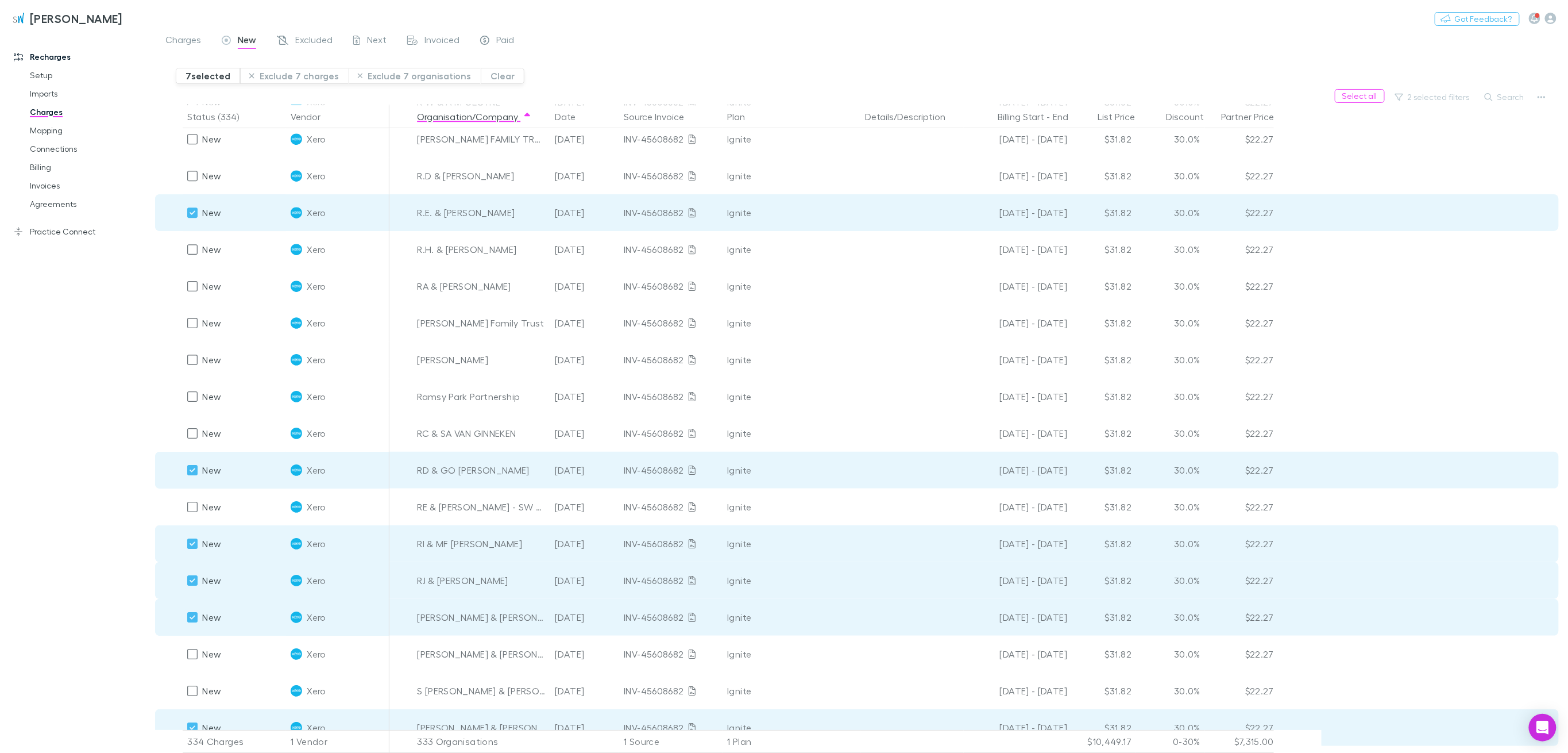
scroll to position [9023, 0]
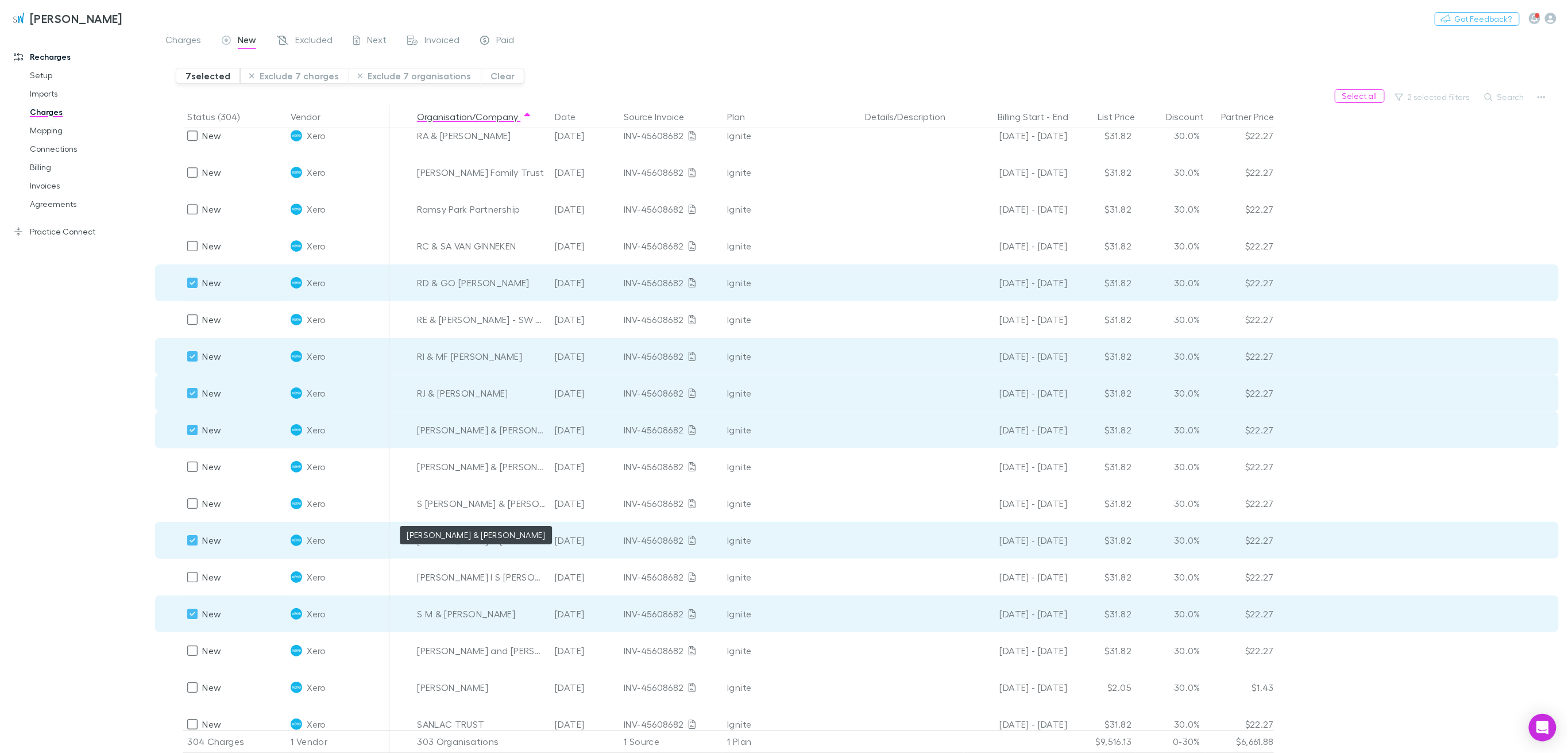
click at [310, 37] on span "Excluded" at bounding box center [314, 42] width 37 height 15
click at [296, 72] on main "Charges New Excluded Next Invoiced Paid 7 selected Exclude 7 charges Exclude 7 …" at bounding box center [861, 393] width 1413 height 721
click at [297, 74] on main "Charges New Excluded Next Invoiced Paid 7 selected Exclude 7 charges Exclude 7 …" at bounding box center [861, 393] width 1413 height 721
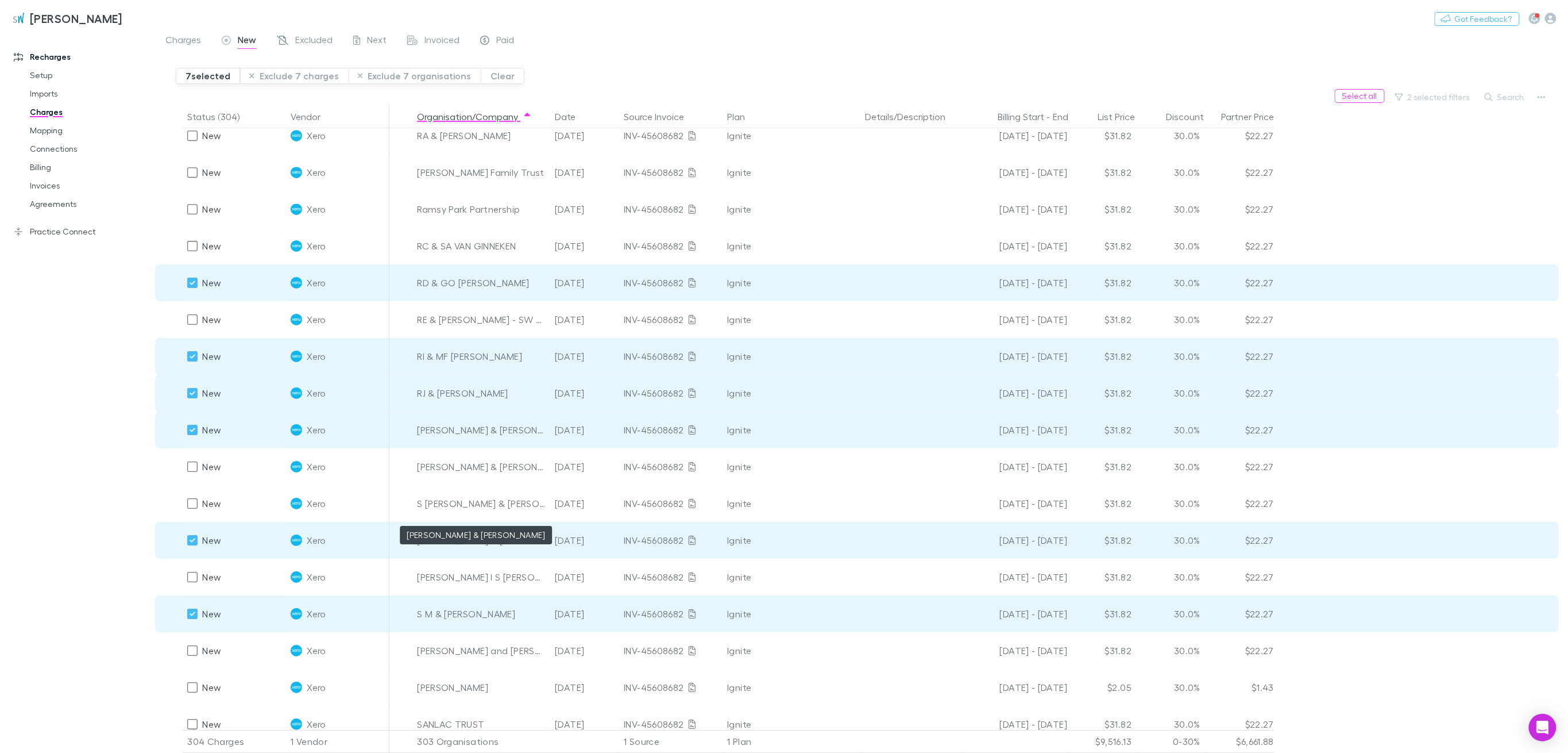
click at [297, 74] on main "Charges New Excluded Next Invoiced Paid 7 selected Exclude 7 charges Exclude 7 …" at bounding box center [861, 393] width 1413 height 721
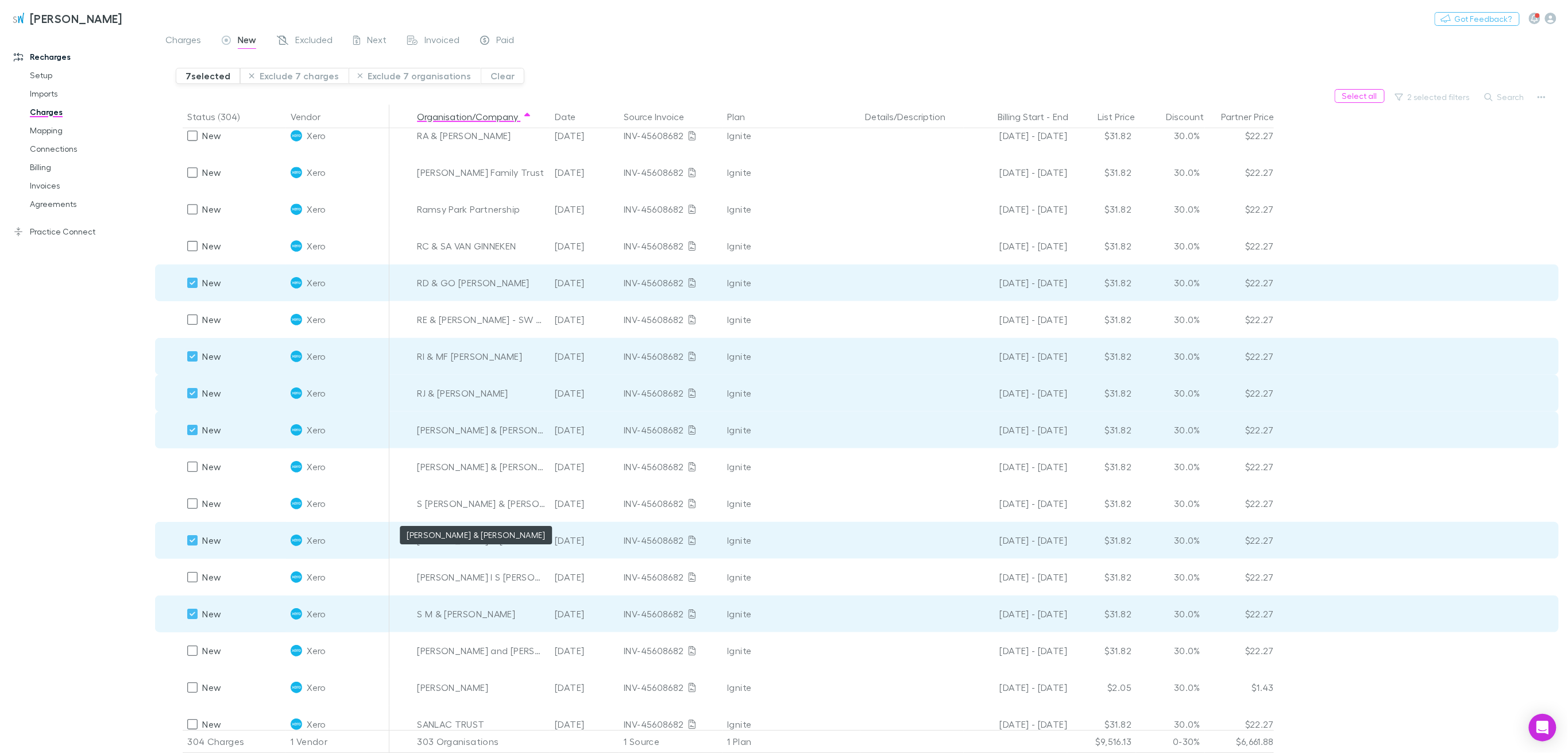
click at [297, 74] on main "Charges New Excluded Next Invoiced Paid 7 selected Exclude 7 charges Exclude 7 …" at bounding box center [861, 393] width 1413 height 721
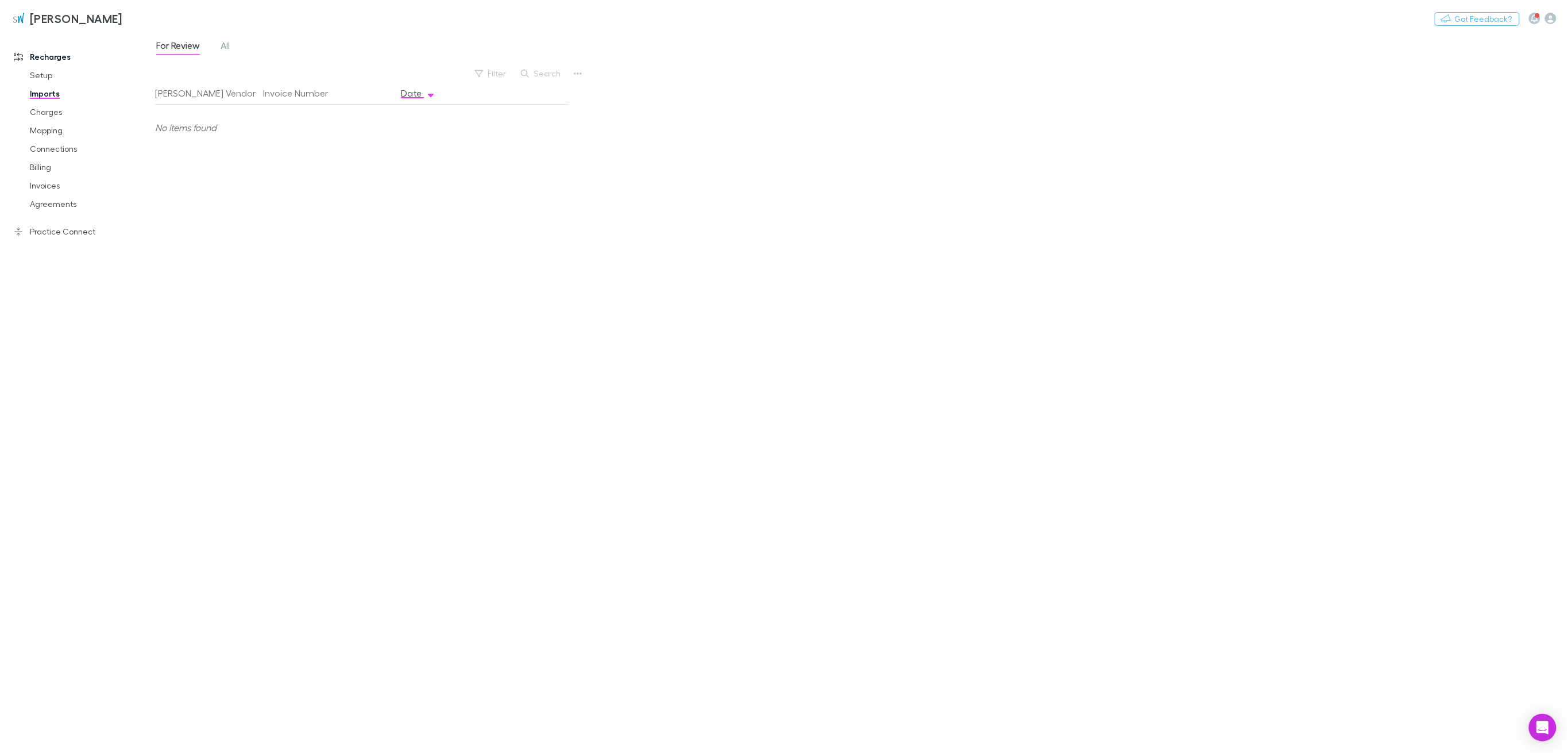
click at [45, 111] on link "Charges" at bounding box center [91, 111] width 146 height 18
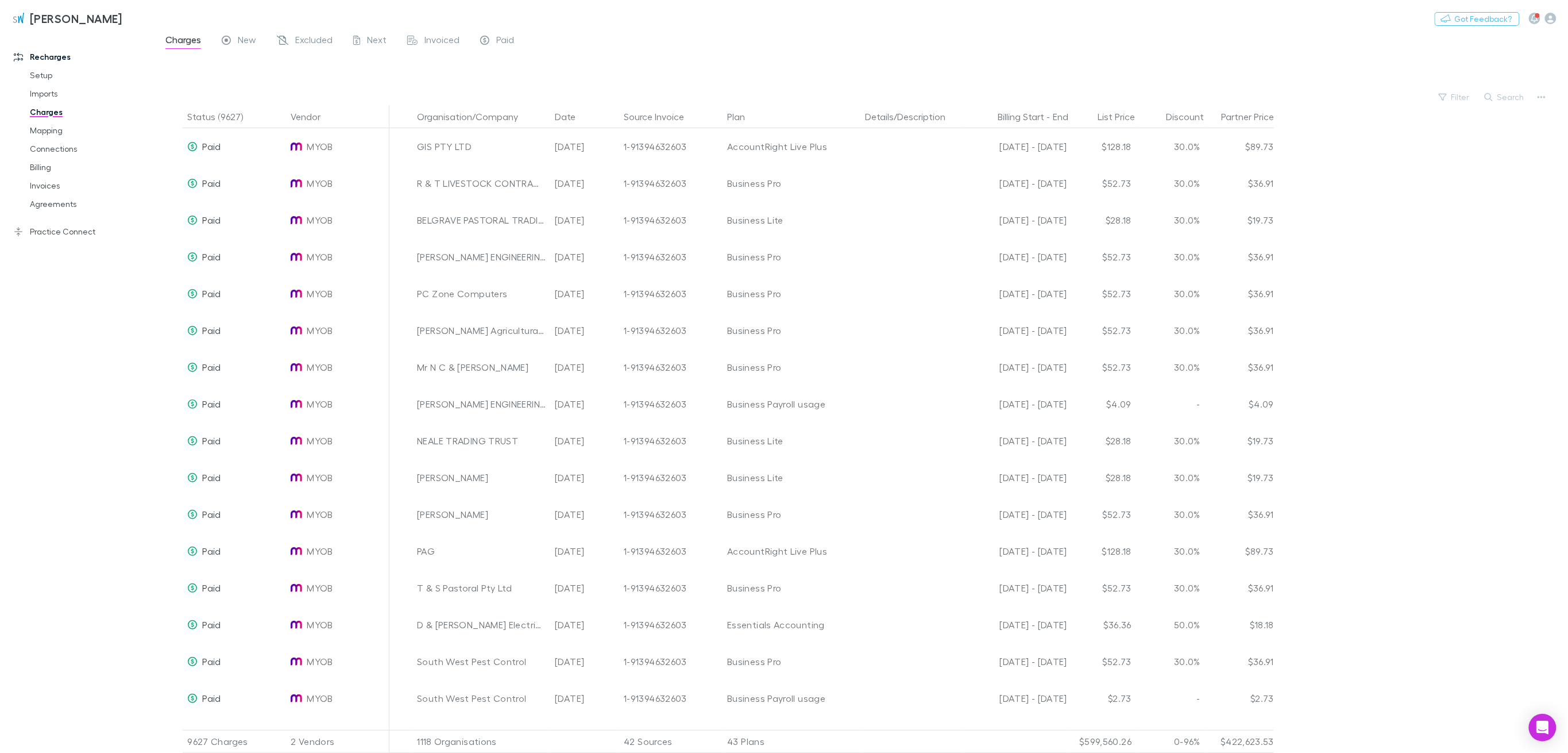
drag, startPoint x: 249, startPoint y: 36, endPoint x: 1514, endPoint y: 126, distance: 1268.2
click at [249, 35] on span "New" at bounding box center [246, 42] width 18 height 15
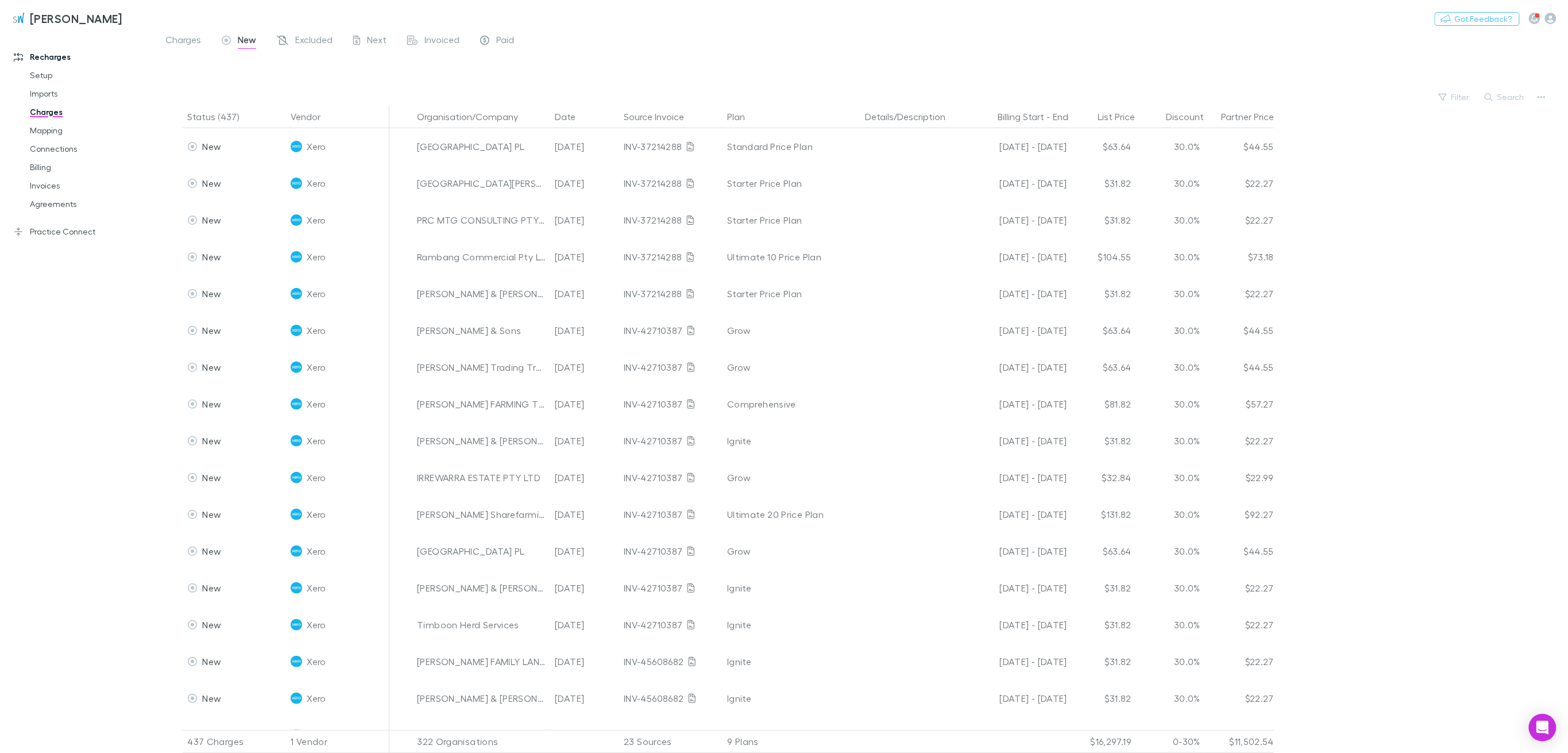
click at [1461, 98] on button "Filter" at bounding box center [1455, 97] width 44 height 14
click at [1307, 320] on li "Ignite" at bounding box center [1378, 321] width 200 height 18
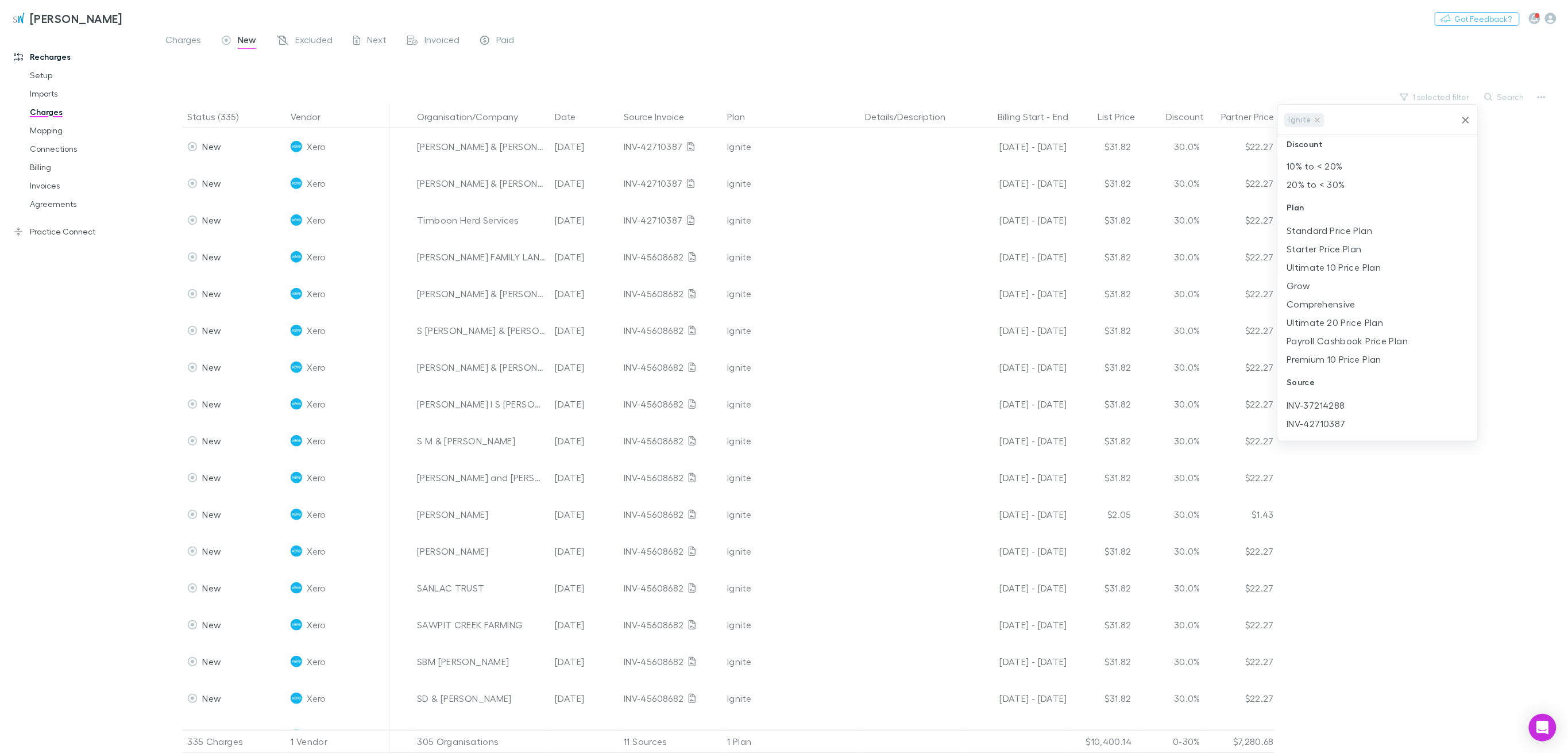
scroll to position [0, 0]
click at [1317, 223] on li "Aug 2025" at bounding box center [1378, 217] width 200 height 18
click at [512, 115] on div at bounding box center [784, 376] width 1568 height 753
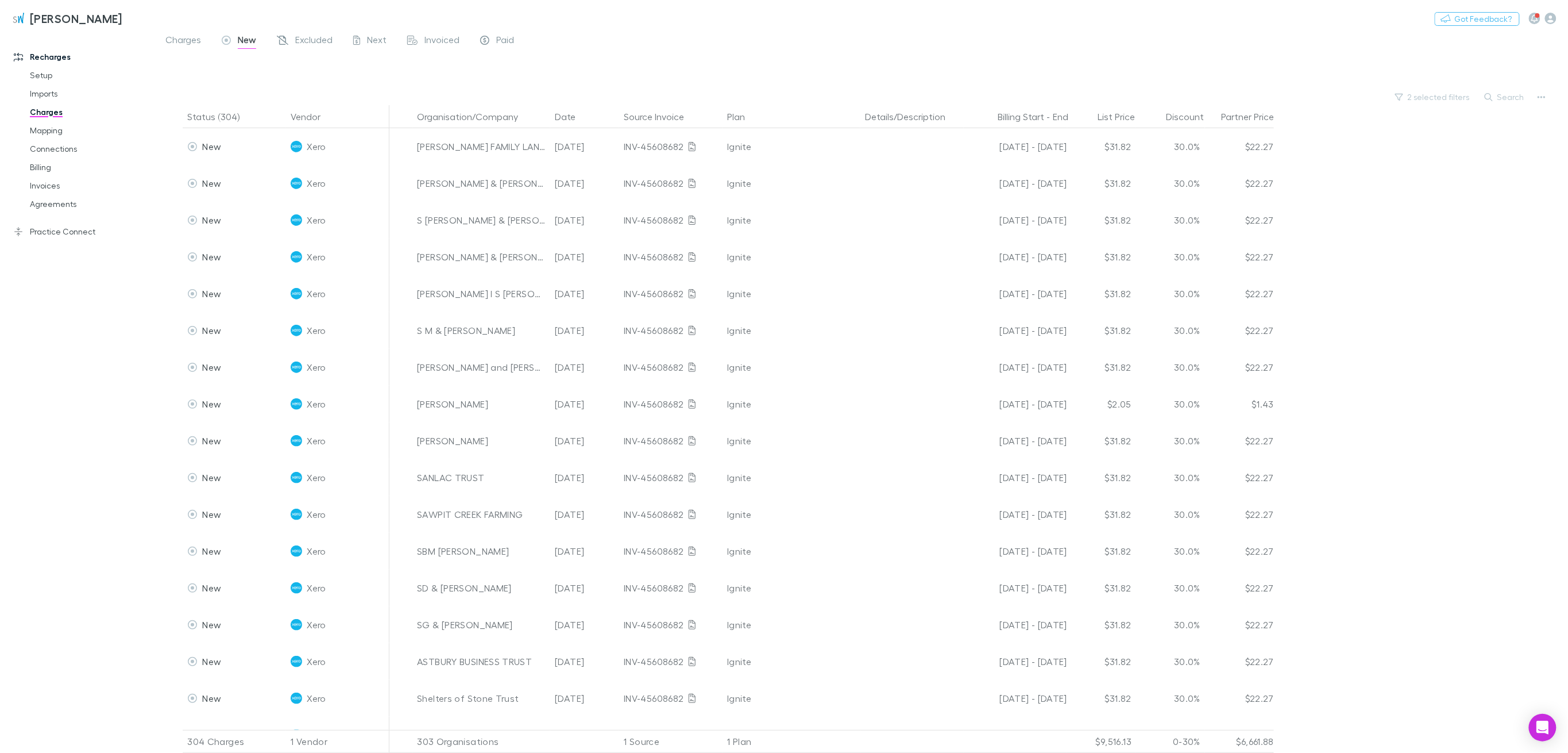
click at [525, 119] on icon "button" at bounding box center [527, 117] width 6 height 10
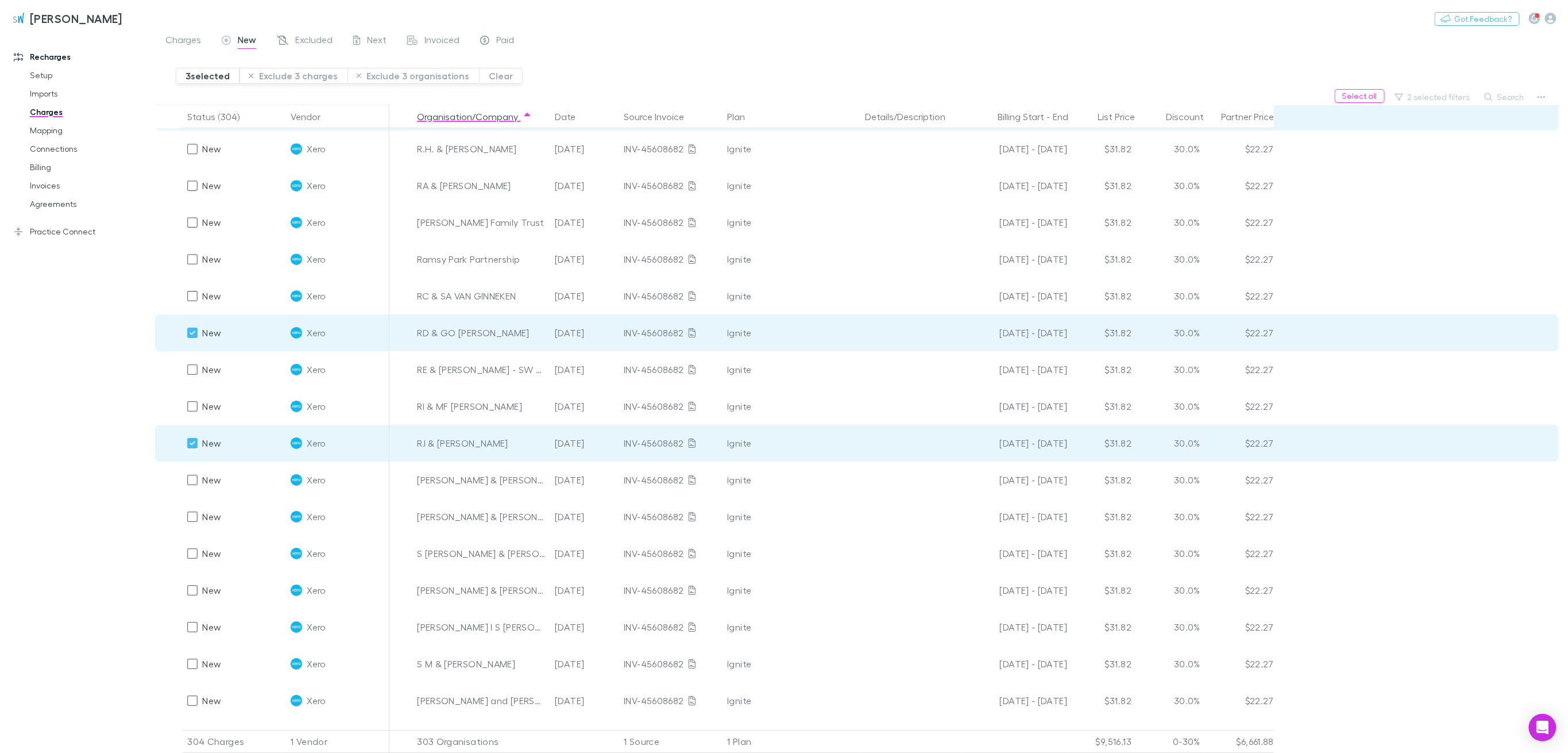
scroll to position [8979, 0]
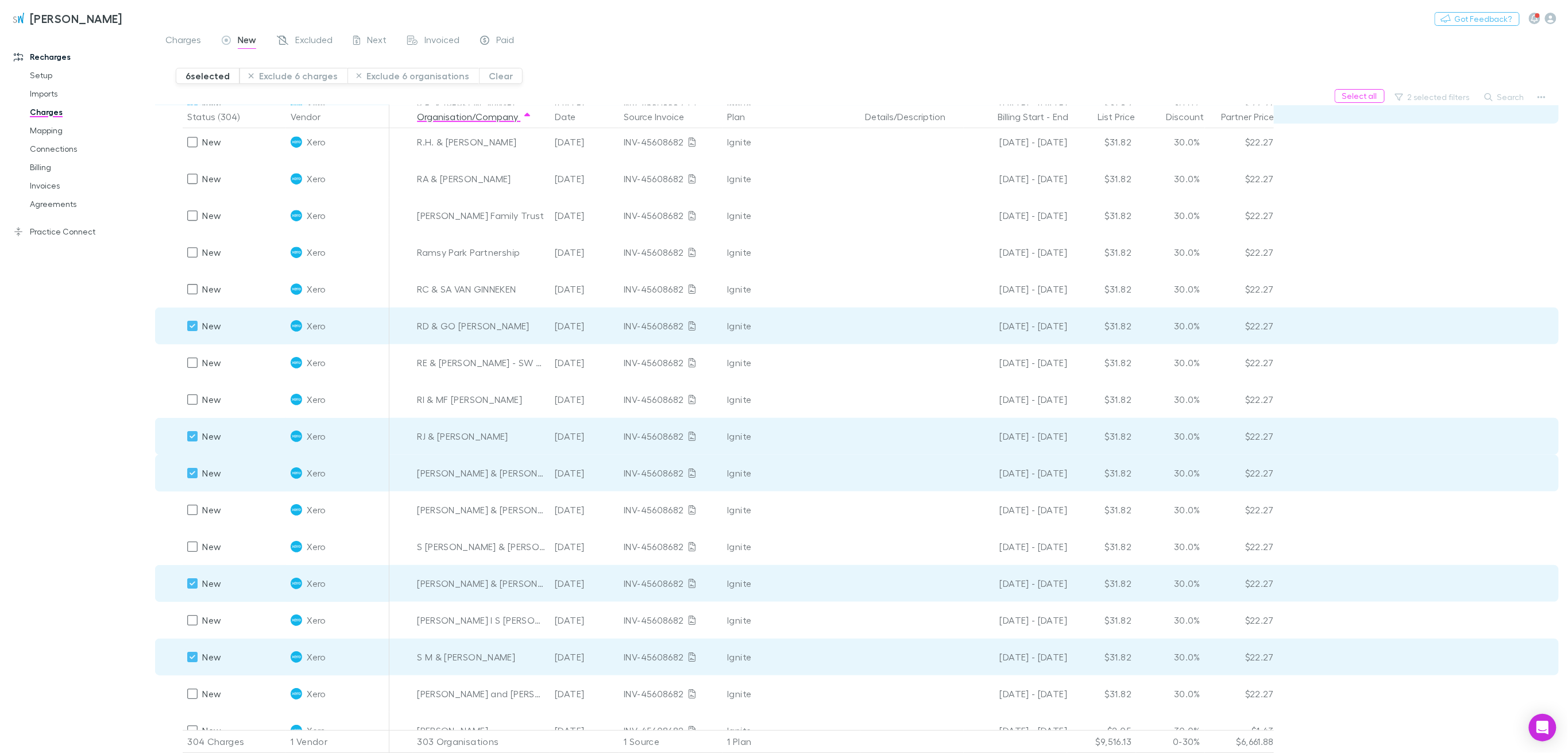
click at [271, 79] on button "Exclude 6 charges" at bounding box center [294, 75] width 108 height 16
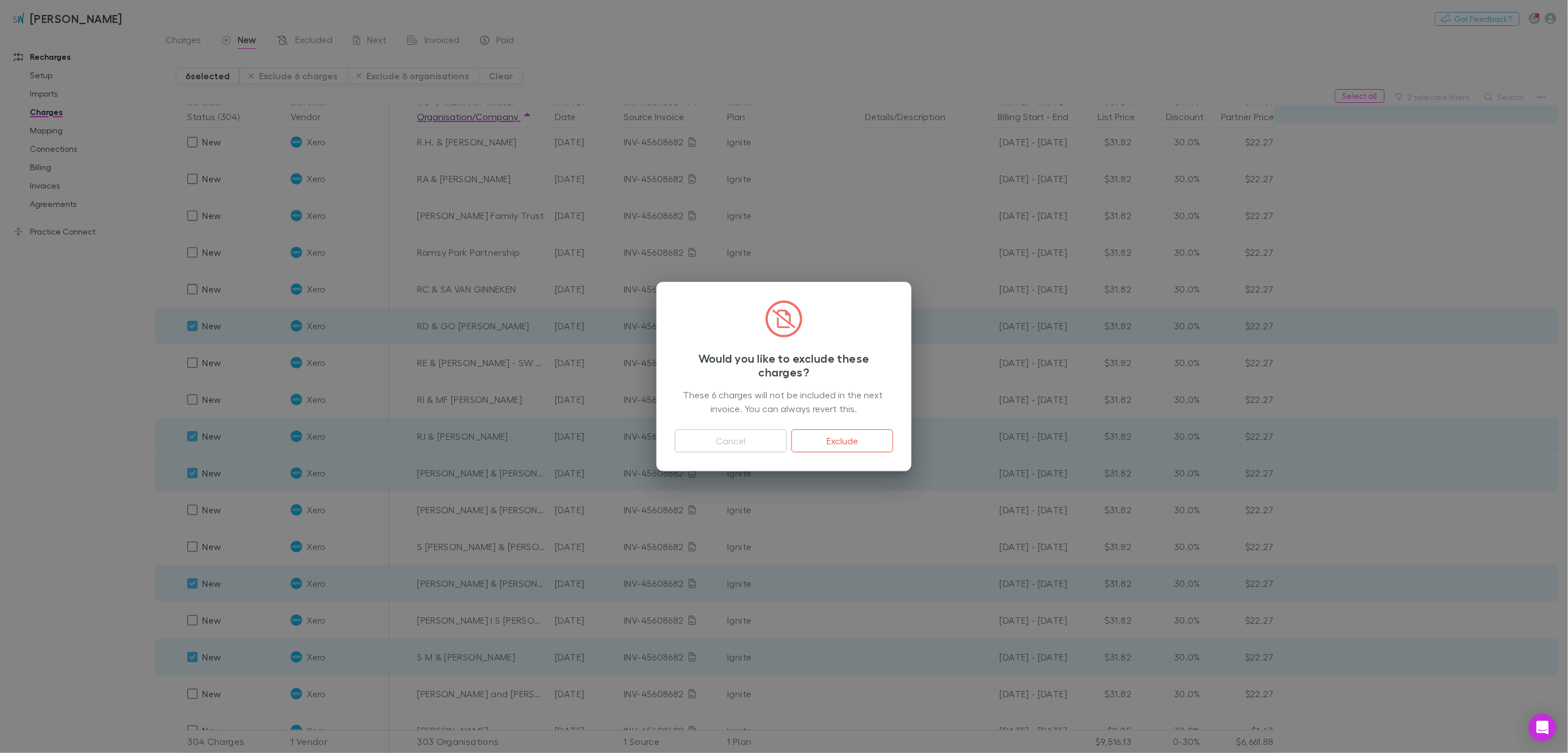
drag, startPoint x: 846, startPoint y: 440, endPoint x: 525, endPoint y: 366, distance: 329.4
click at [846, 439] on button "Exclude" at bounding box center [842, 441] width 102 height 23
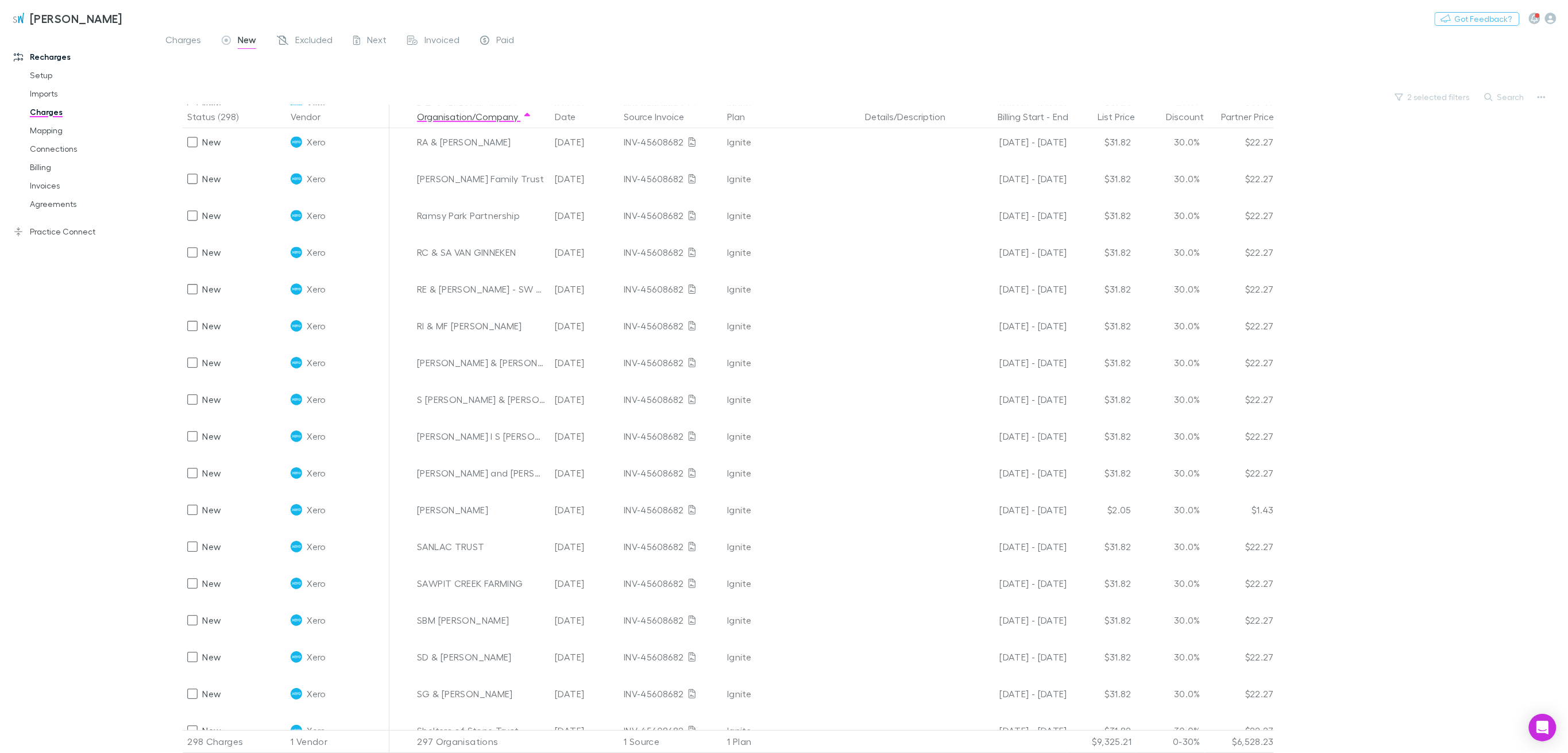
scroll to position [8943, 0]
click at [1553, 17] on icon "button" at bounding box center [1551, 18] width 11 height 11
drag, startPoint x: 690, startPoint y: 69, endPoint x: 653, endPoint y: 92, distance: 43.6
click at [690, 70] on div at bounding box center [784, 376] width 1568 height 753
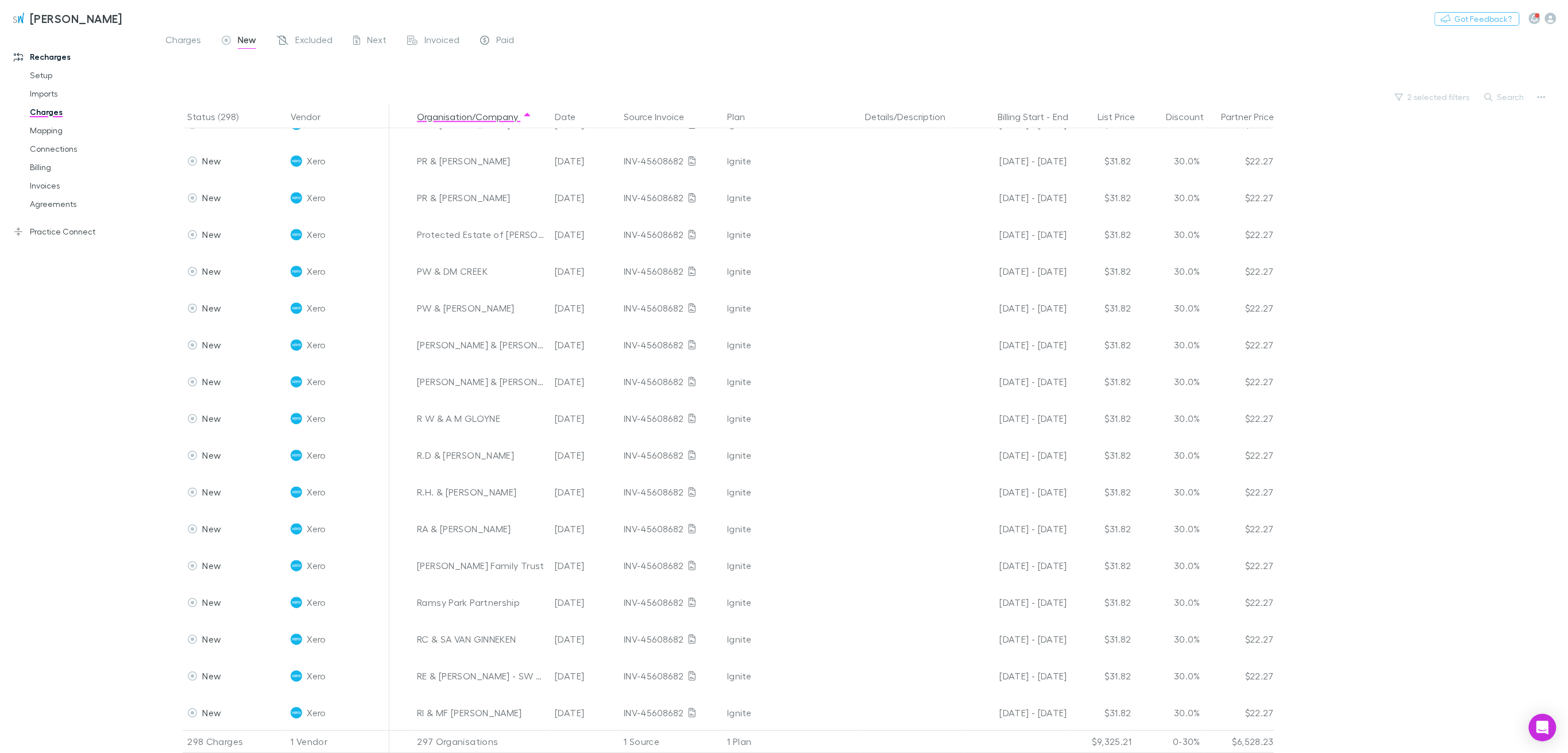
scroll to position [8559, 0]
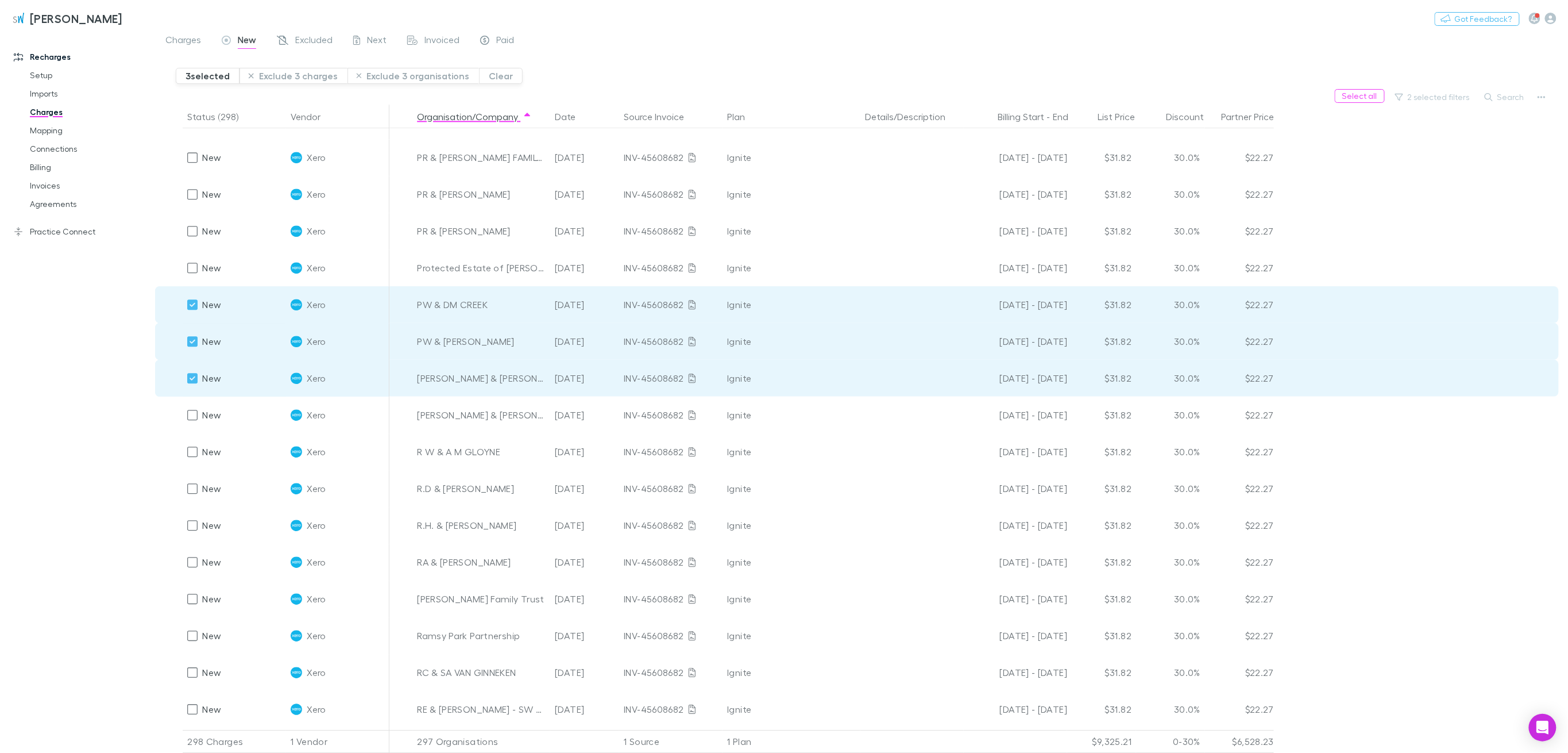
click at [186, 669] on div at bounding box center [192, 672] width 16 height 16
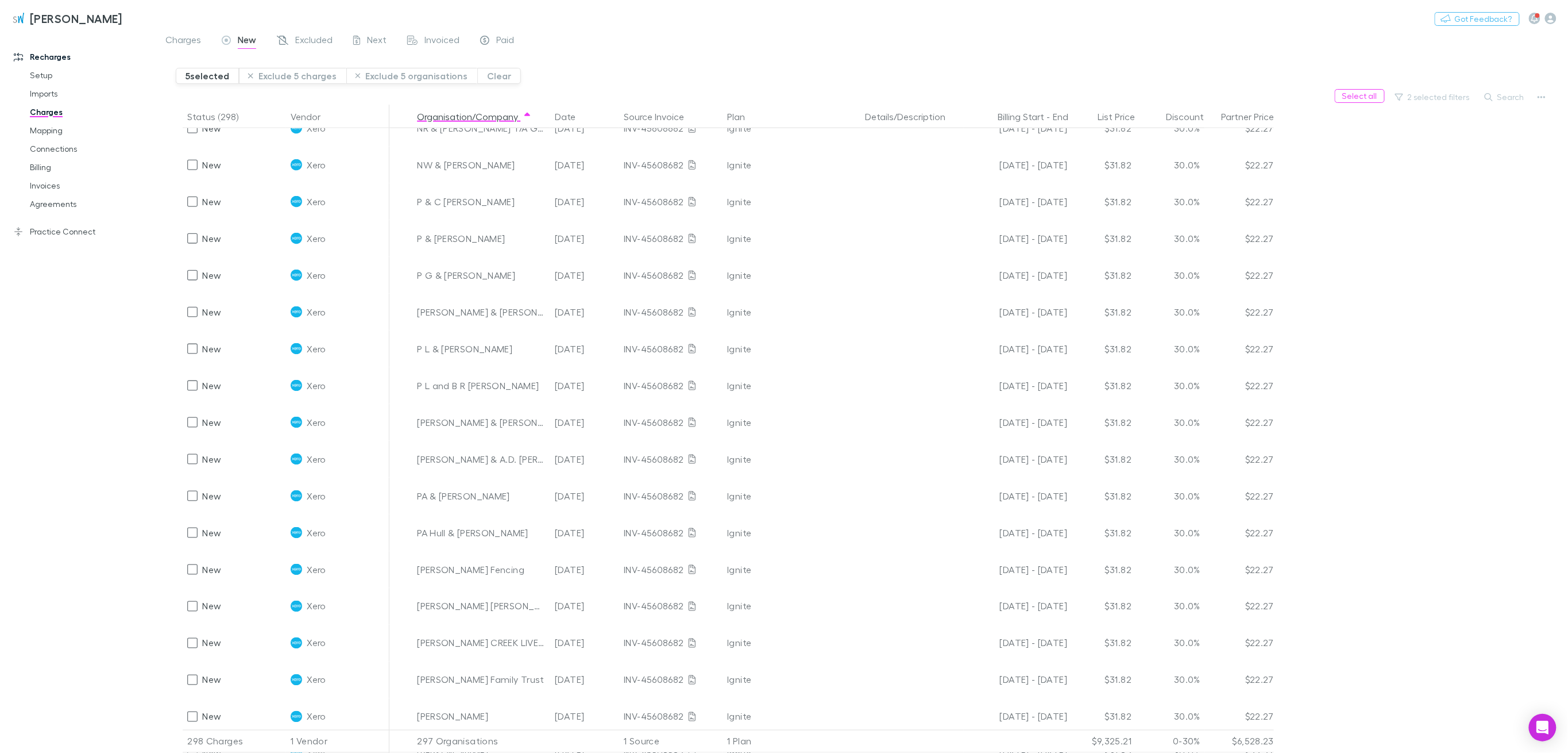
scroll to position [7716, 0]
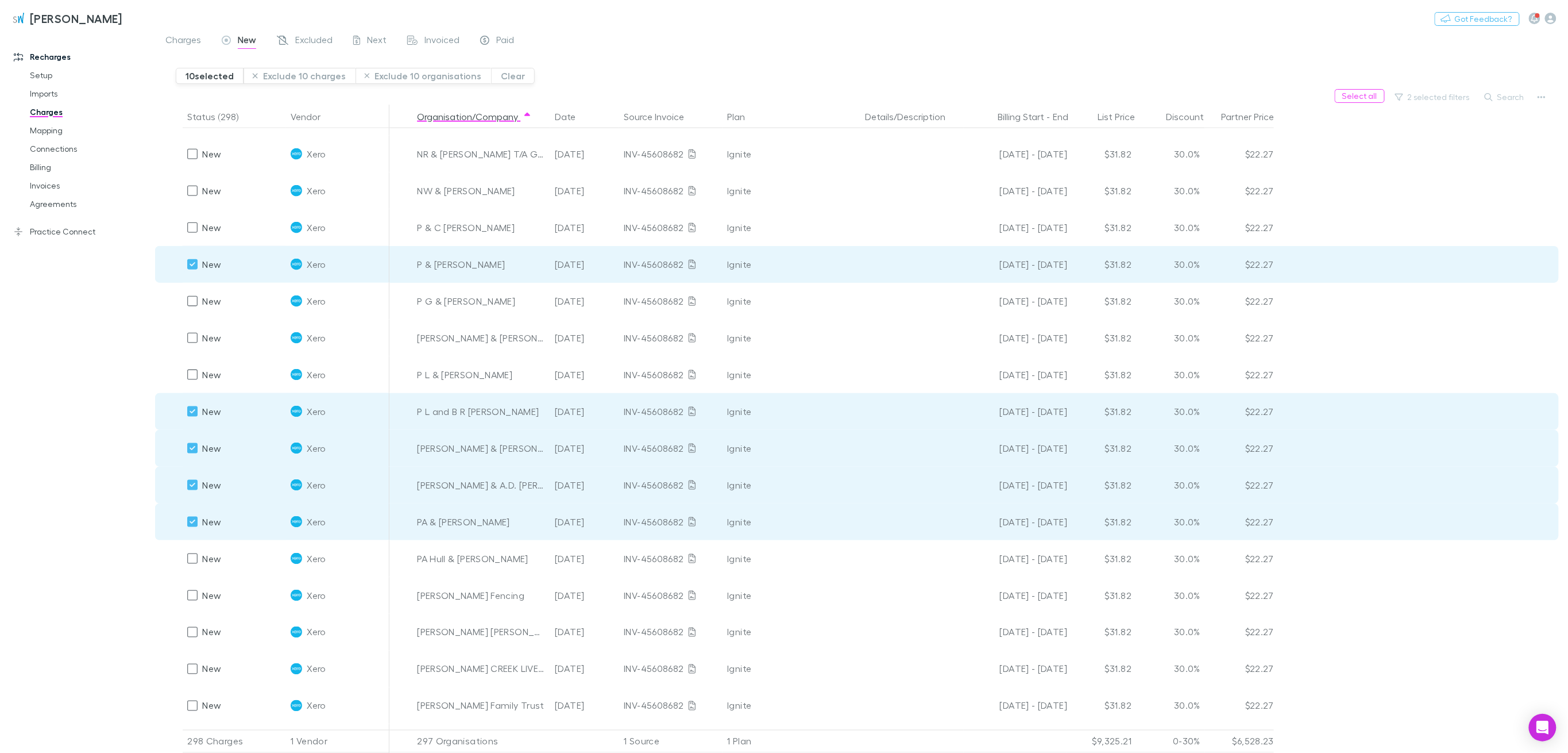
click at [309, 73] on button "Exclude 10 charges" at bounding box center [299, 75] width 112 height 16
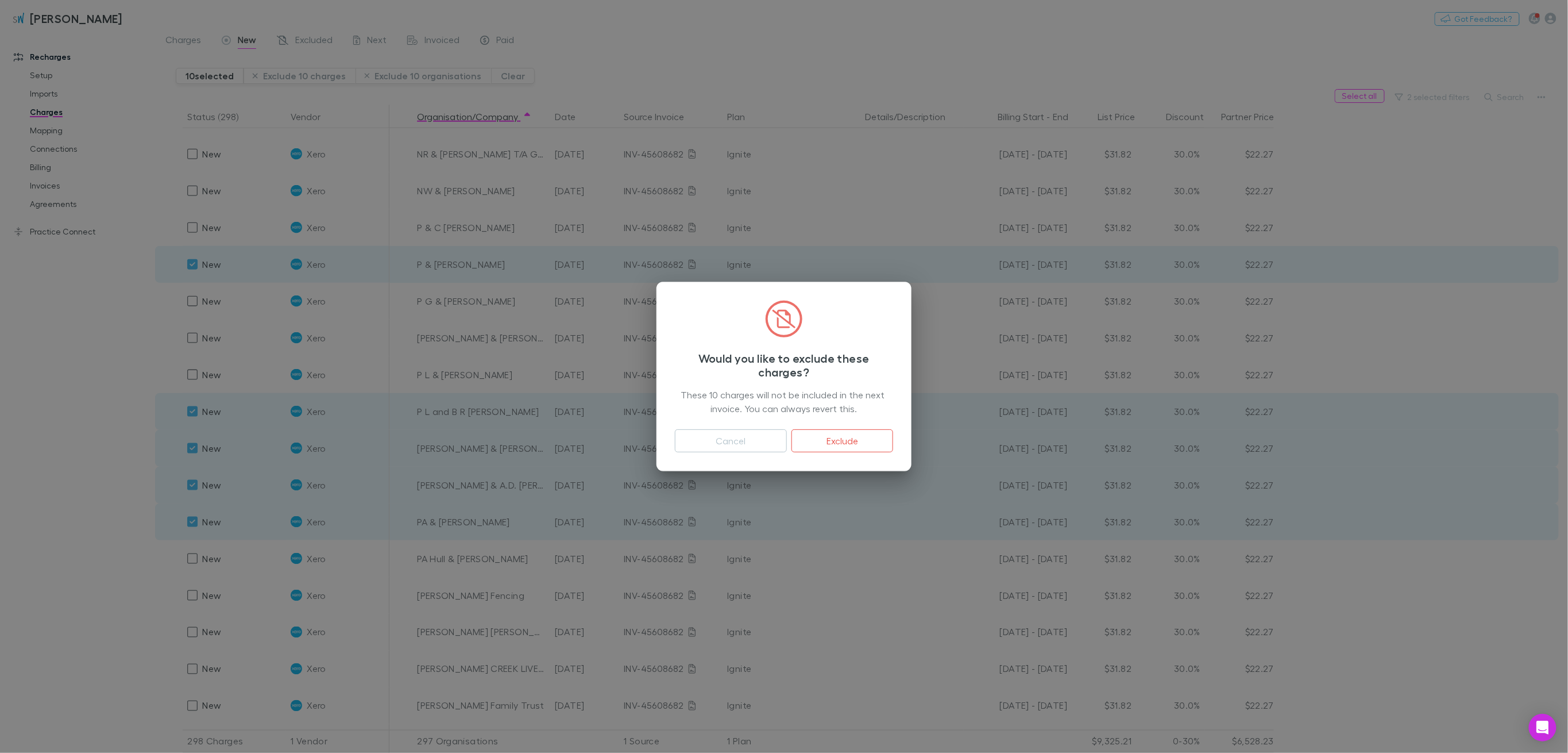
click at [833, 439] on button "Exclude" at bounding box center [842, 441] width 102 height 23
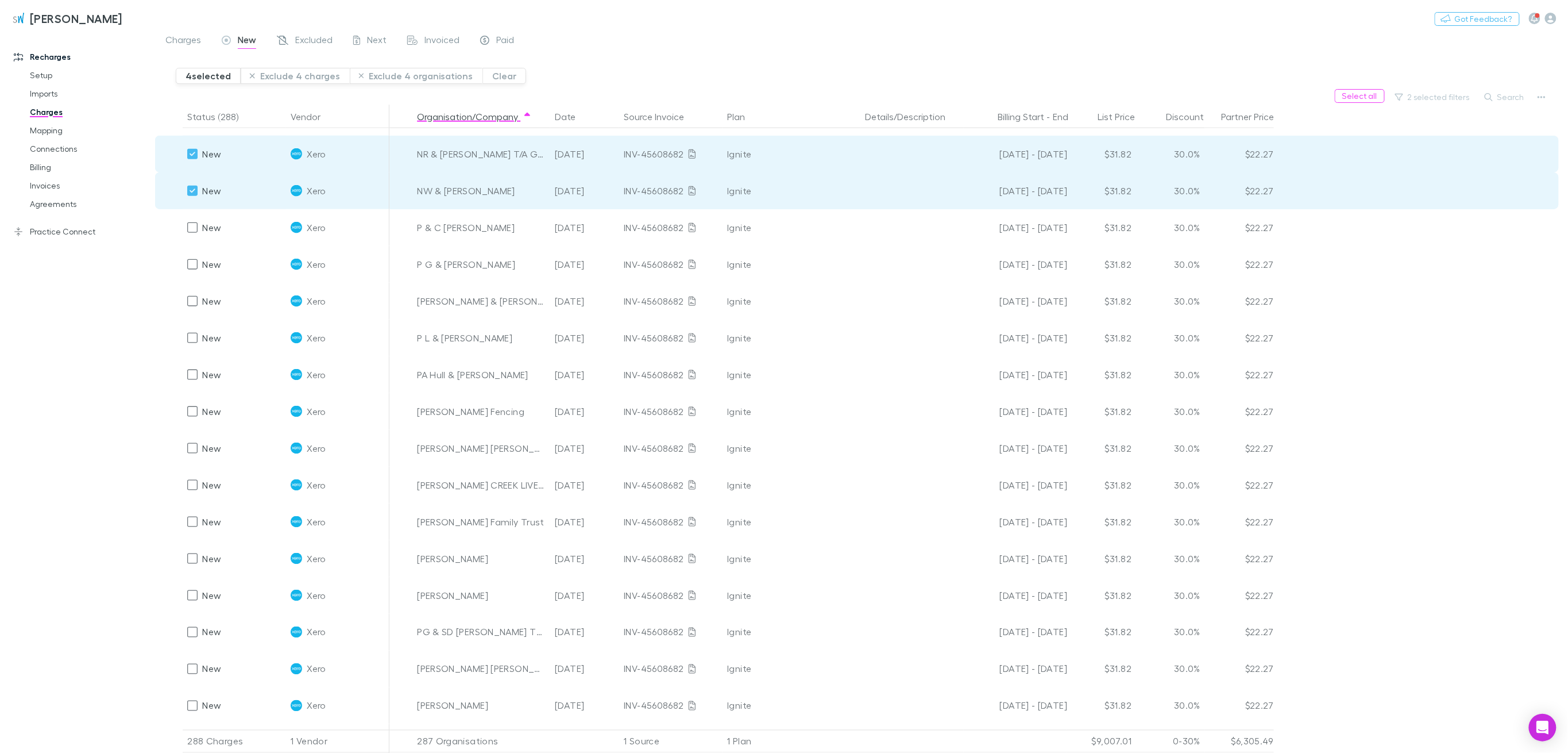
click at [302, 75] on button "Exclude 4 charges" at bounding box center [295, 75] width 109 height 16
click at [312, 77] on button "Exclude 4 charges" at bounding box center [295, 75] width 109 height 16
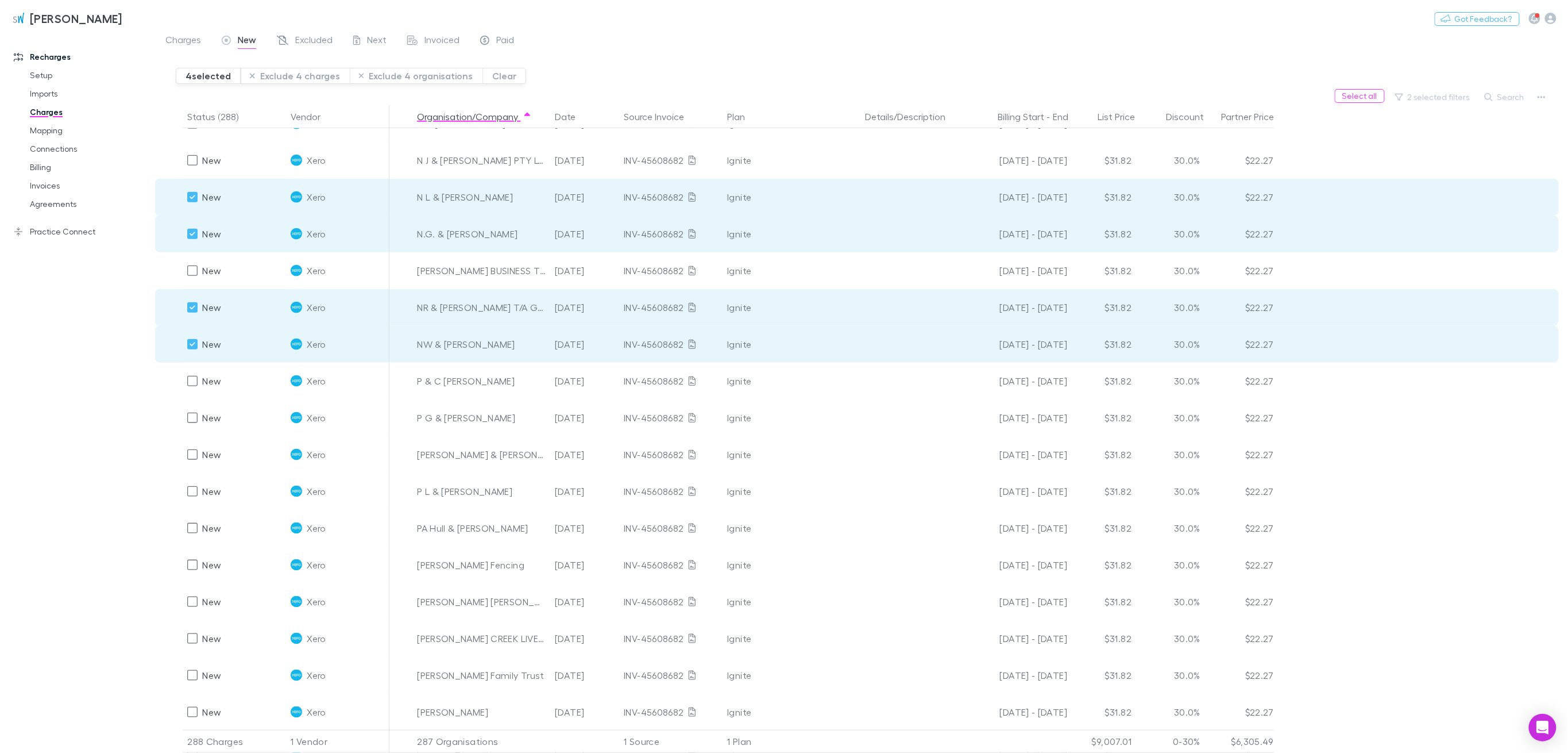
click at [306, 74] on button "Exclude 4 charges" at bounding box center [295, 75] width 109 height 16
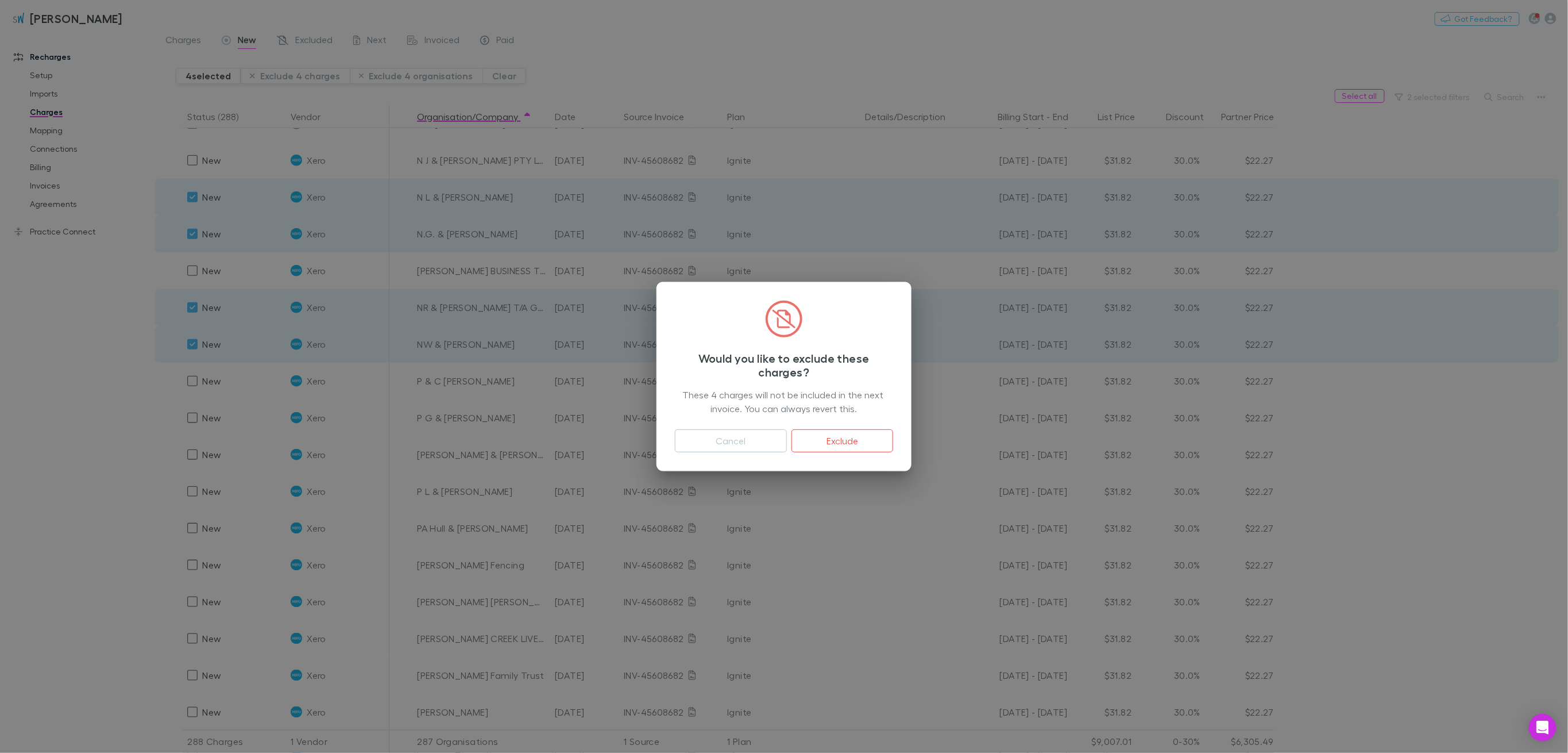
click at [861, 438] on button "Exclude" at bounding box center [842, 441] width 102 height 23
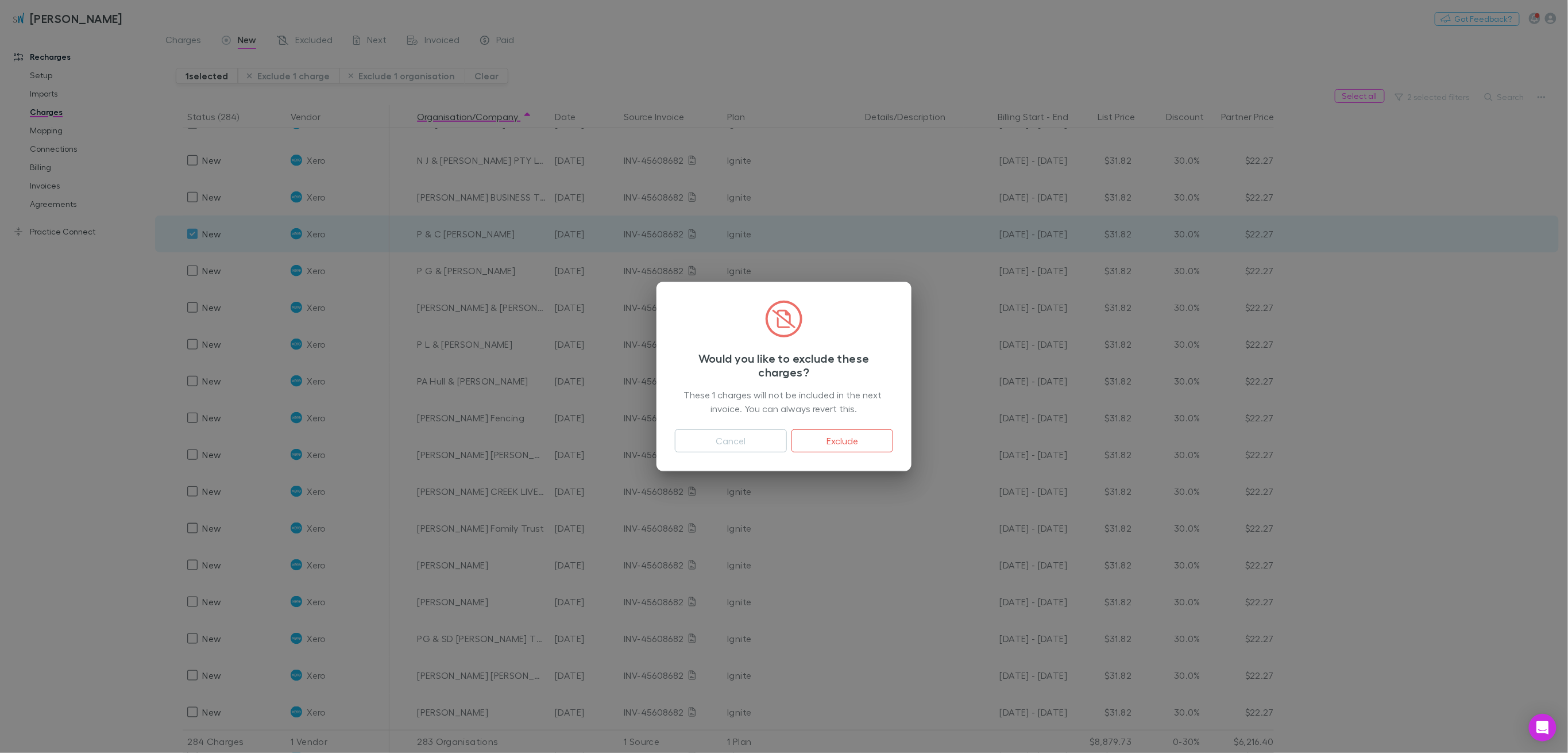
click at [763, 449] on button "Cancel" at bounding box center [731, 441] width 112 height 23
click at [755, 440] on div "Ignite" at bounding box center [791, 454] width 128 height 37
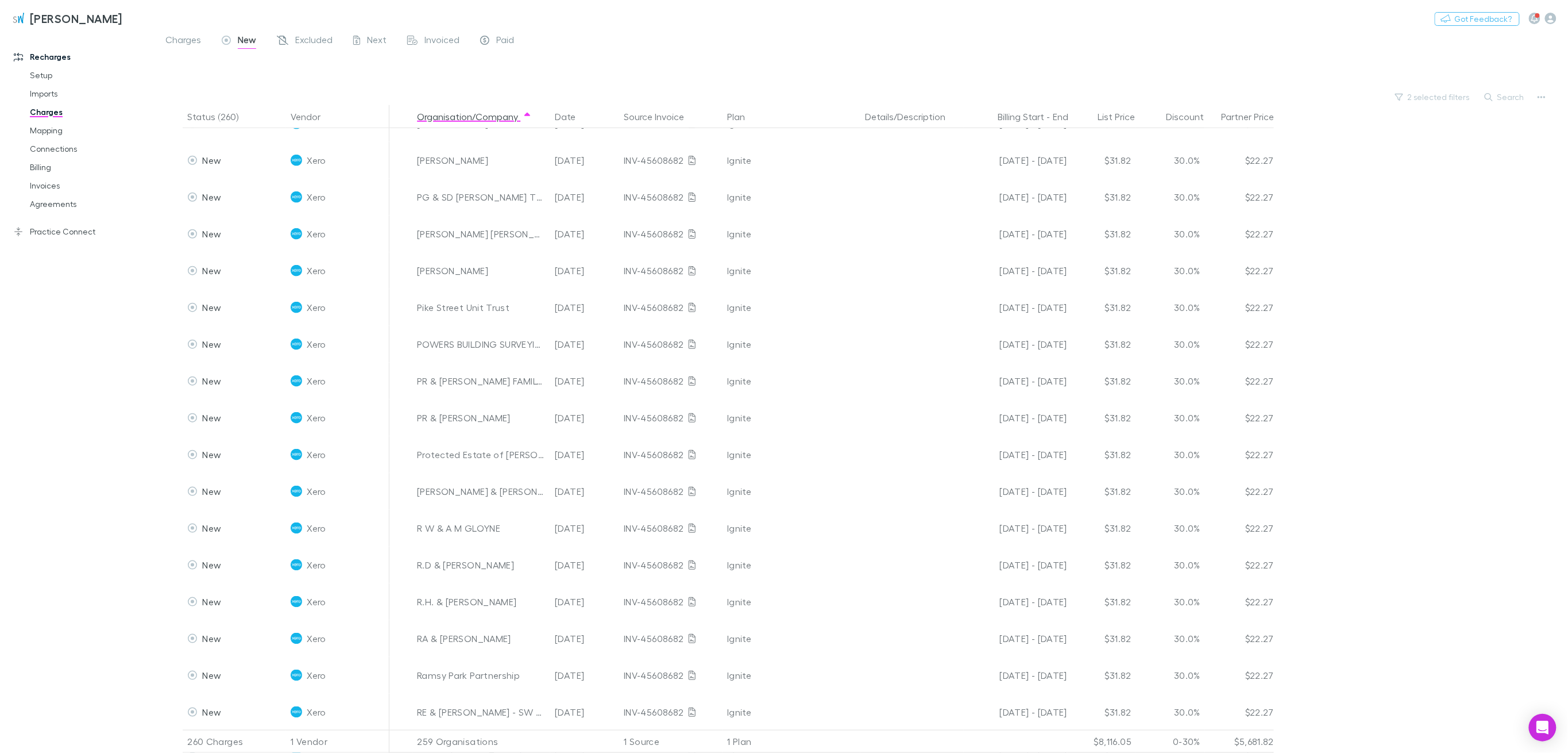
scroll to position [6586, 0]
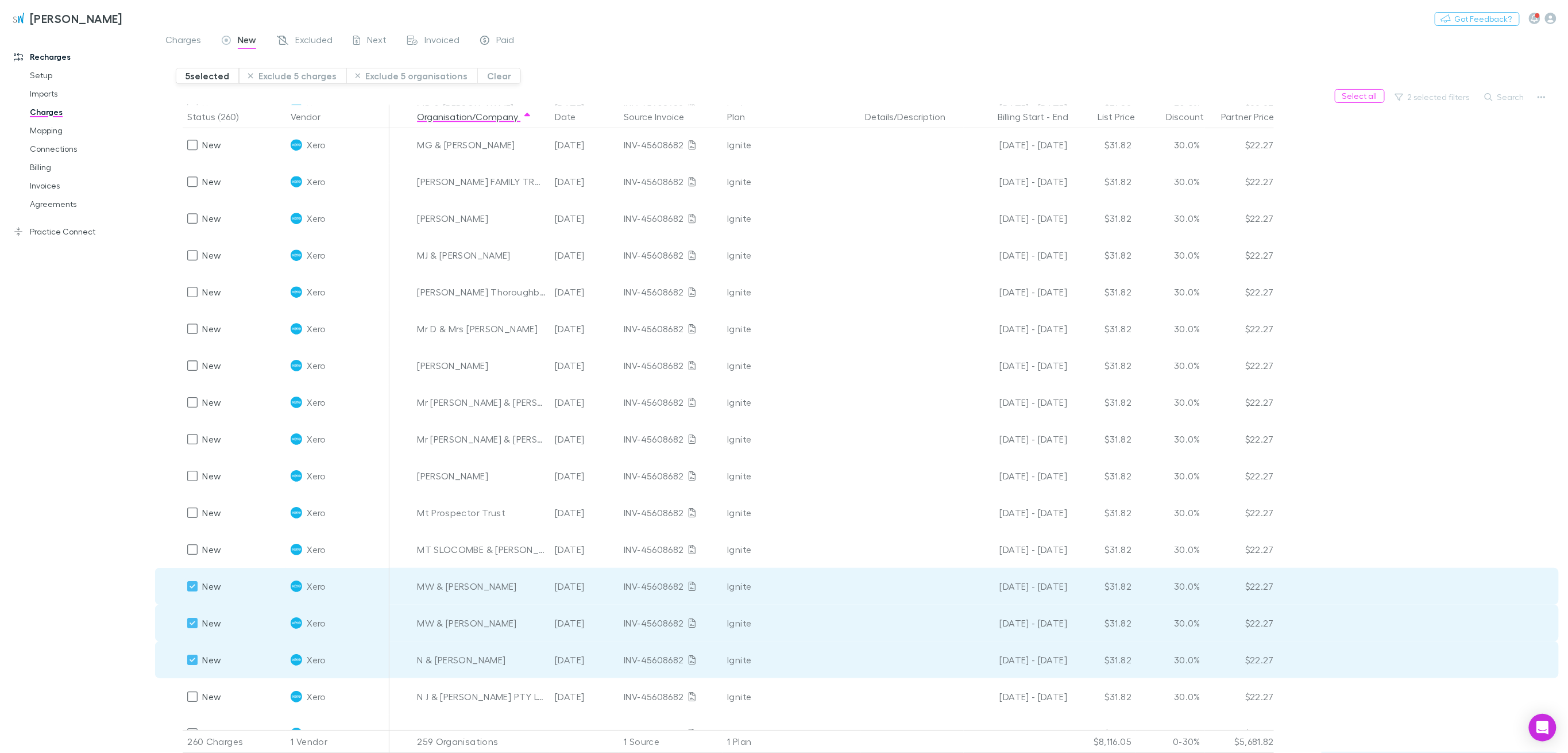
click at [296, 75] on button "Exclude 5 charges" at bounding box center [292, 75] width 107 height 16
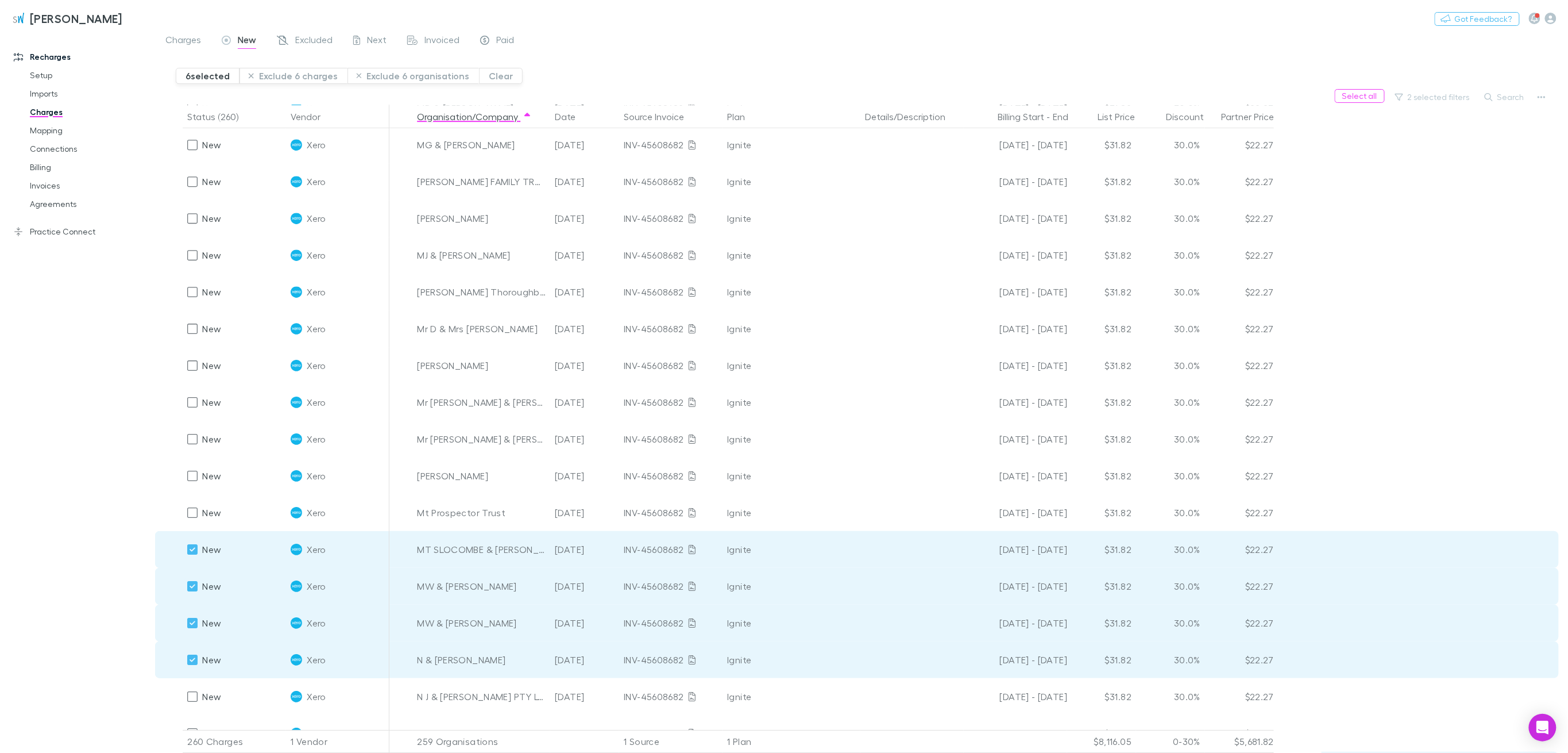
click at [310, 70] on button "Exclude 6 charges" at bounding box center [294, 75] width 108 height 16
click at [288, 76] on button "Exclude 6 charges" at bounding box center [294, 75] width 108 height 16
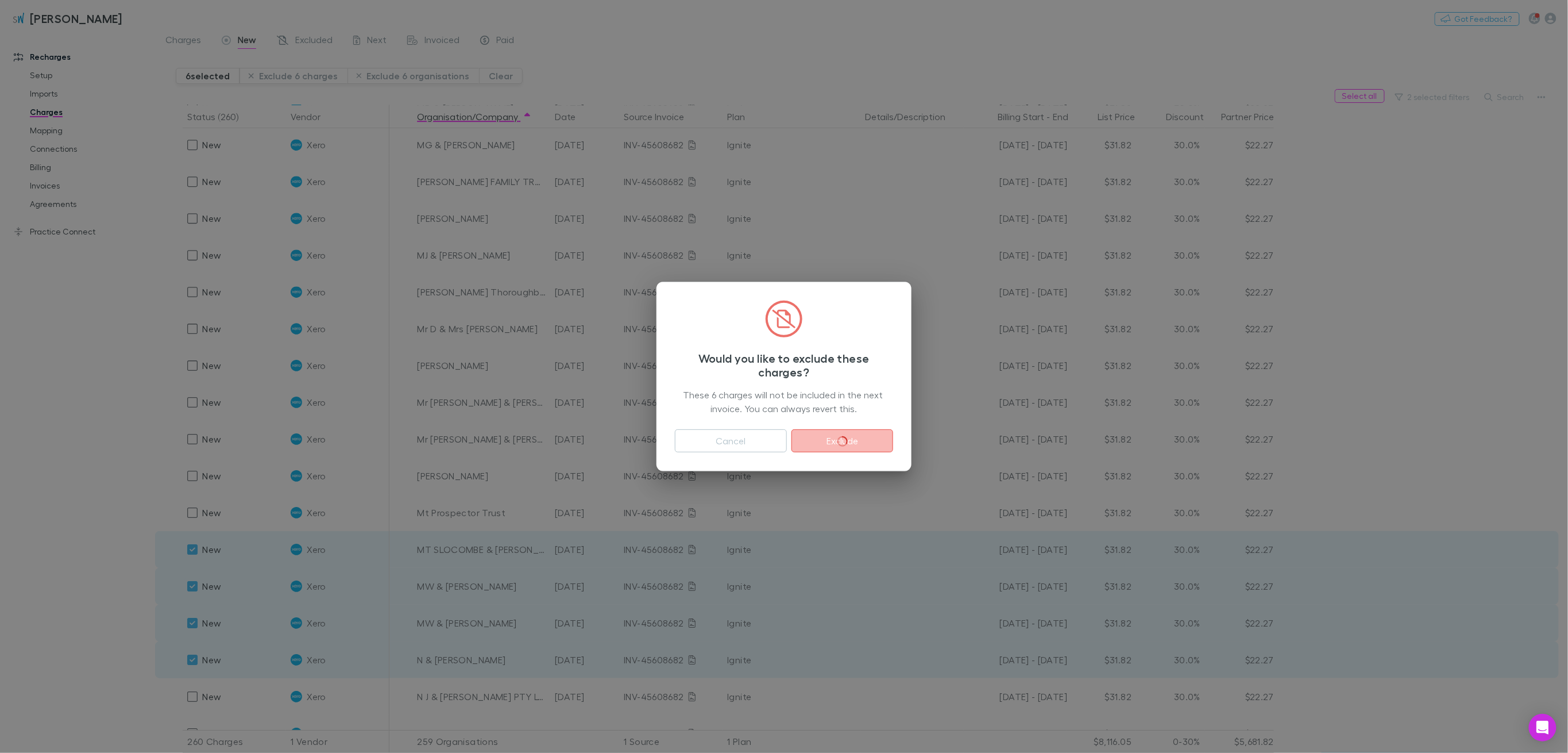
scroll to position [6815, 0]
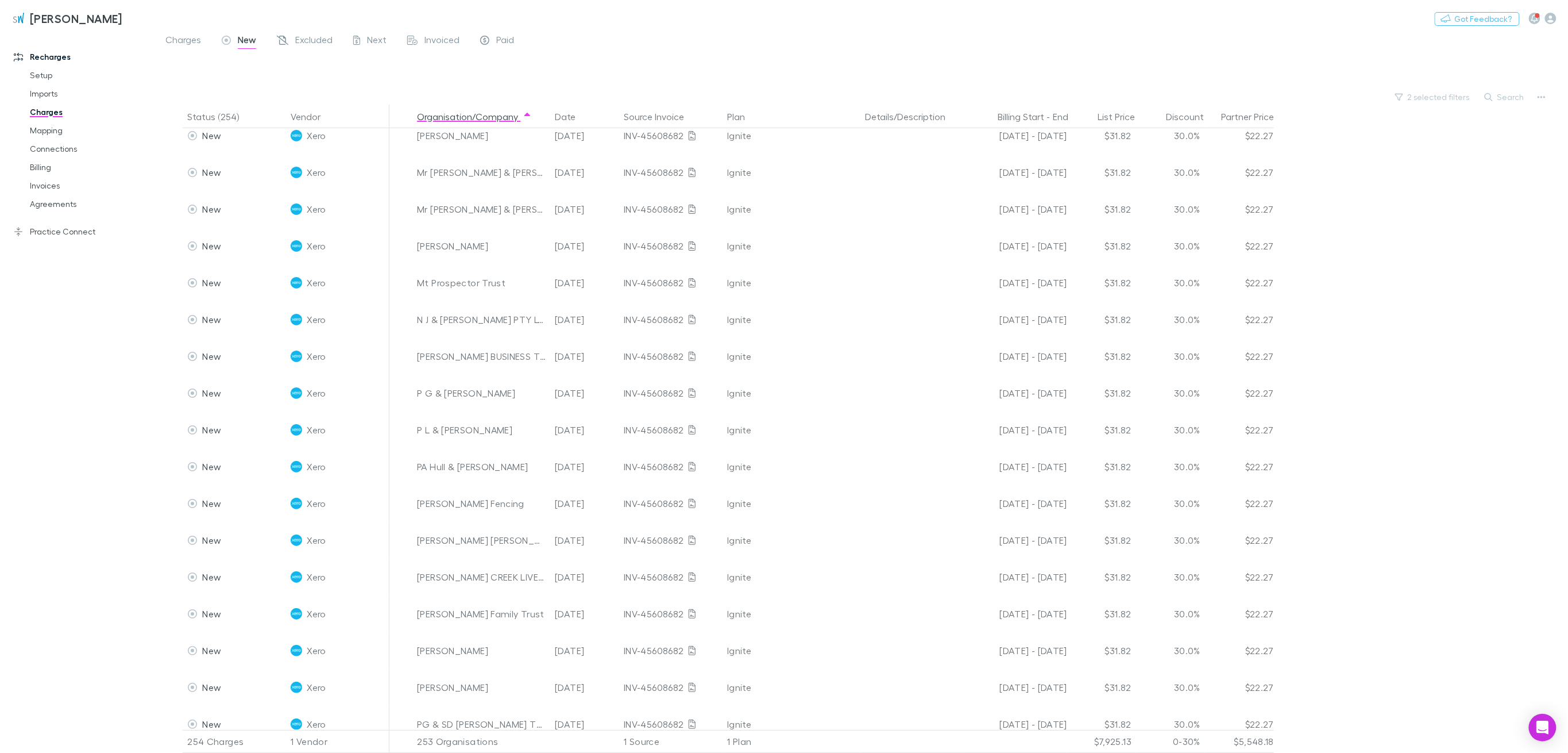
click at [134, 334] on div "Recharges Setup Imports Charges Mapping Connections Billing Invoices Agreements…" at bounding box center [83, 391] width 166 height 710
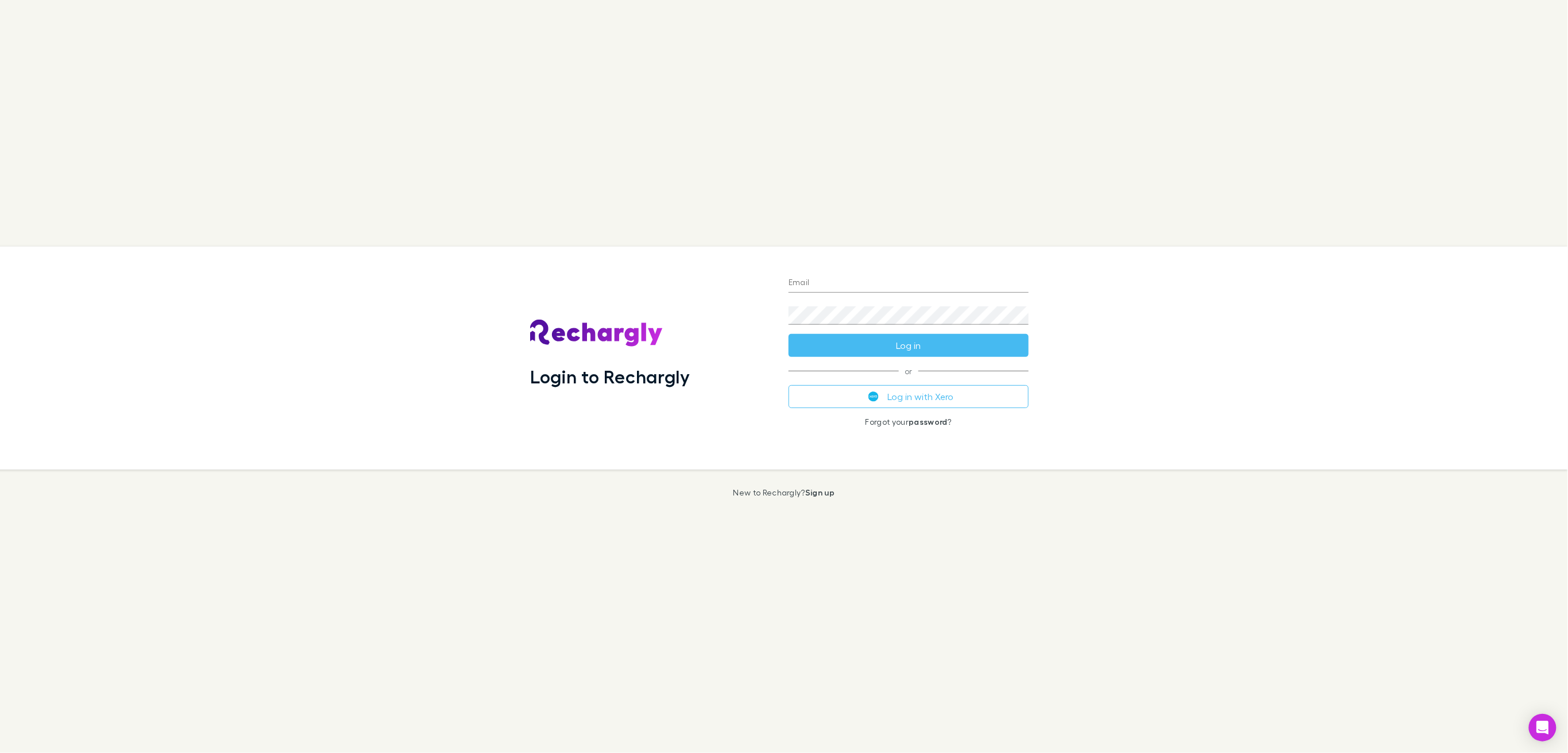
type input "**********"
click at [919, 344] on button "Log in" at bounding box center [908, 345] width 240 height 23
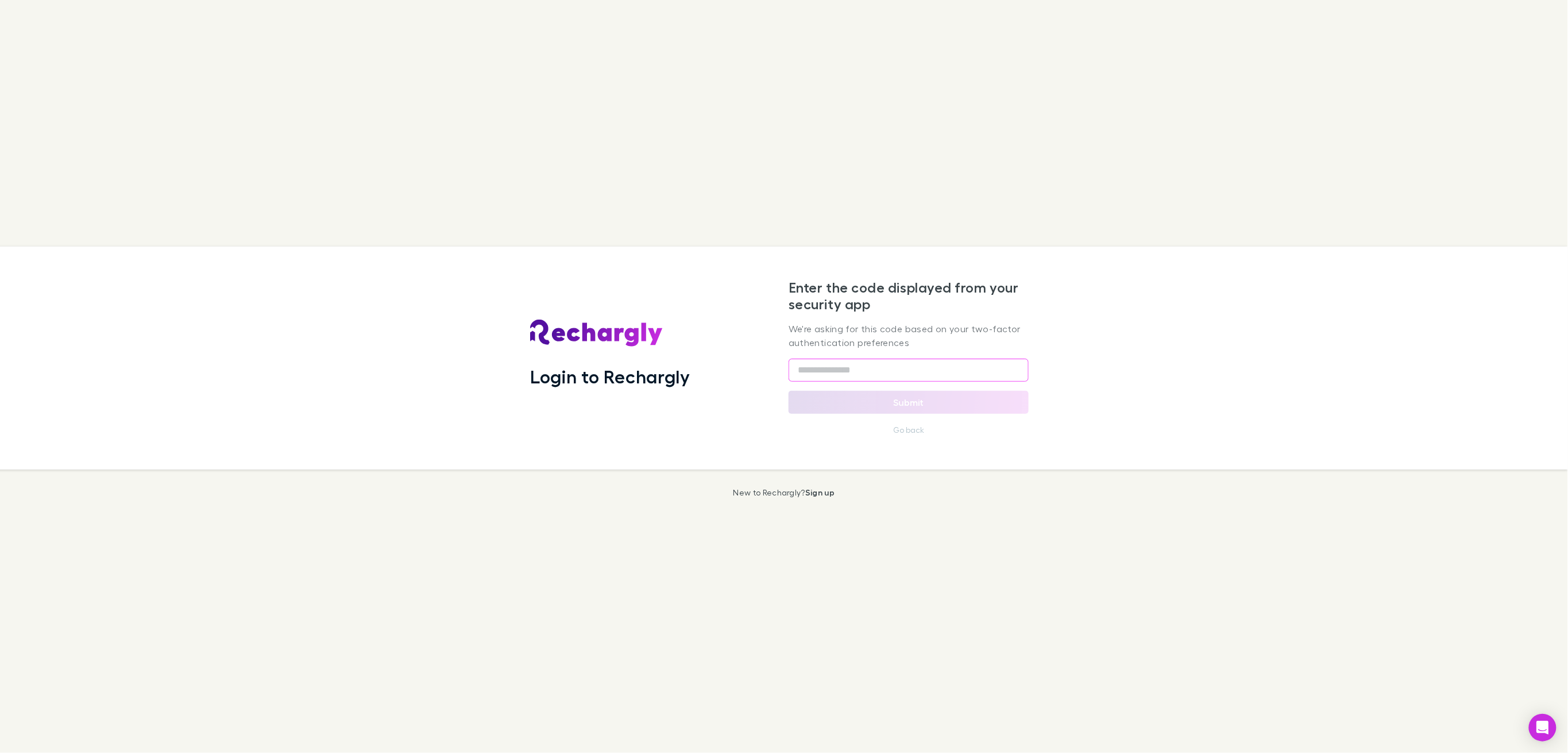
click at [894, 366] on input "text" at bounding box center [908, 370] width 240 height 23
type input "******"
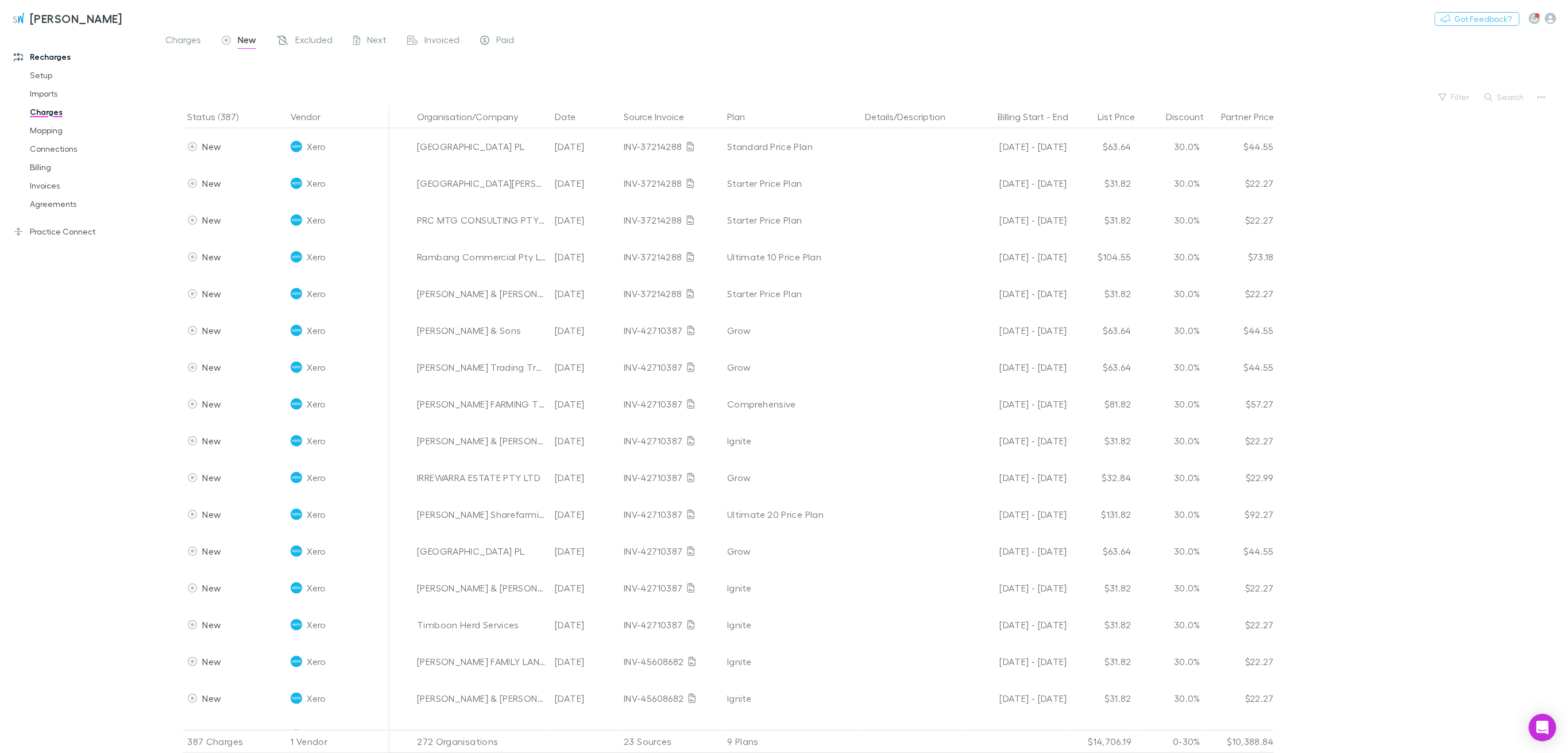
drag, startPoint x: 525, startPoint y: 115, endPoint x: 1397, endPoint y: 119, distance: 872.0
click at [525, 115] on icon "button" at bounding box center [527, 117] width 6 height 10
click at [1463, 97] on button "Filter" at bounding box center [1455, 97] width 44 height 14
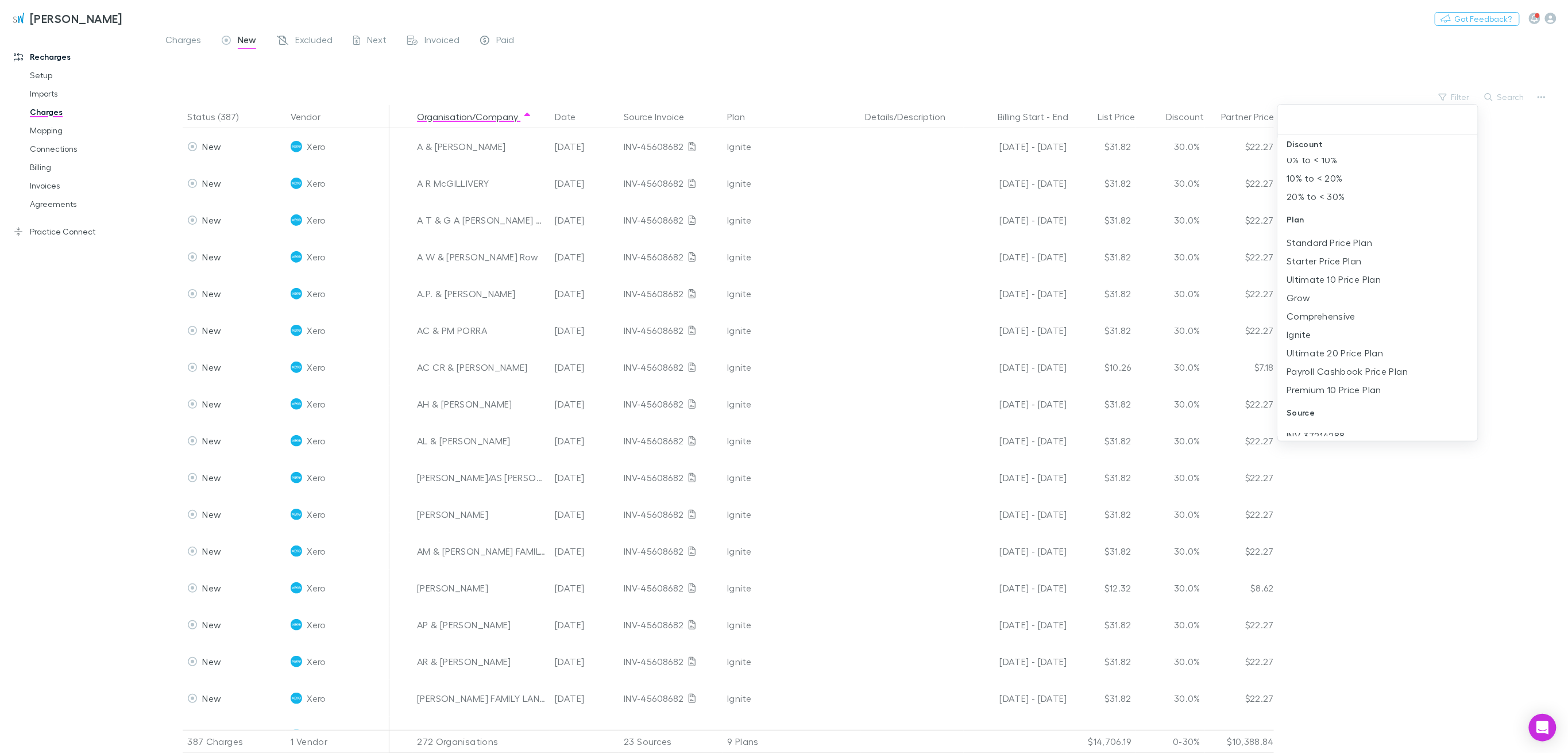
scroll to position [153, 0]
click at [1309, 324] on li "Ignite" at bounding box center [1378, 321] width 200 height 18
click at [1321, 219] on li "Aug 2025" at bounding box center [1378, 217] width 200 height 18
click at [593, 47] on div at bounding box center [784, 376] width 1568 height 753
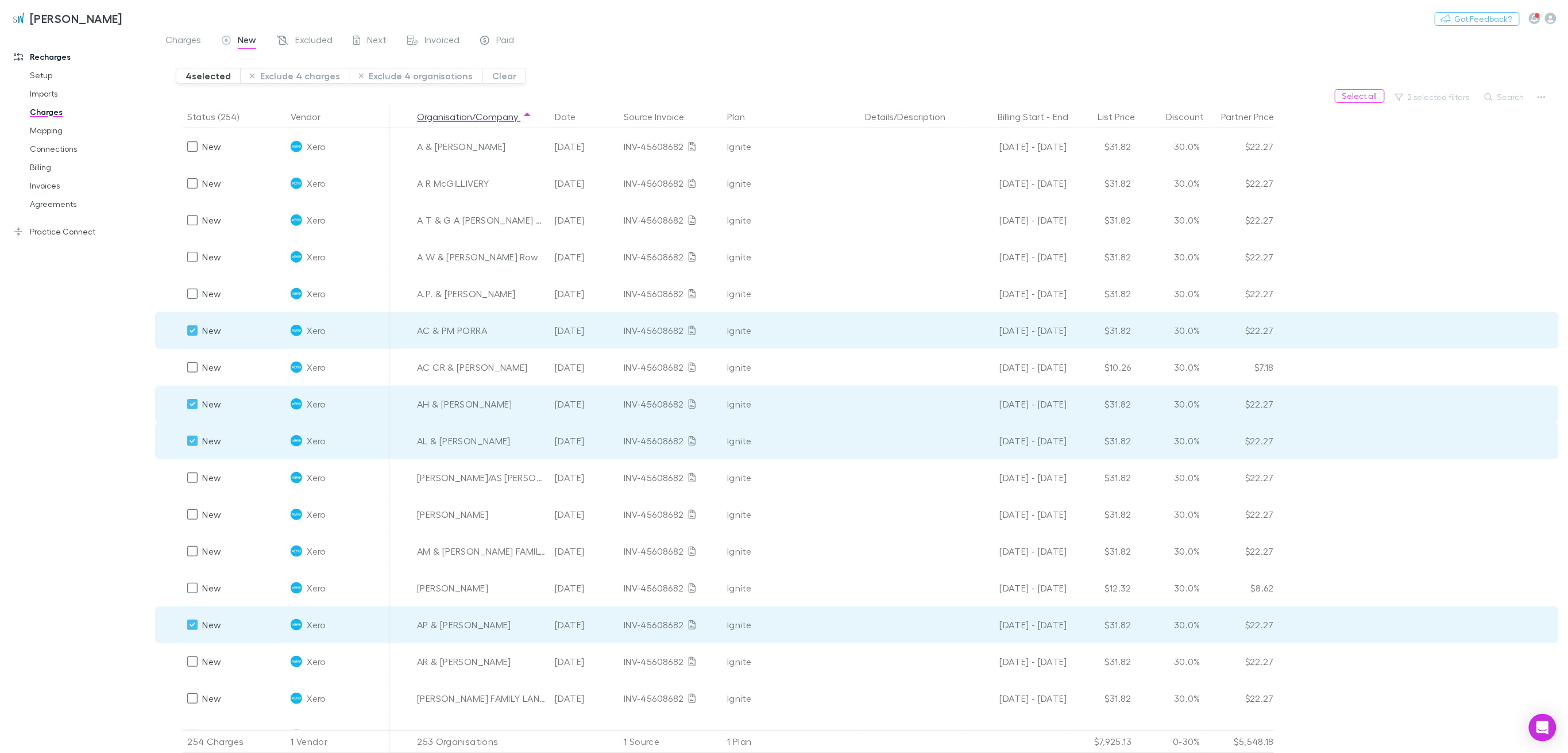
scroll to position [137, 0]
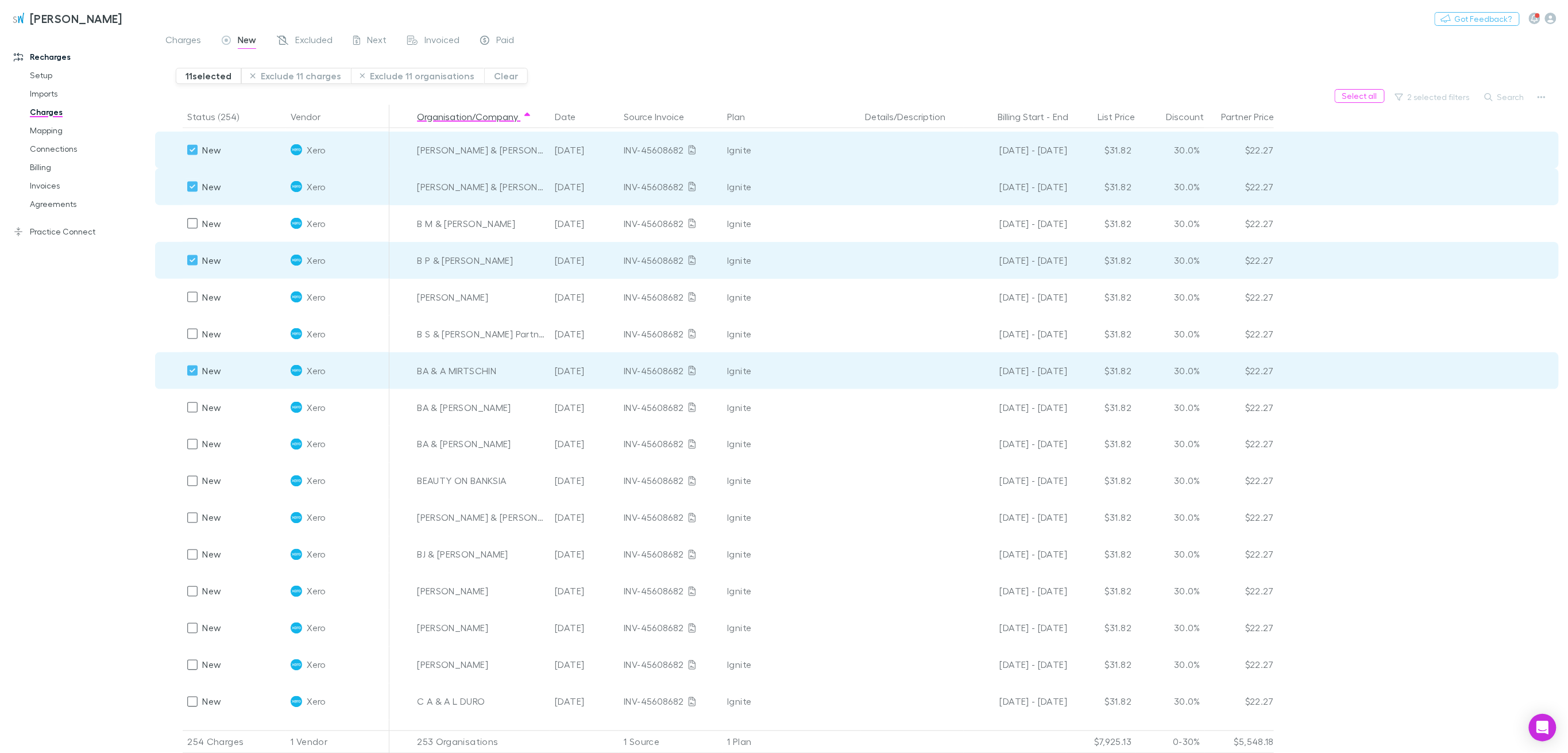
scroll to position [919, 0]
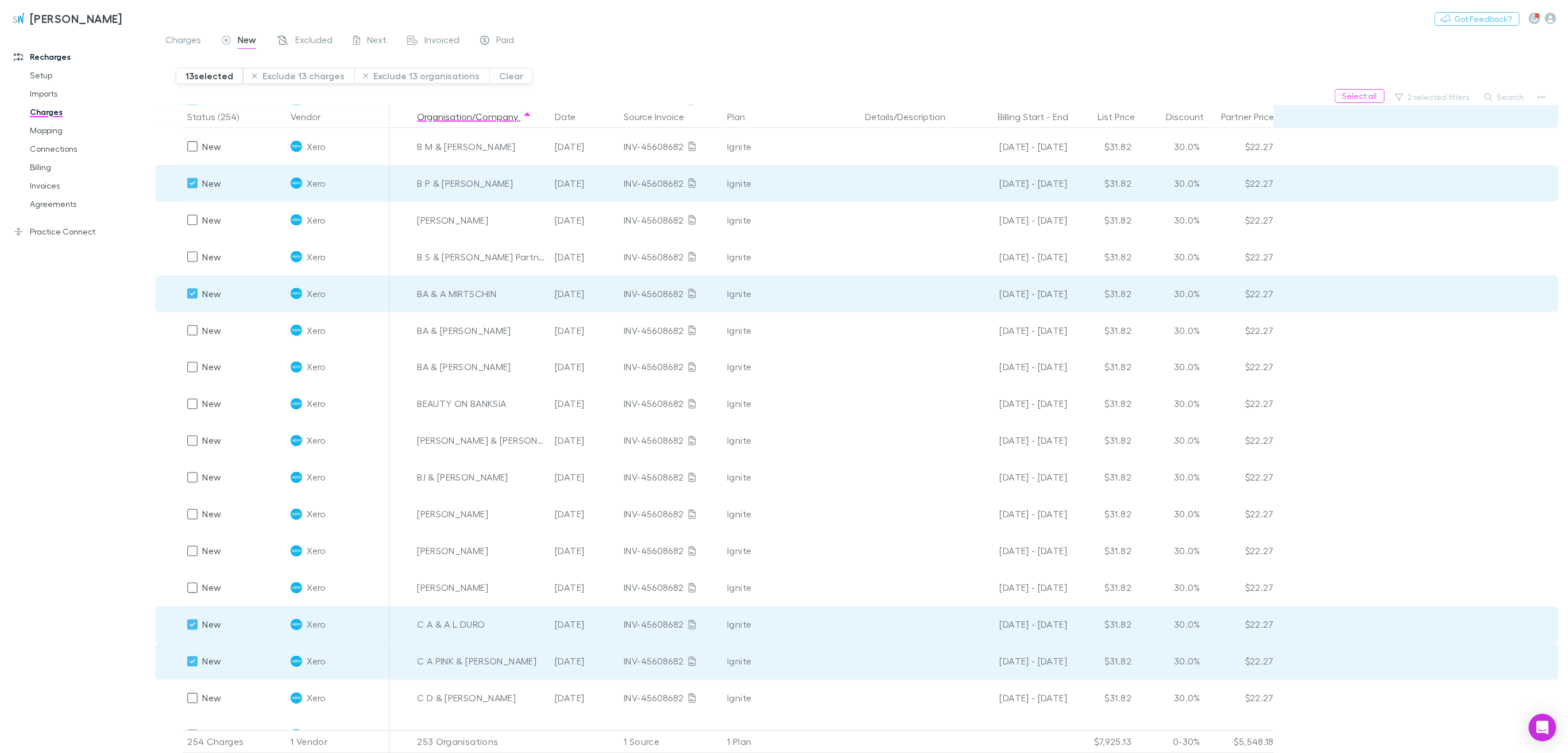
click at [298, 75] on button "Exclude 13 charges" at bounding box center [298, 75] width 111 height 16
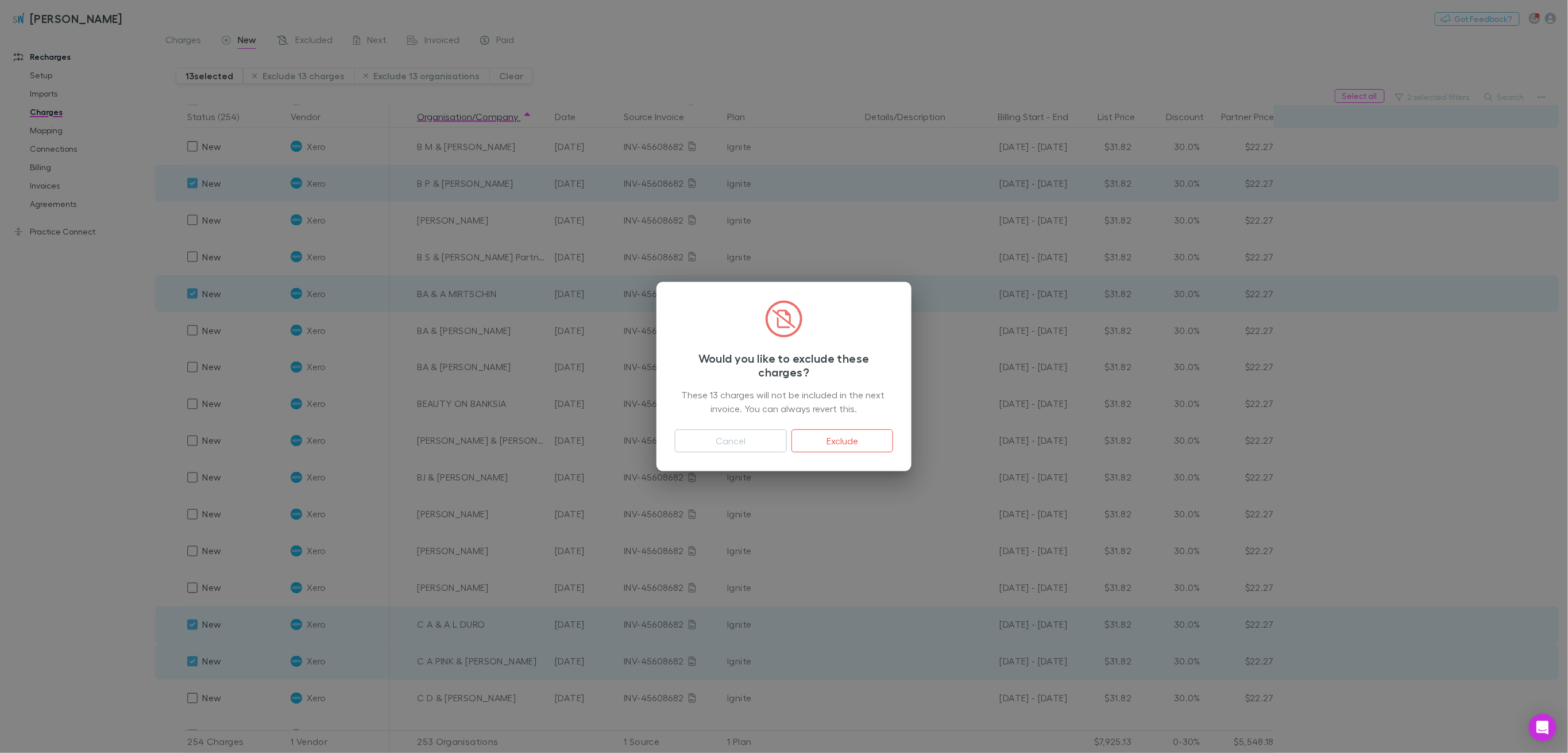
click at [878, 450] on button "Exclude" at bounding box center [842, 441] width 102 height 23
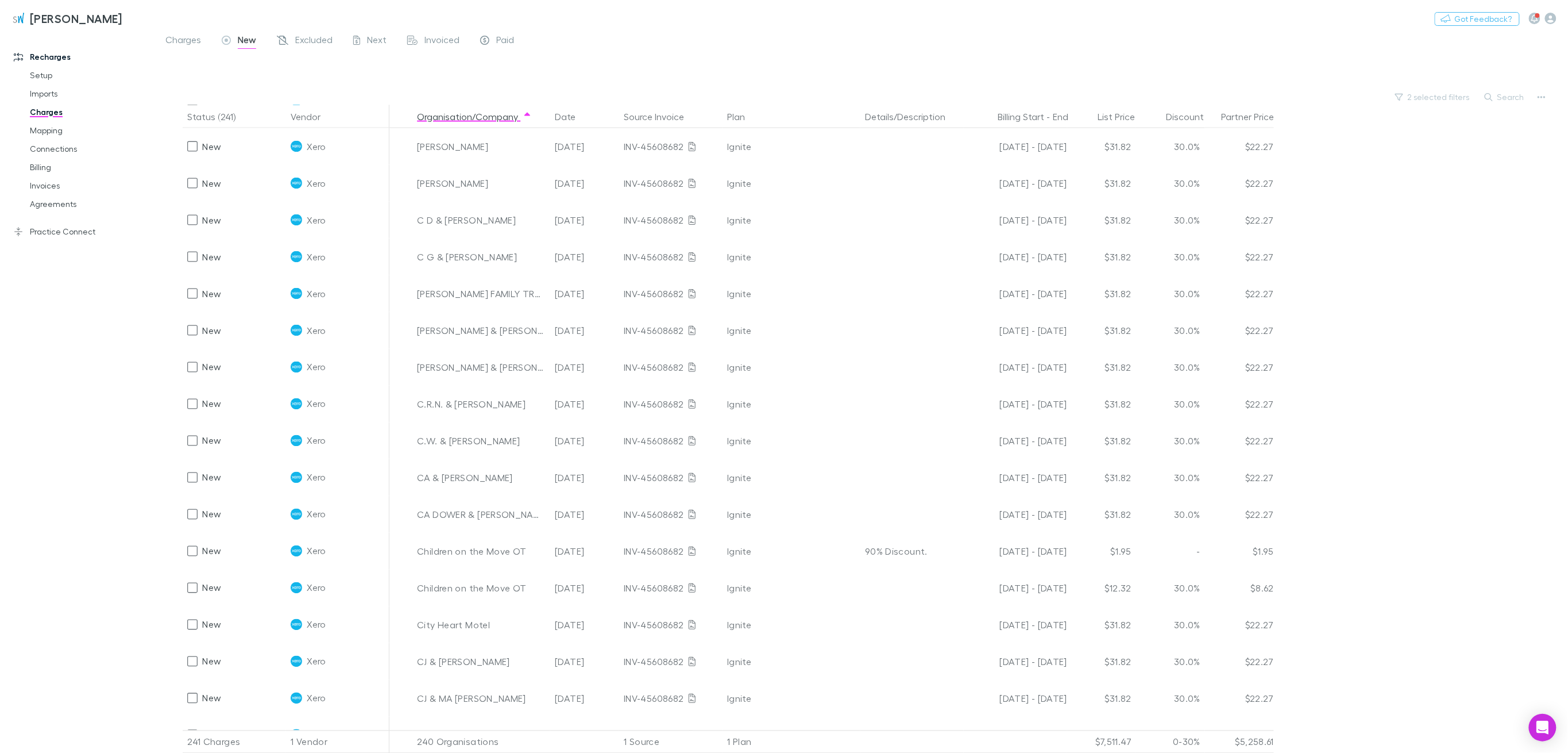
scroll to position [589, 0]
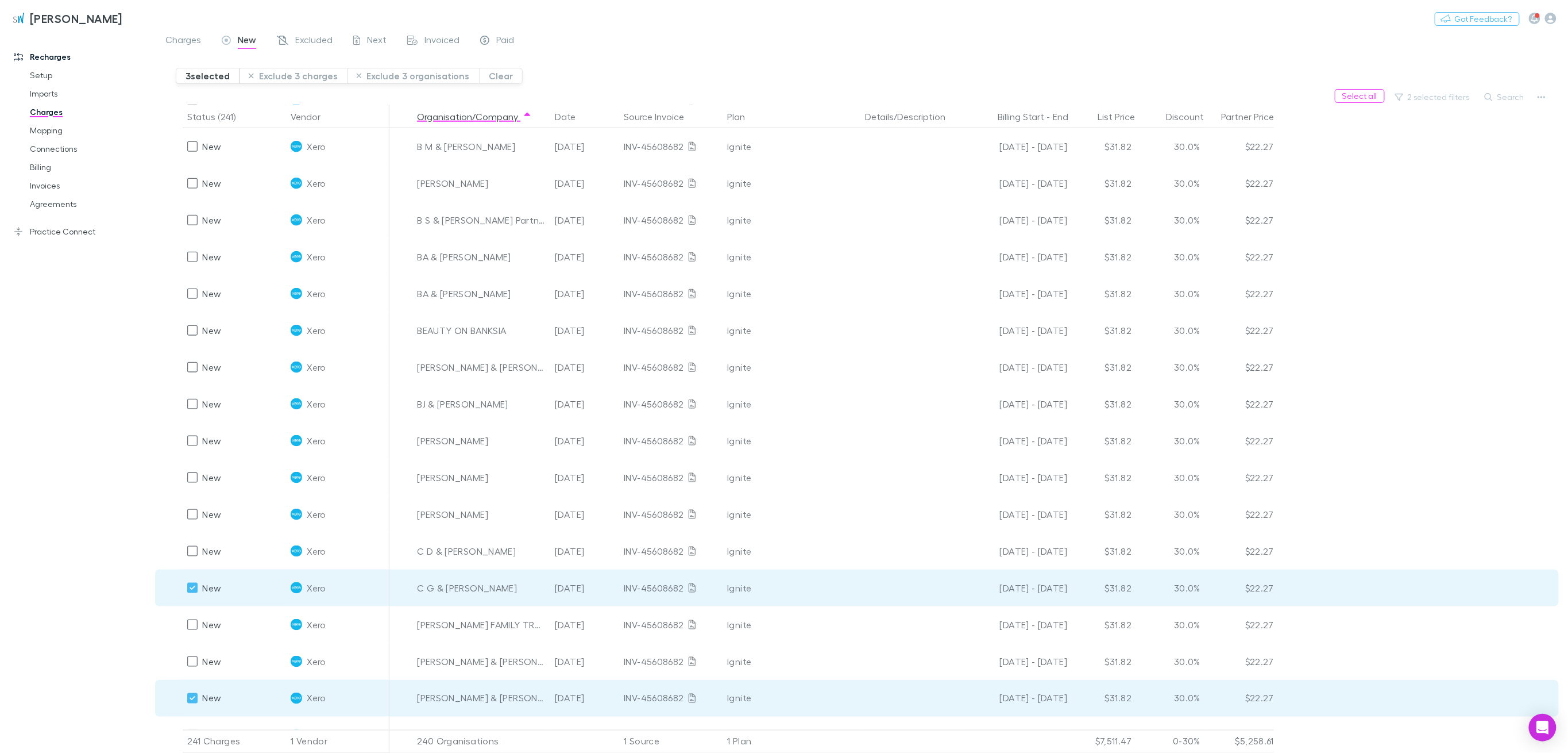
click at [301, 73] on button "Exclude 3 charges" at bounding box center [294, 75] width 108 height 16
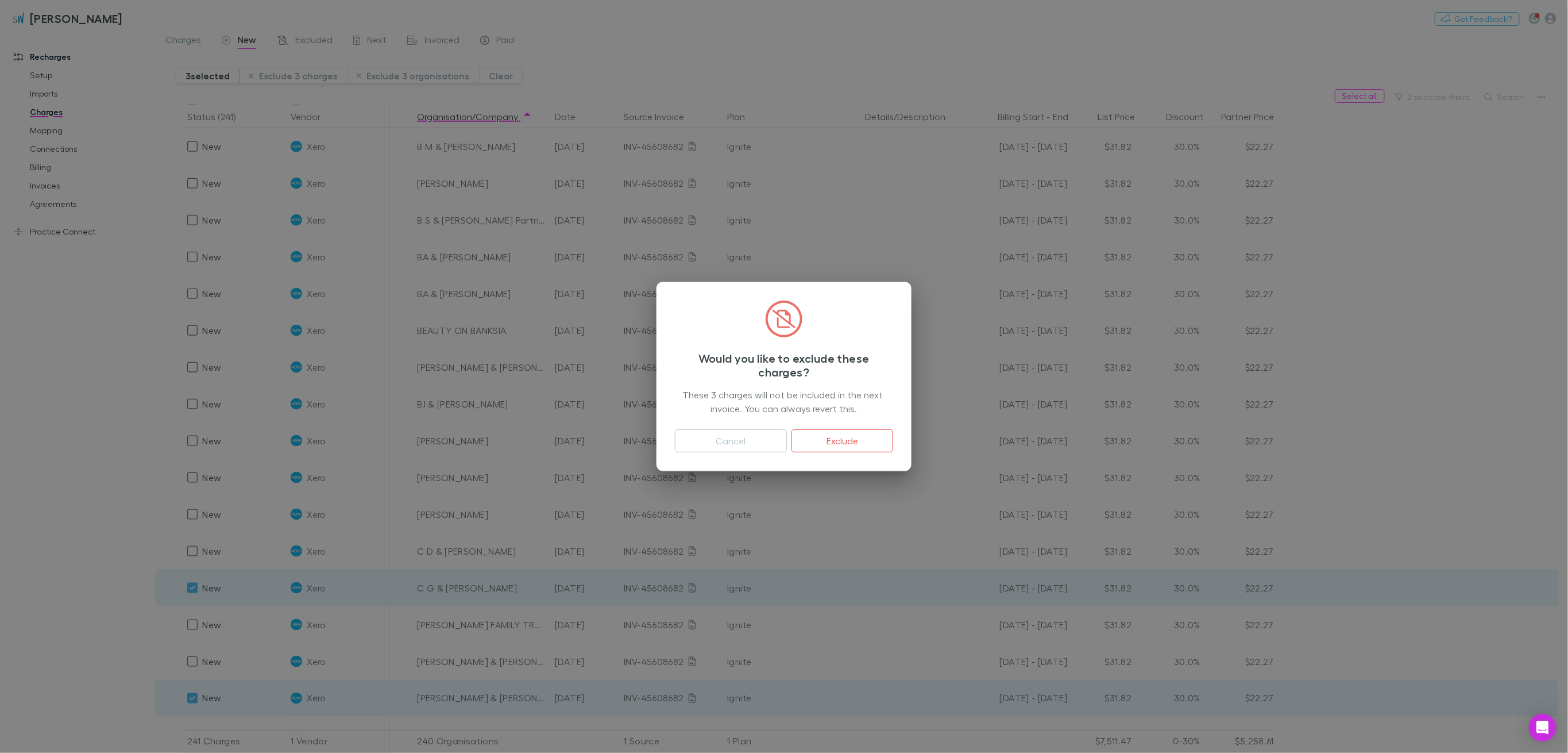
click at [867, 435] on button "Exclude" at bounding box center [842, 441] width 102 height 23
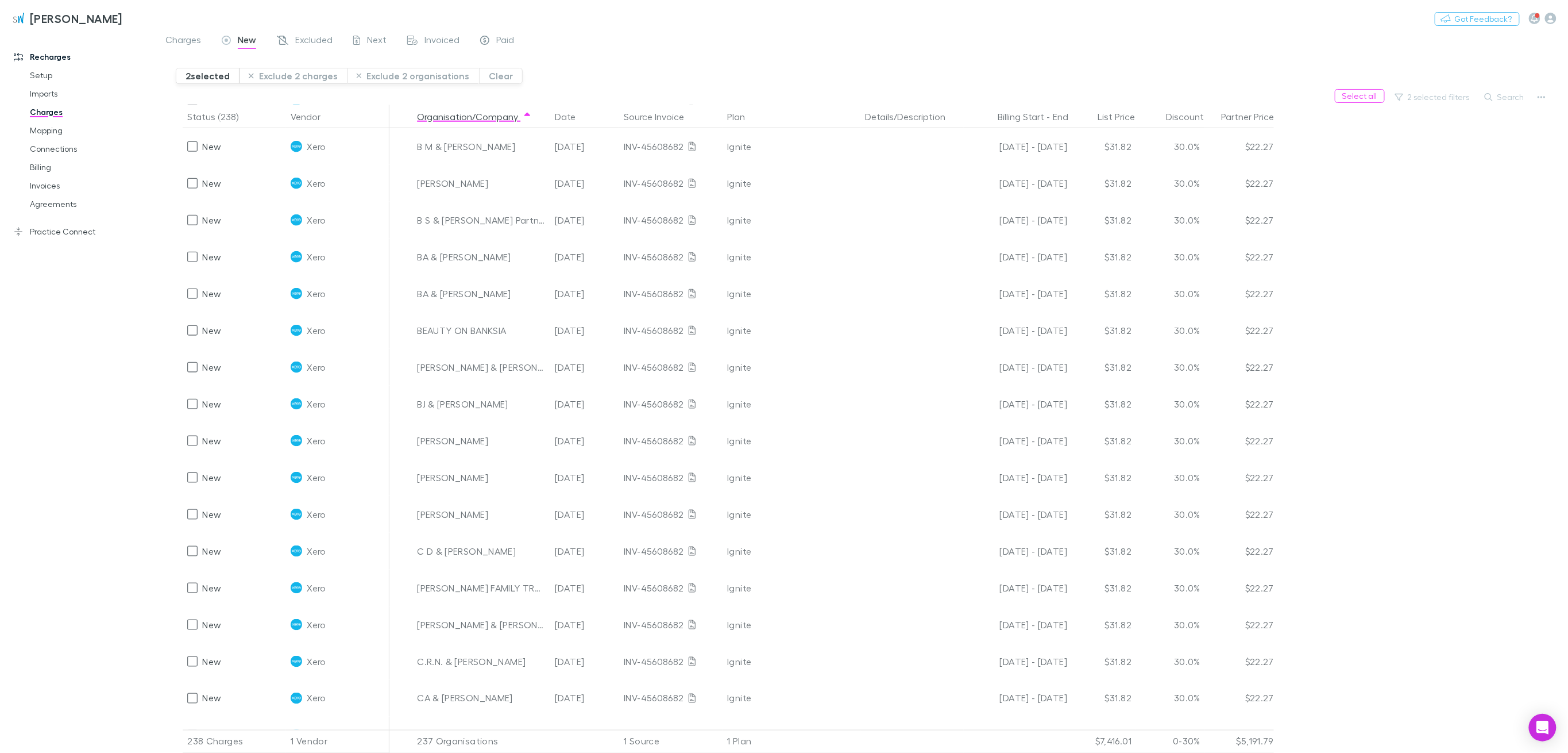
click at [284, 70] on button "Exclude 2 charges" at bounding box center [294, 75] width 108 height 16
click at [564, 59] on div "2 selected Exclude 2 charges Exclude 2 organisations Clear" at bounding box center [871, 71] width 1392 height 35
click at [296, 77] on button "Exclude 2 charges" at bounding box center [294, 75] width 108 height 16
click at [287, 73] on button "Exclude 2 charges" at bounding box center [294, 75] width 108 height 16
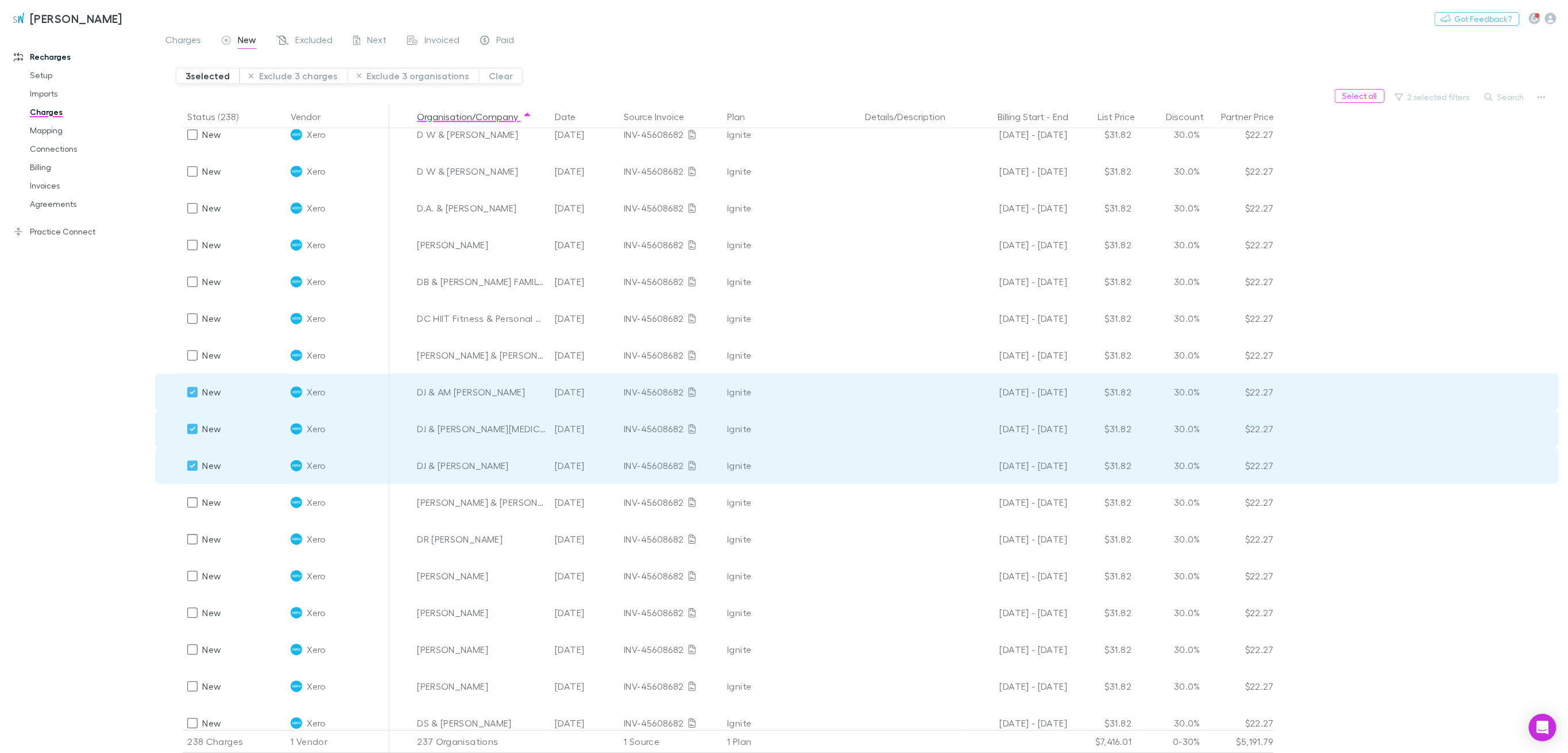
click at [294, 77] on button "Exclude 3 charges" at bounding box center [294, 75] width 108 height 16
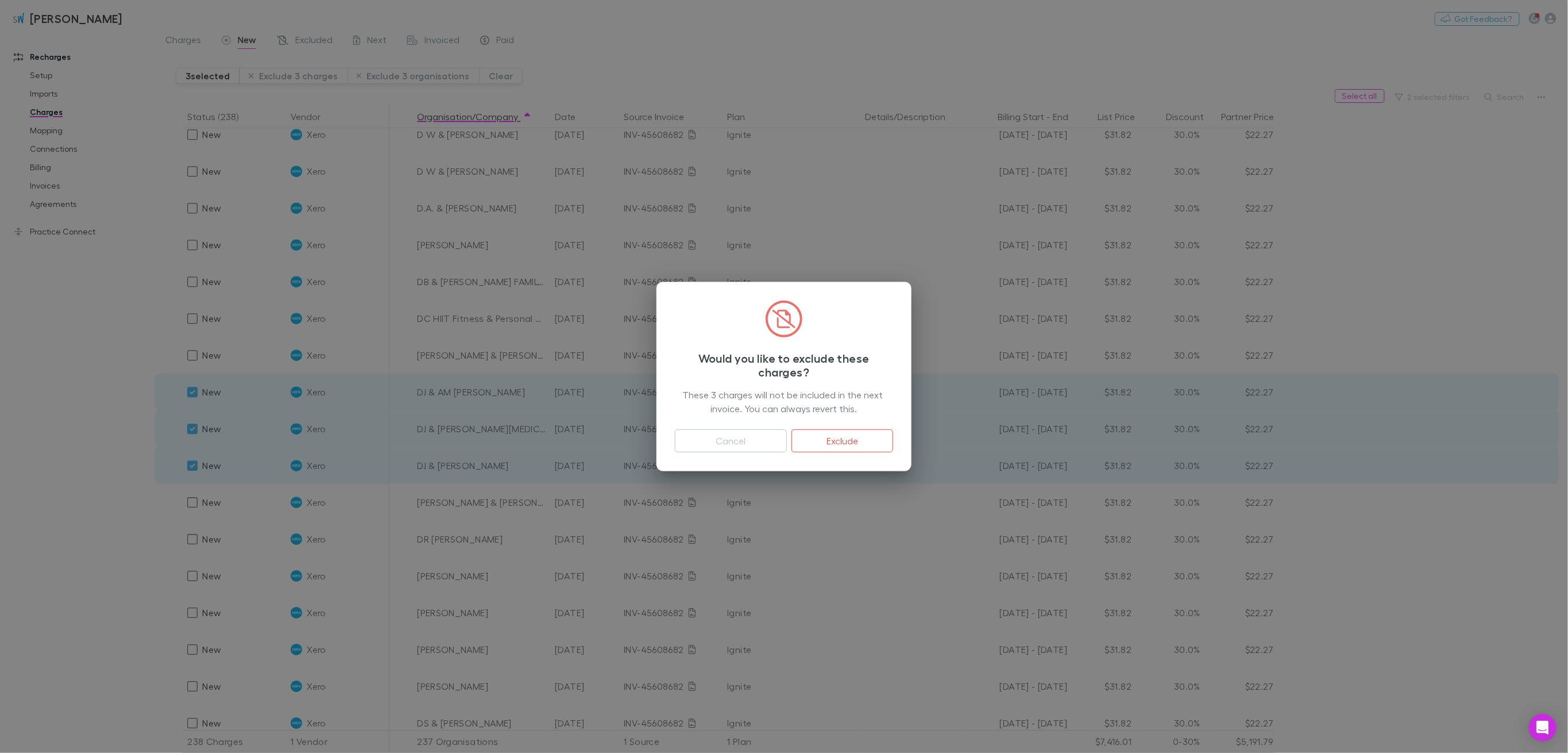
drag, startPoint x: 821, startPoint y: 435, endPoint x: 416, endPoint y: 143, distance: 499.3
click at [821, 435] on button "Exclude" at bounding box center [842, 441] width 102 height 23
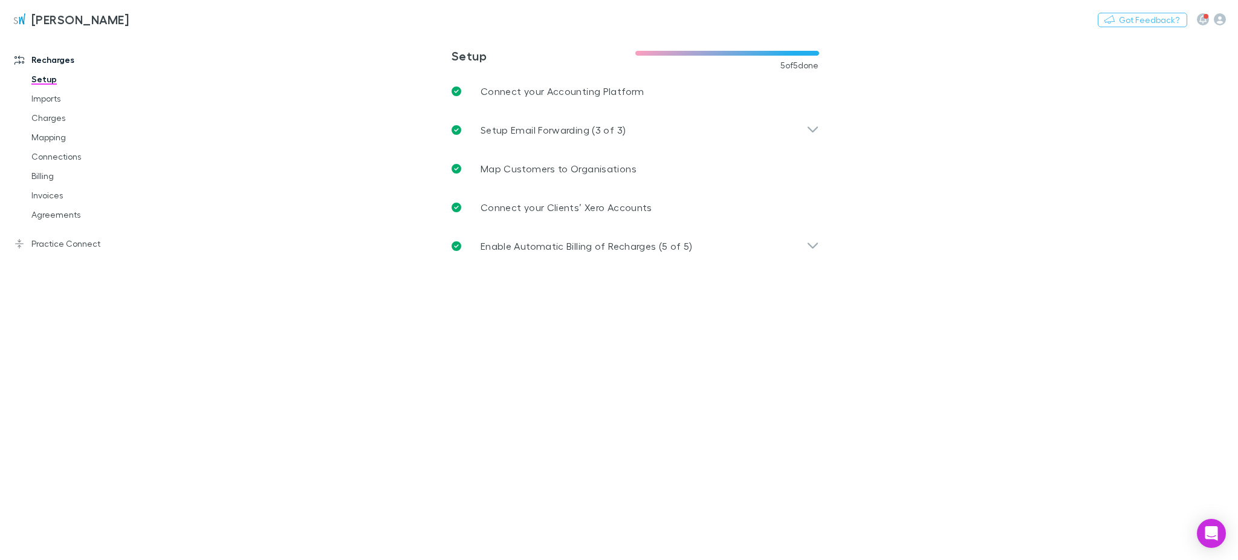
click at [37, 117] on link "Charges" at bounding box center [93, 117] width 149 height 19
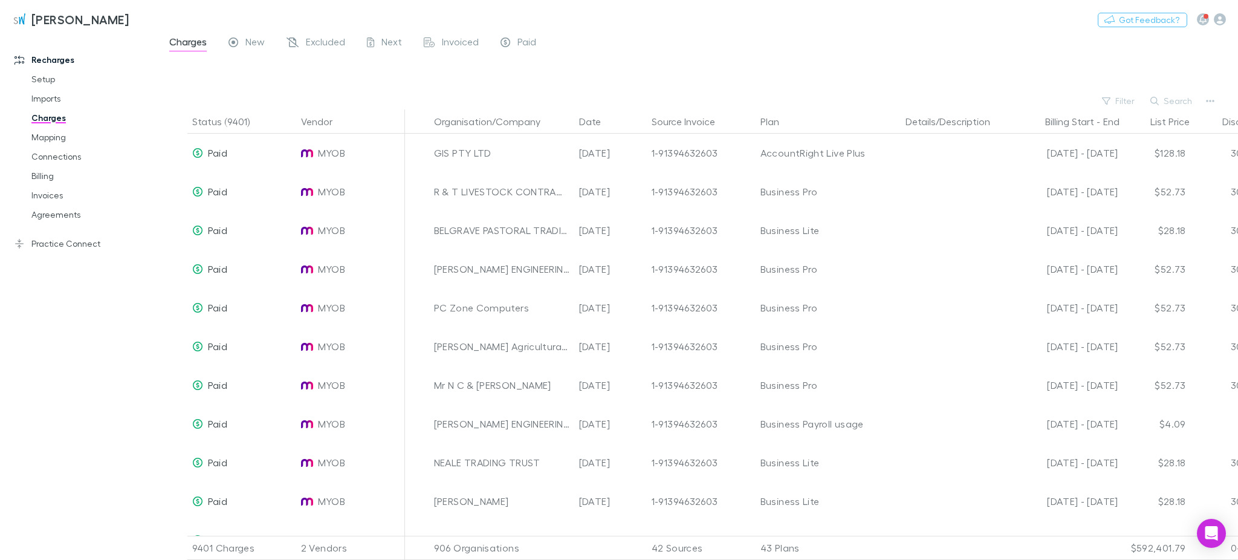
click at [331, 48] on span "Excluded" at bounding box center [325, 44] width 39 height 16
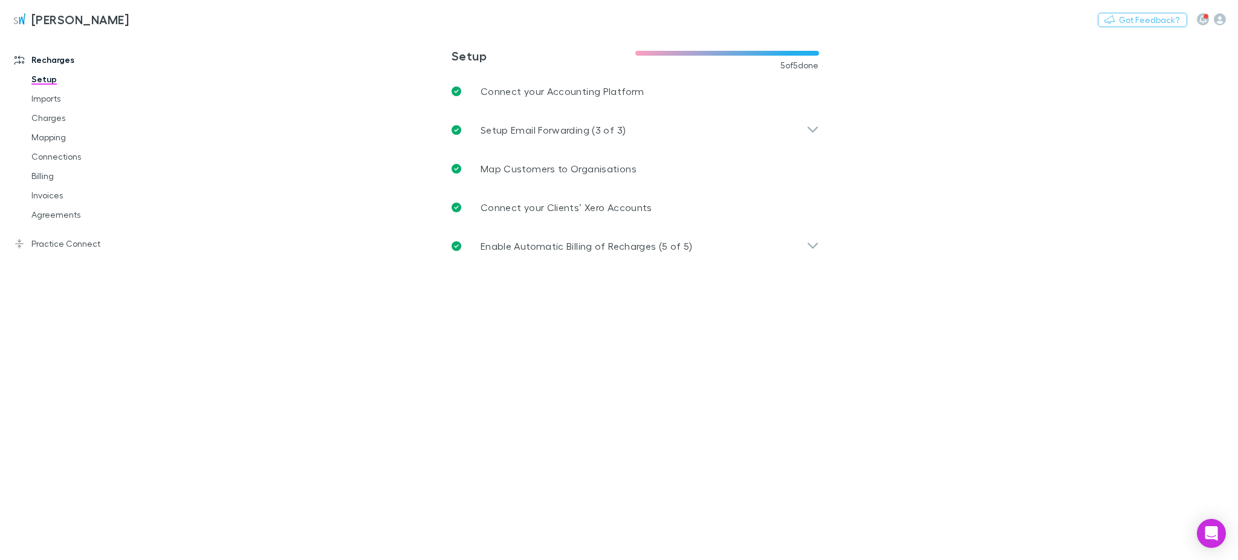
drag, startPoint x: 55, startPoint y: 158, endPoint x: 60, endPoint y: 133, distance: 25.8
click at [55, 158] on link "Connections" at bounding box center [93, 156] width 149 height 19
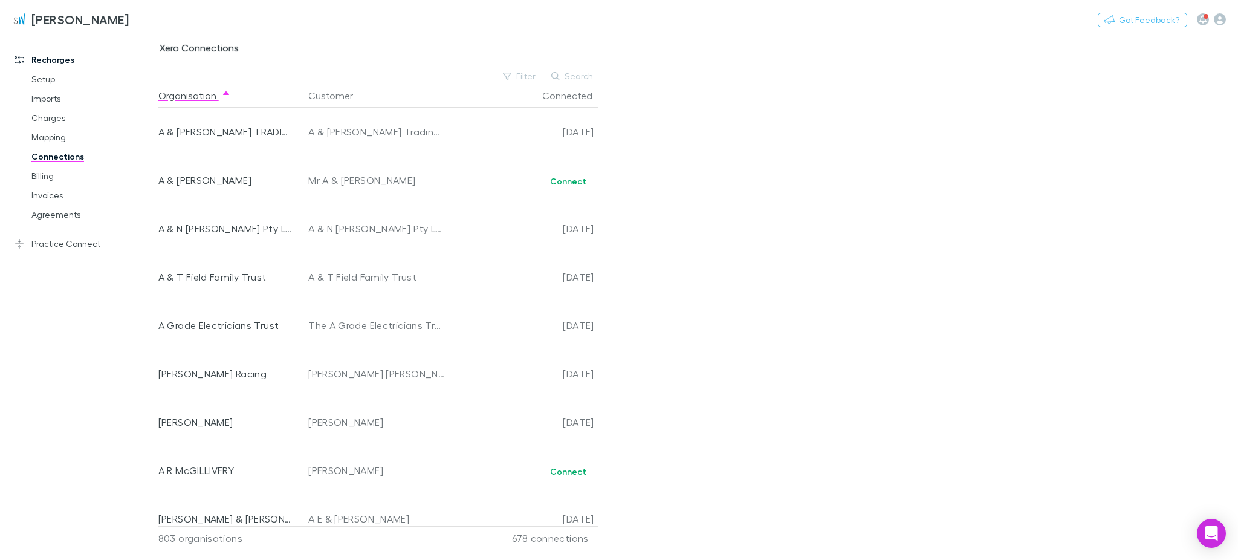
click at [60, 133] on link "Mapping" at bounding box center [93, 137] width 149 height 19
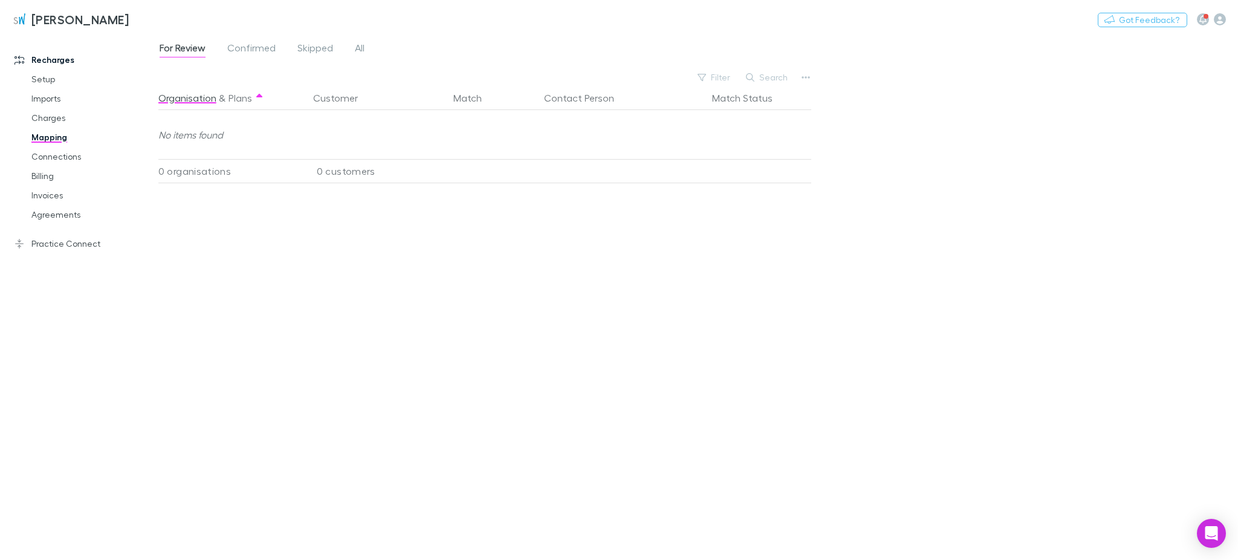
click at [776, 78] on button "Search" at bounding box center [767, 77] width 55 height 15
paste input "******"
type input "******"
click at [59, 117] on link "Charges" at bounding box center [93, 117] width 149 height 19
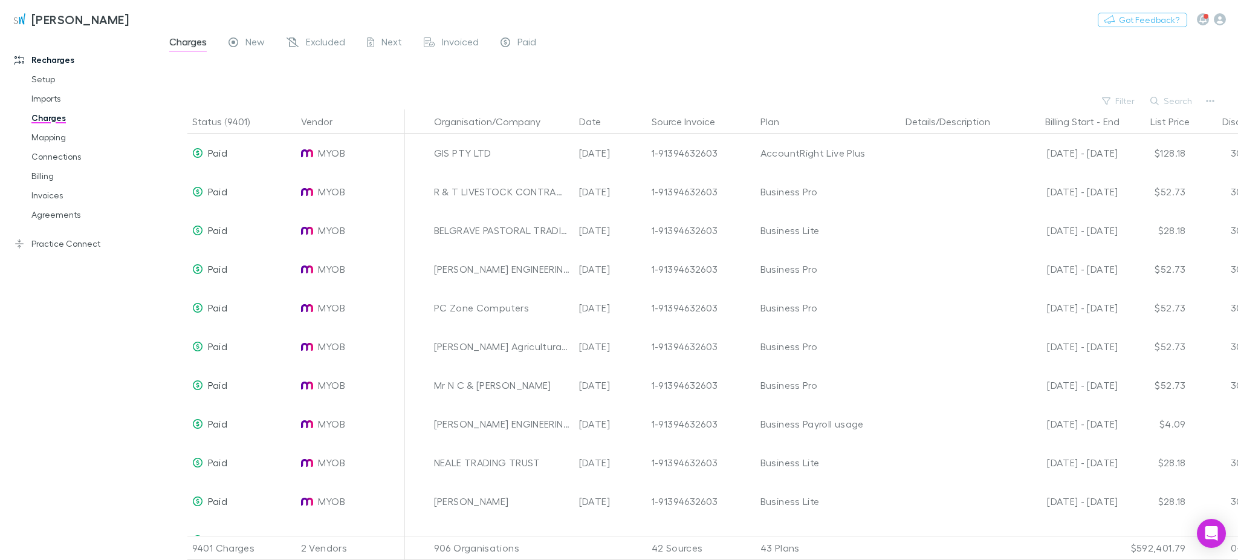
click at [310, 42] on span "Excluded" at bounding box center [325, 44] width 39 height 16
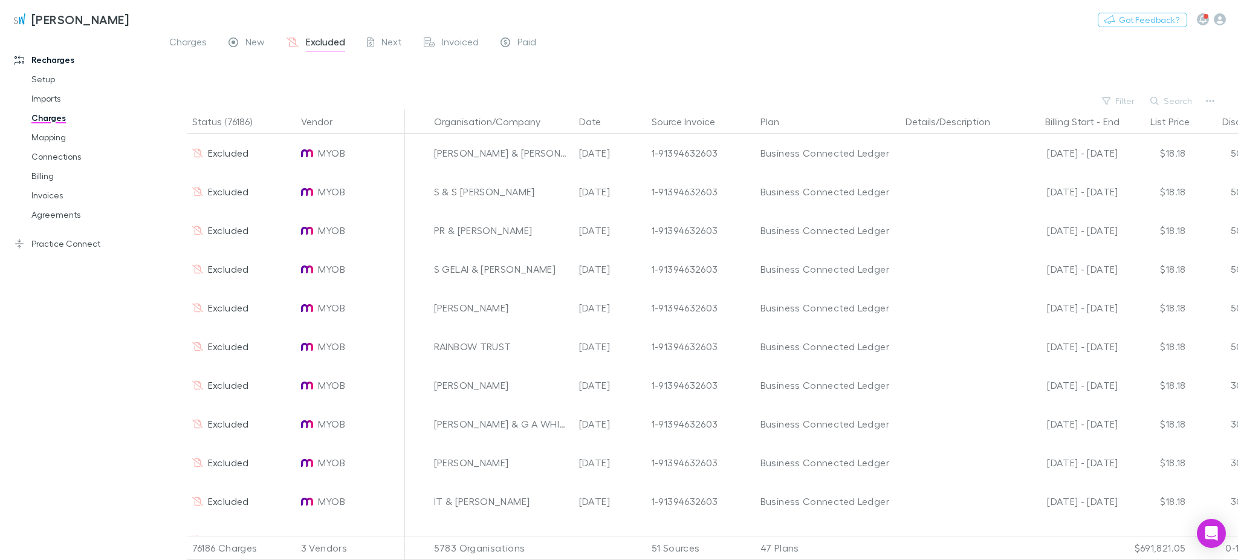
click at [251, 37] on span "New" at bounding box center [254, 44] width 19 height 16
click at [251, 45] on span "New" at bounding box center [254, 44] width 19 height 16
click at [245, 42] on span "New" at bounding box center [254, 44] width 19 height 16
click at [253, 40] on span "New" at bounding box center [254, 44] width 19 height 16
click at [244, 39] on div "New" at bounding box center [246, 44] width 36 height 16
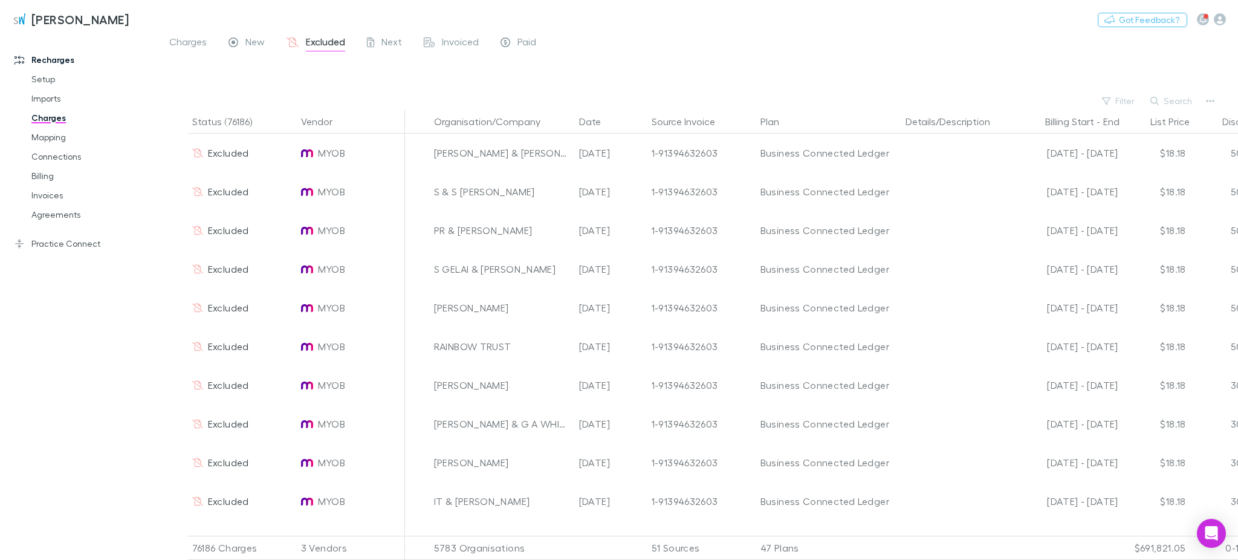
click at [253, 41] on span "New" at bounding box center [254, 44] width 19 height 16
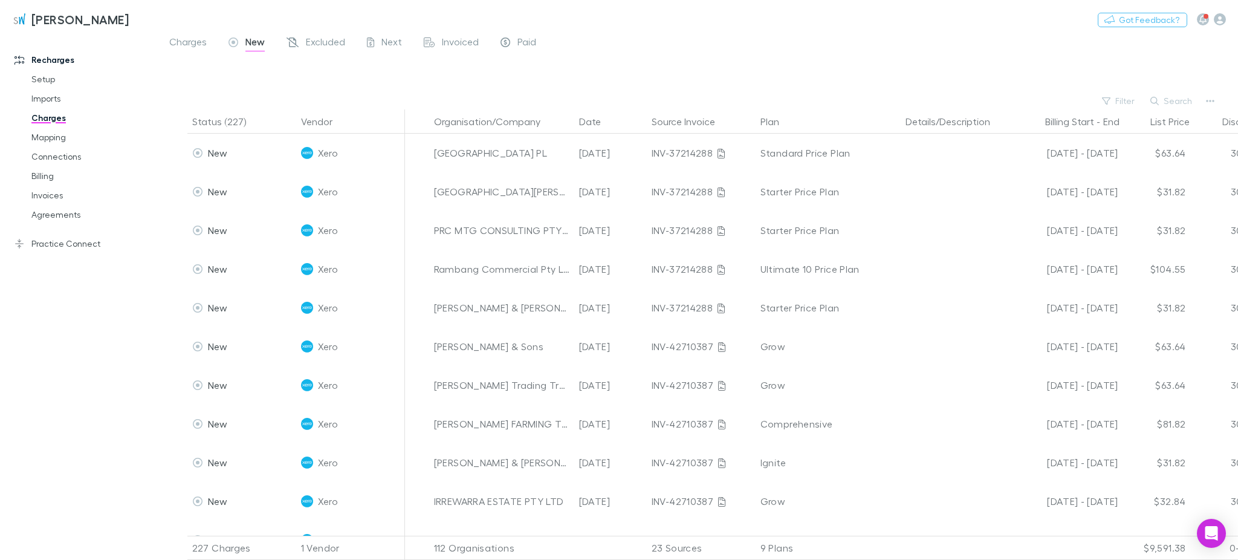
click at [192, 37] on span "Charges" at bounding box center [187, 44] width 37 height 16
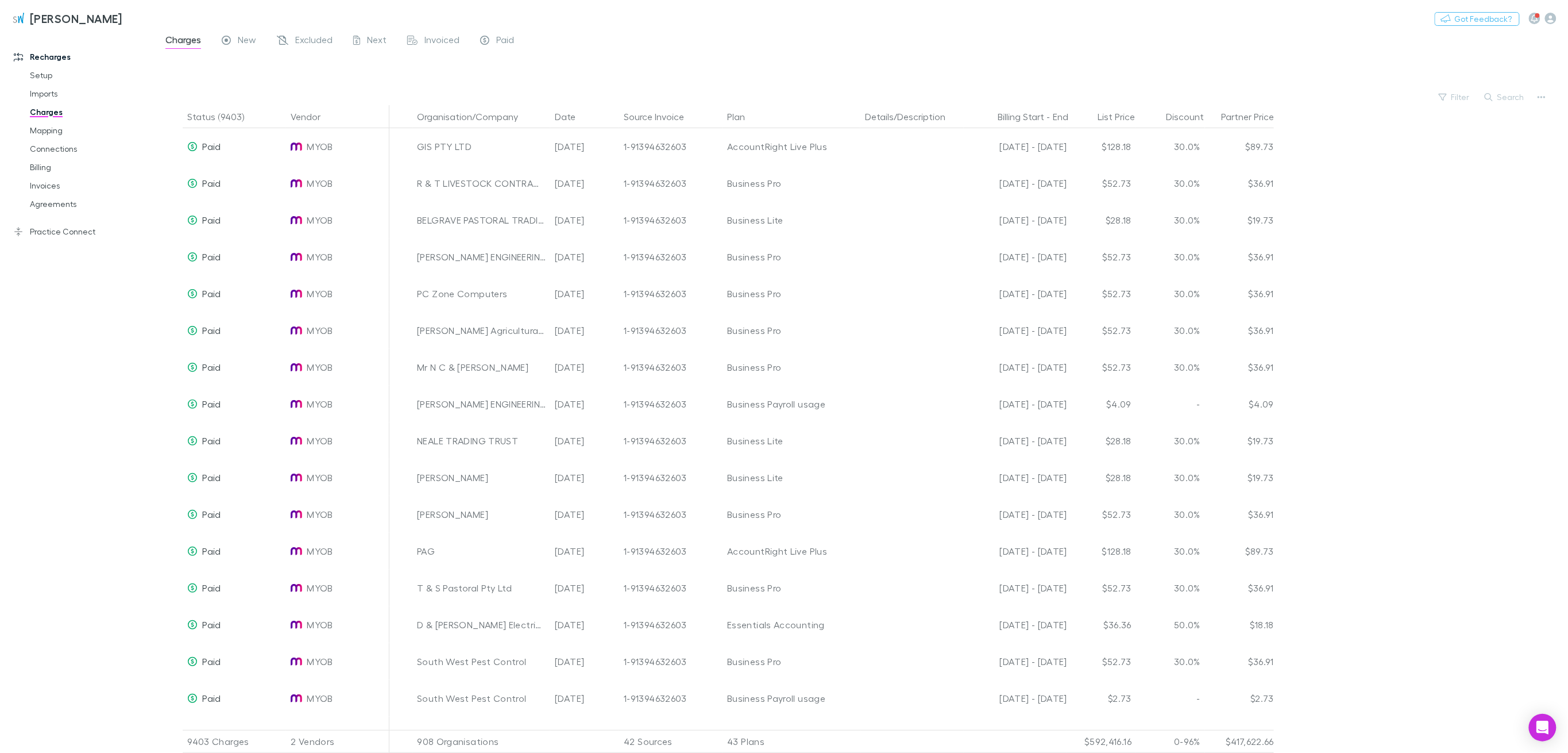
click at [1176, 60] on div at bounding box center [871, 71] width 1392 height 35
click at [1176, 96] on button "Search" at bounding box center [1505, 97] width 52 height 14
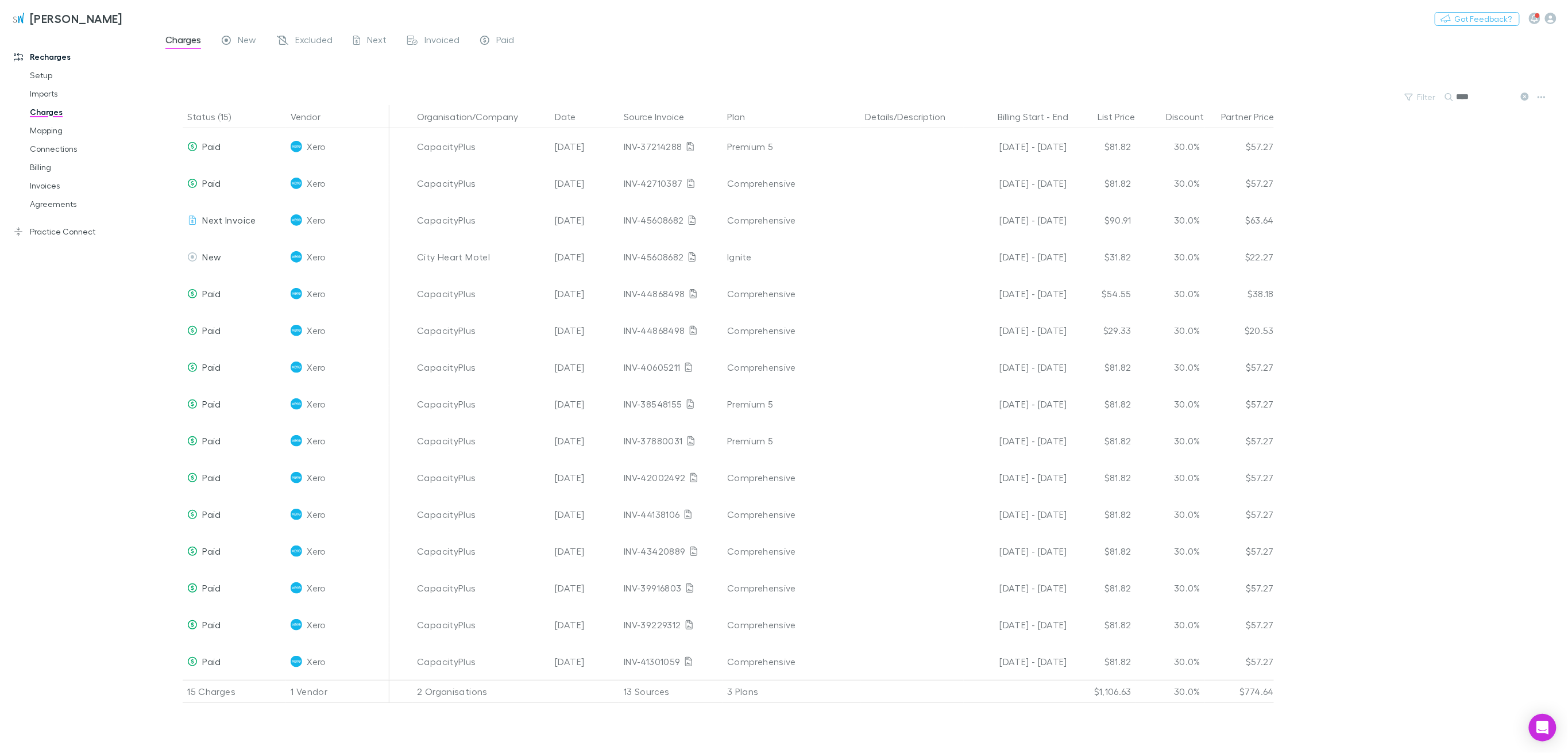
type input "****"
click at [905, 35] on div "[PERSON_NAME] Nothing Got Feedback?" at bounding box center [784, 18] width 1568 height 37
